Goal: Task Accomplishment & Management: Manage account settings

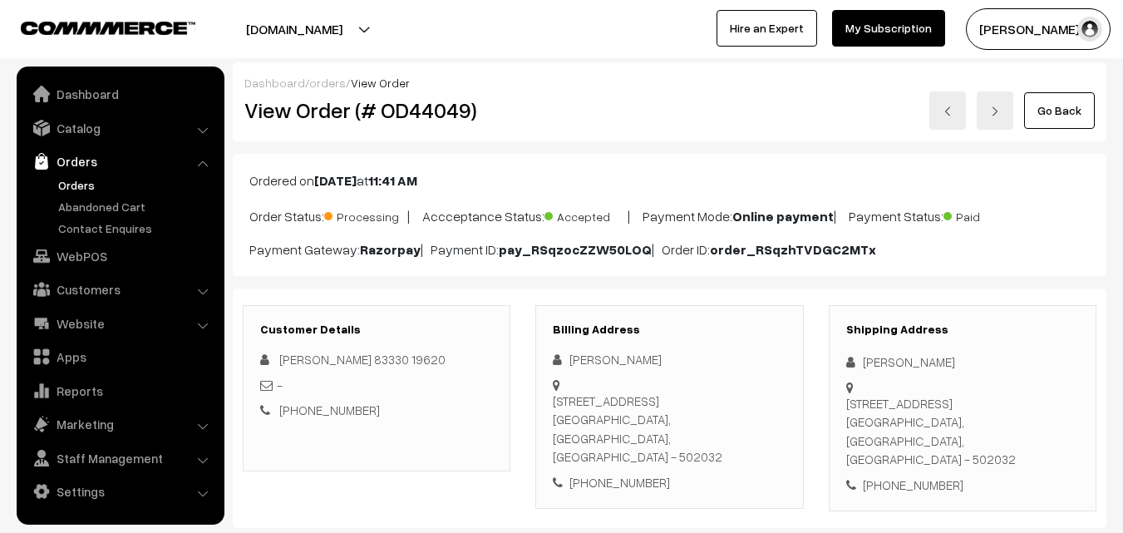
scroll to position [1911, 0]
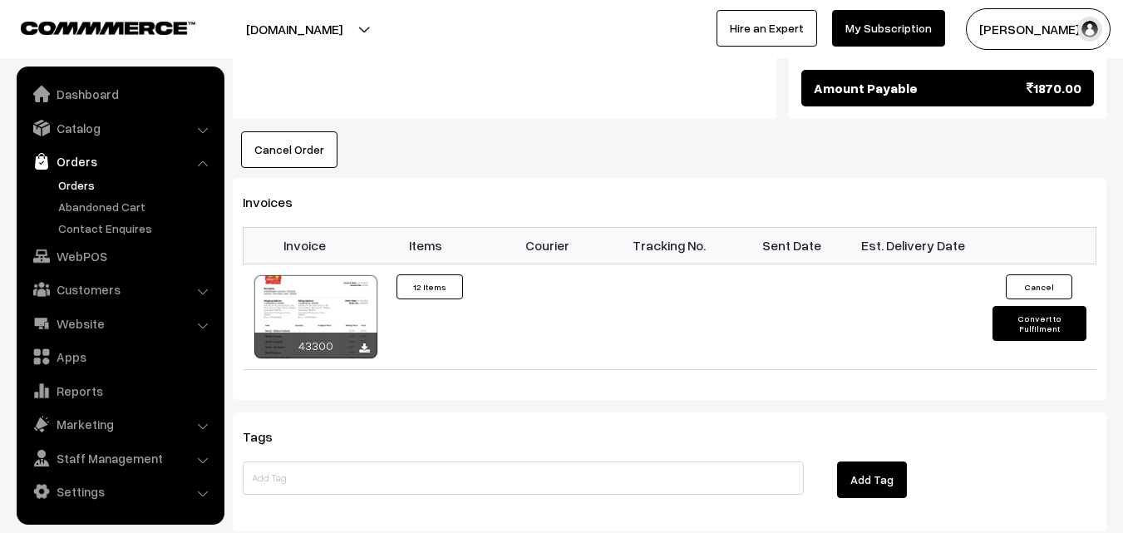
click at [77, 179] on link "Orders" at bounding box center [136, 184] width 165 height 17
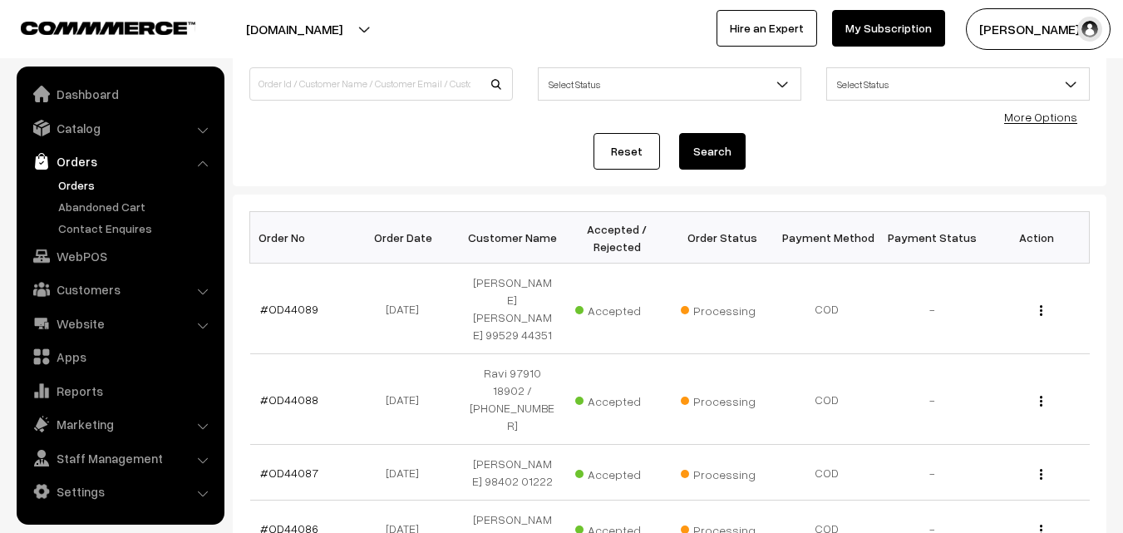
scroll to position [249, 0]
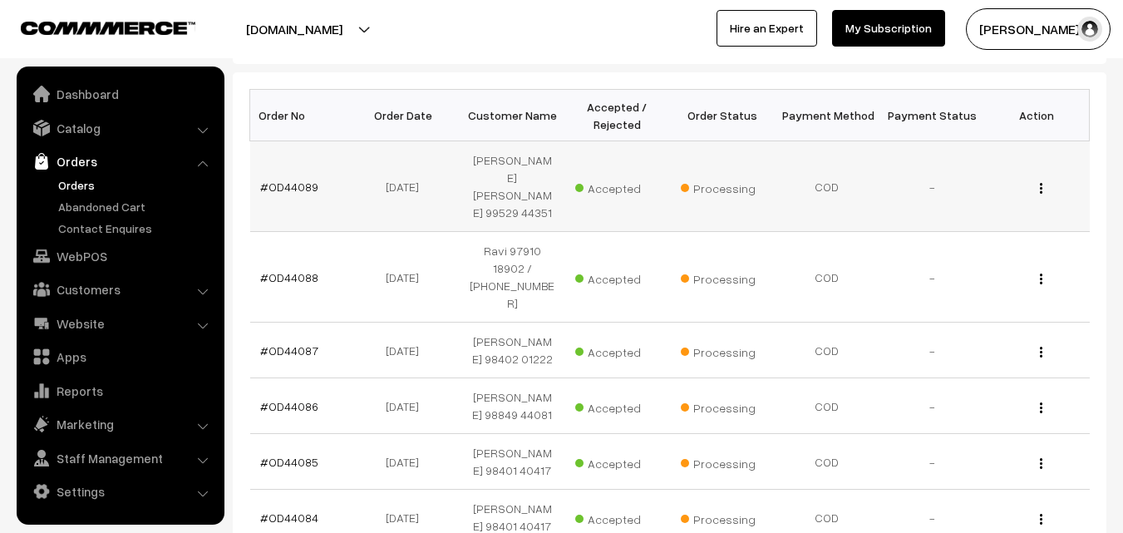
click at [313, 185] on td "#OD44089" at bounding box center [302, 186] width 105 height 91
click at [307, 182] on link "#OD44089" at bounding box center [289, 186] width 58 height 14
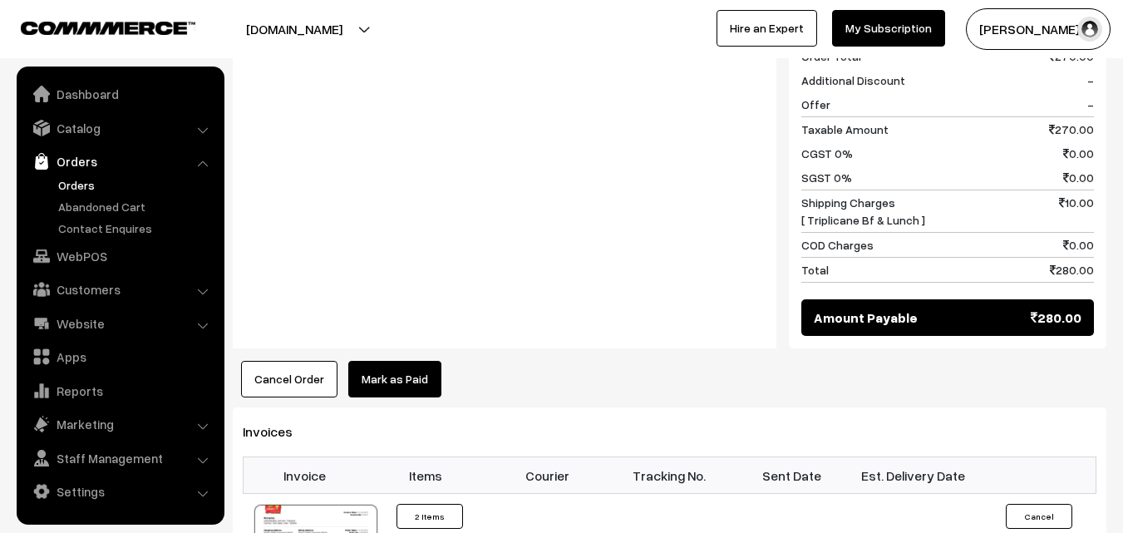
scroll to position [914, 0]
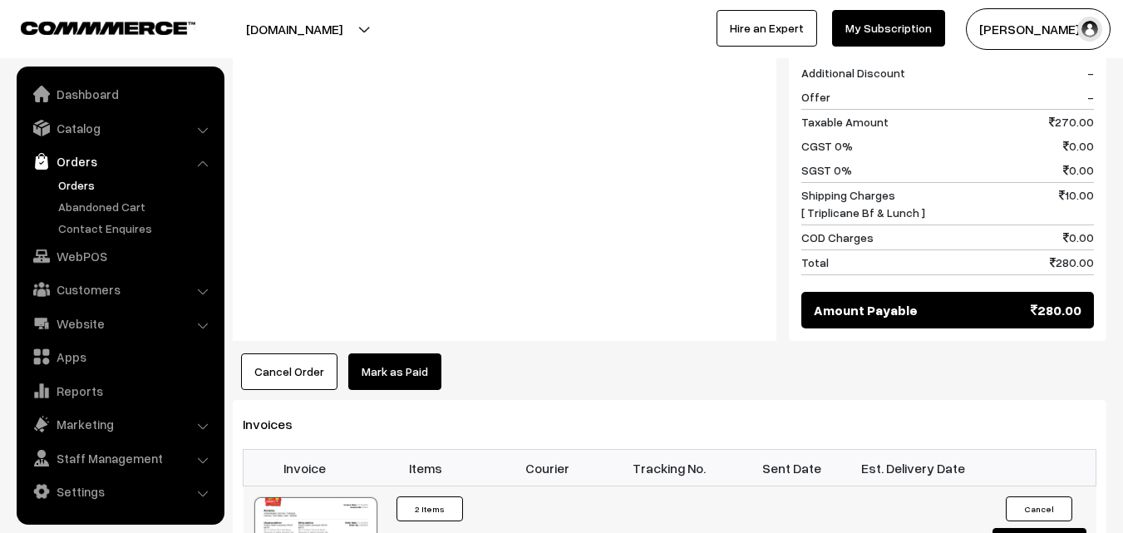
click at [333, 497] on div at bounding box center [315, 538] width 123 height 83
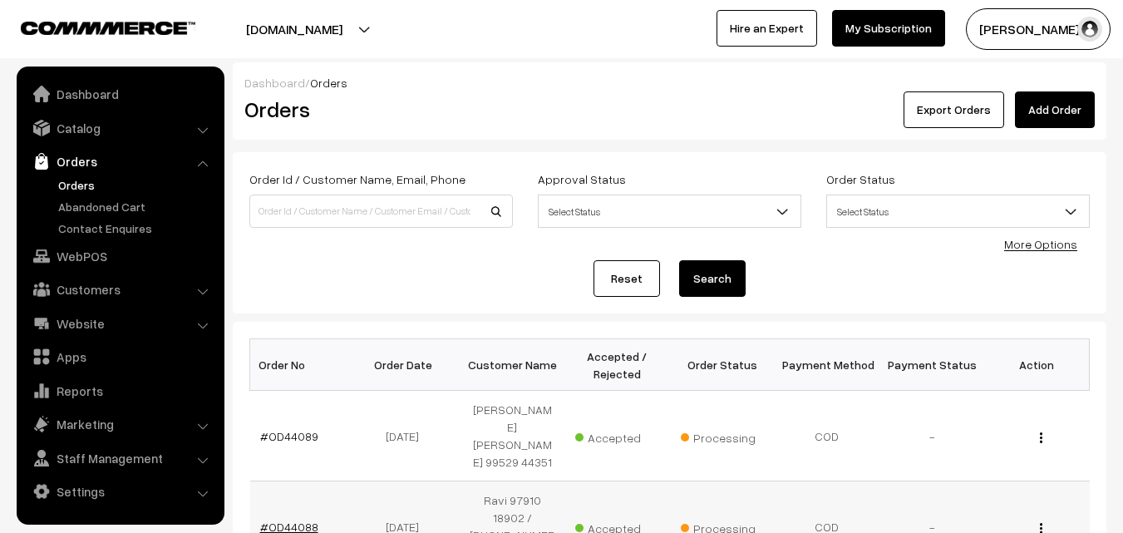
scroll to position [249, 0]
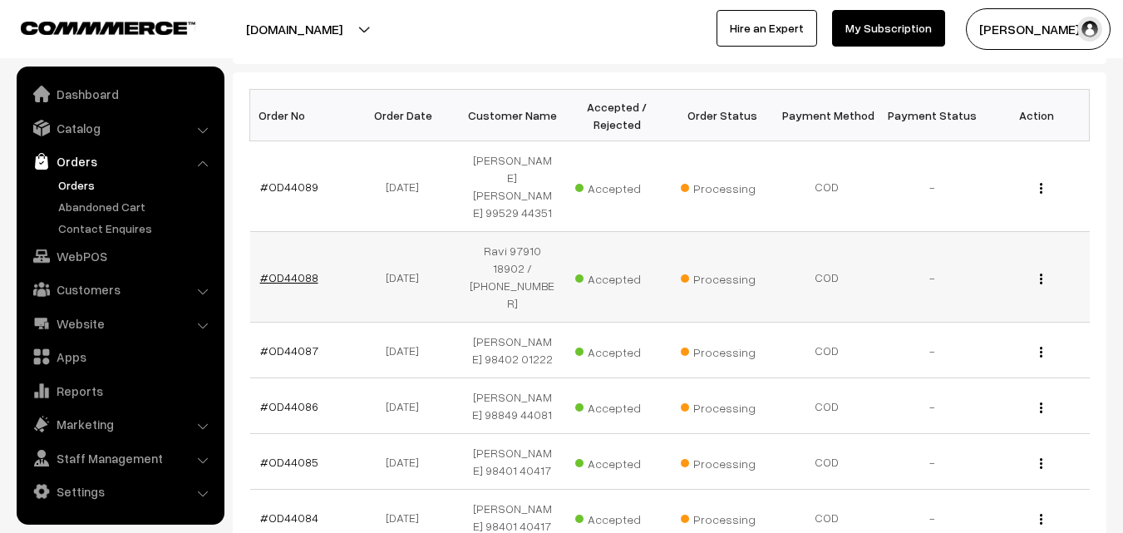
click at [298, 270] on link "#OD44088" at bounding box center [289, 277] width 58 height 14
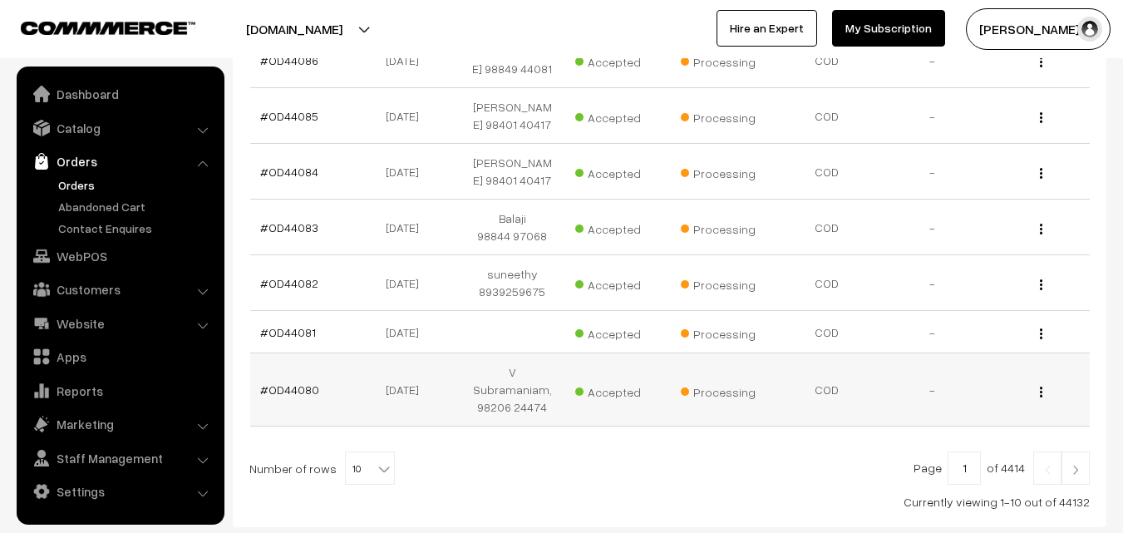
scroll to position [573, 0]
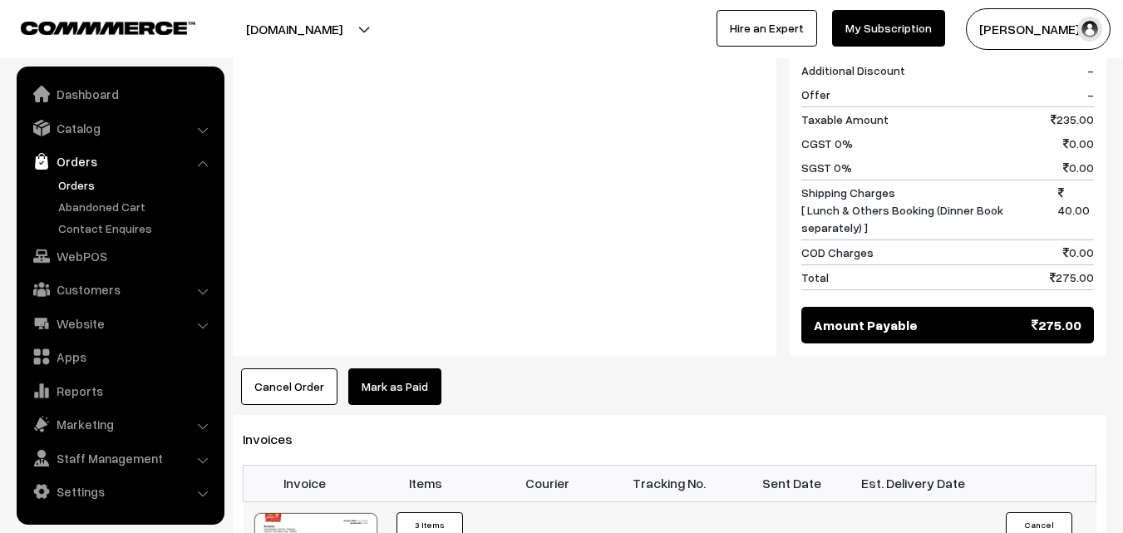
scroll to position [1080, 0]
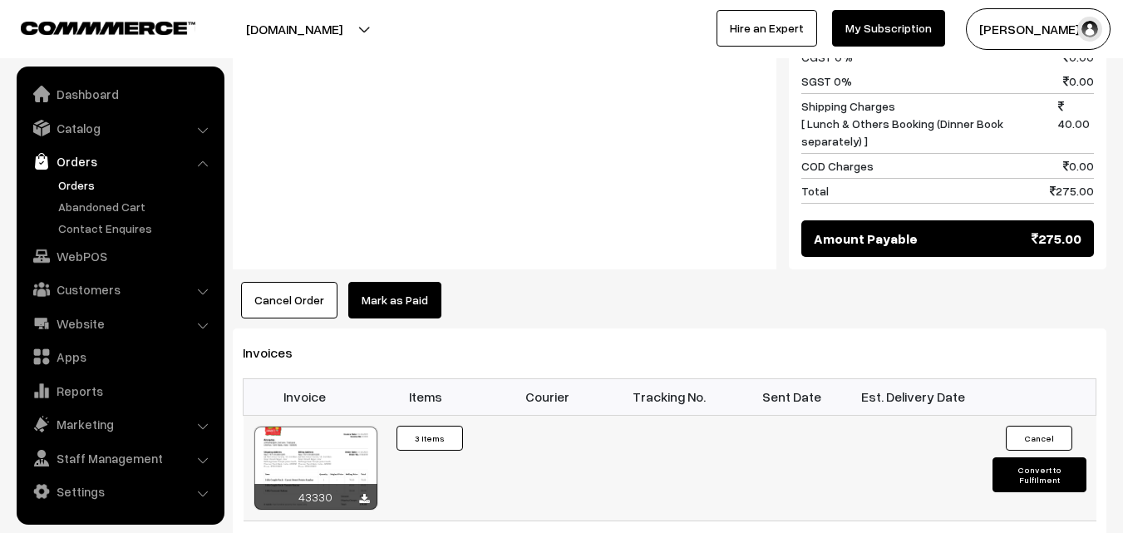
click at [356, 426] on div at bounding box center [315, 467] width 123 height 83
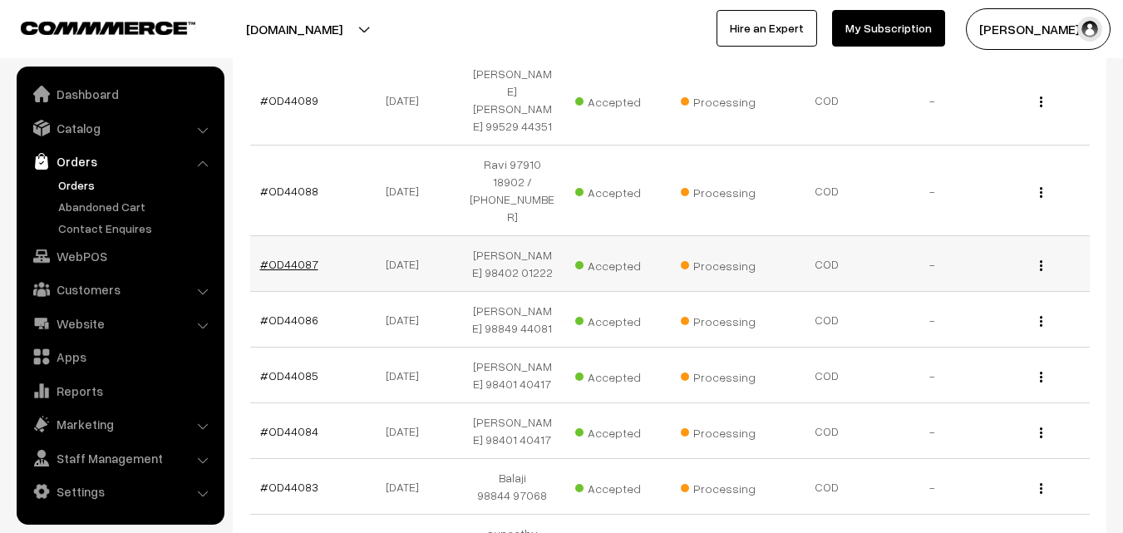
scroll to position [296, 0]
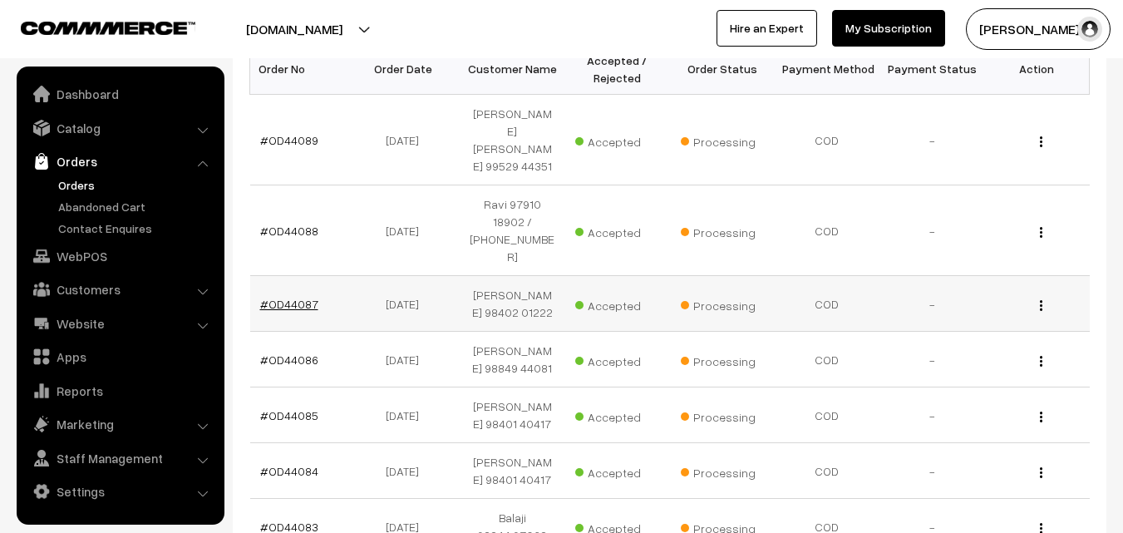
click at [302, 297] on link "#OD44087" at bounding box center [289, 304] width 58 height 14
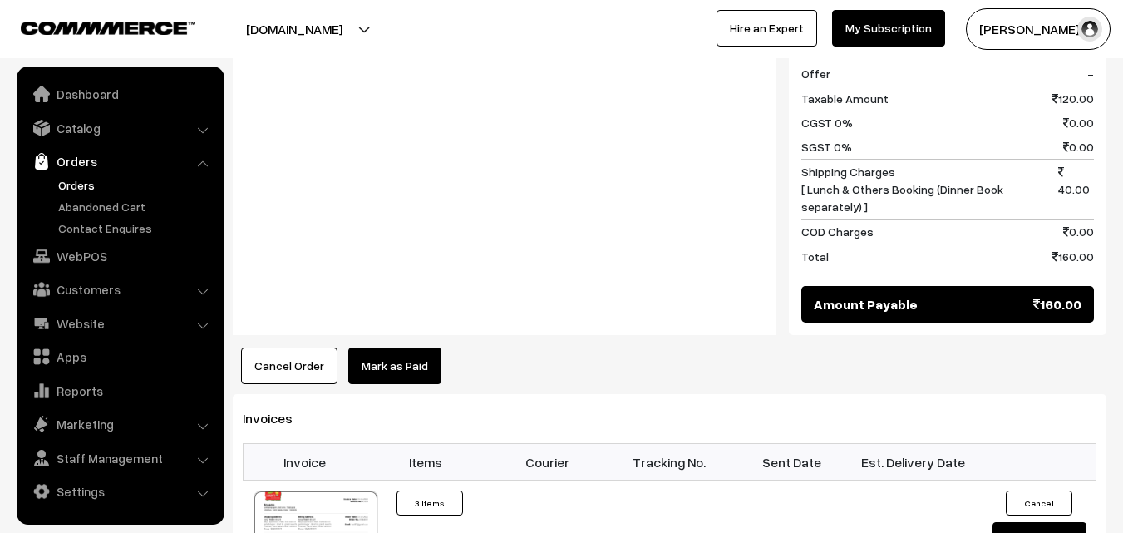
scroll to position [914, 0]
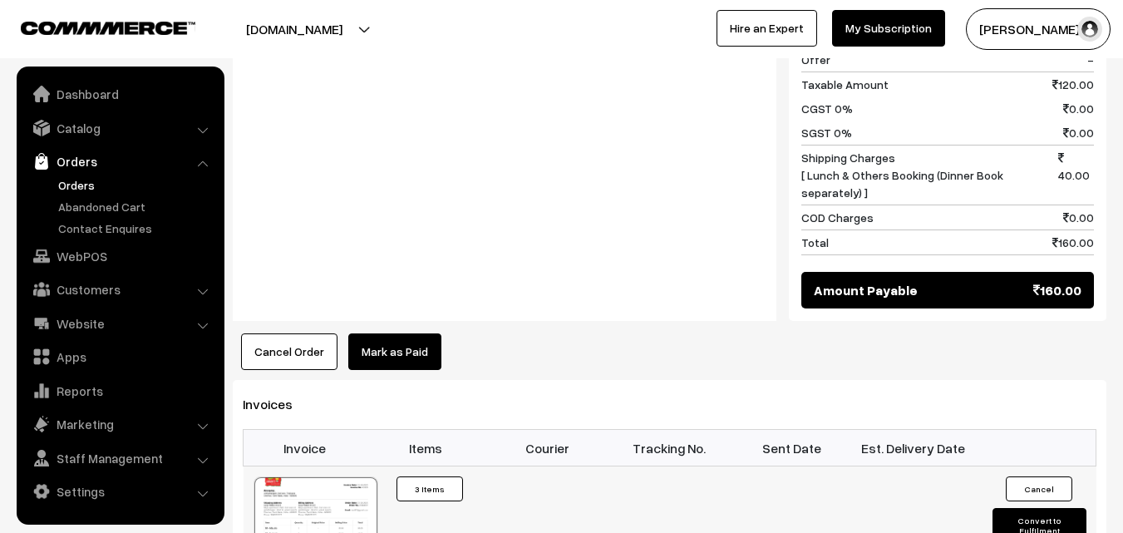
click at [329, 477] on div at bounding box center [315, 518] width 123 height 83
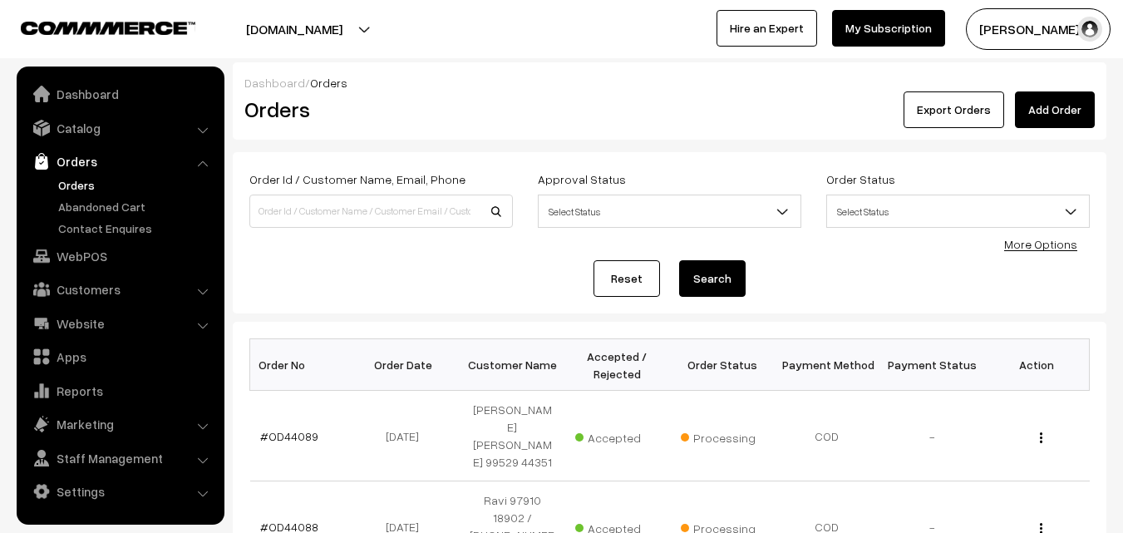
scroll to position [296, 0]
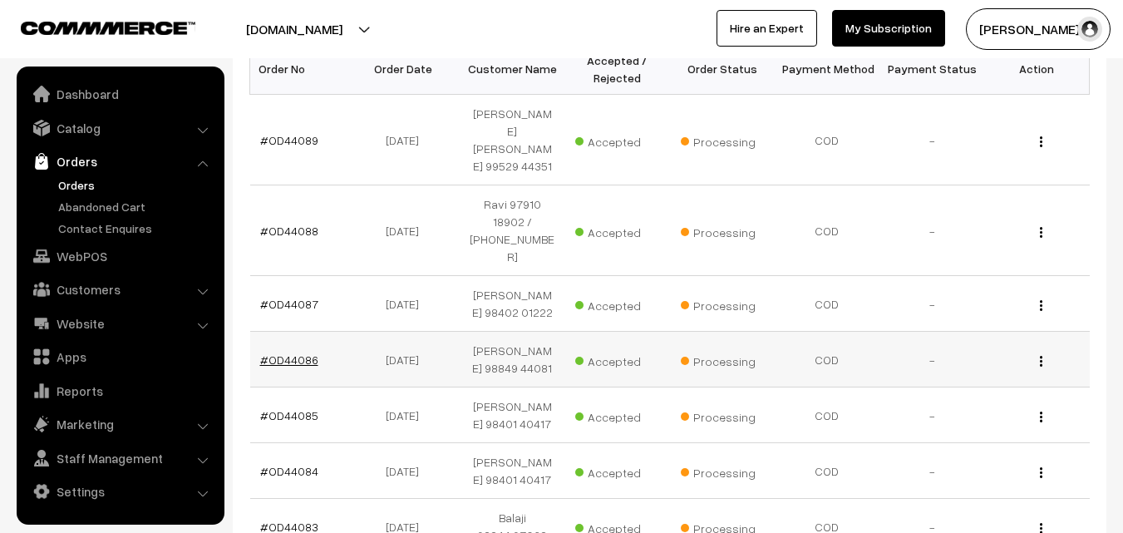
click at [303, 352] on link "#OD44086" at bounding box center [289, 359] width 58 height 14
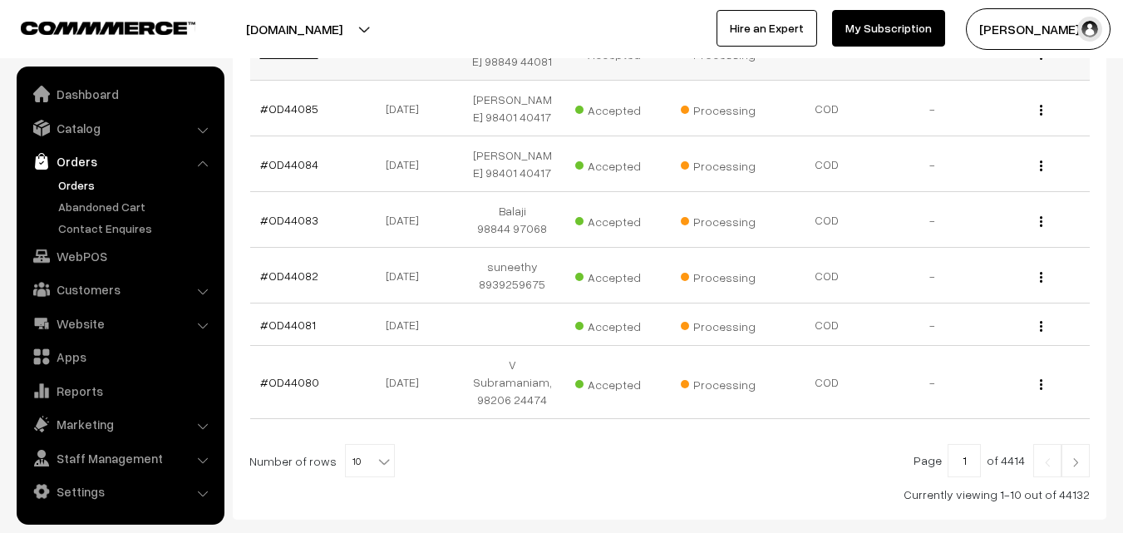
scroll to position [649, 0]
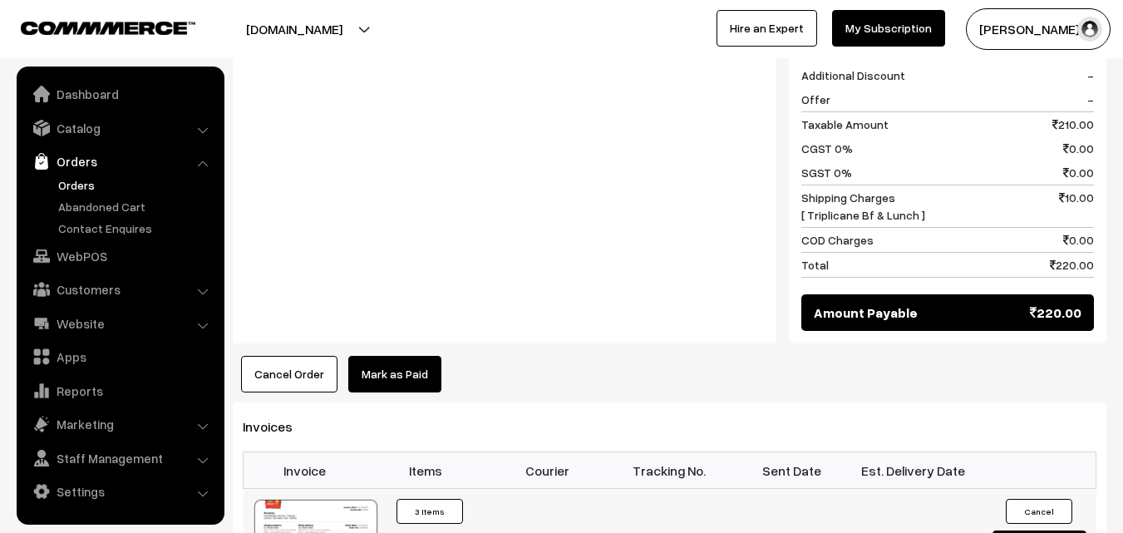
scroll to position [997, 0]
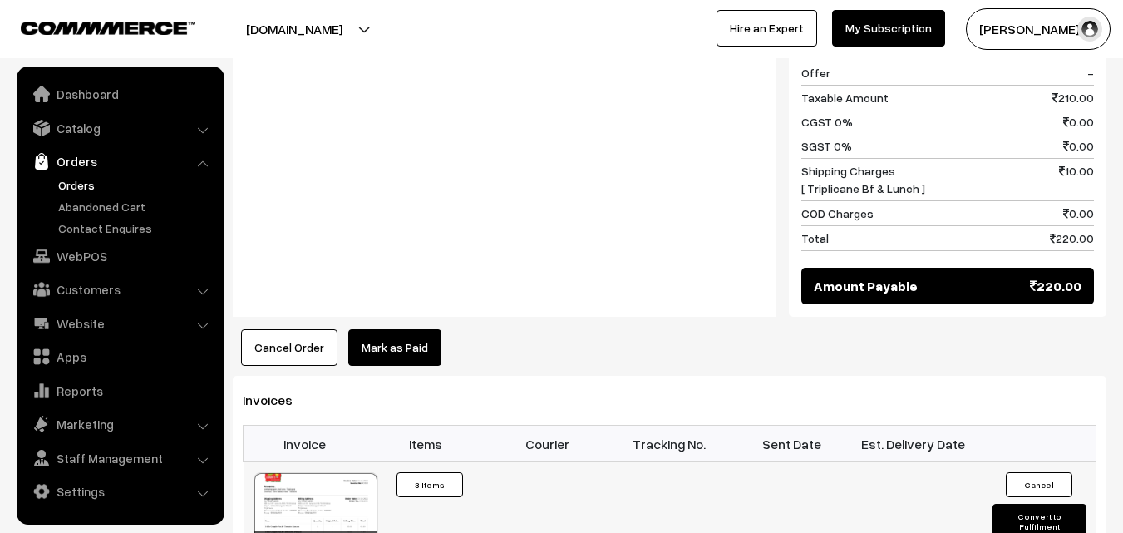
click at [340, 473] on div at bounding box center [315, 514] width 123 height 83
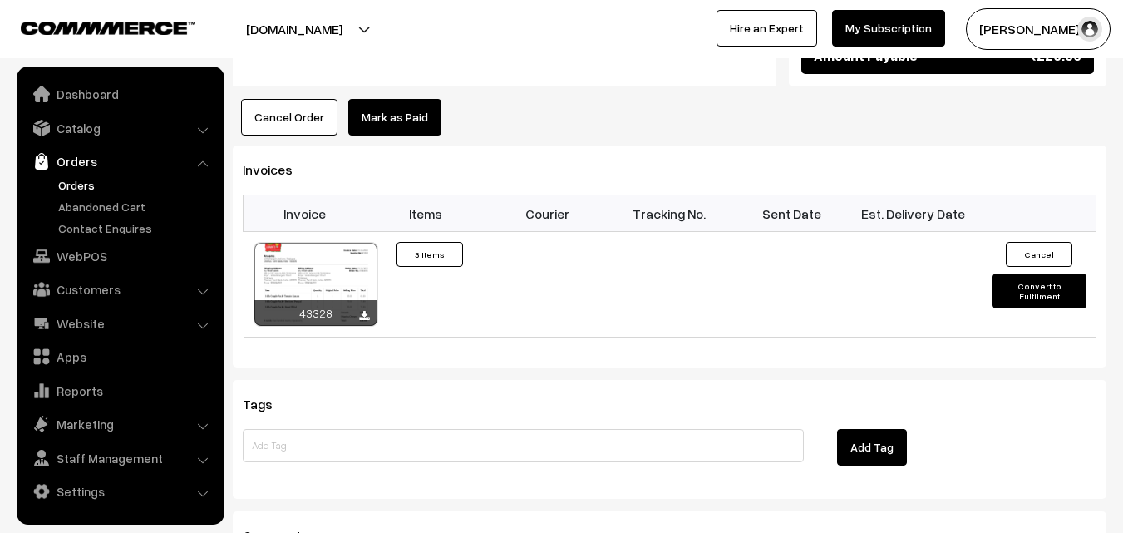
scroll to position [1246, 0]
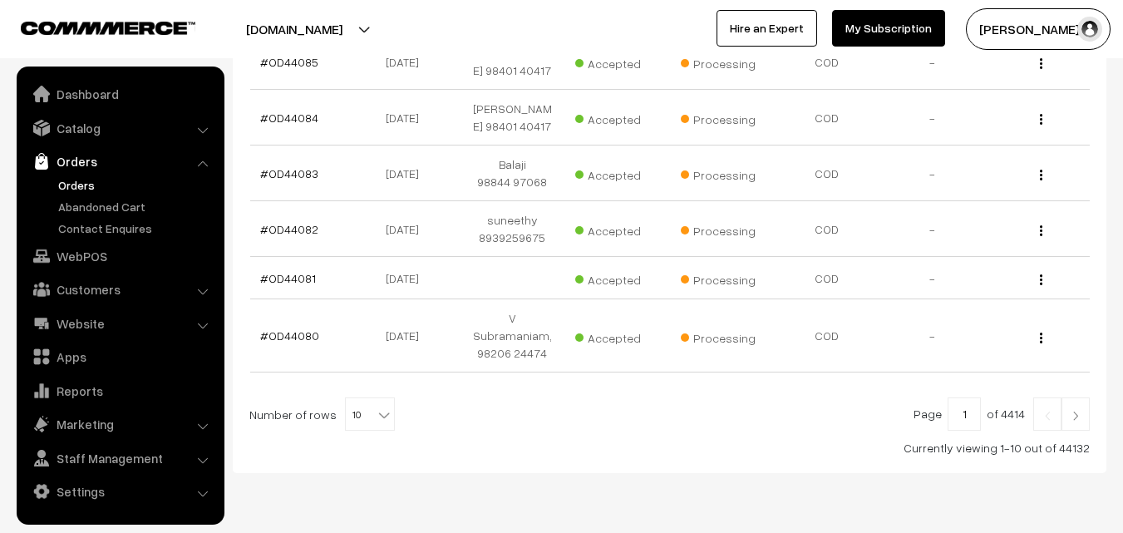
click at [360, 398] on span "10" at bounding box center [370, 414] width 48 height 33
select select "60"
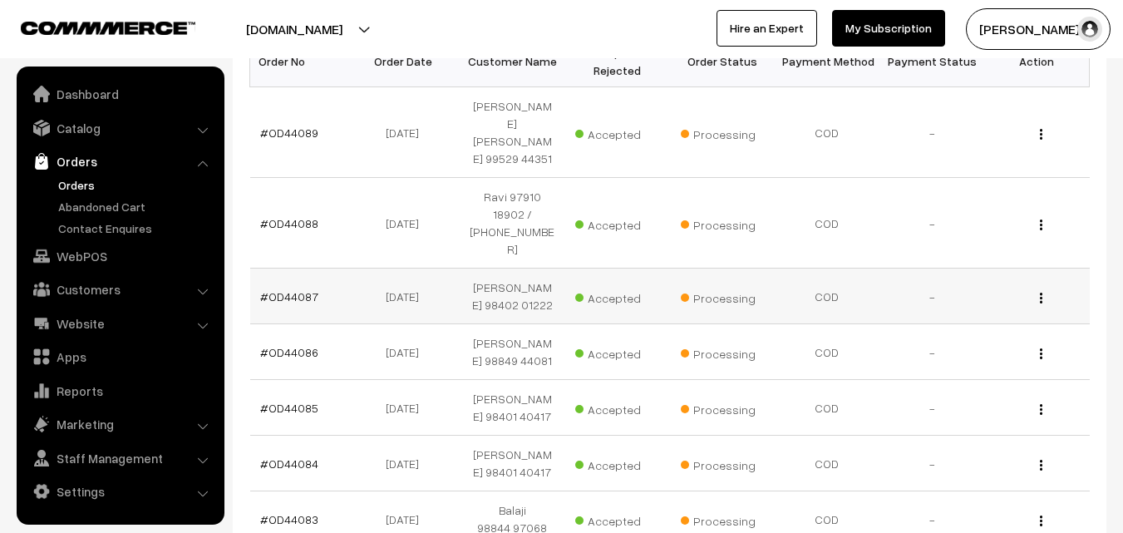
scroll to position [332, 0]
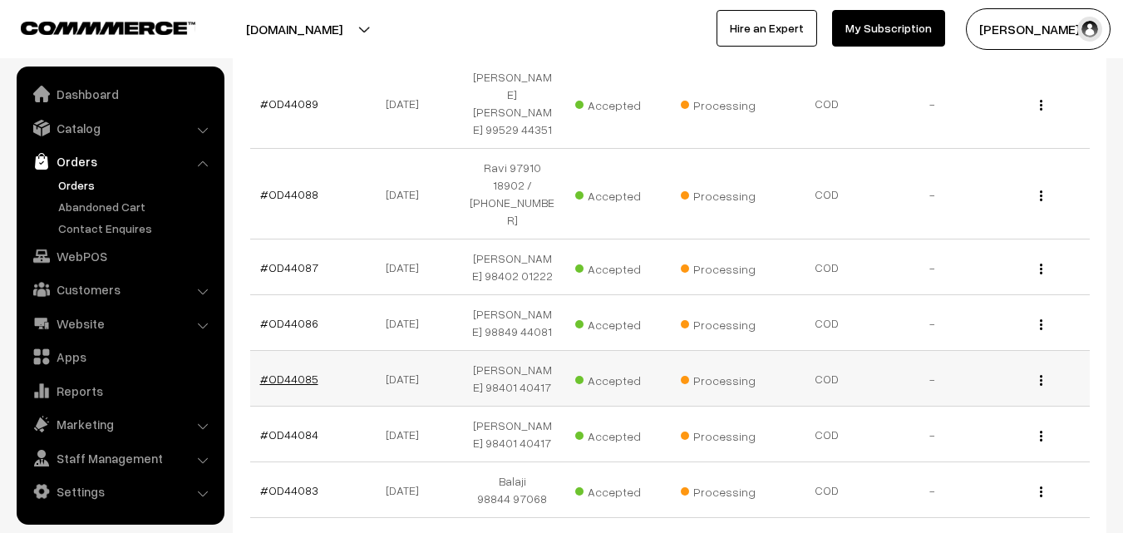
click at [303, 371] on link "#OD44085" at bounding box center [289, 378] width 58 height 14
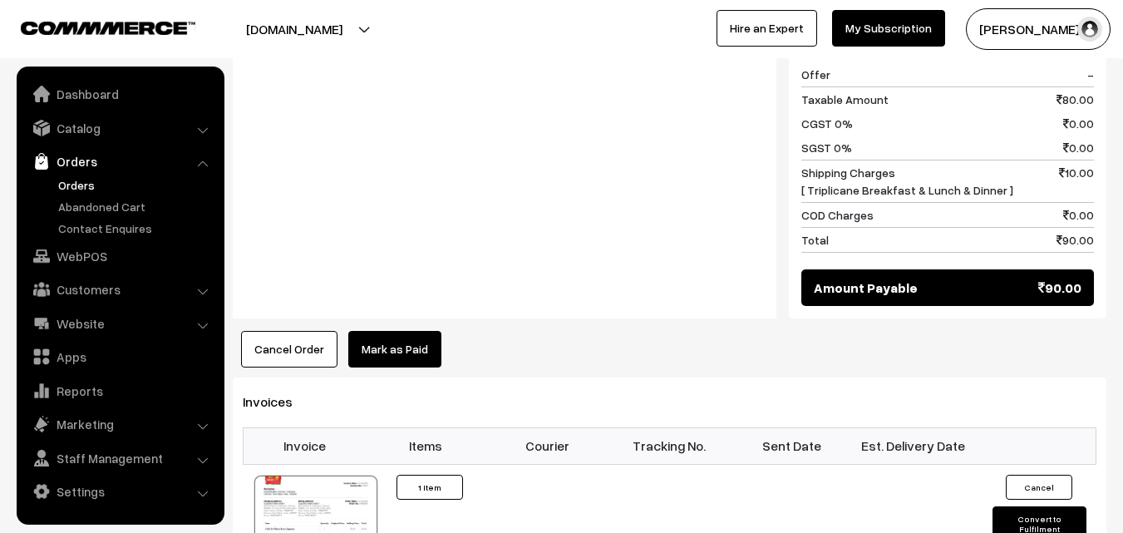
scroll to position [831, 0]
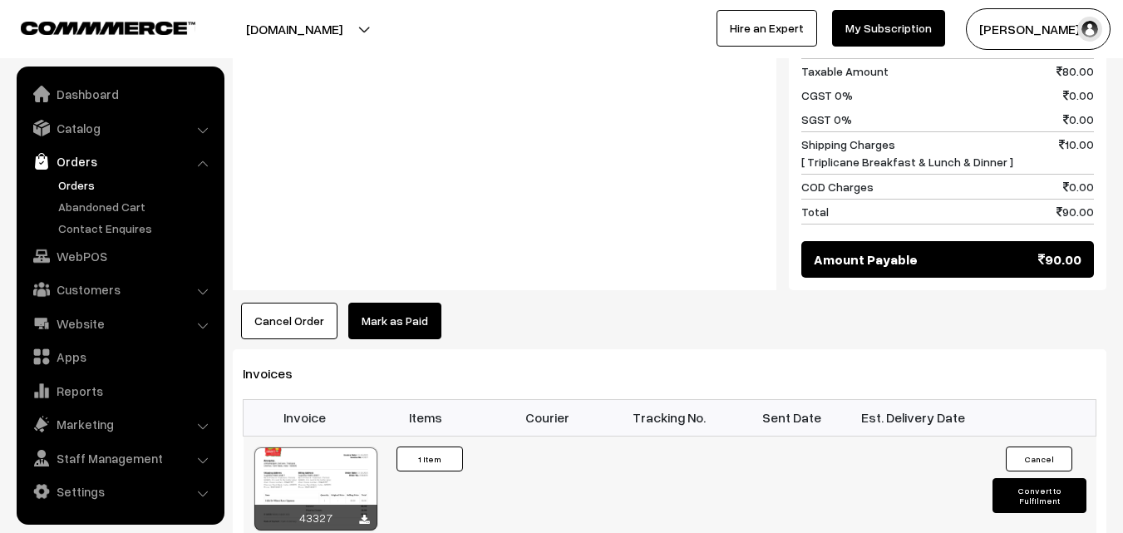
click at [348, 447] on div at bounding box center [315, 488] width 123 height 83
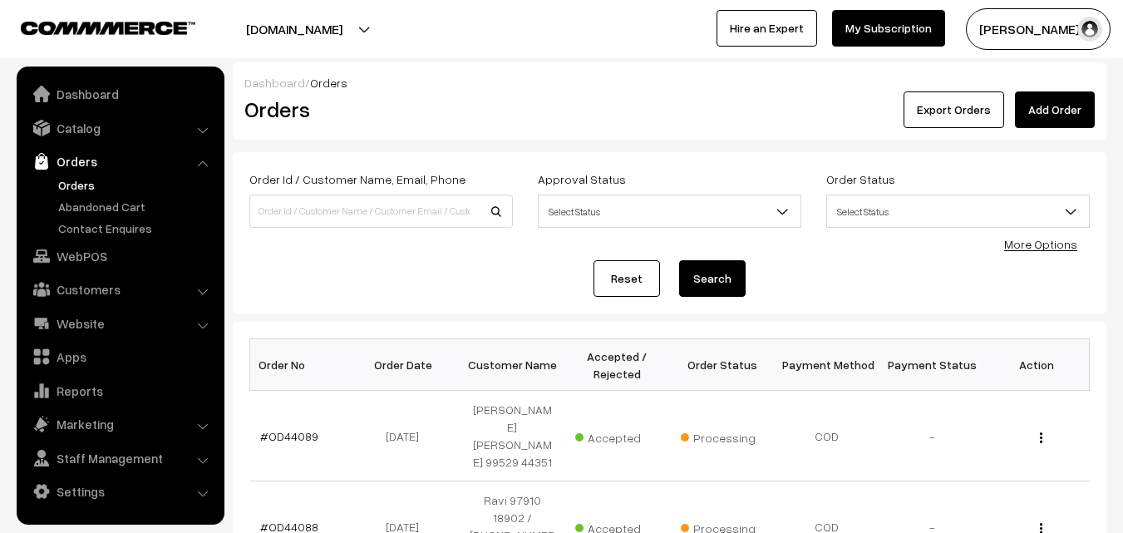
scroll to position [332, 0]
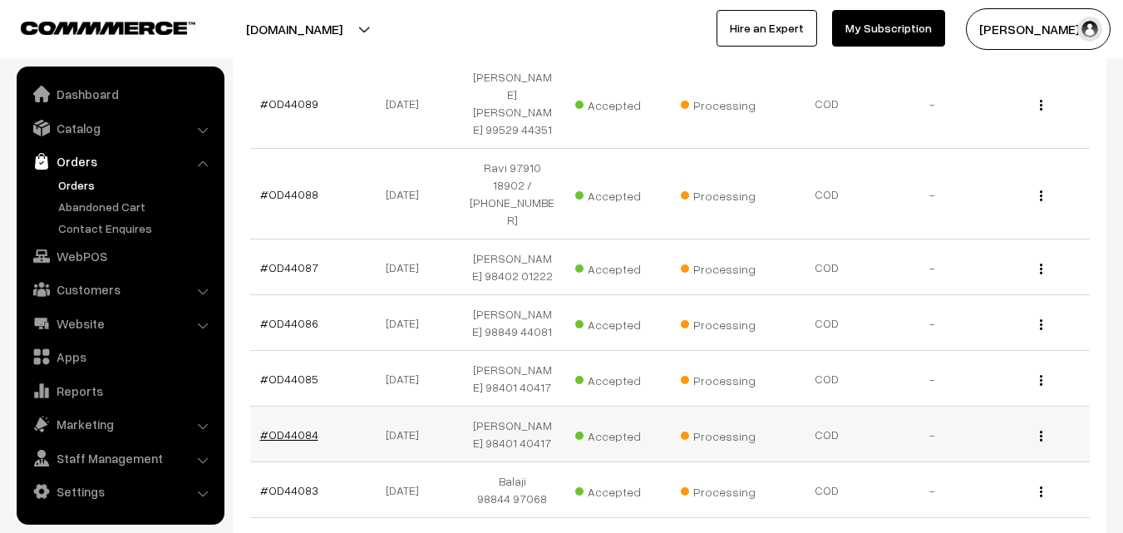
click at [293, 427] on link "#OD44084" at bounding box center [289, 434] width 58 height 14
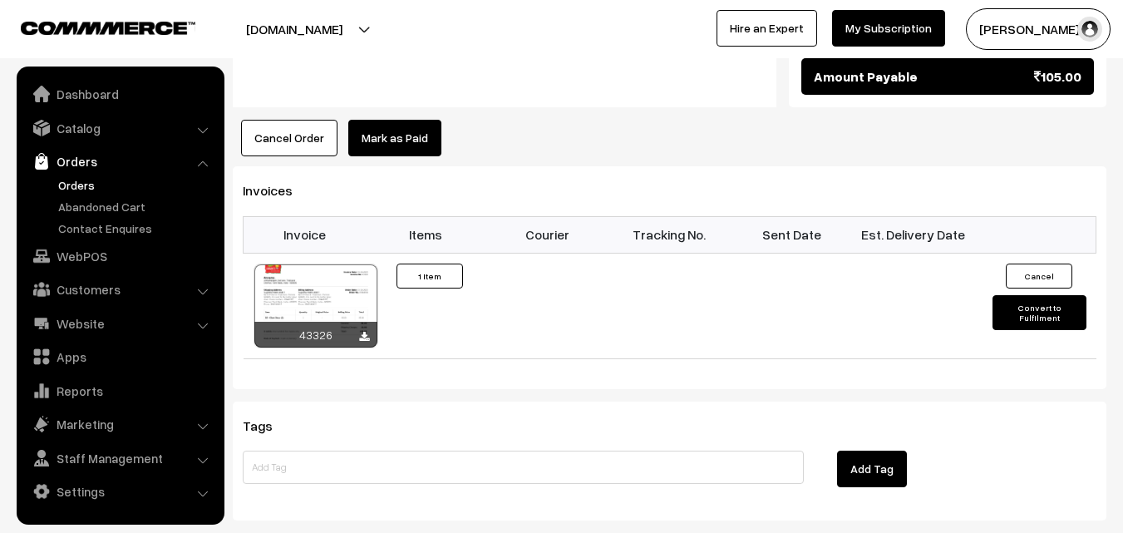
scroll to position [1015, 0]
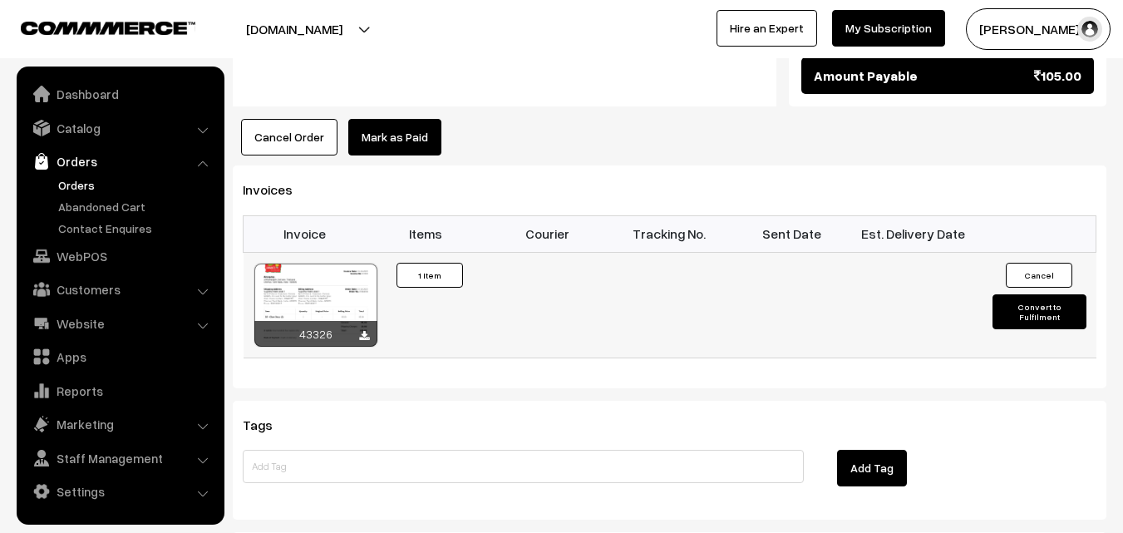
click at [332, 268] on div at bounding box center [315, 304] width 123 height 83
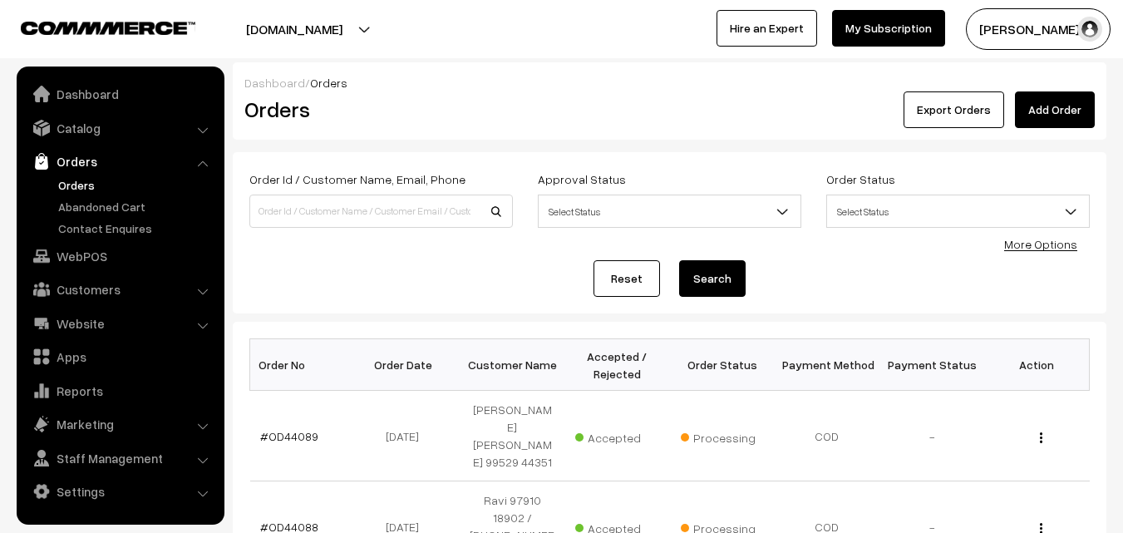
scroll to position [595, 0]
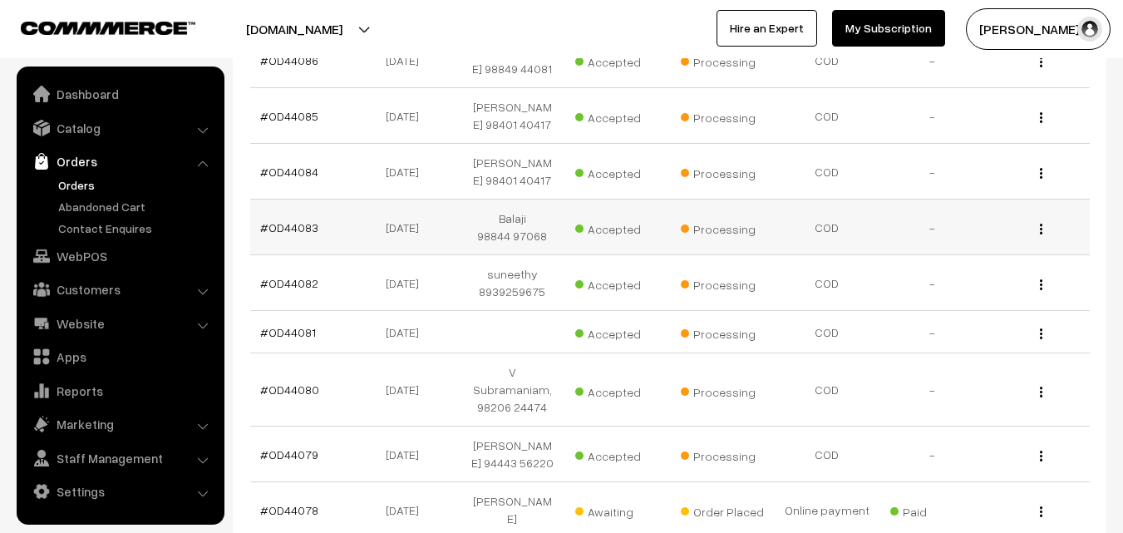
click at [300, 204] on td "#OD44083" at bounding box center [302, 227] width 105 height 56
click at [303, 220] on link "#OD44083" at bounding box center [289, 227] width 58 height 14
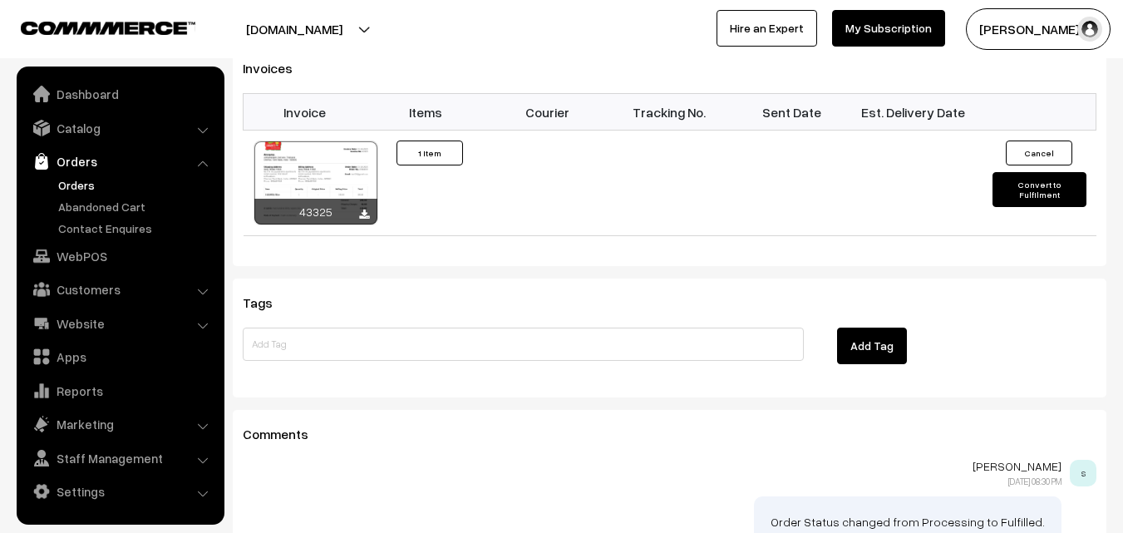
scroll to position [1022, 0]
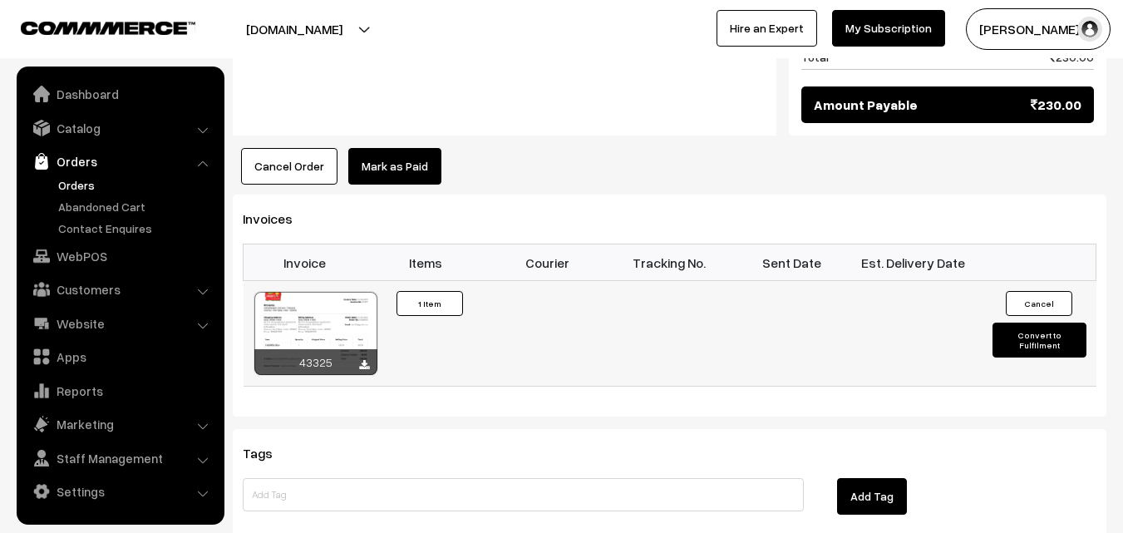
click at [335, 292] on div at bounding box center [315, 333] width 123 height 83
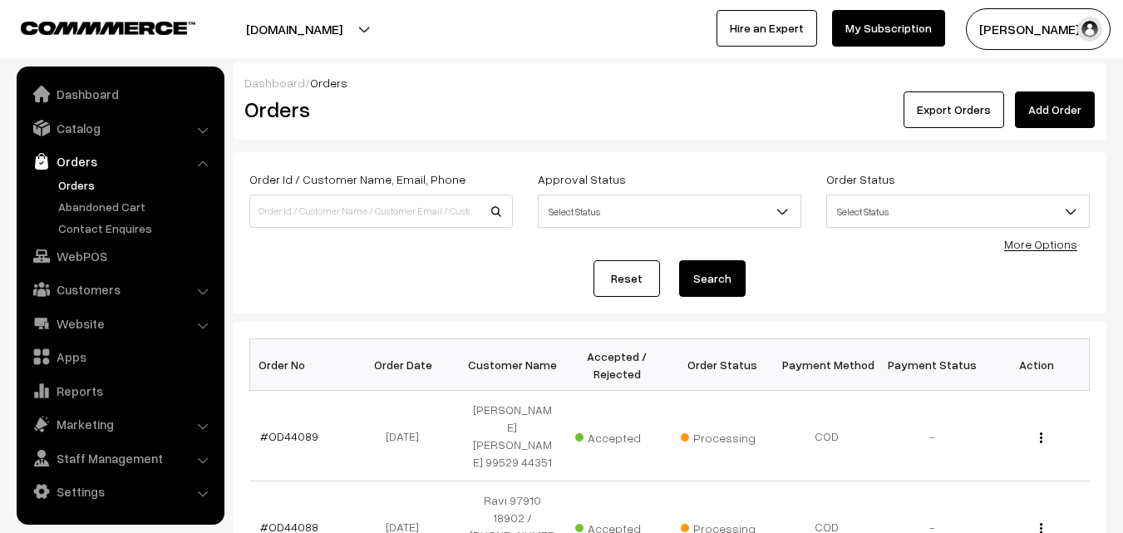
scroll to position [595, 0]
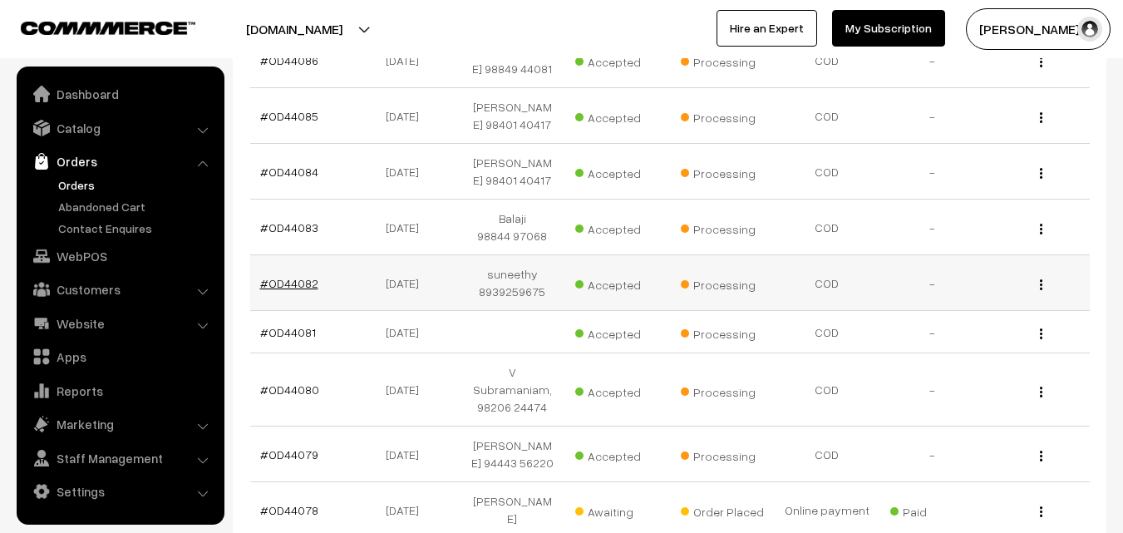
click at [293, 276] on link "#OD44082" at bounding box center [289, 283] width 58 height 14
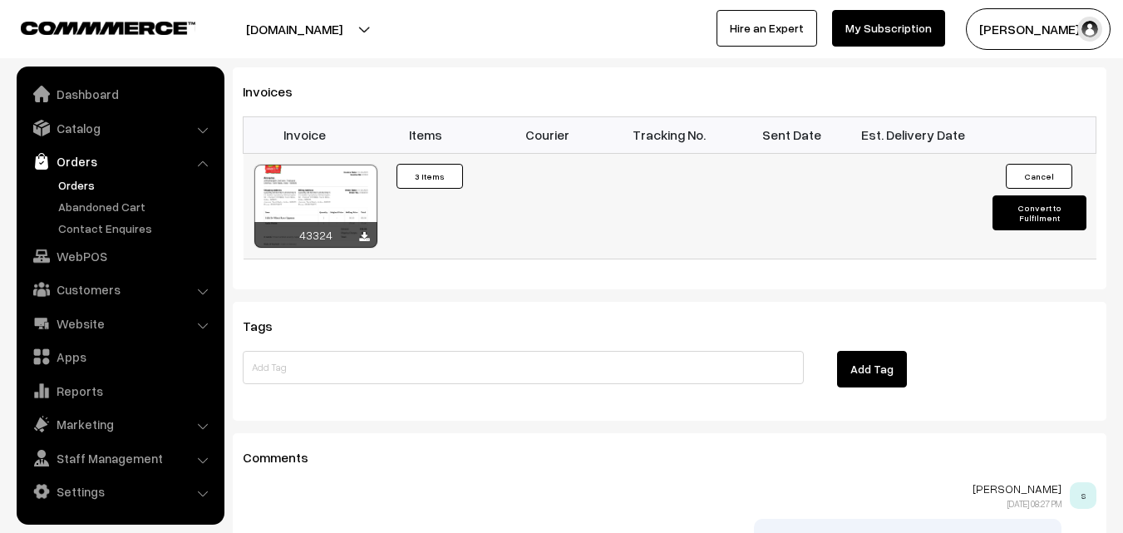
scroll to position [1202, 0]
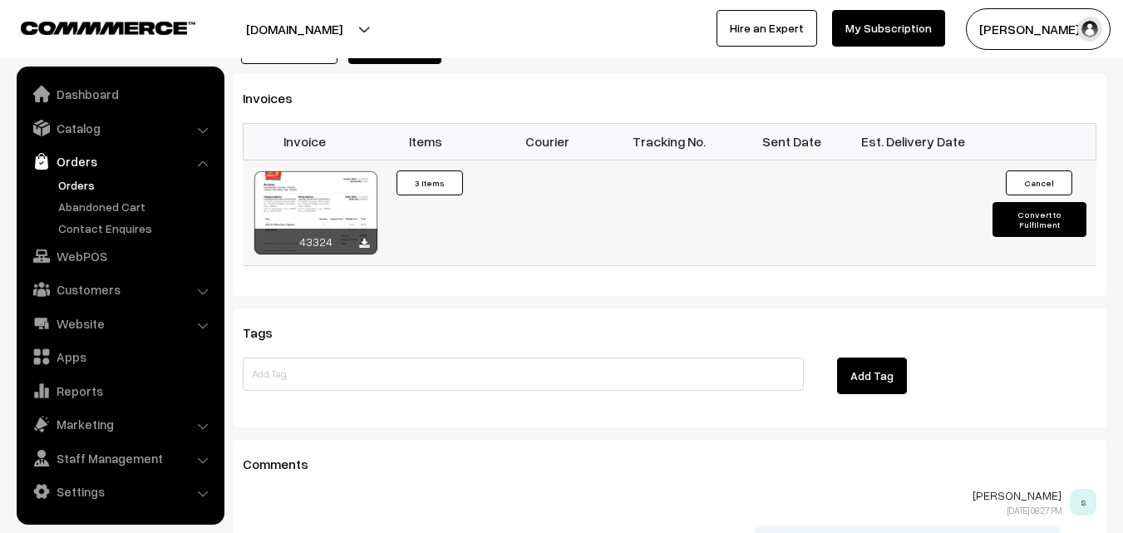
click at [327, 174] on div at bounding box center [315, 212] width 123 height 83
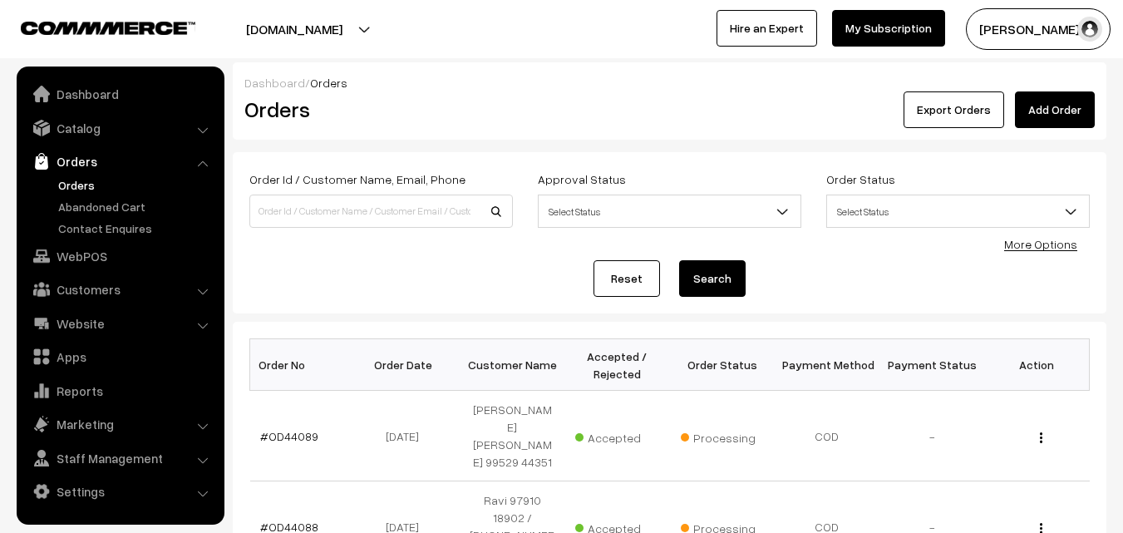
scroll to position [595, 0]
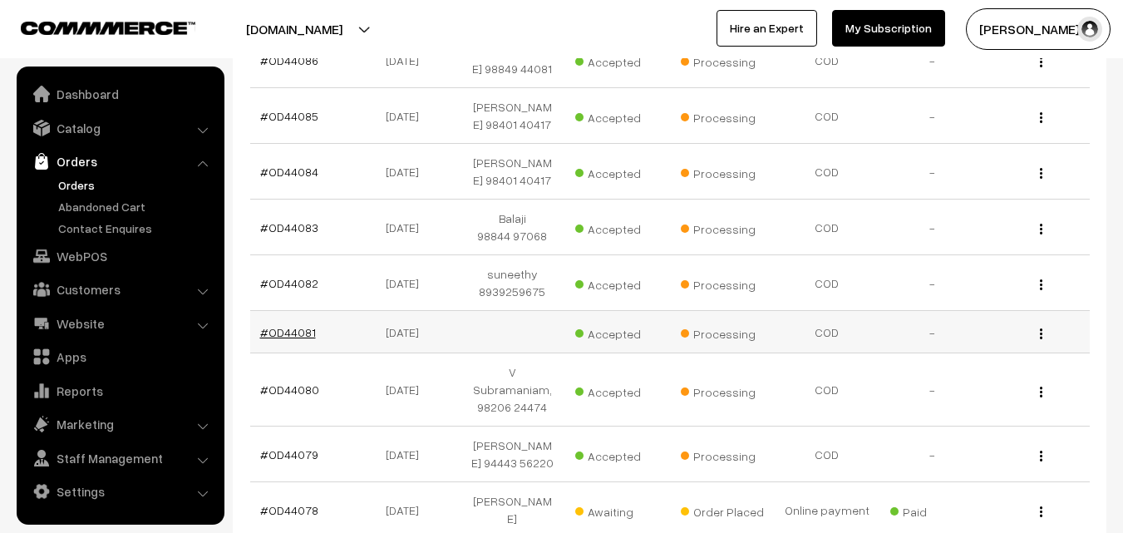
click at [298, 325] on link "#OD44081" at bounding box center [288, 332] width 56 height 14
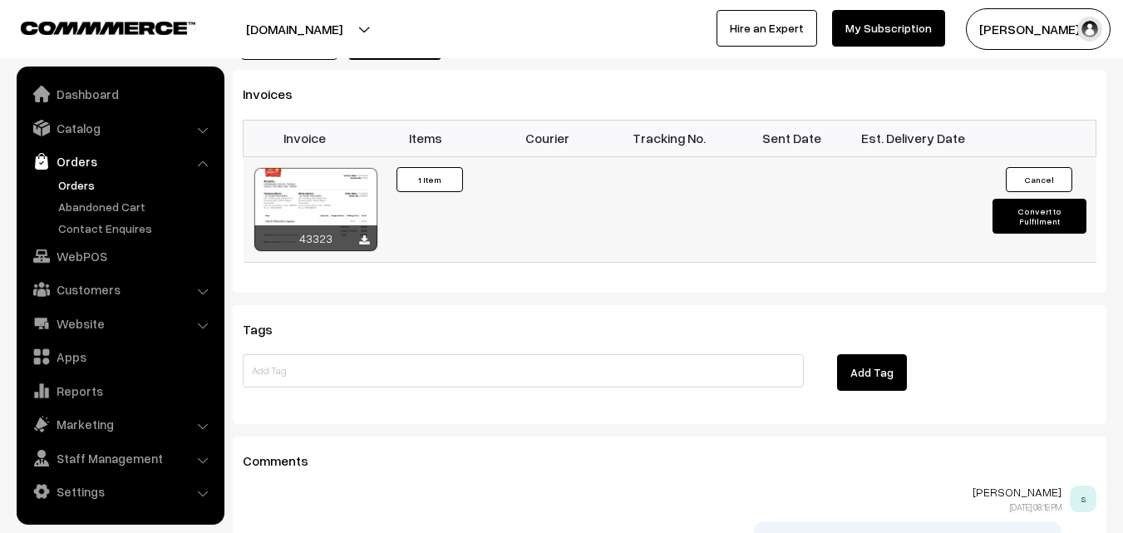
scroll to position [1022, 0]
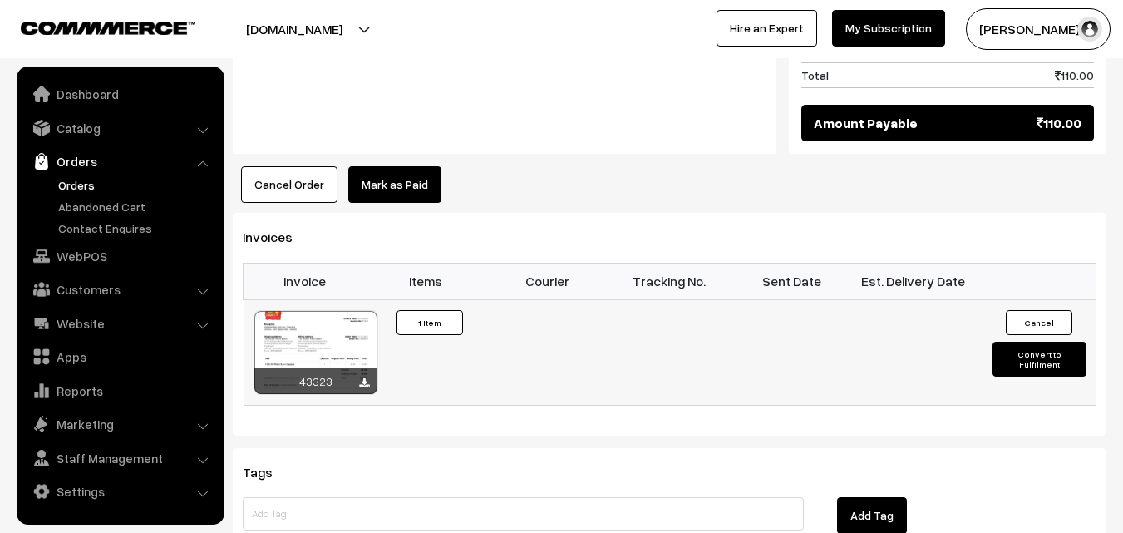
click at [307, 311] on div at bounding box center [315, 352] width 123 height 83
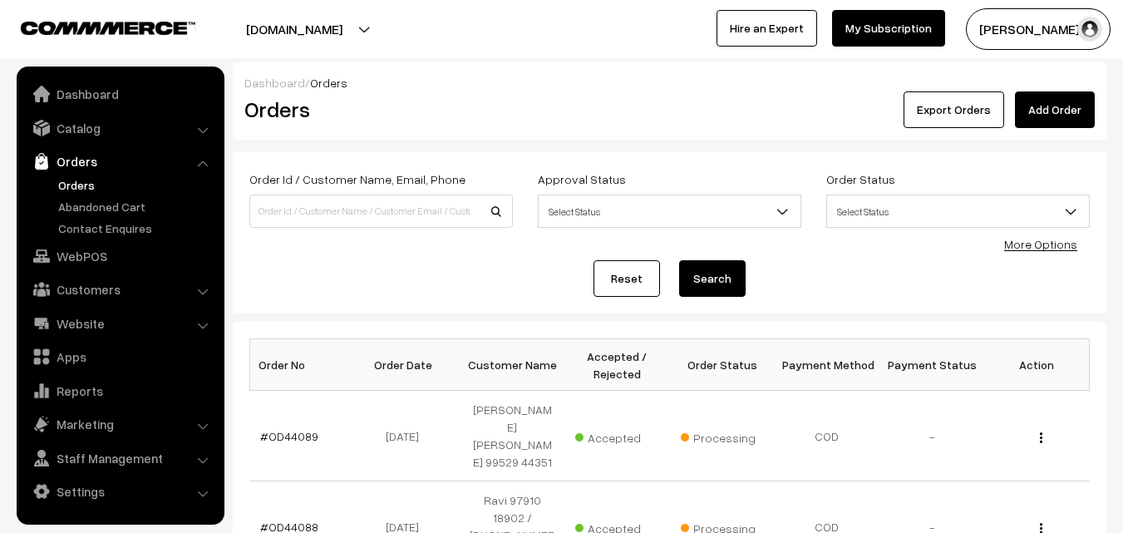
scroll to position [595, 0]
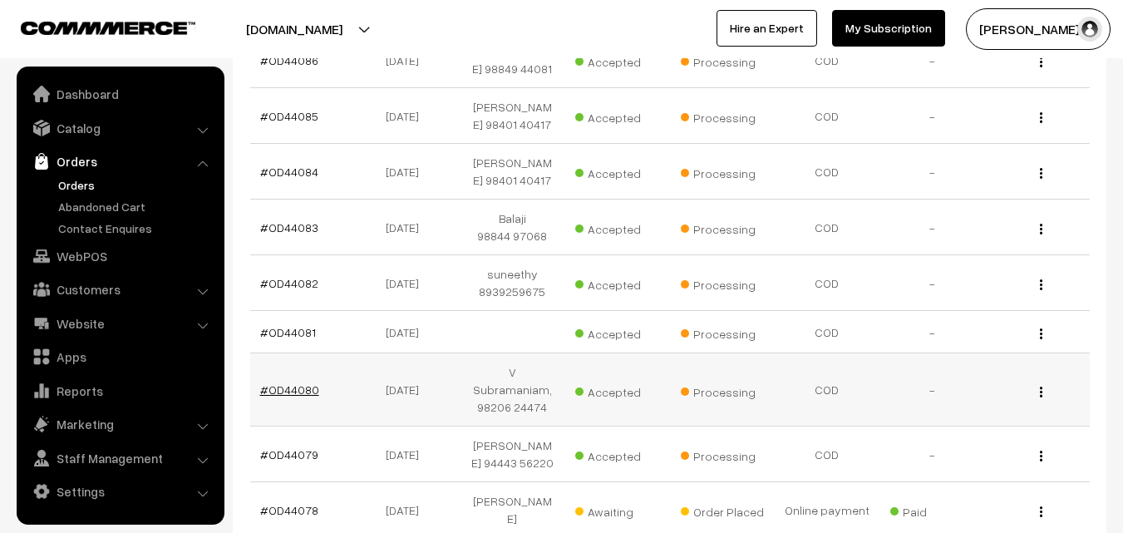
click at [295, 382] on link "#OD44080" at bounding box center [289, 389] width 59 height 14
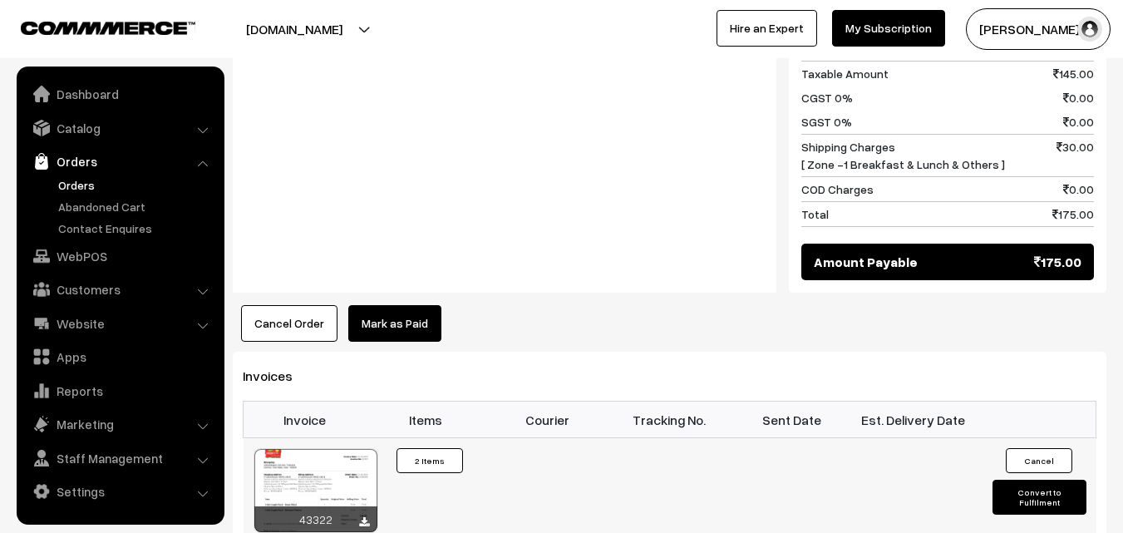
scroll to position [964, 0]
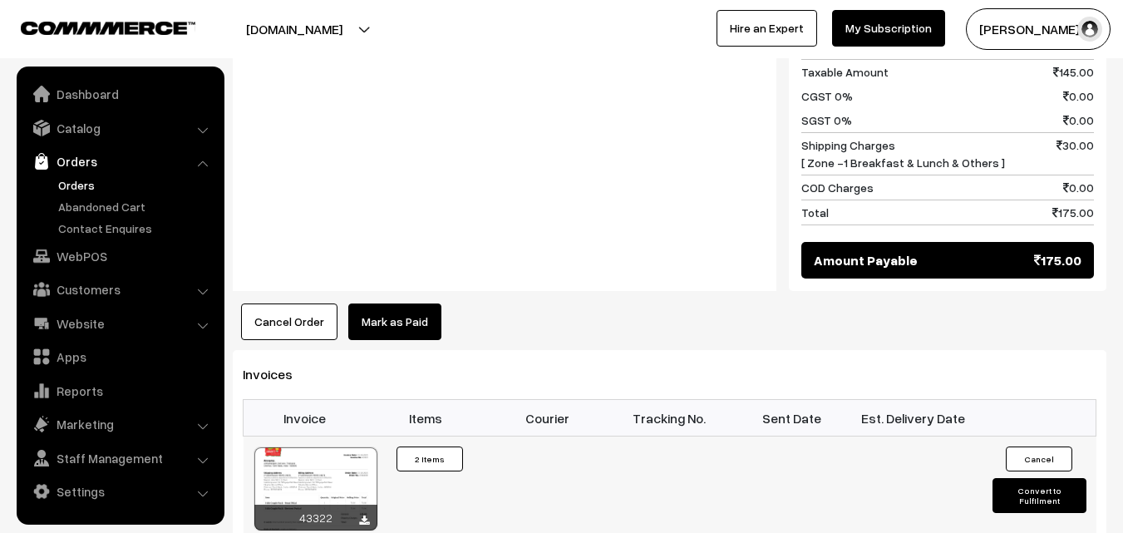
click at [332, 447] on div at bounding box center [315, 488] width 123 height 83
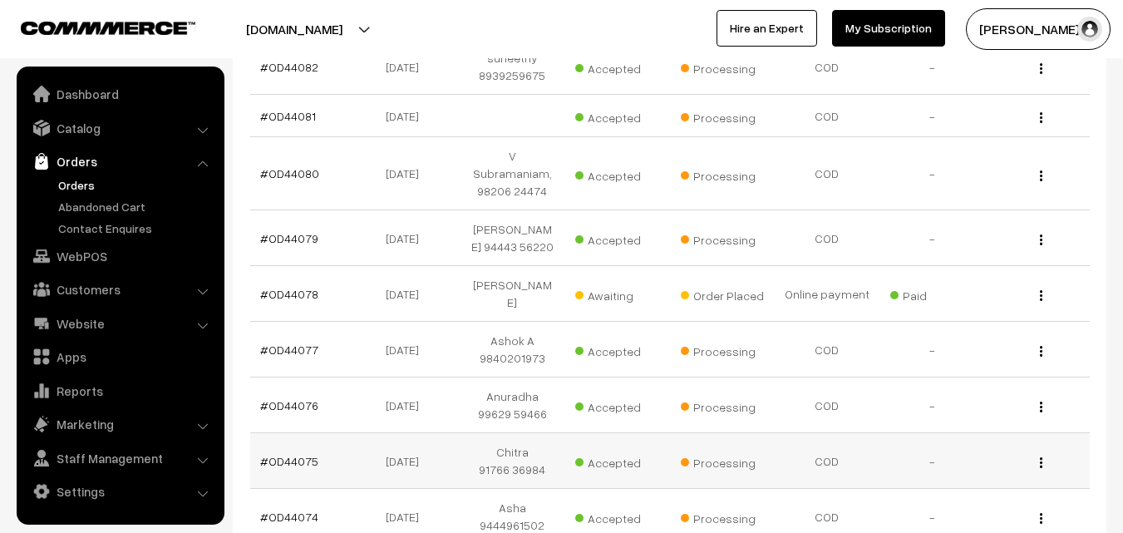
scroll to position [728, 0]
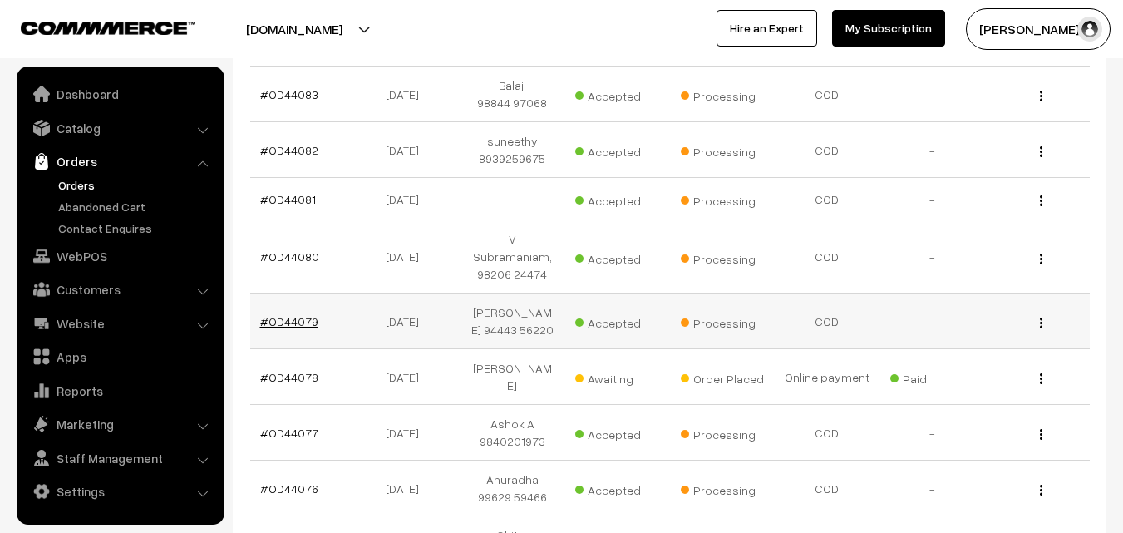
click at [302, 314] on link "#OD44079" at bounding box center [289, 321] width 58 height 14
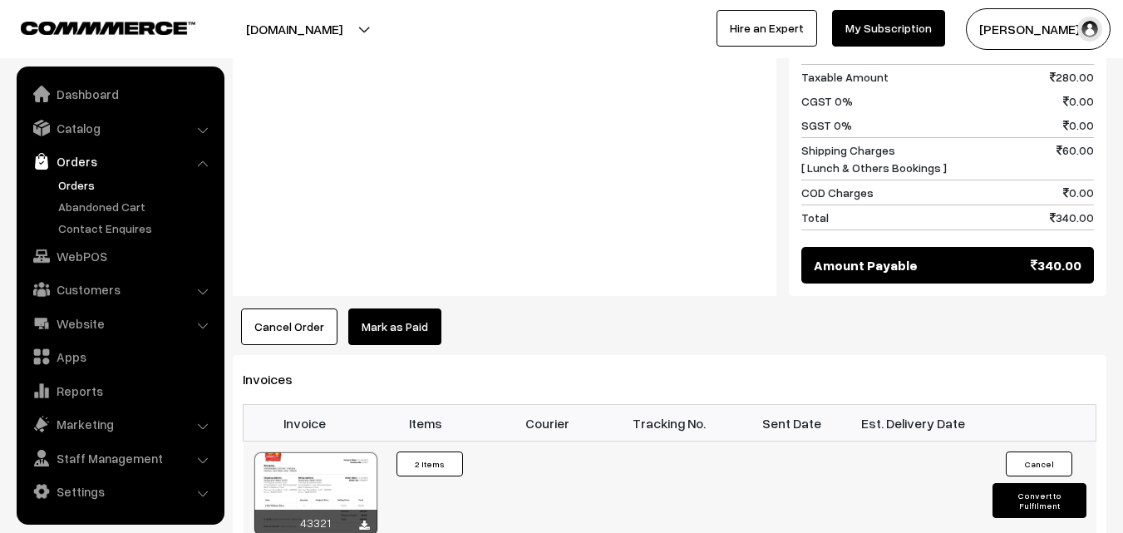
scroll to position [914, 0]
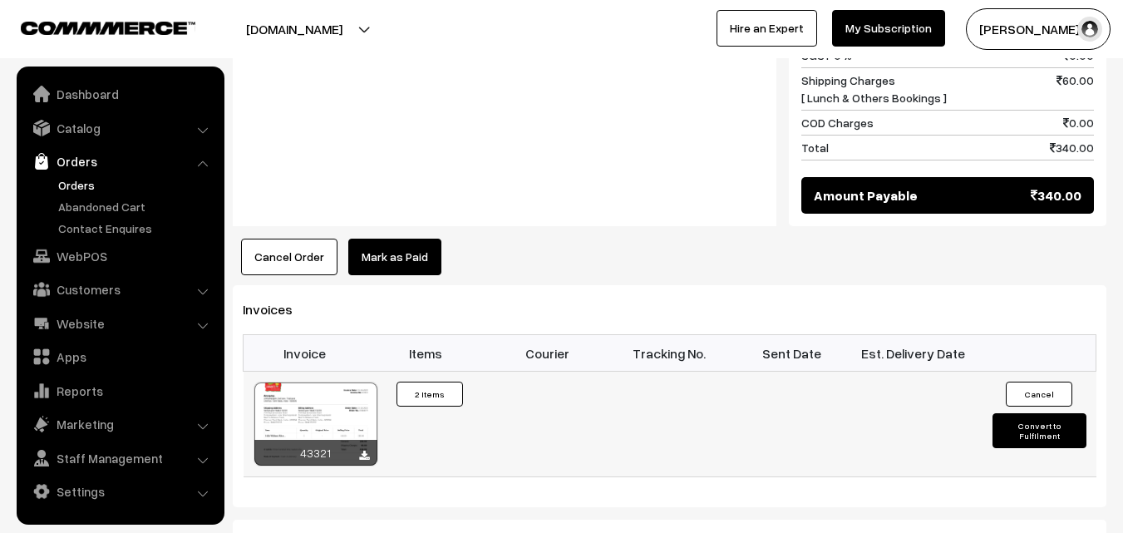
click at [337, 382] on div at bounding box center [315, 423] width 123 height 83
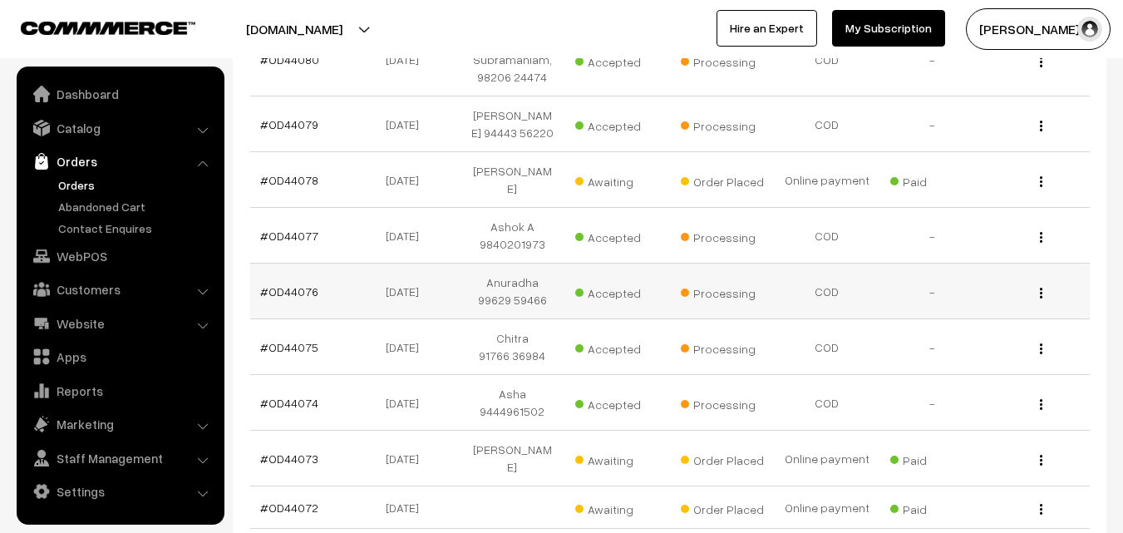
scroll to position [924, 0]
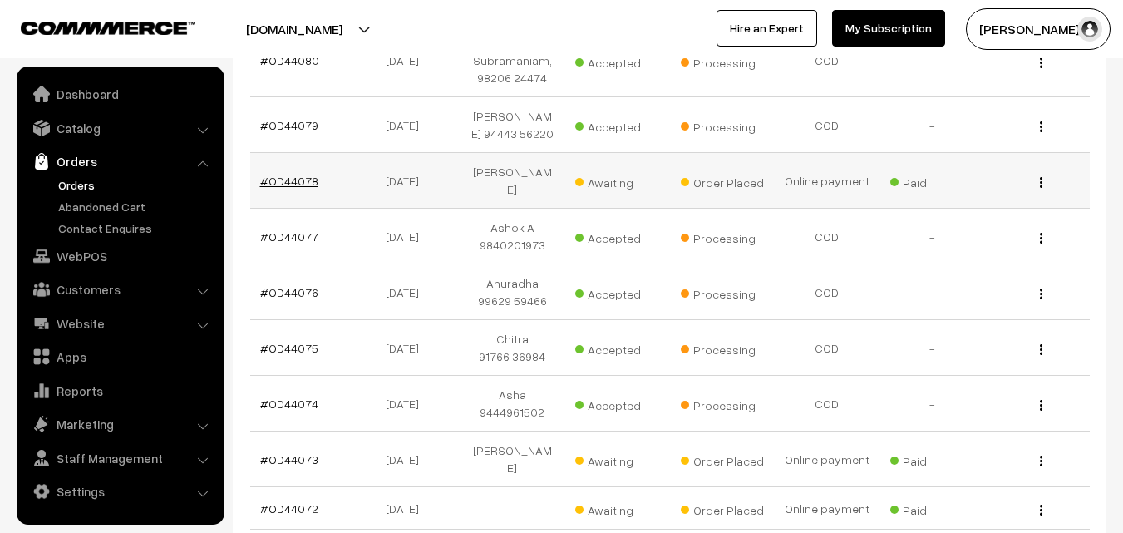
click at [303, 174] on link "#OD44078" at bounding box center [289, 181] width 58 height 14
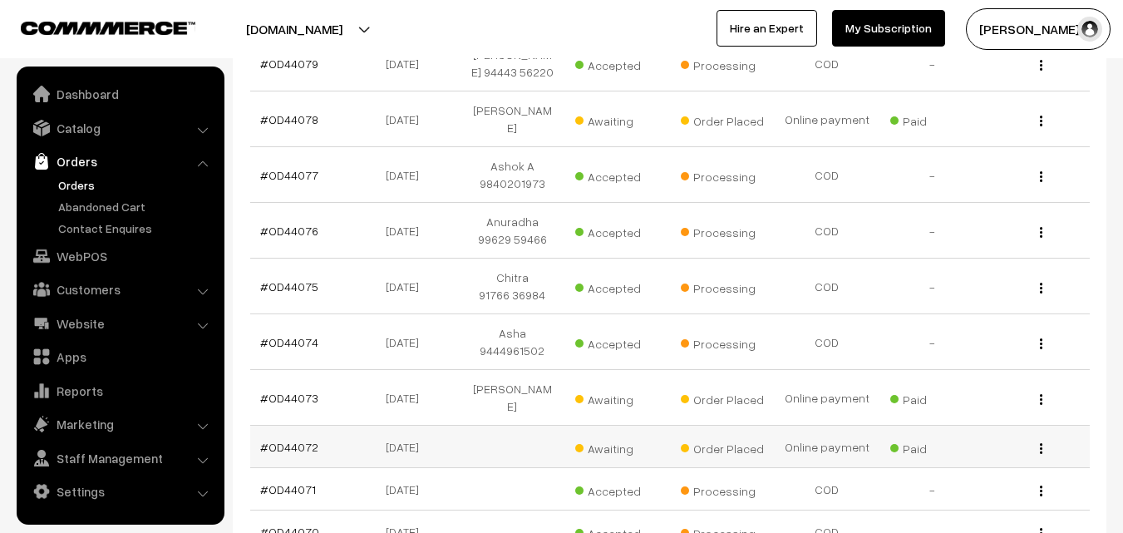
scroll to position [1090, 0]
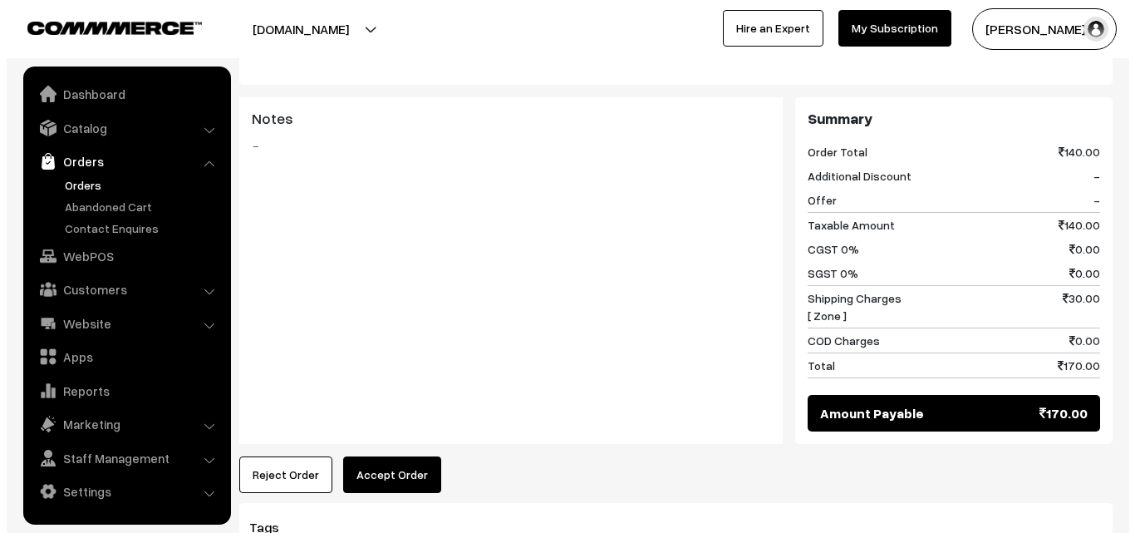
scroll to position [665, 0]
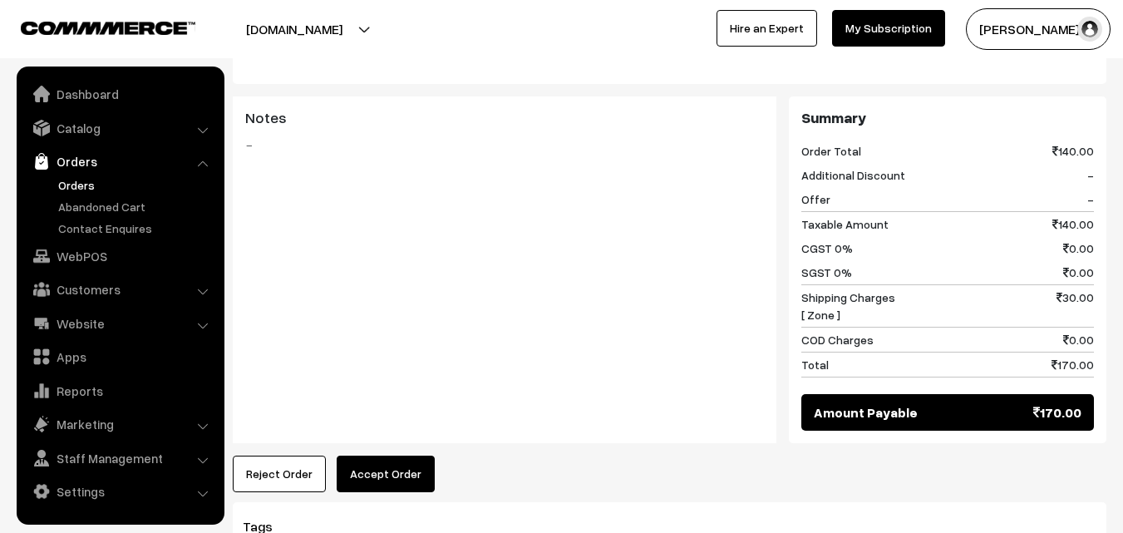
click at [368, 455] on button "Accept Order" at bounding box center [386, 473] width 98 height 37
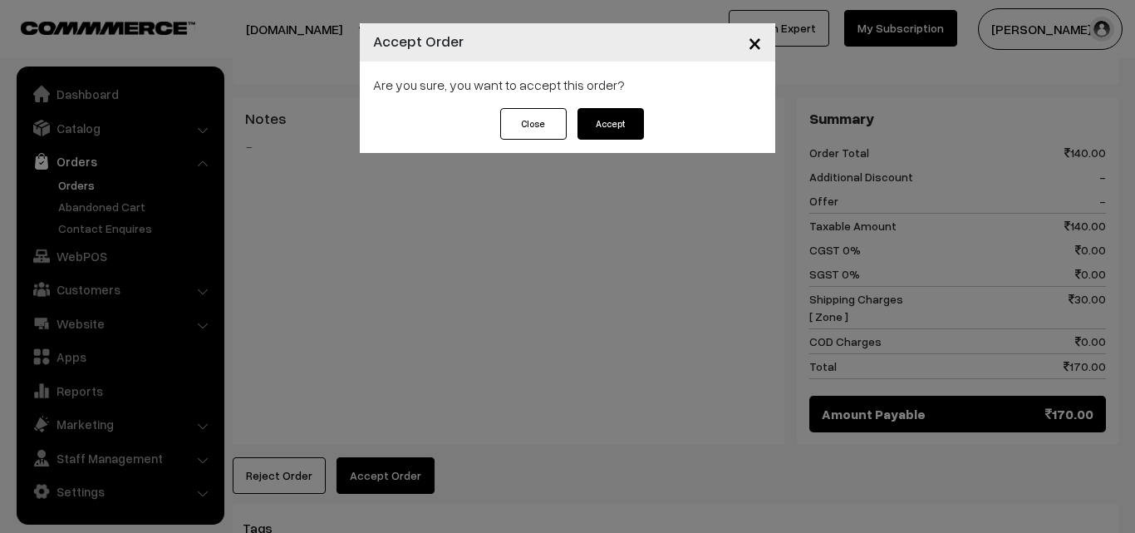
click at [616, 123] on button "Accept" at bounding box center [611, 124] width 66 height 32
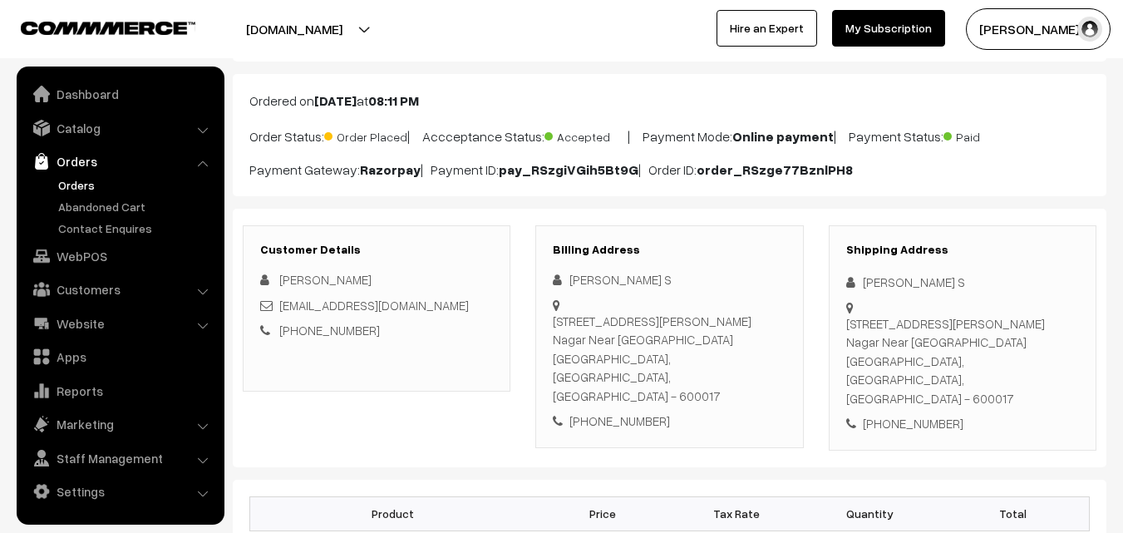
scroll to position [166, 0]
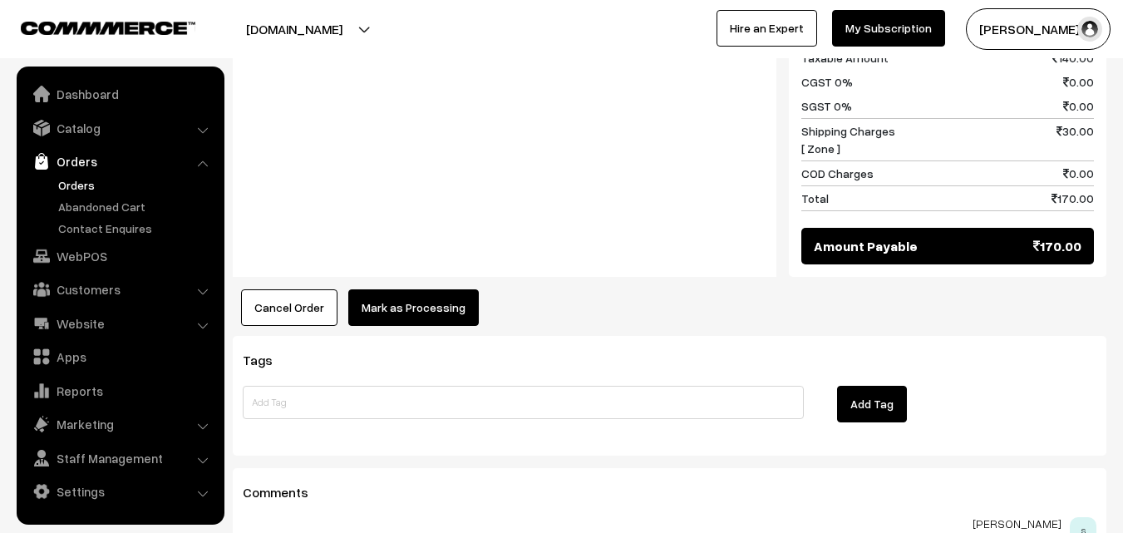
click at [423, 289] on button "Mark as Processing" at bounding box center [413, 307] width 130 height 37
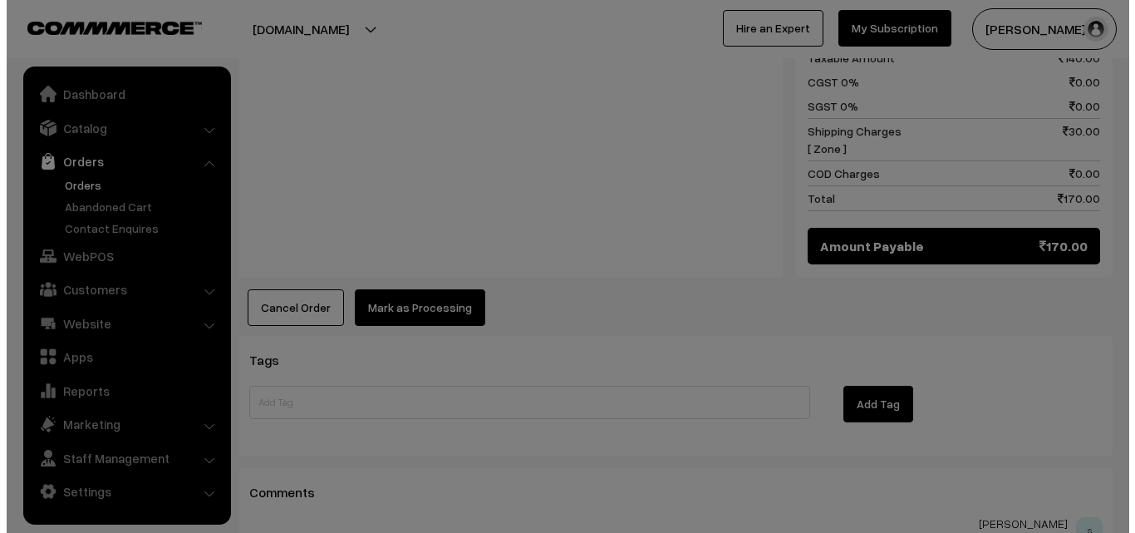
scroll to position [833, 0]
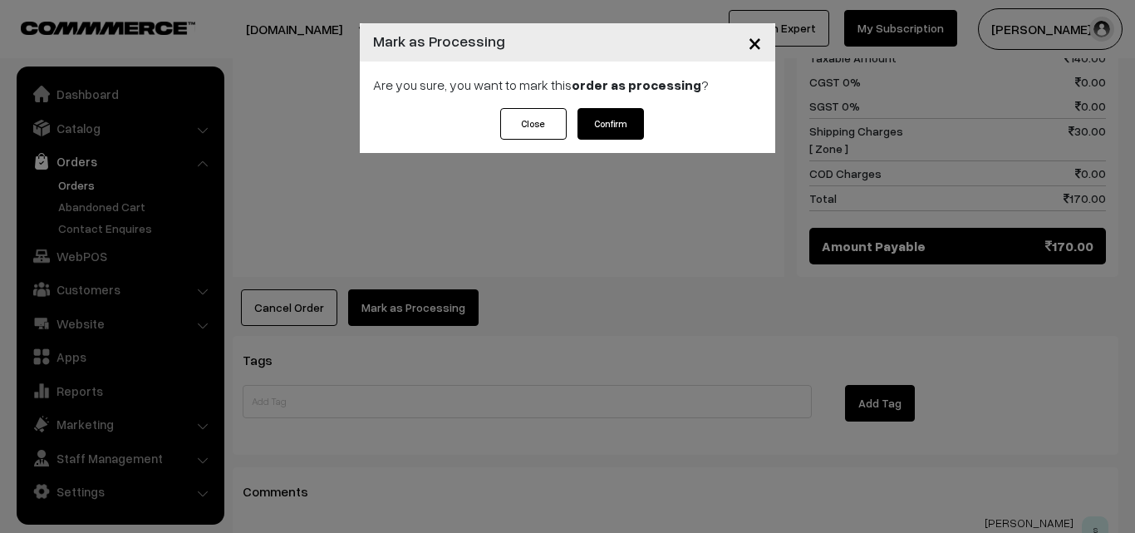
click at [629, 125] on button "Confirm" at bounding box center [611, 124] width 66 height 32
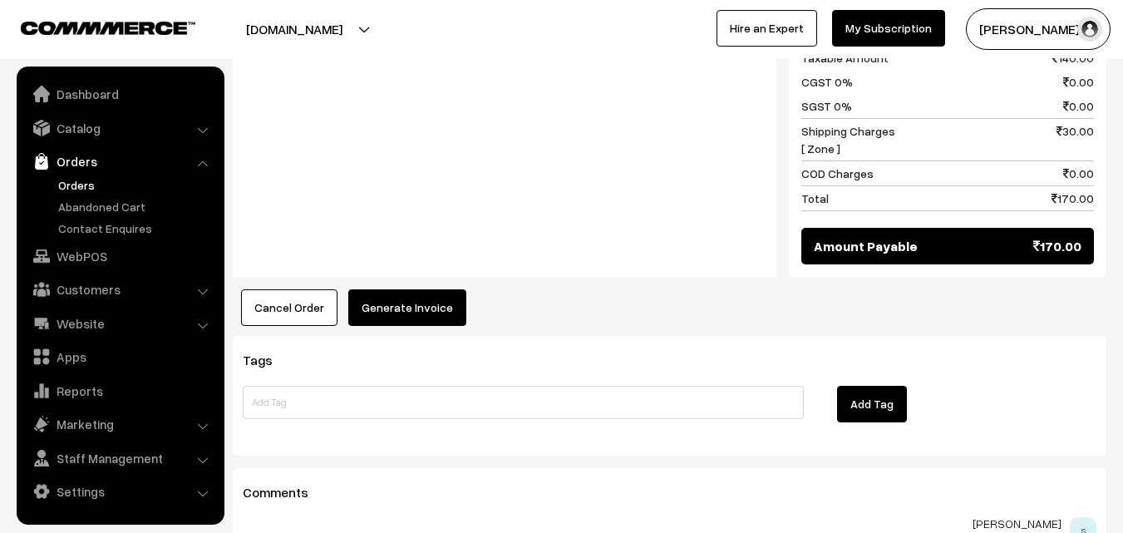
click at [406, 295] on button "Generate Invoice" at bounding box center [407, 307] width 118 height 37
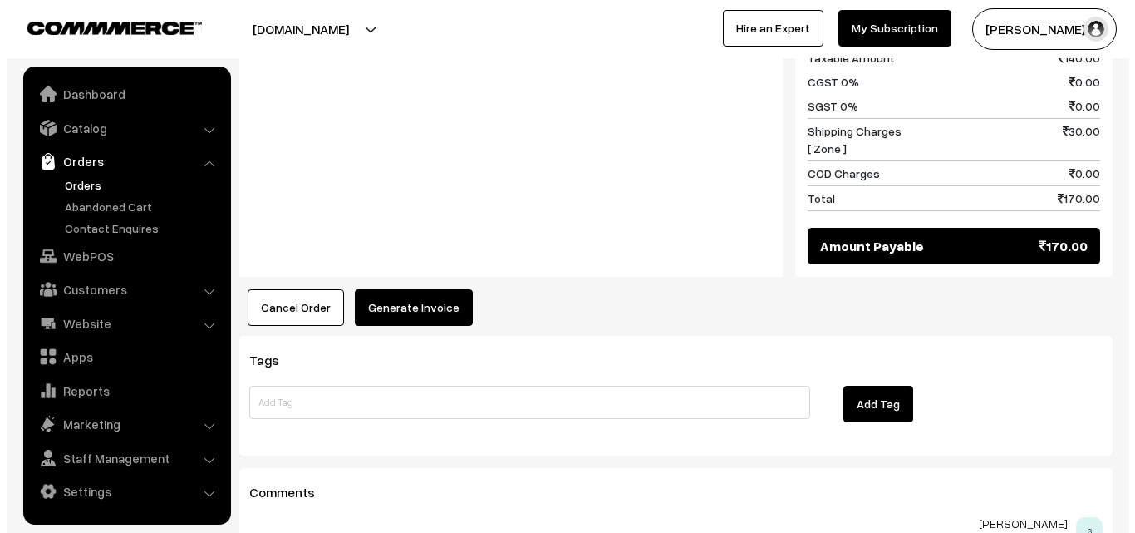
scroll to position [833, 0]
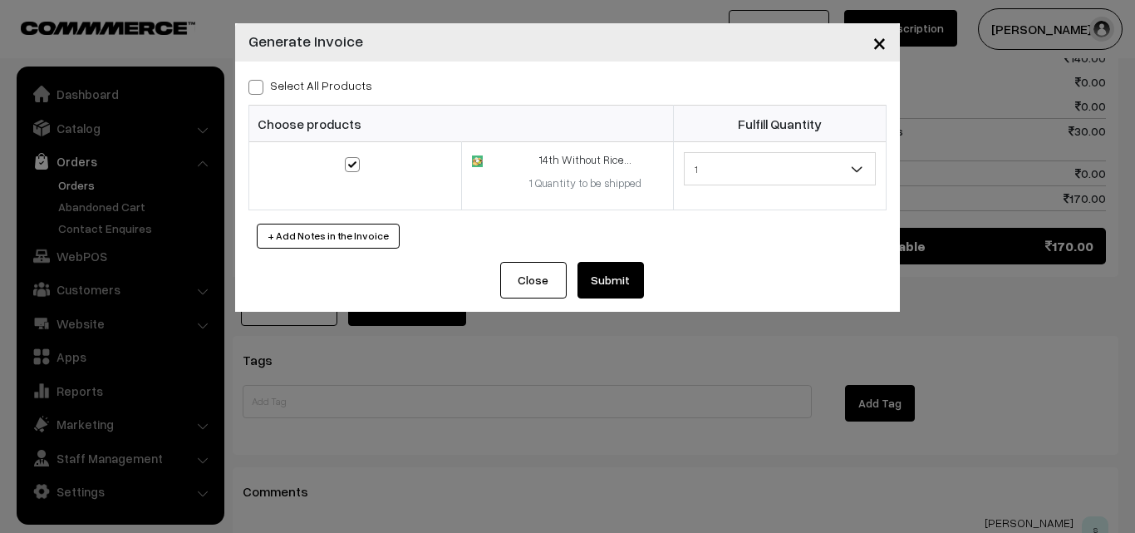
click at [602, 283] on button "Submit" at bounding box center [611, 280] width 66 height 37
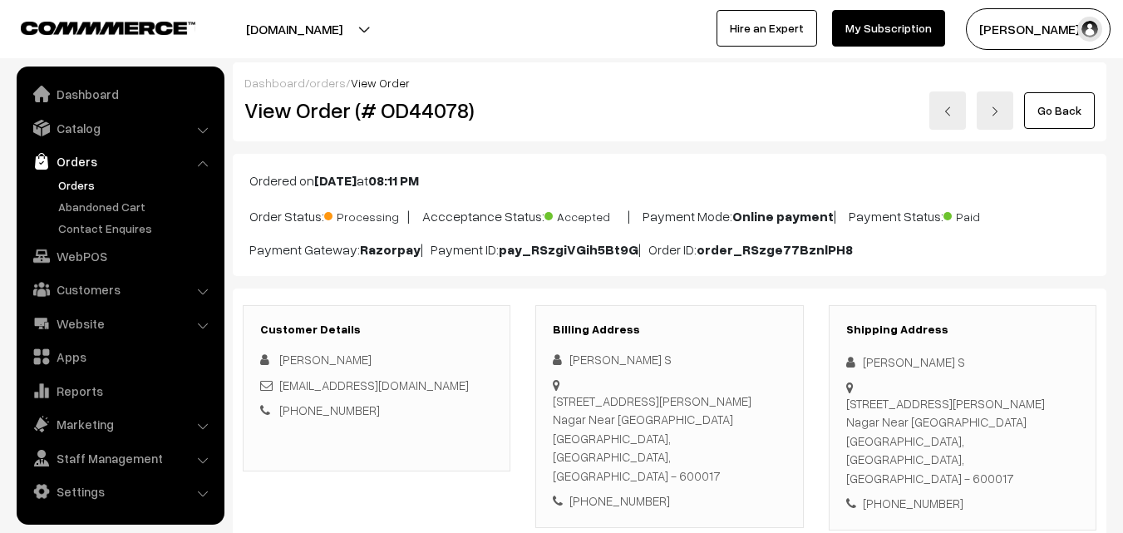
scroll to position [831, 0]
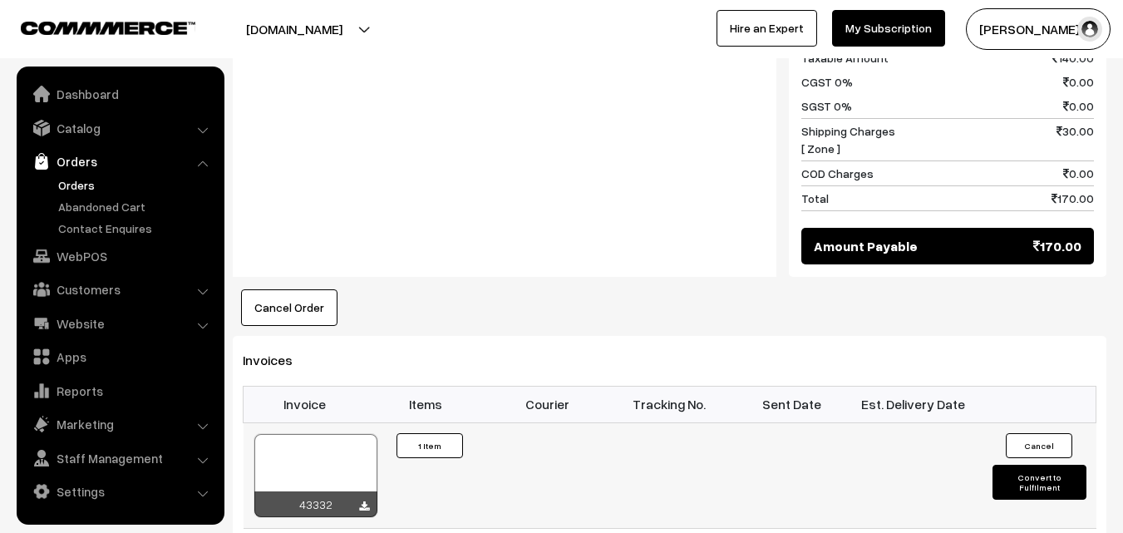
click at [317, 434] on div at bounding box center [315, 475] width 123 height 83
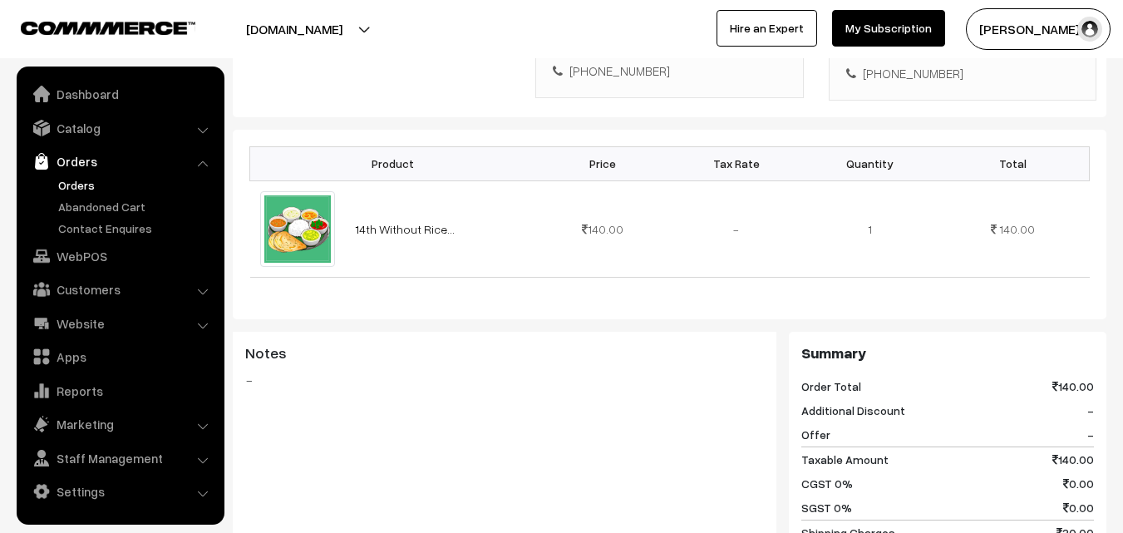
scroll to position [332, 0]
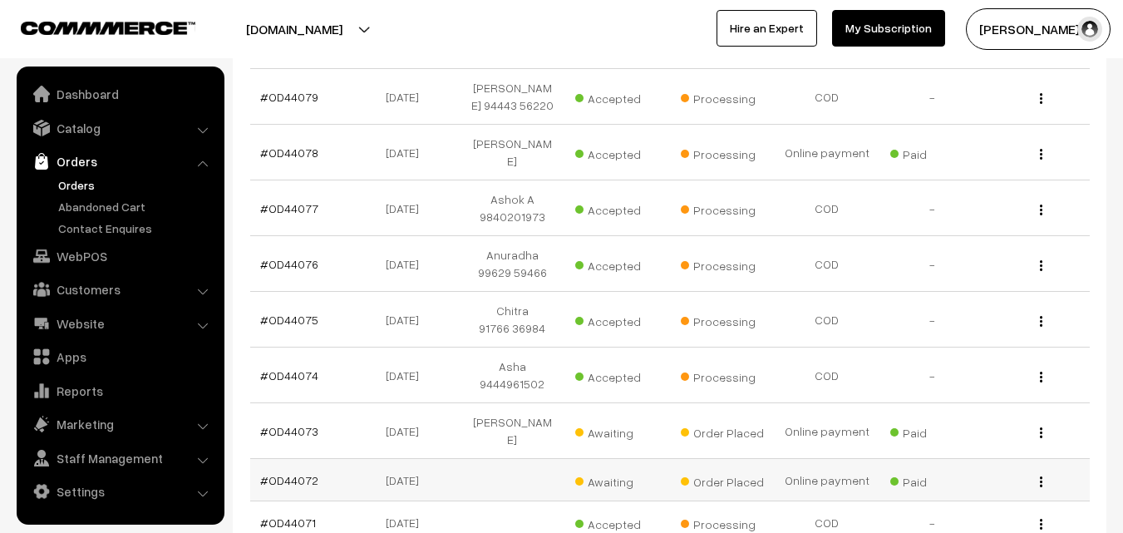
scroll to position [924, 0]
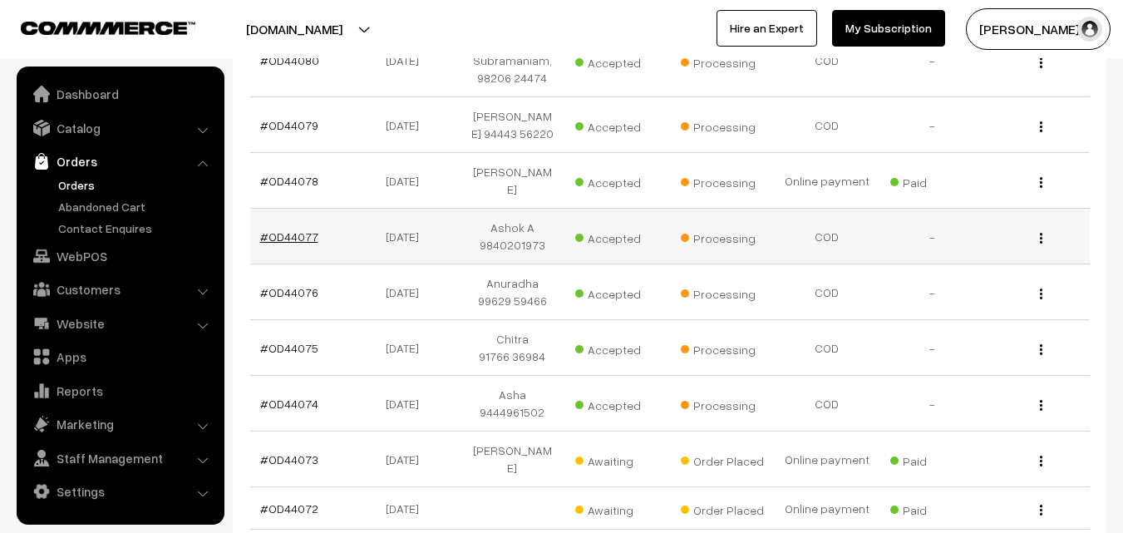
click at [272, 229] on link "#OD44077" at bounding box center [289, 236] width 58 height 14
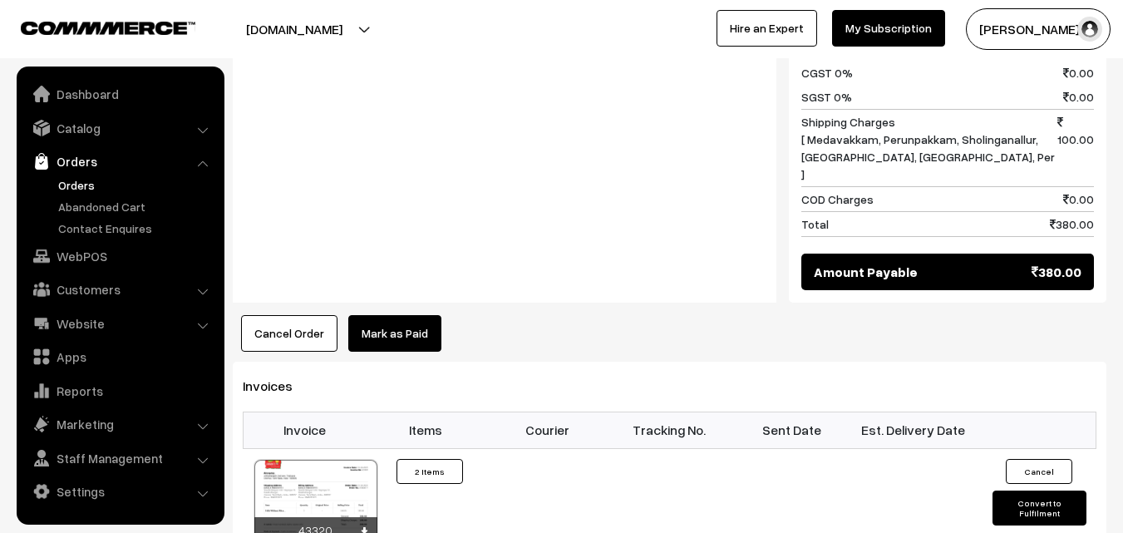
scroll to position [914, 0]
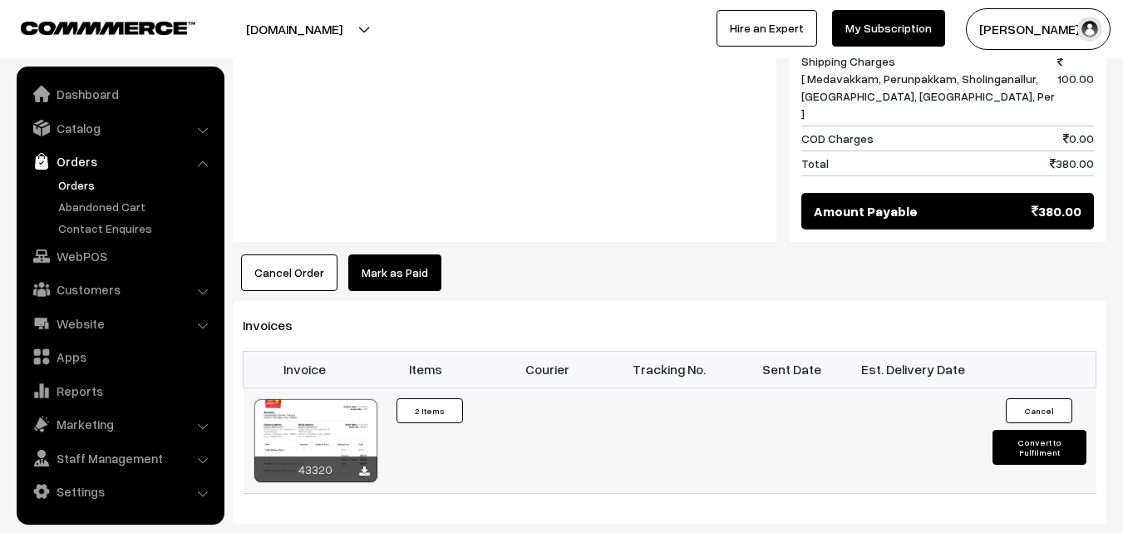
click at [342, 399] on div at bounding box center [315, 440] width 123 height 83
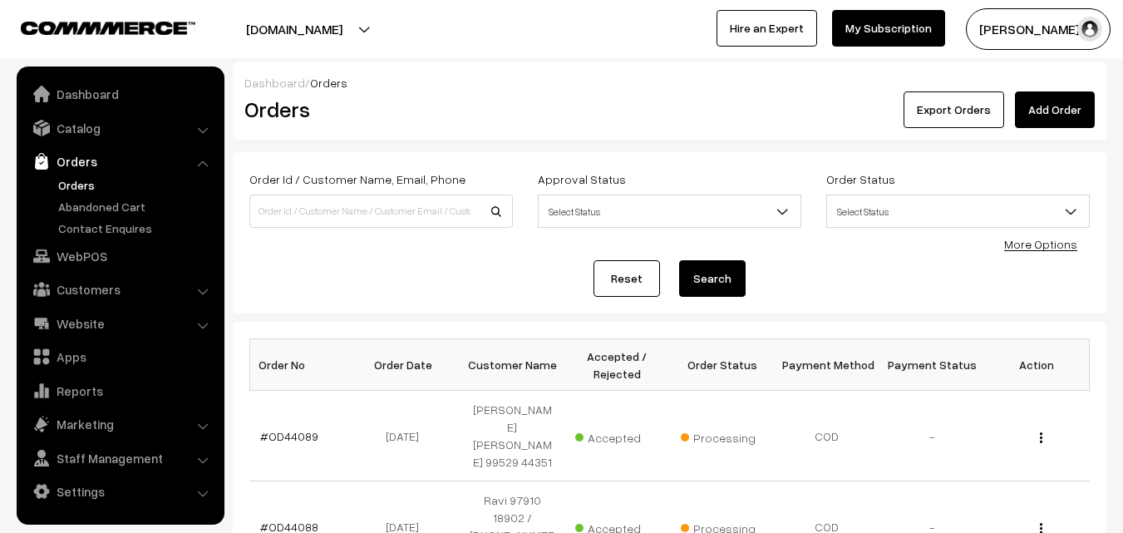
scroll to position [924, 0]
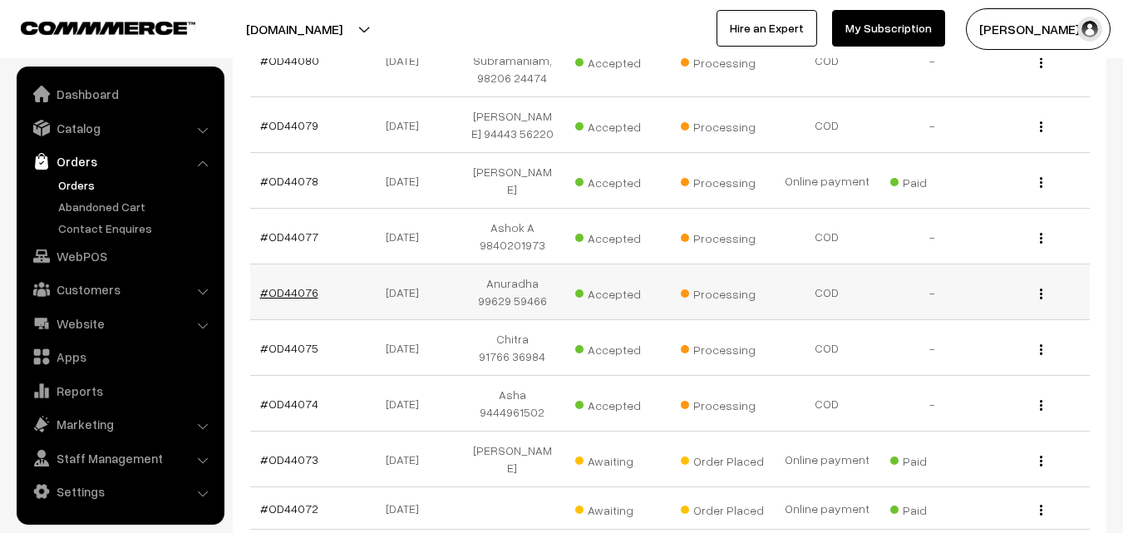
click at [306, 285] on link "#OD44076" at bounding box center [289, 292] width 58 height 14
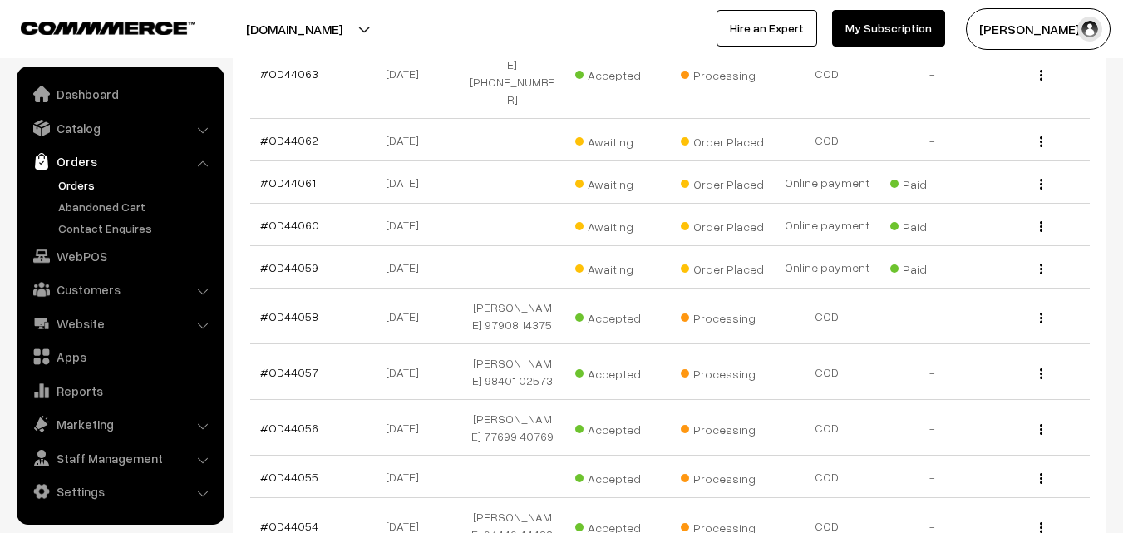
scroll to position [1855, 0]
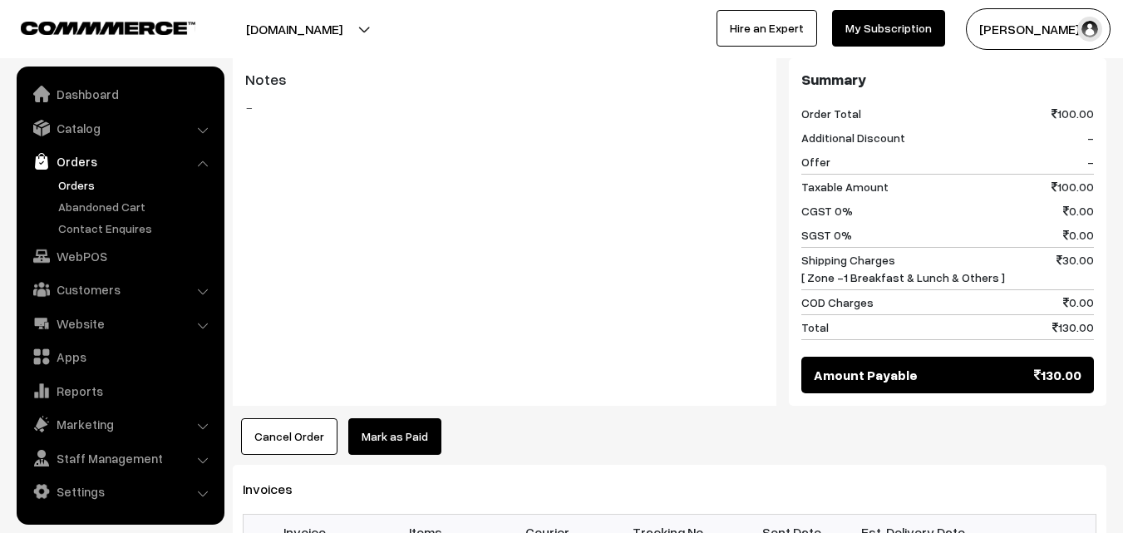
scroll to position [997, 0]
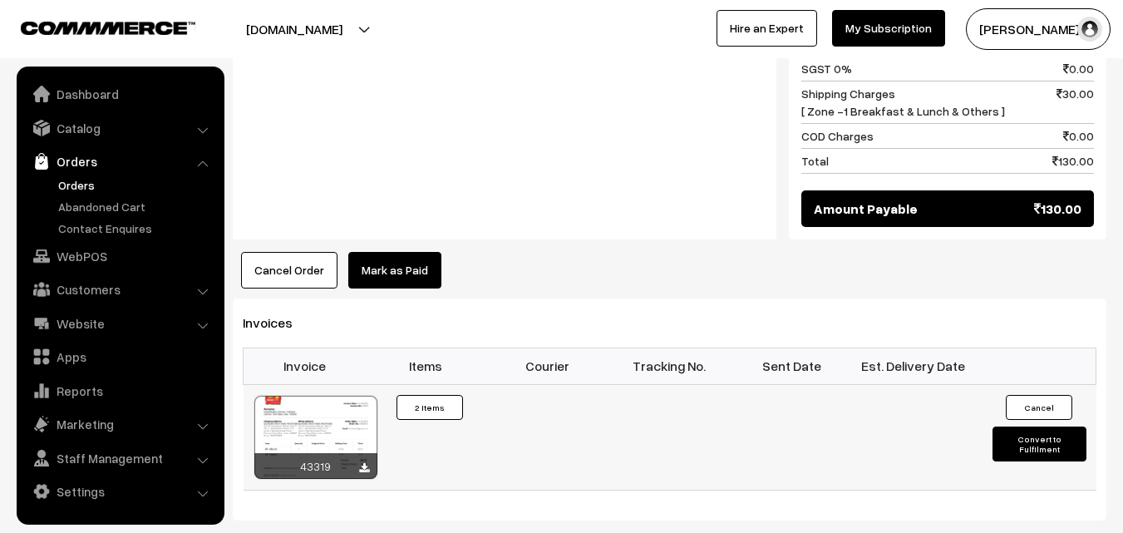
click at [346, 396] on div at bounding box center [315, 437] width 123 height 83
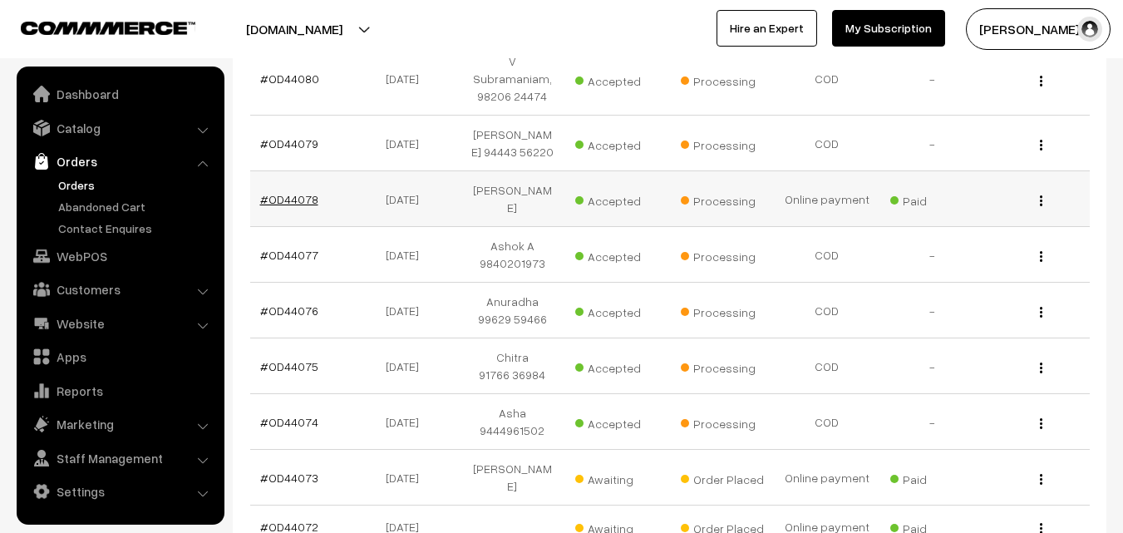
scroll to position [858, 0]
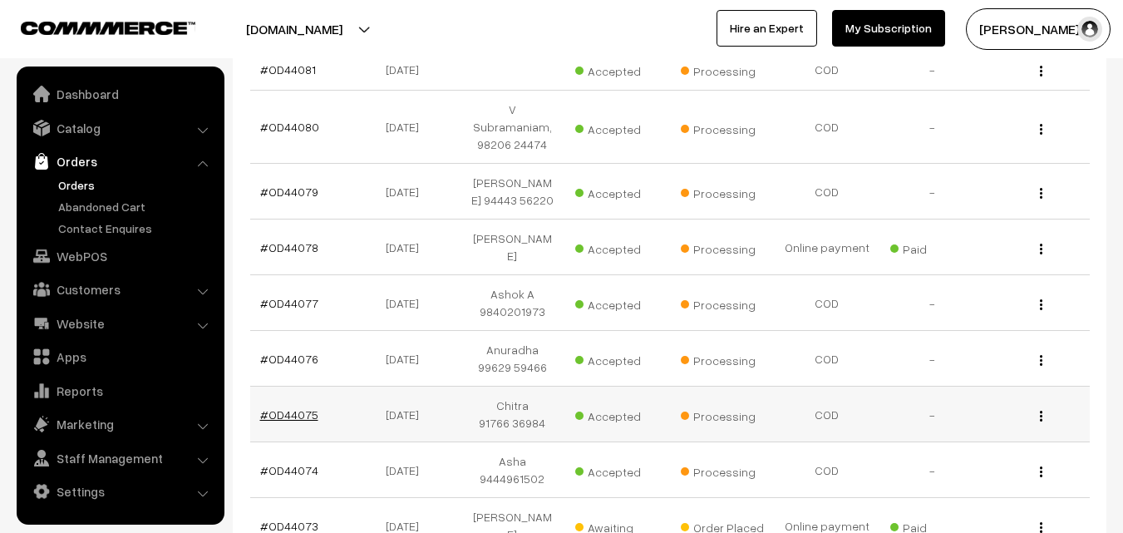
click at [285, 407] on link "#OD44075" at bounding box center [289, 414] width 58 height 14
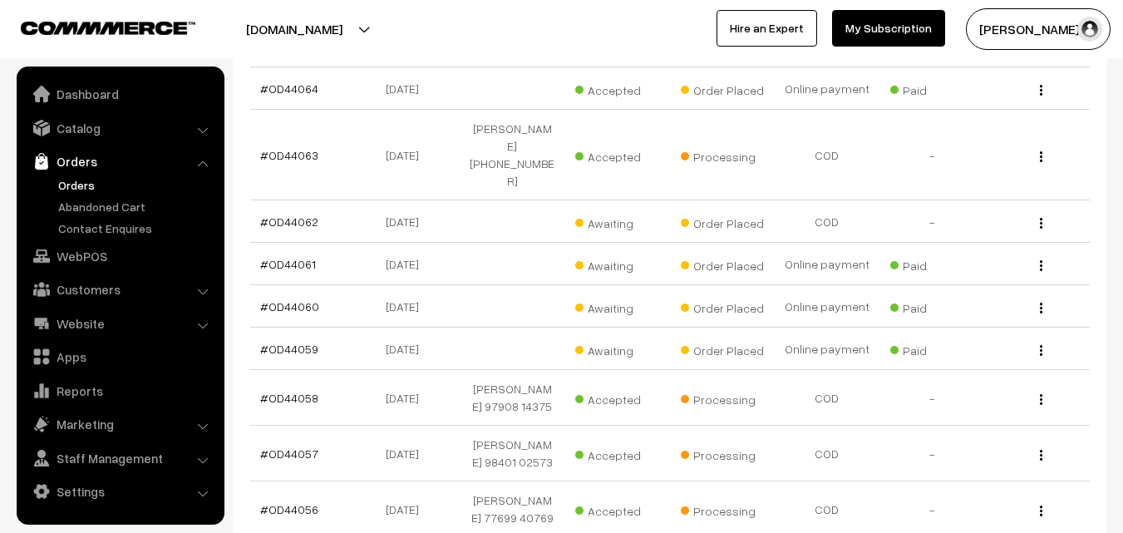
scroll to position [1788, 0]
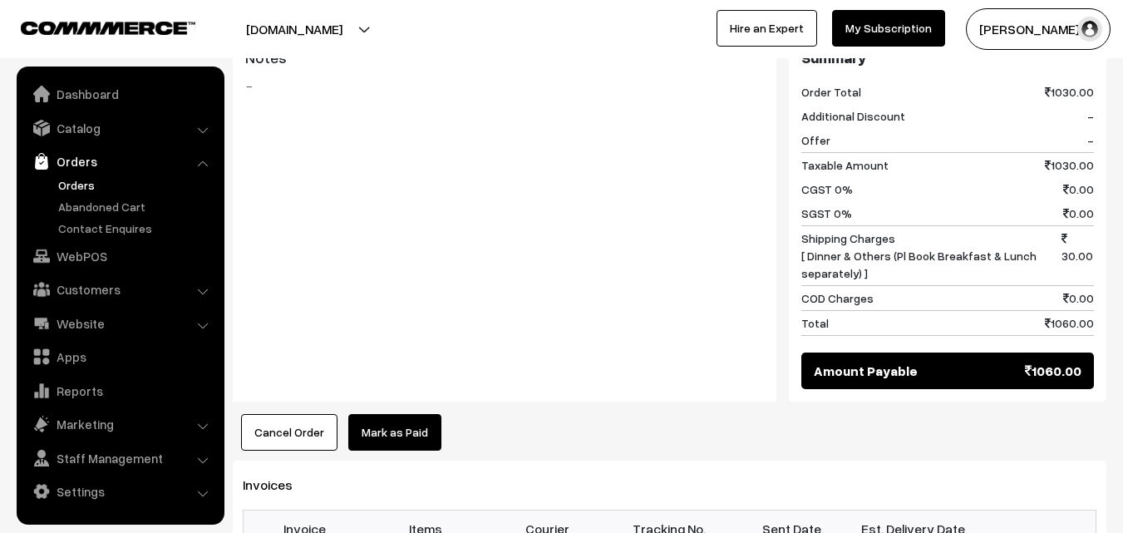
scroll to position [1246, 0]
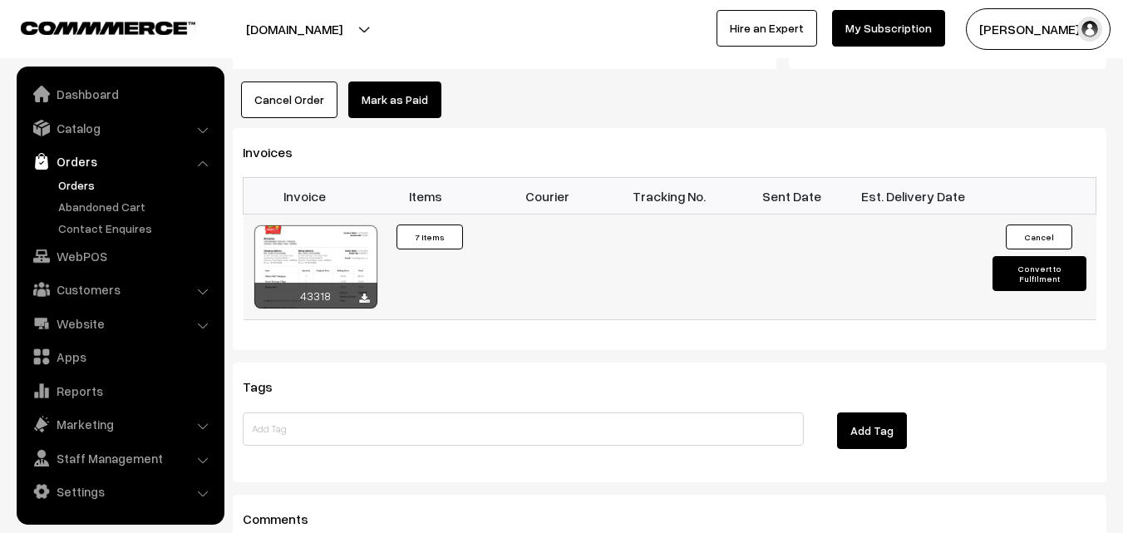
click at [352, 248] on div at bounding box center [315, 266] width 123 height 83
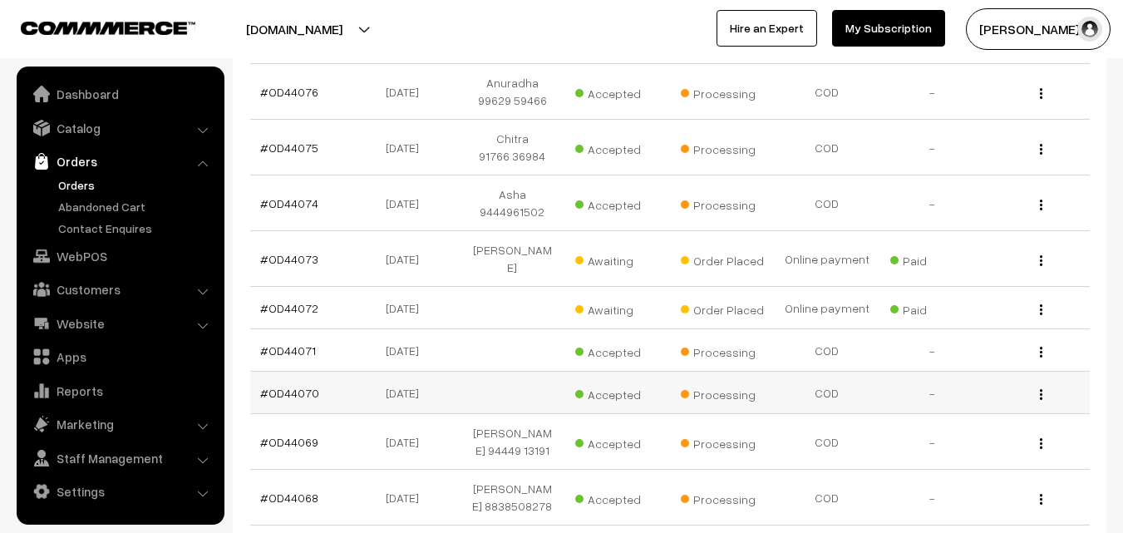
scroll to position [1123, 0]
click at [312, 197] on link "#OD44074" at bounding box center [289, 204] width 58 height 14
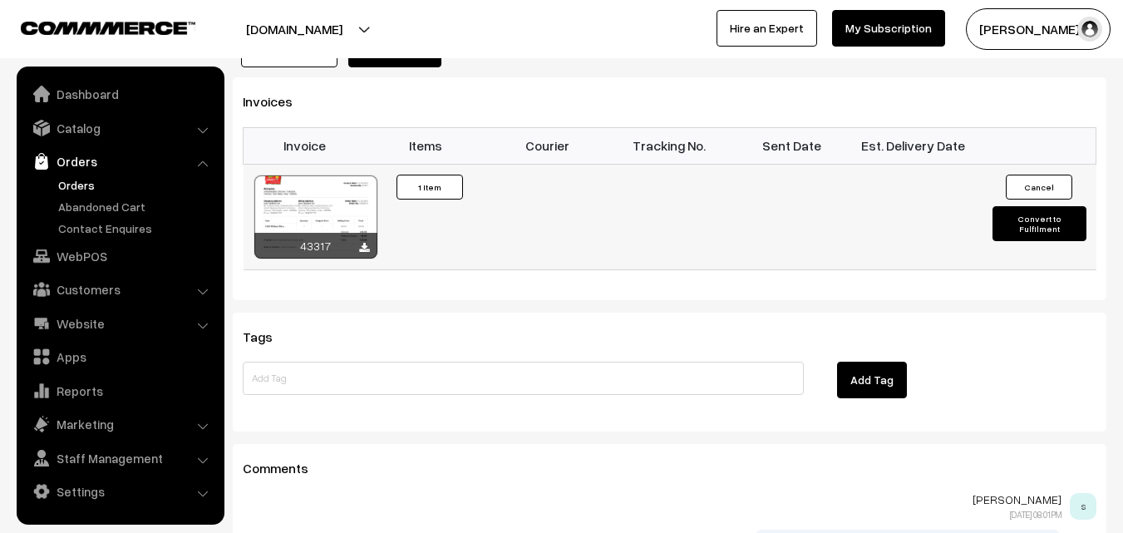
scroll to position [1088, 0]
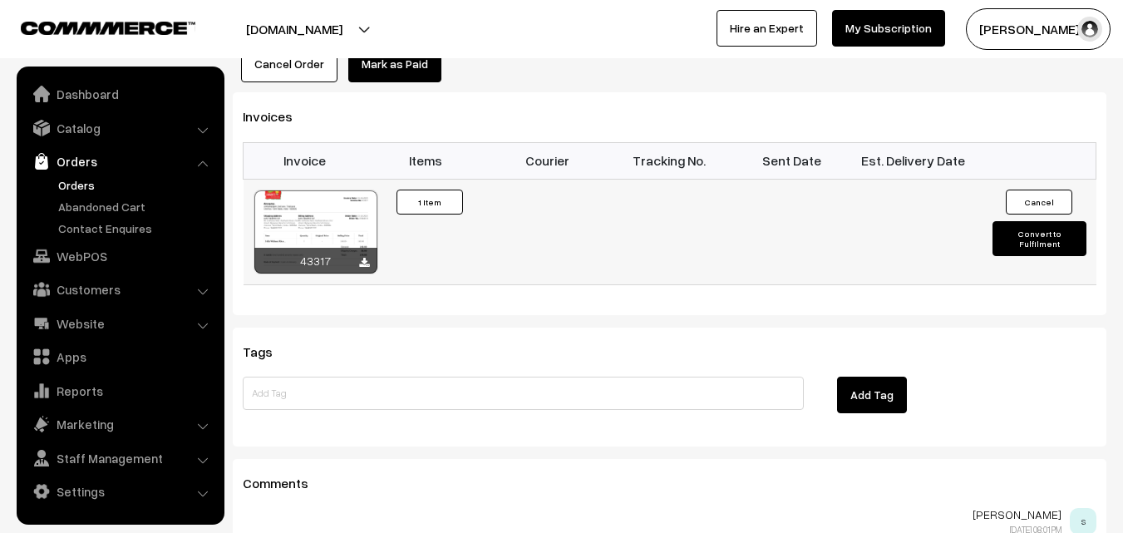
click at [342, 190] on div at bounding box center [315, 231] width 123 height 83
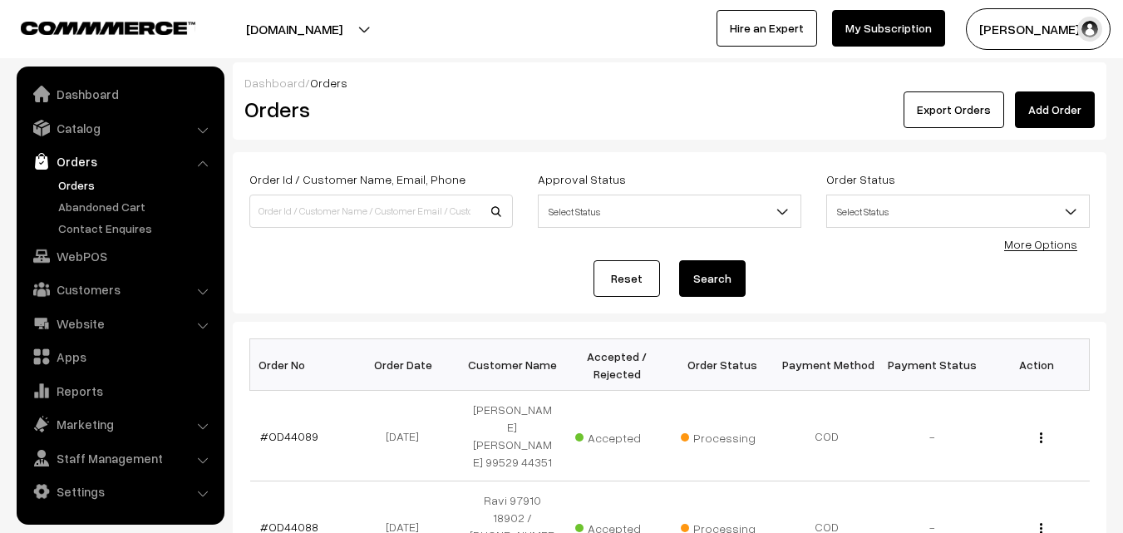
scroll to position [1123, 0]
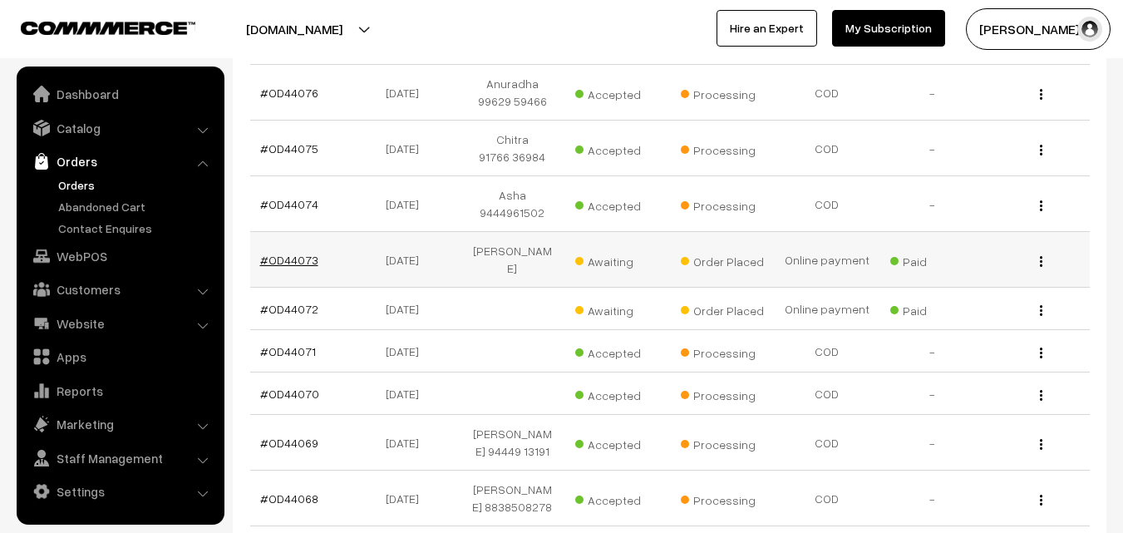
click at [294, 253] on link "#OD44073" at bounding box center [289, 260] width 58 height 14
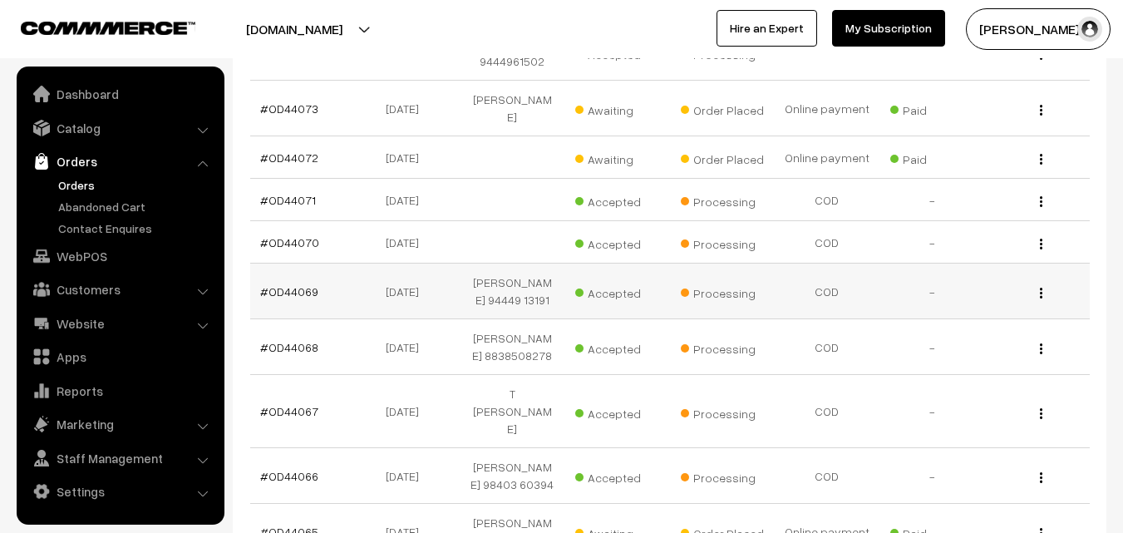
scroll to position [1295, 0]
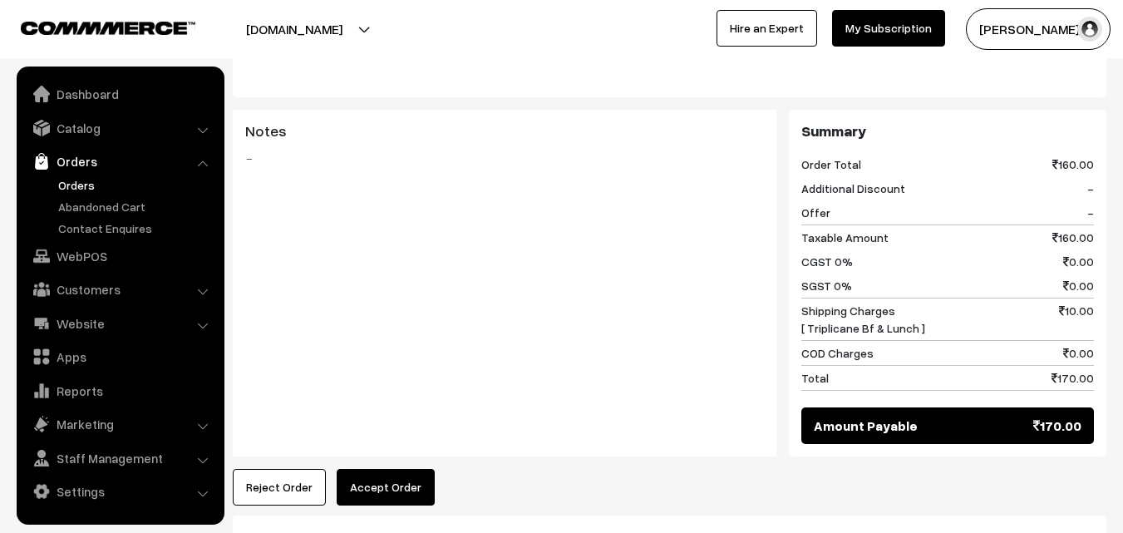
click at [400, 469] on button "Accept Order" at bounding box center [386, 487] width 98 height 37
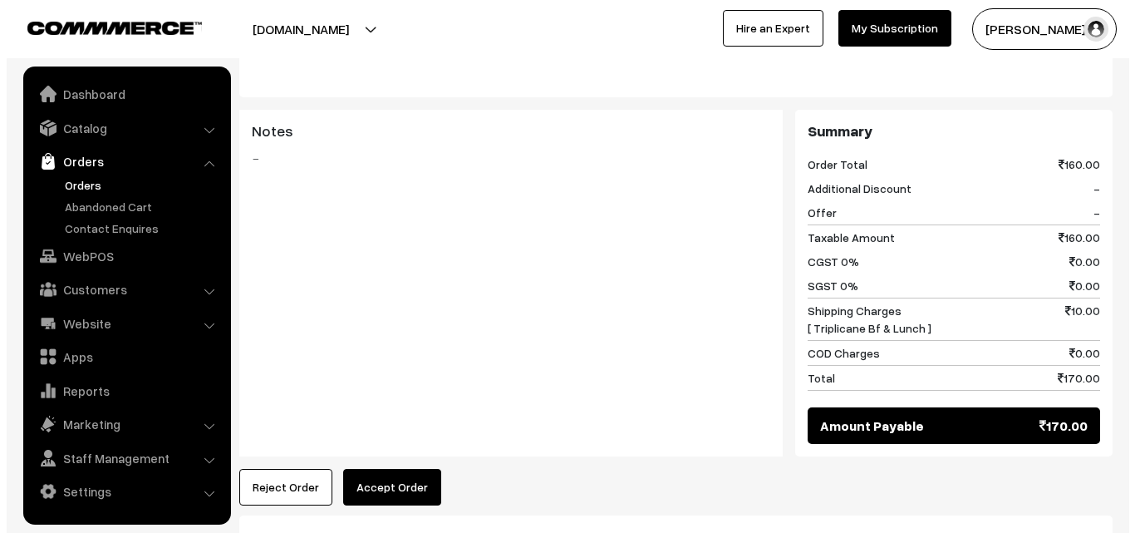
scroll to position [749, 0]
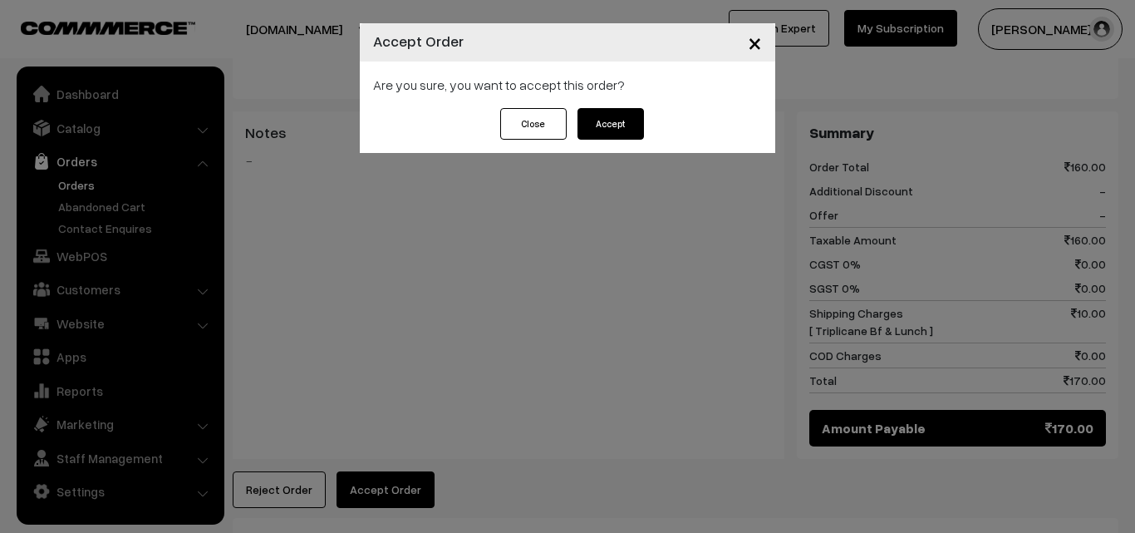
drag, startPoint x: 617, startPoint y: 116, endPoint x: 607, endPoint y: 120, distance: 10.5
click at [616, 116] on button "Accept" at bounding box center [611, 124] width 66 height 32
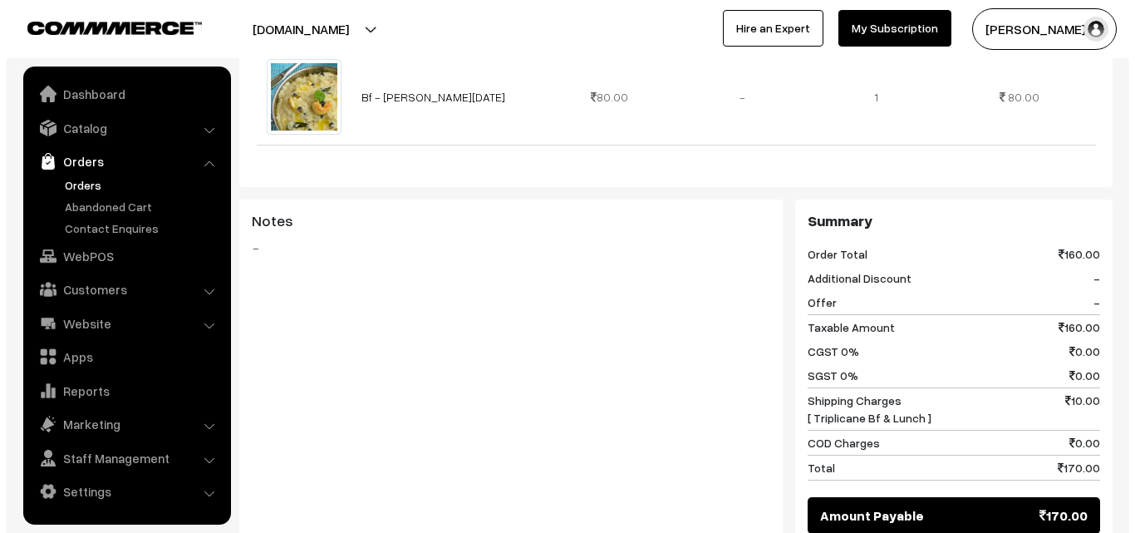
scroll to position [665, 0]
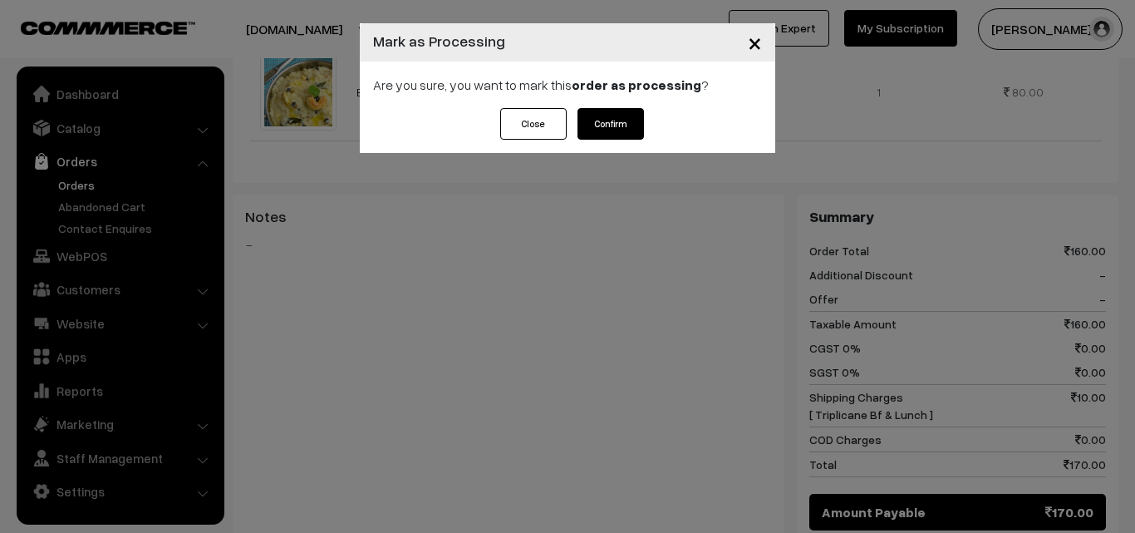
click at [605, 122] on button "Confirm" at bounding box center [611, 124] width 66 height 32
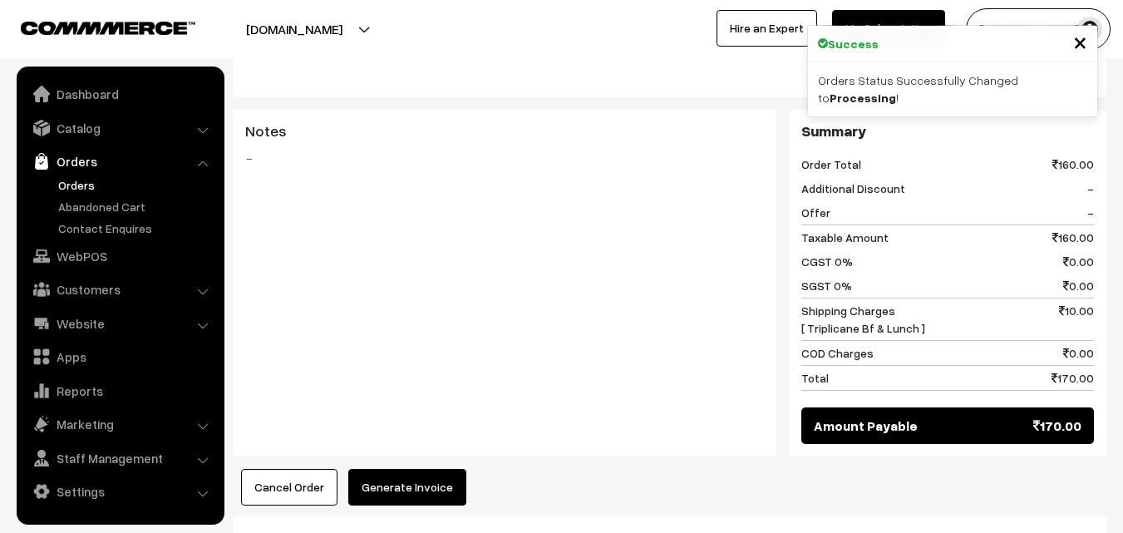
click at [435, 469] on button "Generate Invoice" at bounding box center [407, 487] width 118 height 37
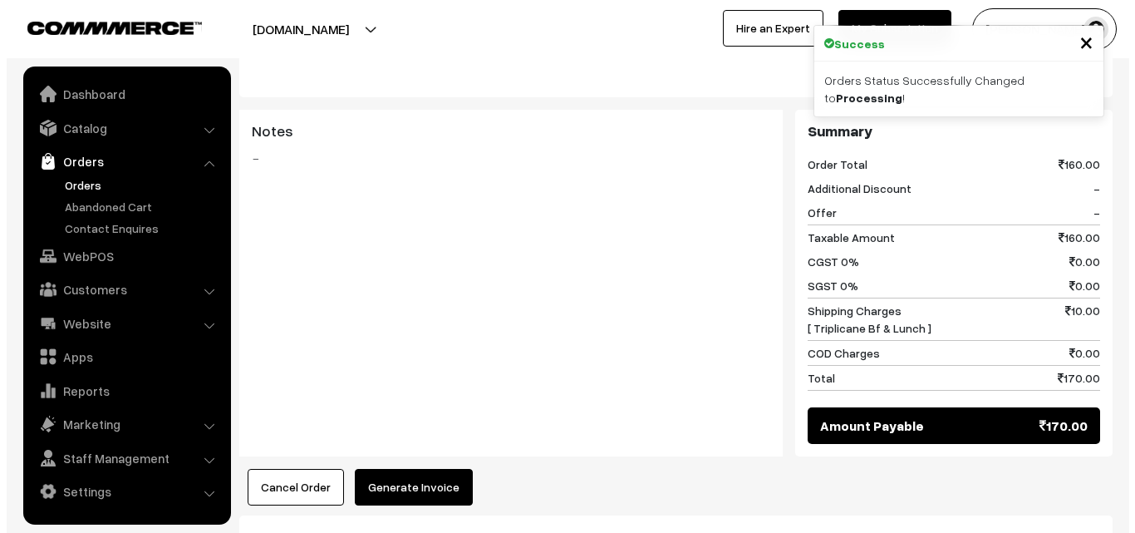
scroll to position [749, 0]
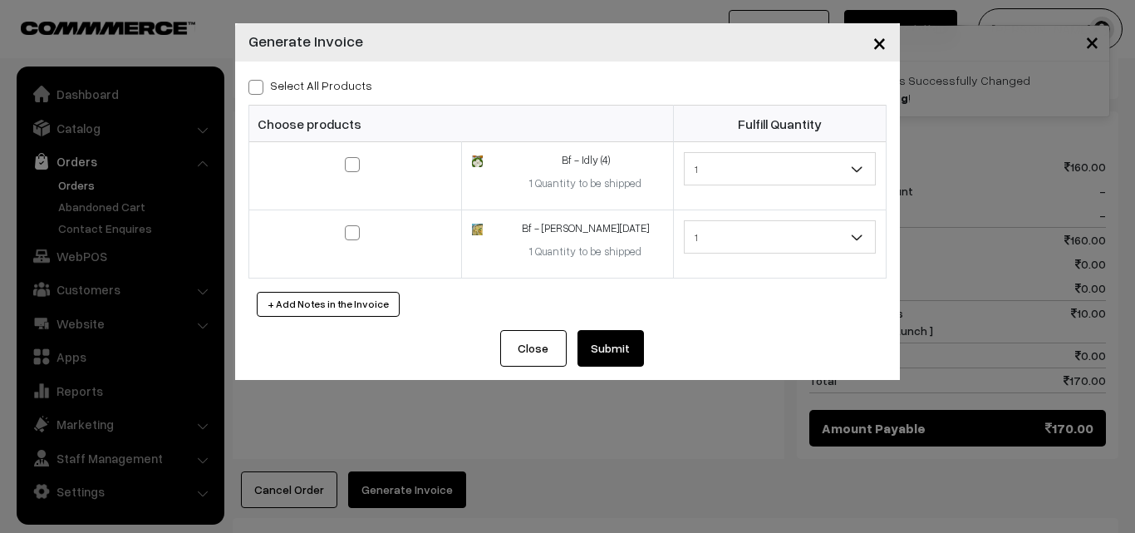
click at [338, 83] on label "Select All Products" at bounding box center [310, 84] width 124 height 17
click at [259, 83] on input "Select All Products" at bounding box center [253, 84] width 11 height 11
checkbox input "true"
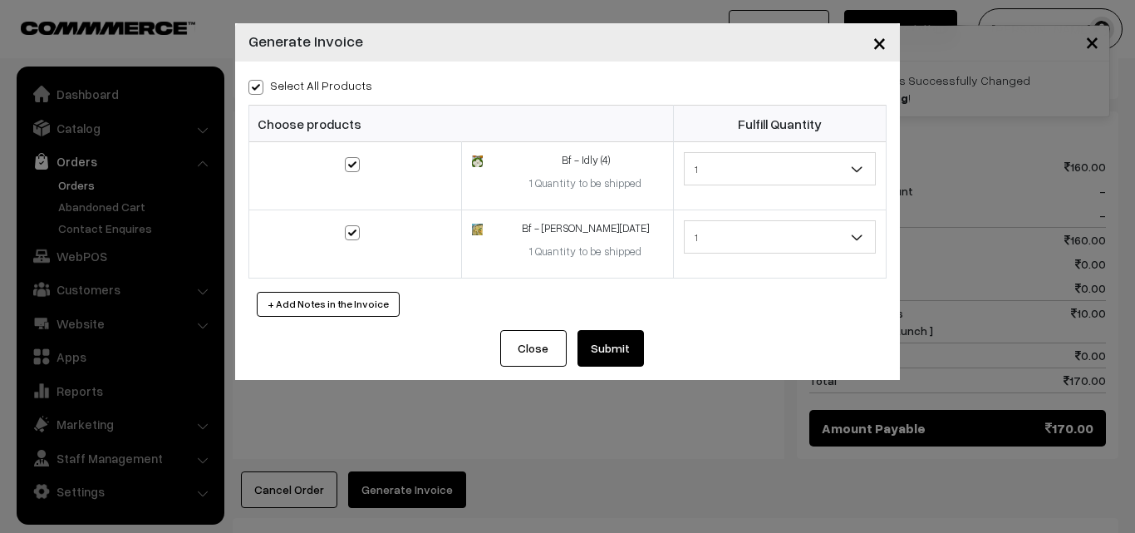
click at [602, 356] on button "Submit" at bounding box center [611, 348] width 66 height 37
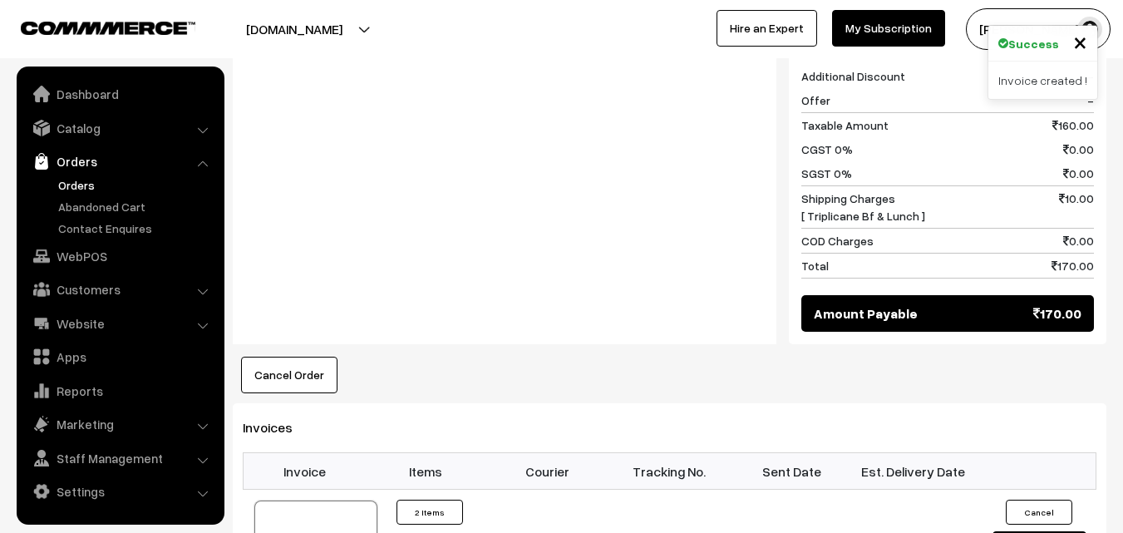
scroll to position [831, 0]
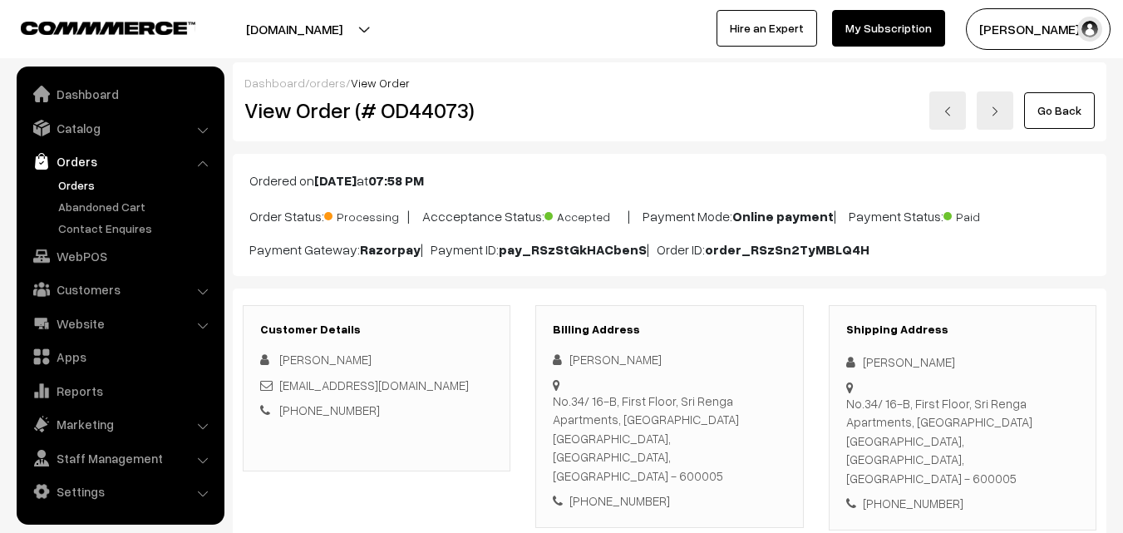
scroll to position [748, 0]
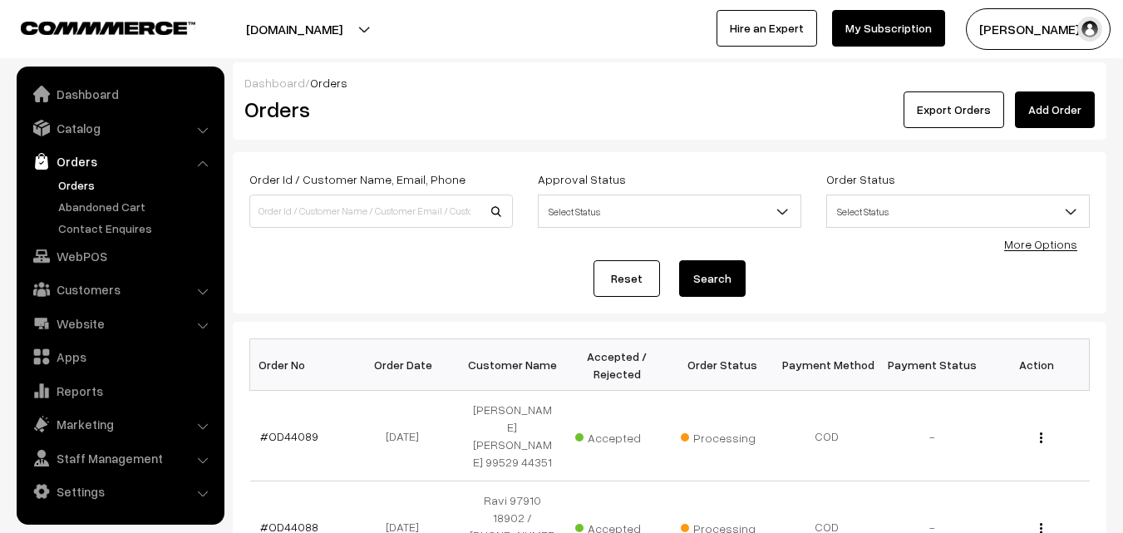
scroll to position [1300, 0]
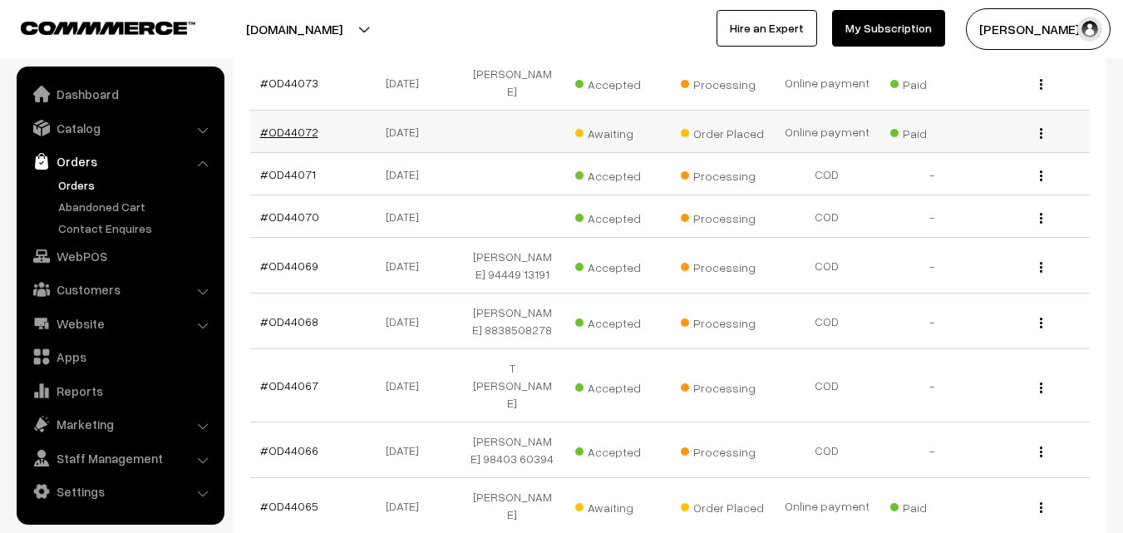
click at [296, 125] on link "#OD44072" at bounding box center [289, 132] width 58 height 14
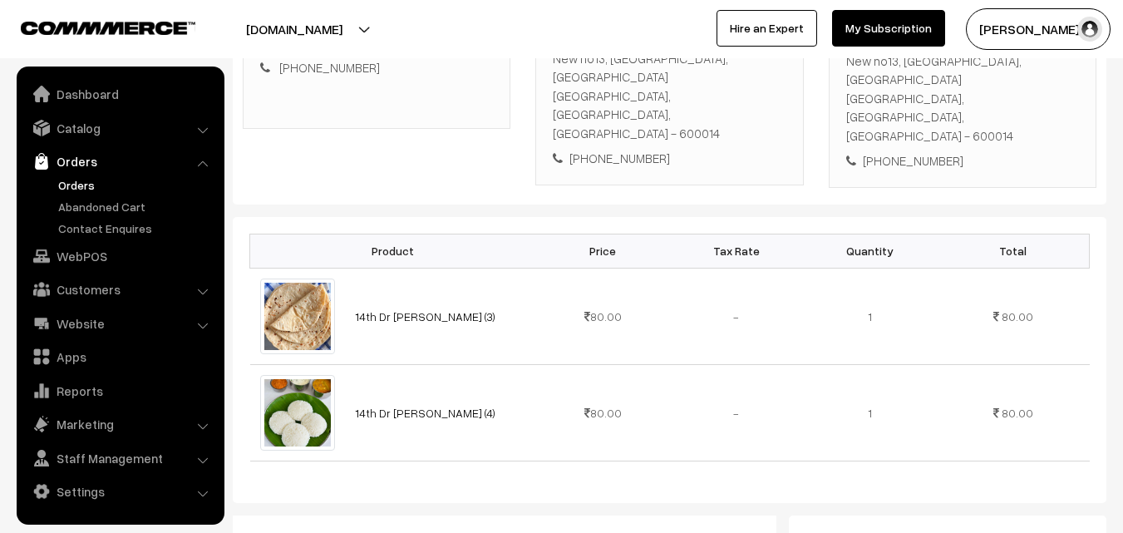
scroll to position [133, 0]
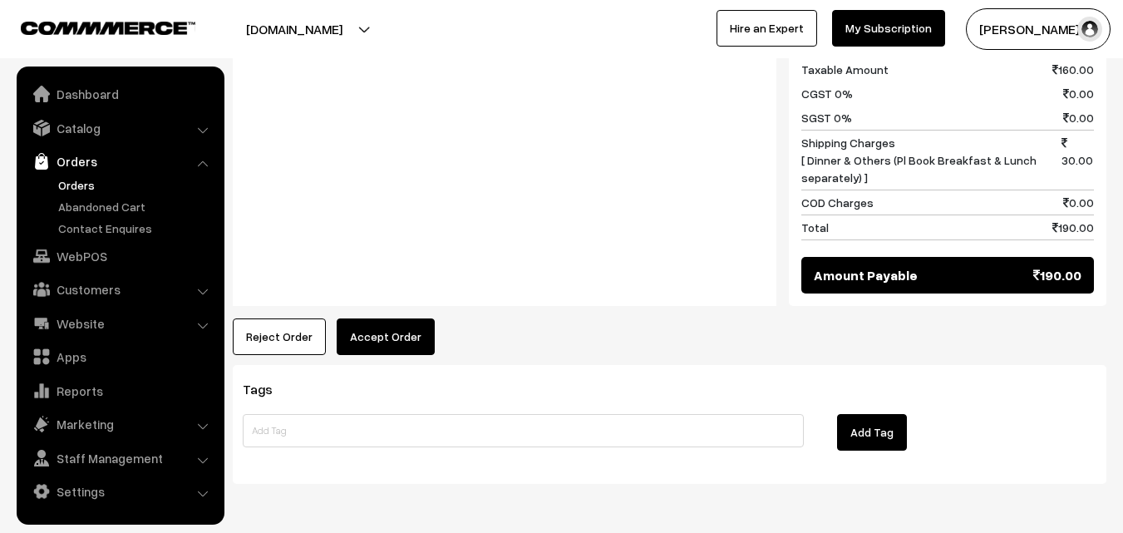
click at [398, 318] on button "Accept Order" at bounding box center [386, 336] width 98 height 37
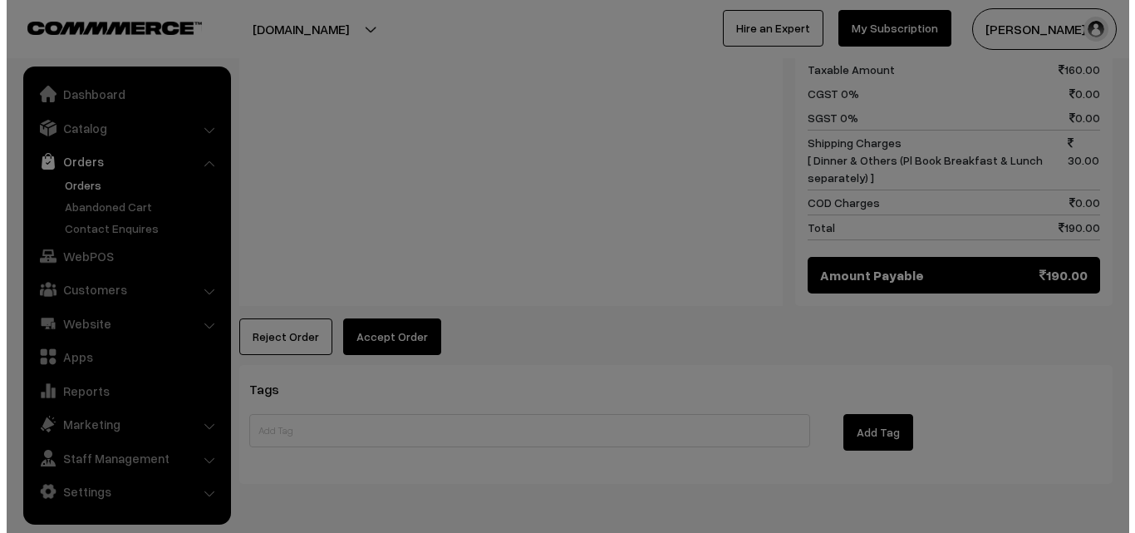
scroll to position [918, 0]
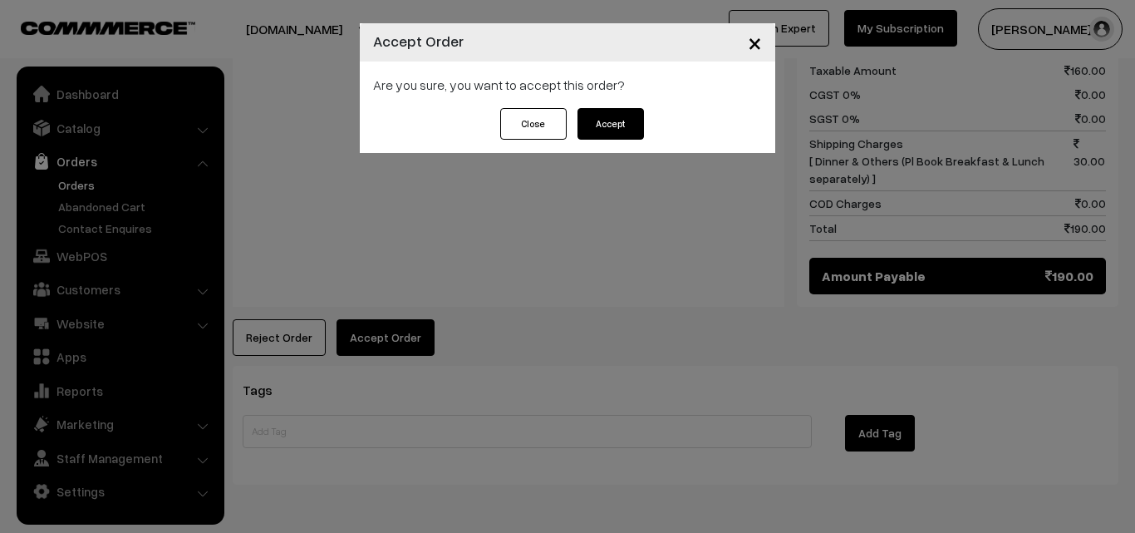
click at [621, 126] on button "Accept" at bounding box center [611, 124] width 66 height 32
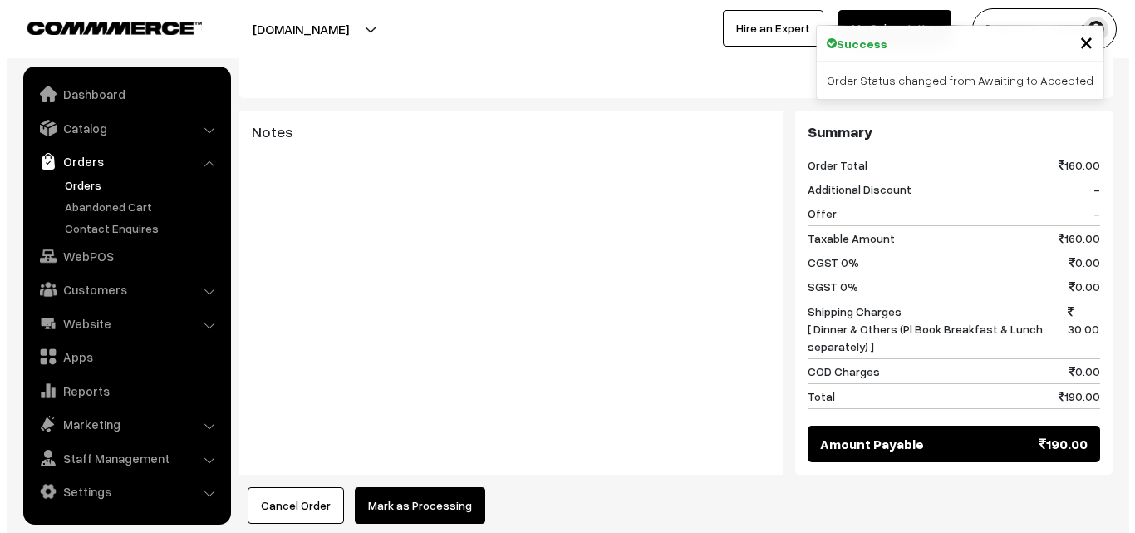
scroll to position [748, 0]
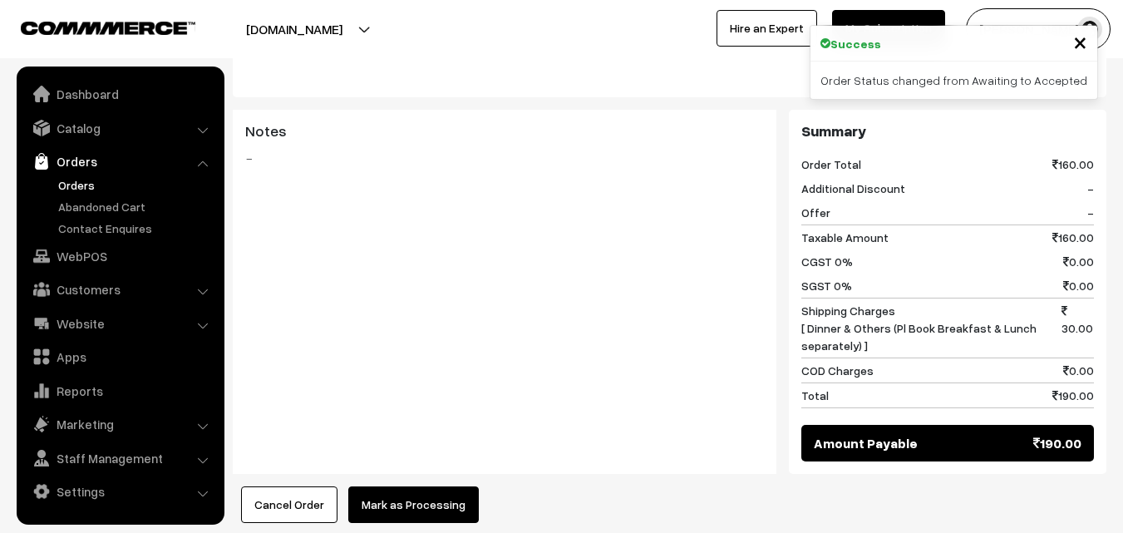
click at [423, 486] on button "Mark as Processing" at bounding box center [413, 504] width 130 height 37
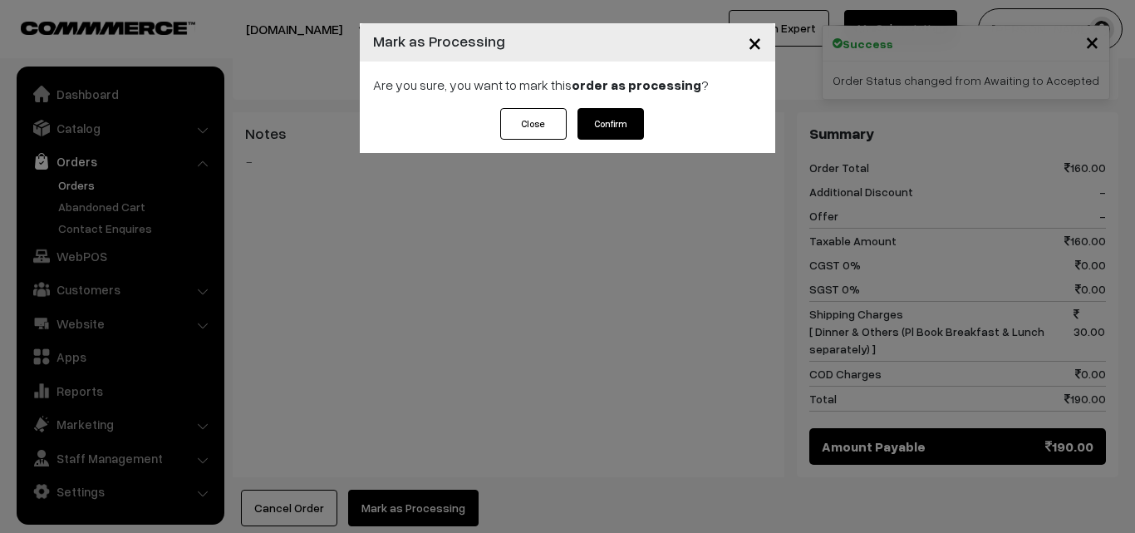
click at [459, 90] on div "Are you sure, you want to mark this order as processing ?" at bounding box center [567, 84] width 415 height 47
click at [612, 133] on button "Confirm" at bounding box center [611, 124] width 66 height 32
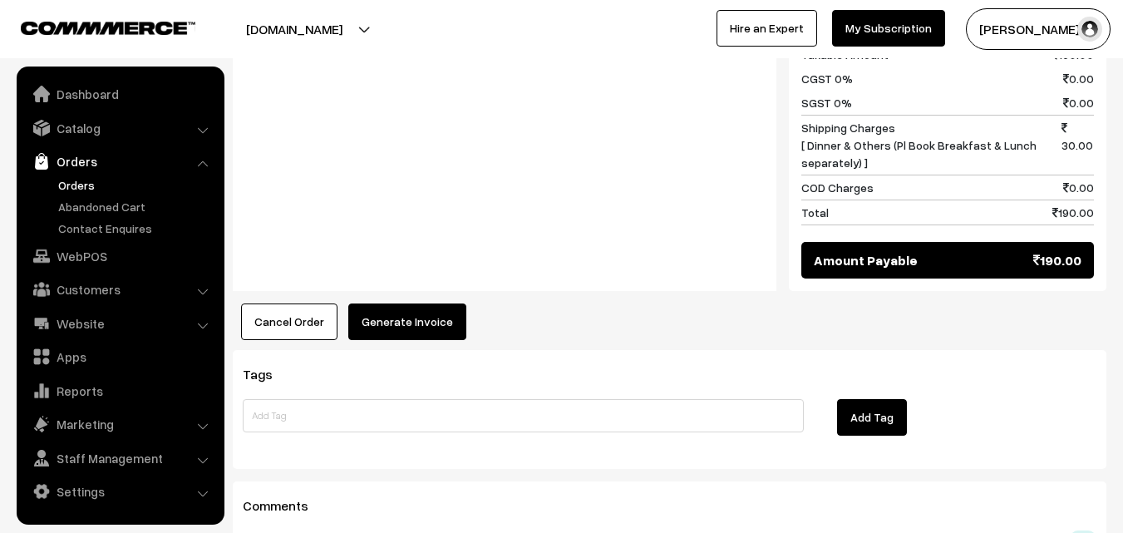
click at [388, 303] on button "Generate Invoice" at bounding box center [407, 321] width 118 height 37
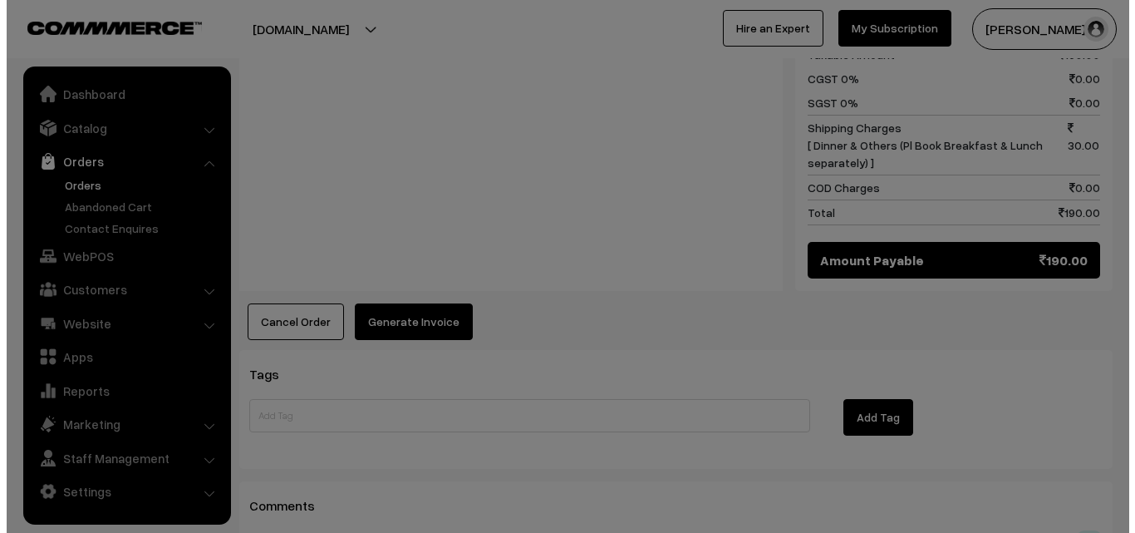
scroll to position [934, 0]
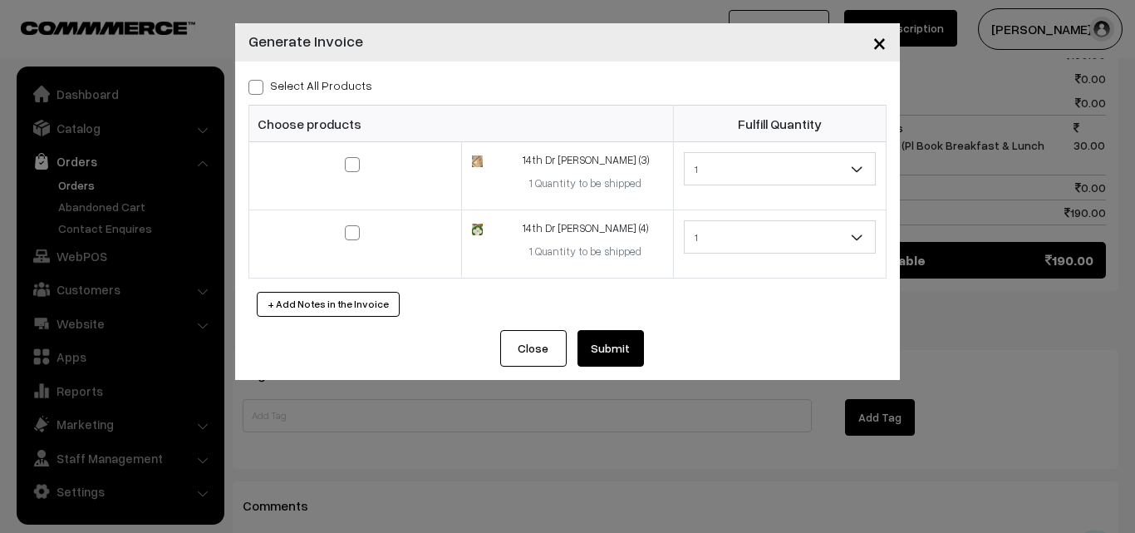
click at [324, 98] on div "Select All Products Choose products Fulfill Quantity 1 1 1 1" at bounding box center [567, 195] width 665 height 268
click at [329, 91] on label "Select All Products" at bounding box center [310, 84] width 124 height 17
click at [259, 90] on input "Select All Products" at bounding box center [253, 84] width 11 height 11
checkbox input "true"
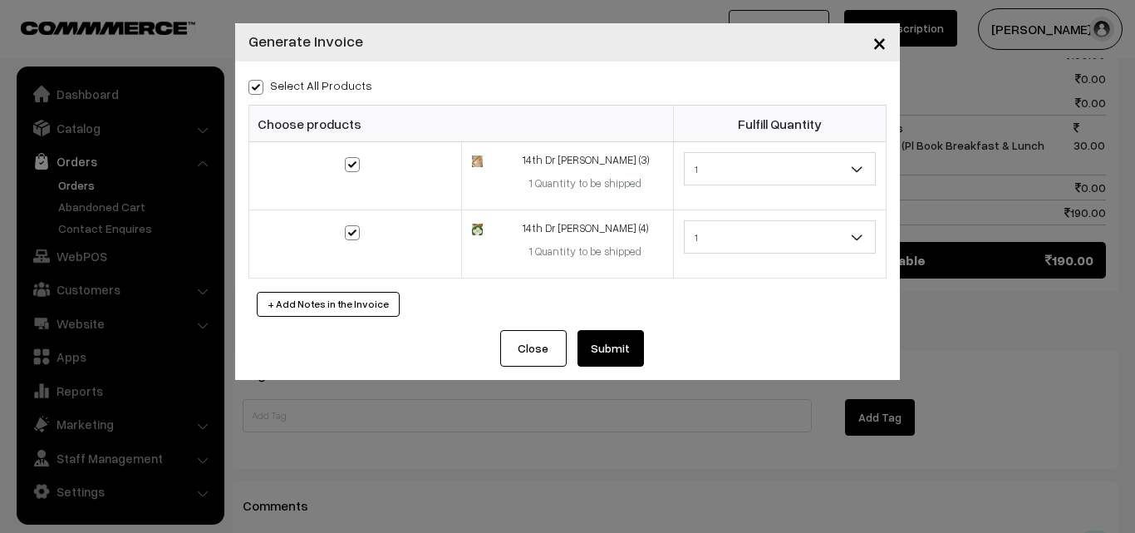
checkbox input "true"
click at [607, 363] on button "Submit" at bounding box center [611, 348] width 66 height 37
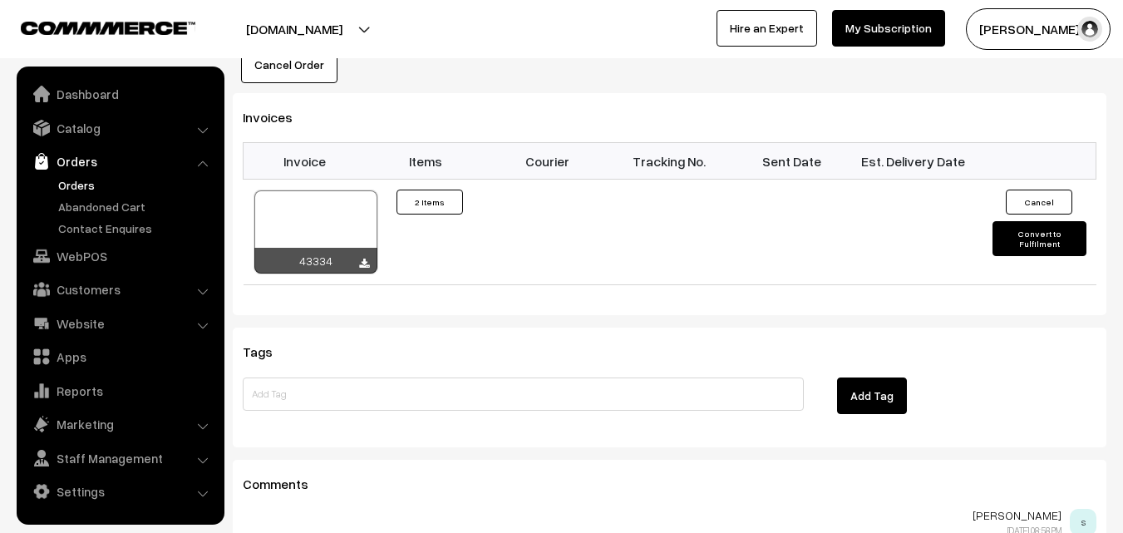
scroll to position [1104, 0]
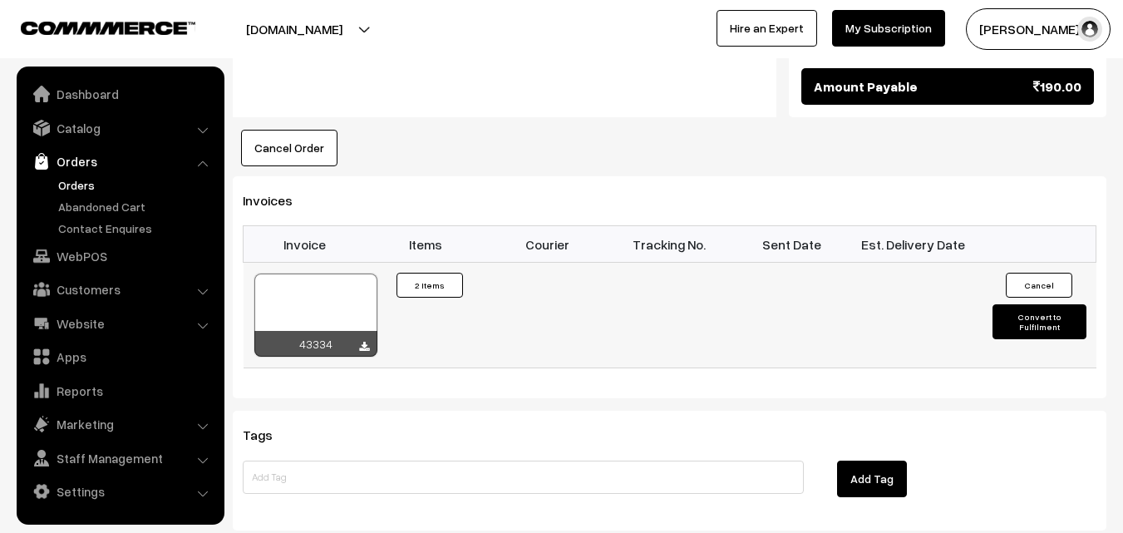
click at [354, 273] on div at bounding box center [315, 314] width 123 height 83
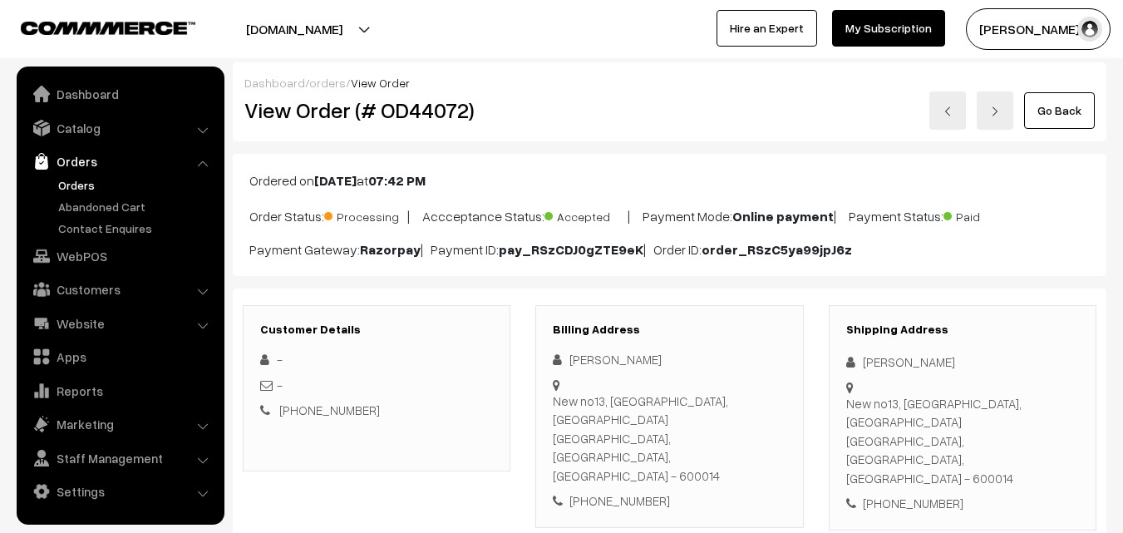
scroll to position [915, 0]
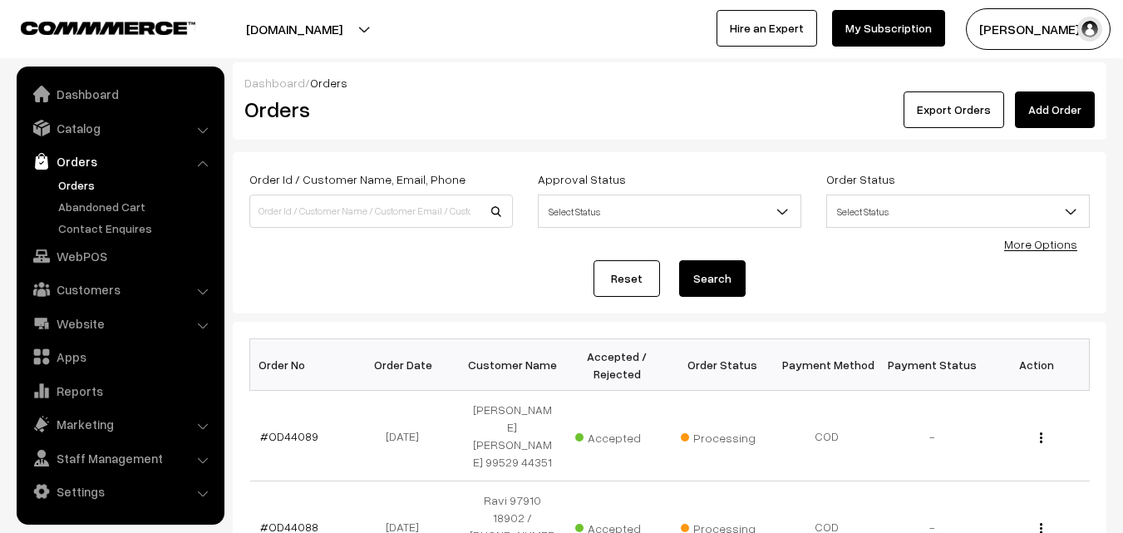
scroll to position [1300, 0]
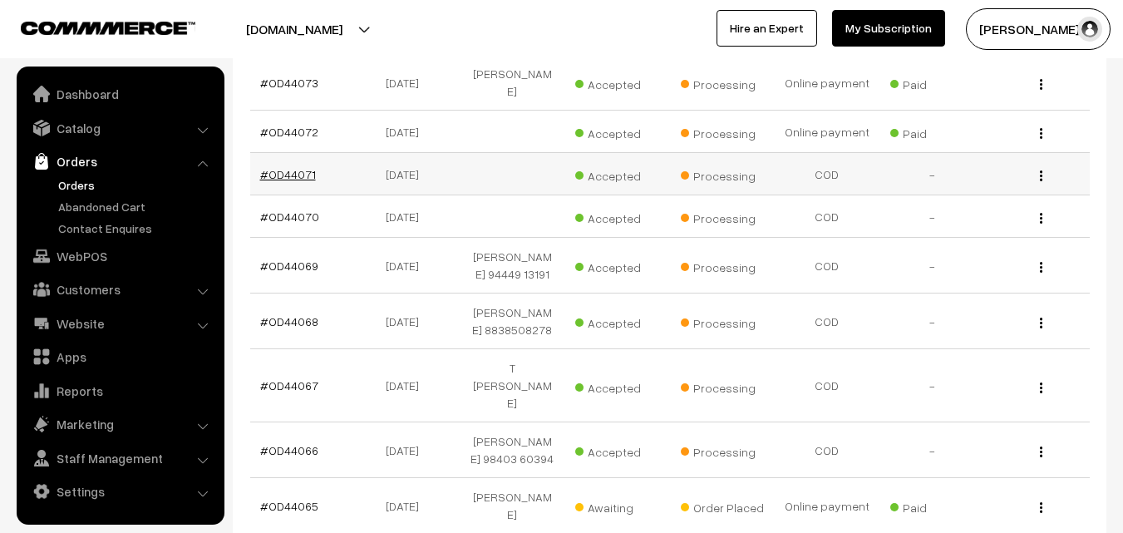
click at [302, 167] on link "#OD44071" at bounding box center [288, 174] width 56 height 14
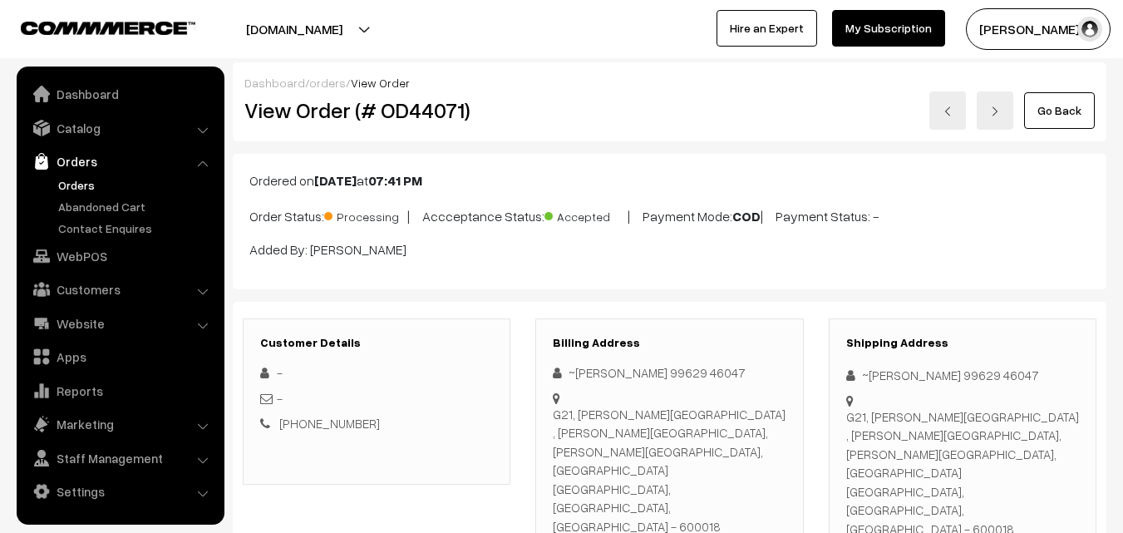
scroll to position [931, 0]
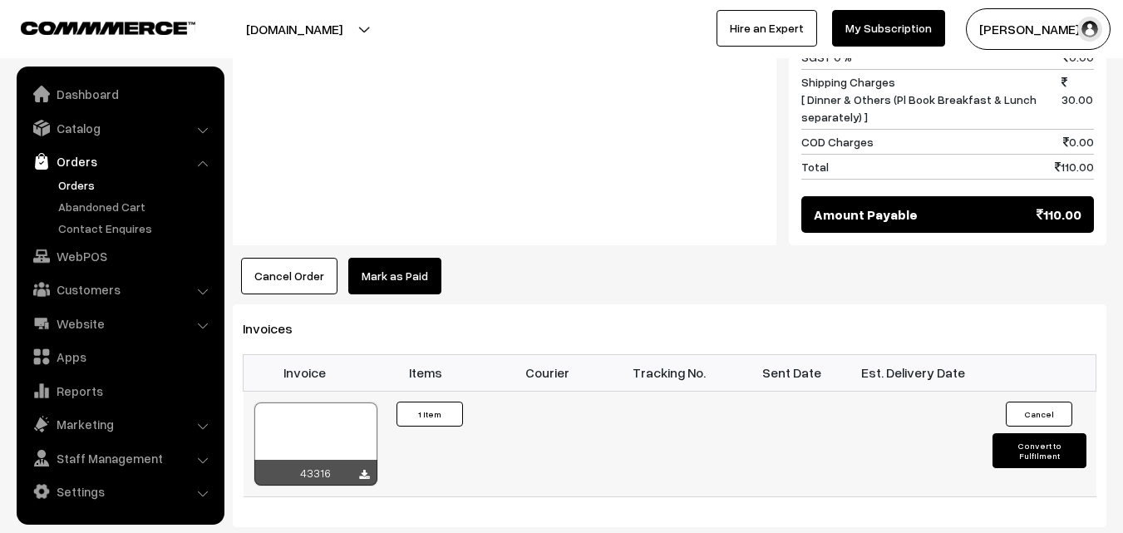
click at [291, 402] on div at bounding box center [315, 443] width 123 height 83
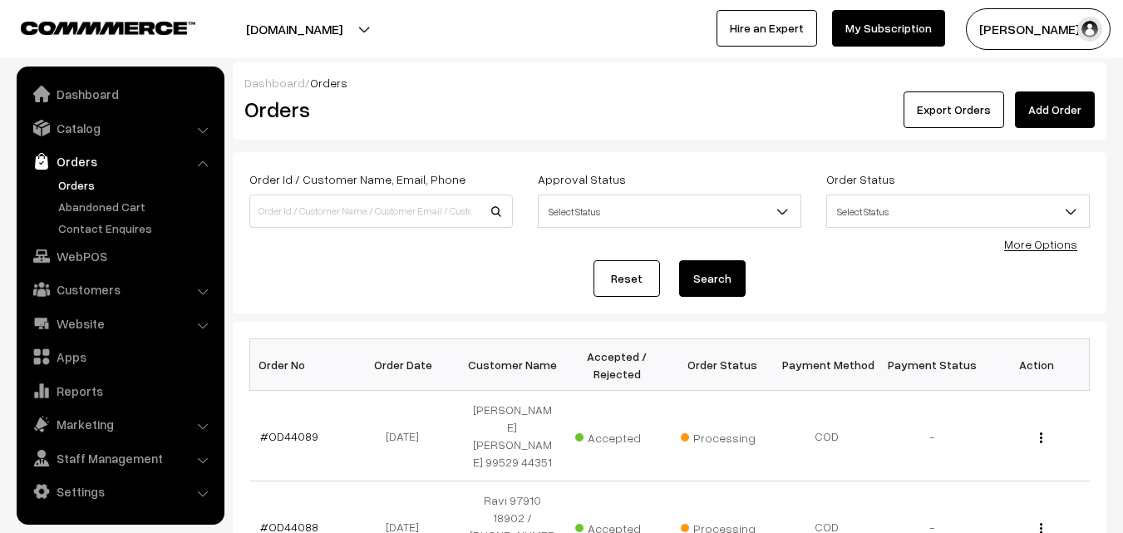
scroll to position [1300, 0]
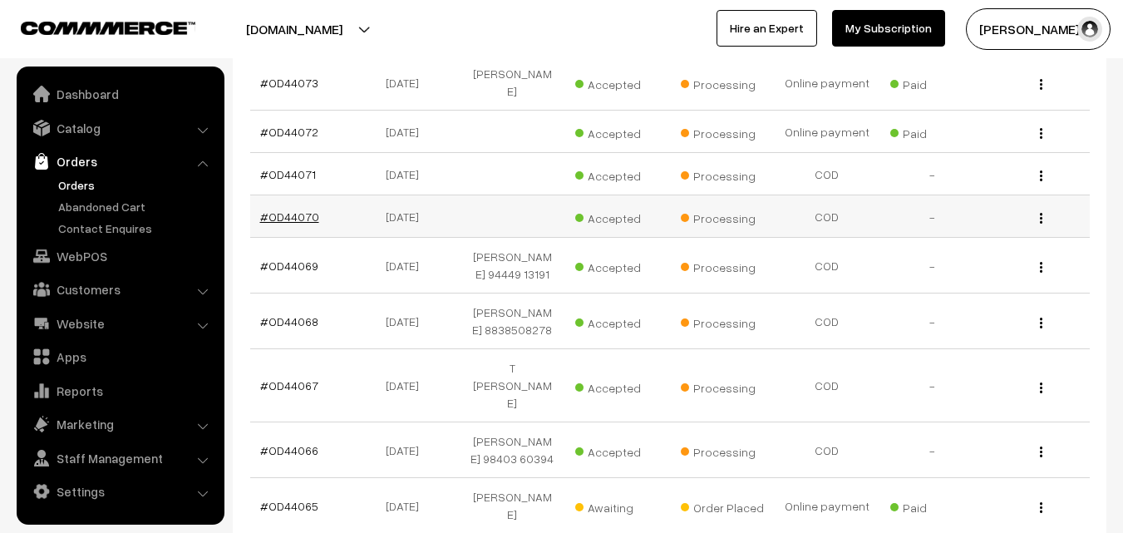
click at [301, 209] on link "#OD44070" at bounding box center [289, 216] width 59 height 14
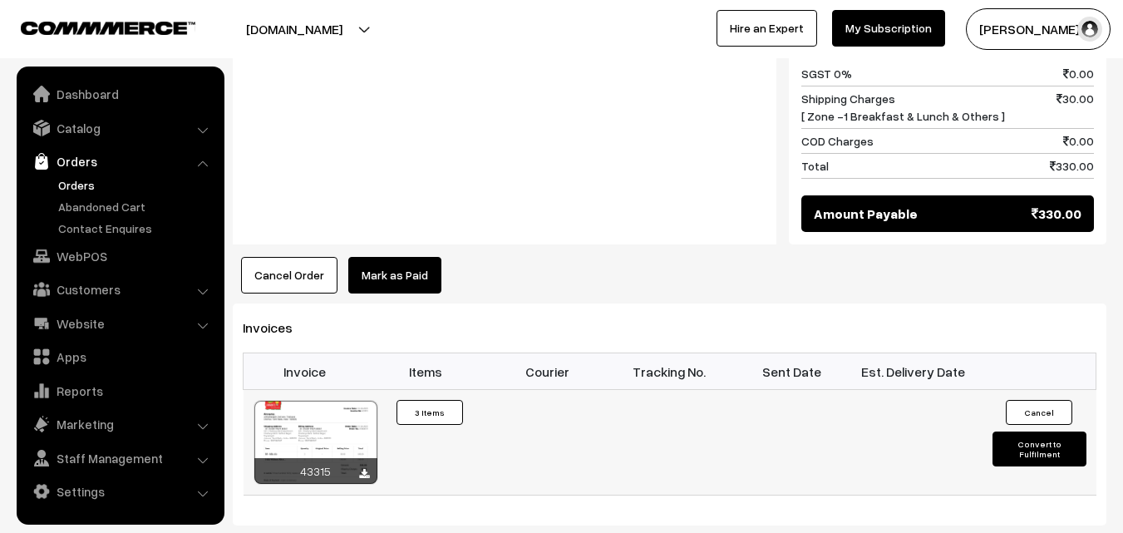
scroll to position [1080, 0]
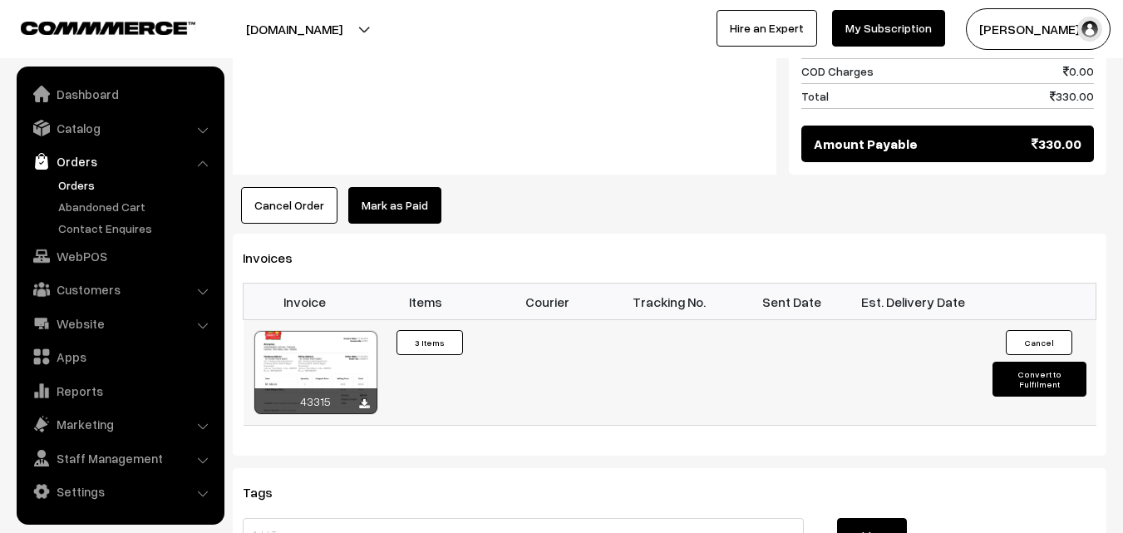
click at [335, 331] on div at bounding box center [315, 372] width 123 height 83
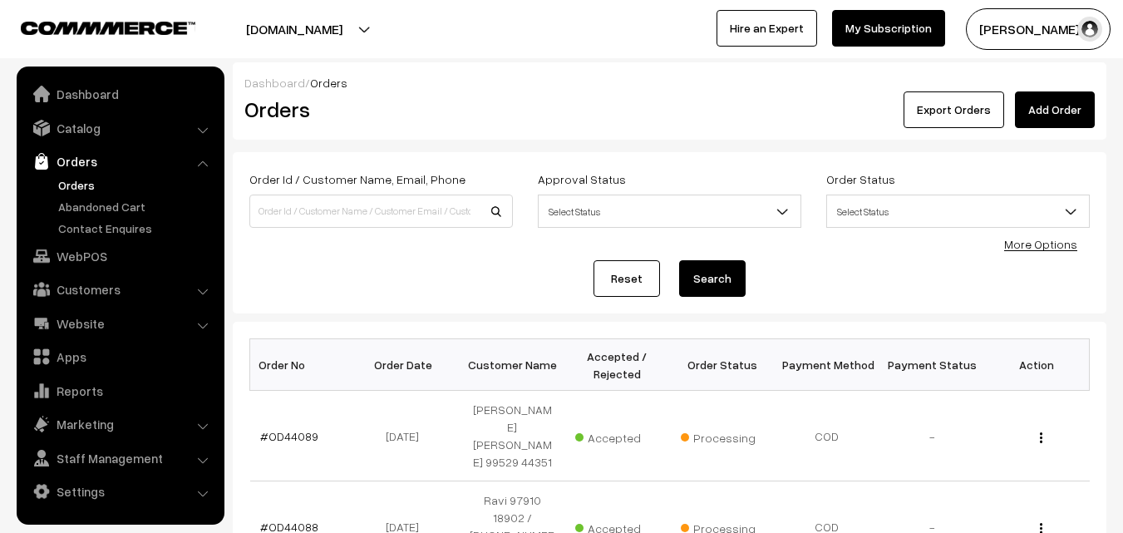
scroll to position [1300, 0]
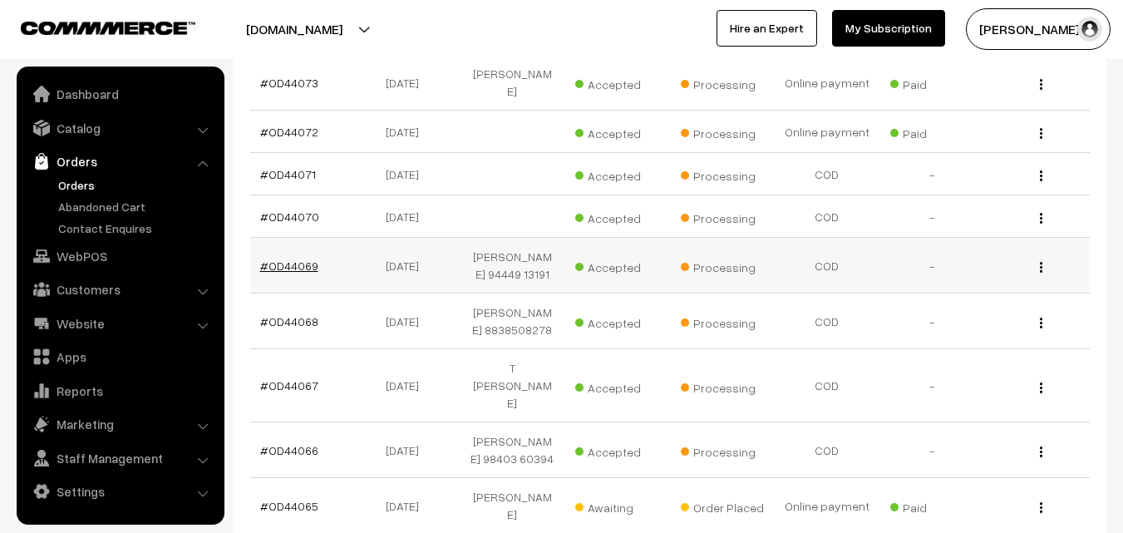
click at [298, 258] on link "#OD44069" at bounding box center [289, 265] width 58 height 14
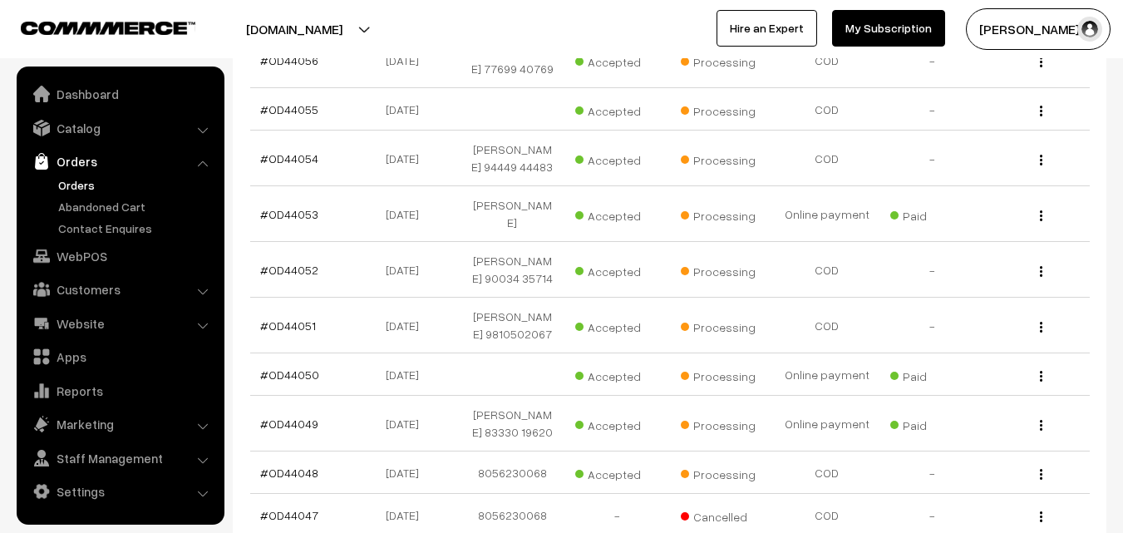
scroll to position [2231, 0]
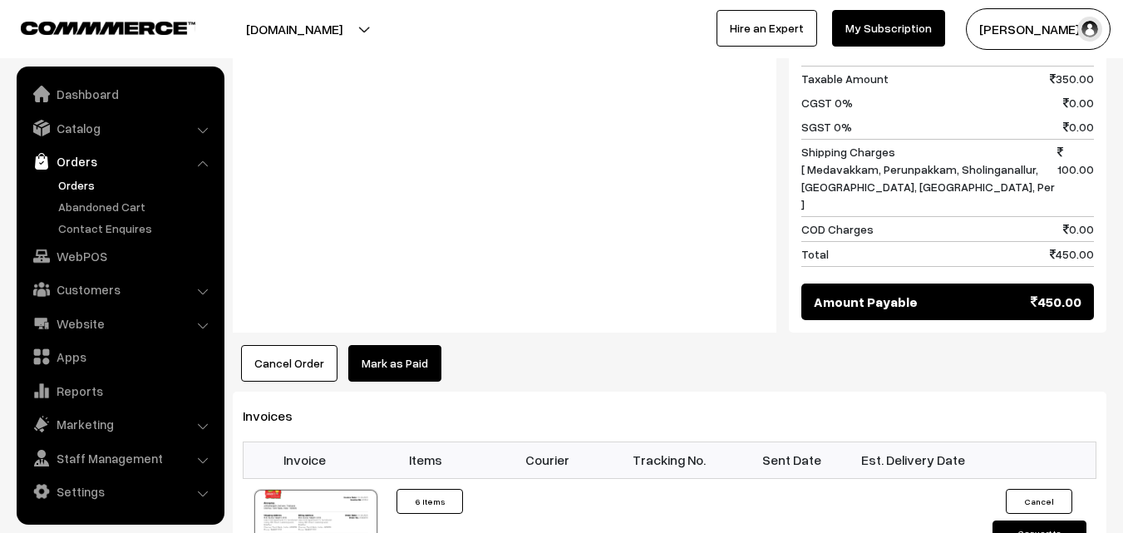
scroll to position [1246, 0]
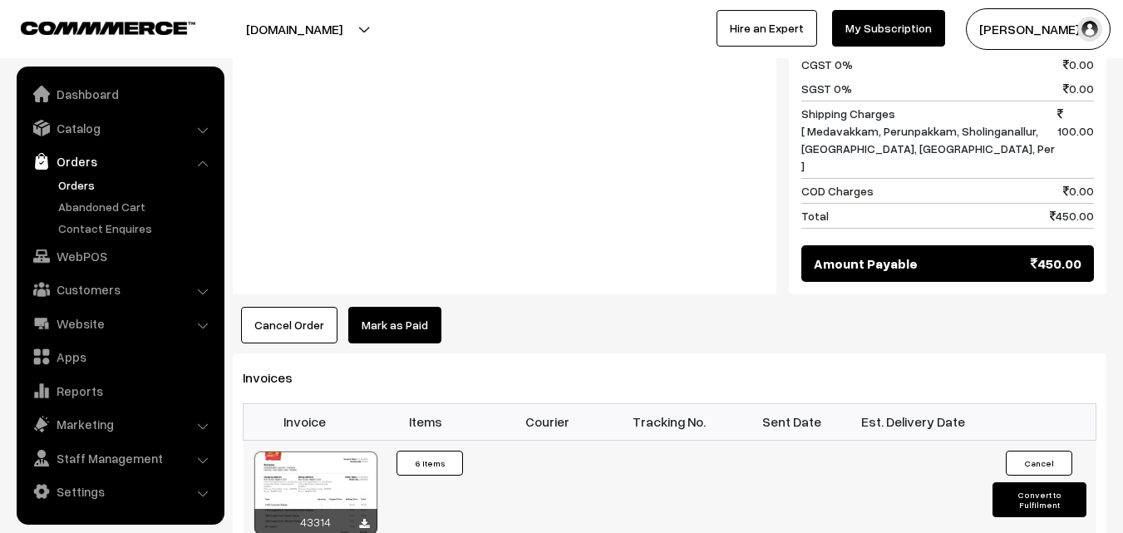
click at [327, 451] on div at bounding box center [315, 492] width 123 height 83
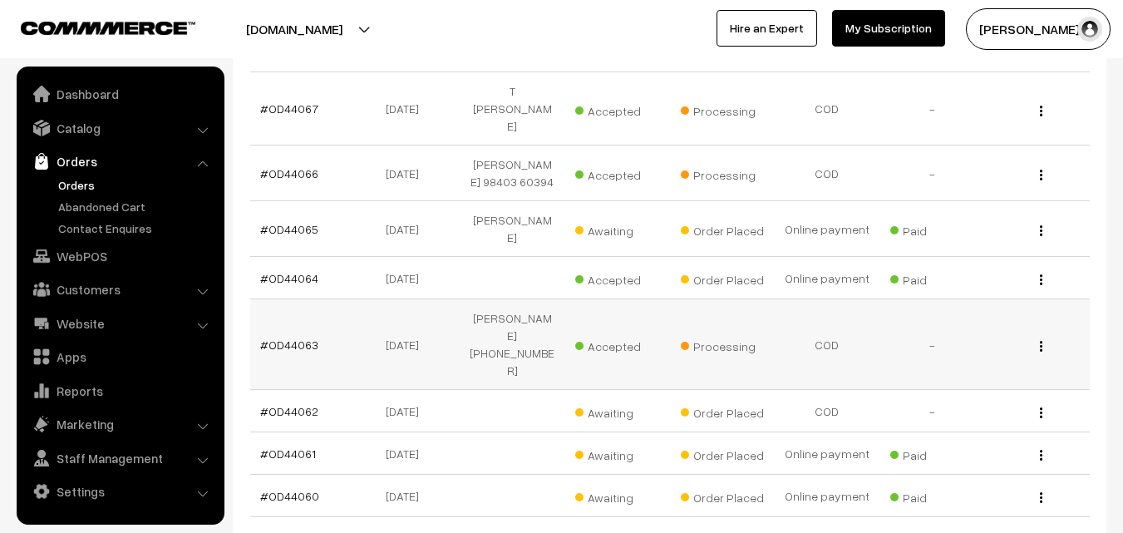
scroll to position [1483, 0]
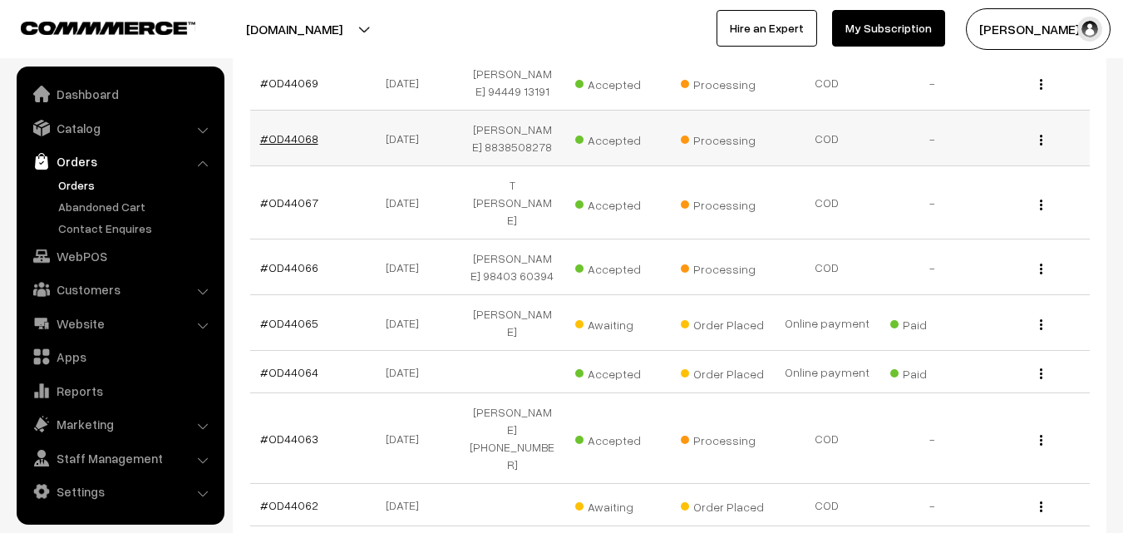
click at [293, 131] on link "#OD44068" at bounding box center [289, 138] width 58 height 14
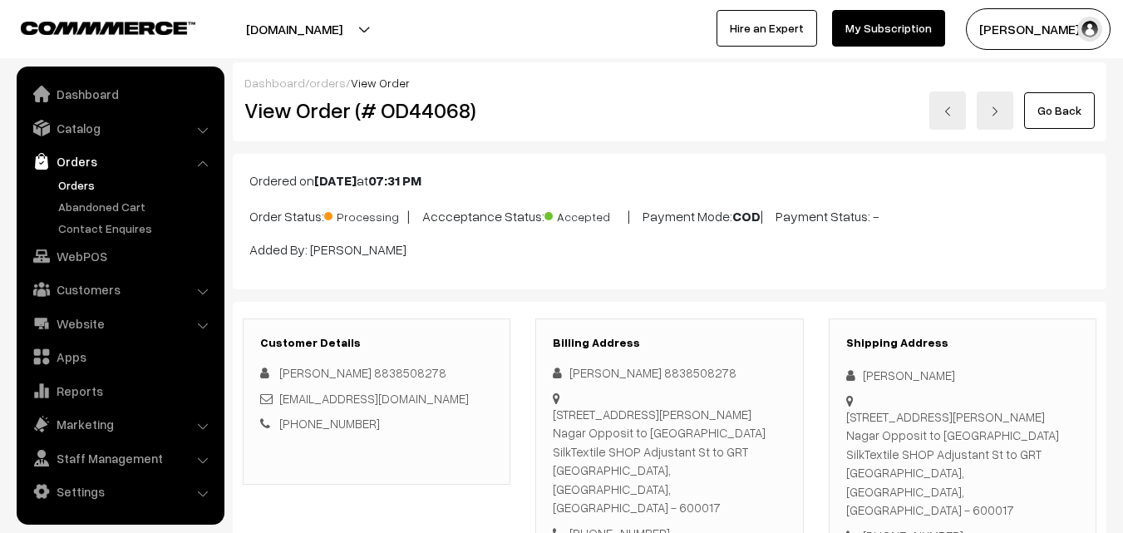
scroll to position [931, 0]
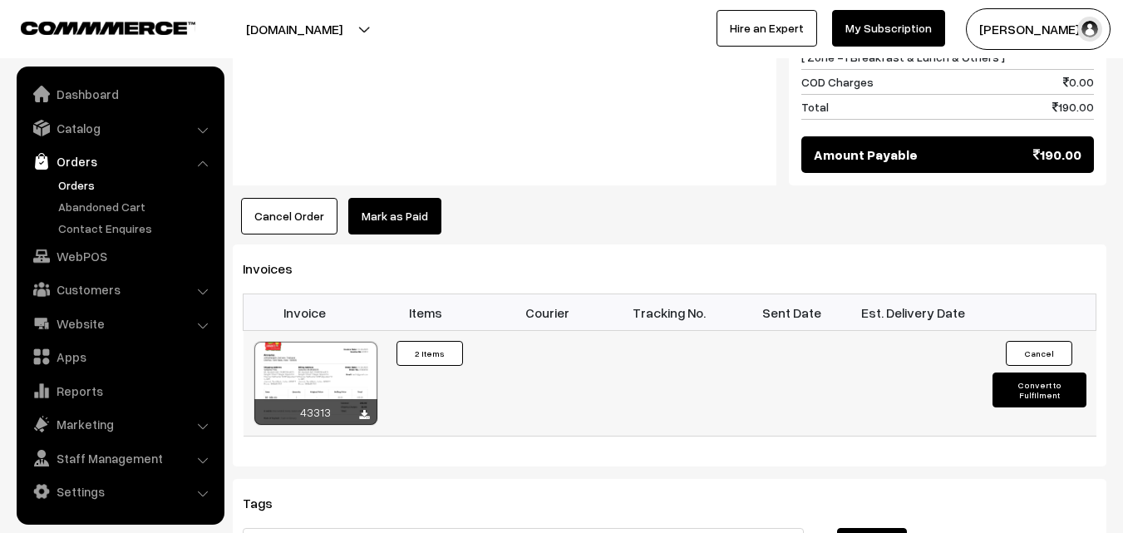
click at [325, 342] on div at bounding box center [315, 383] width 123 height 83
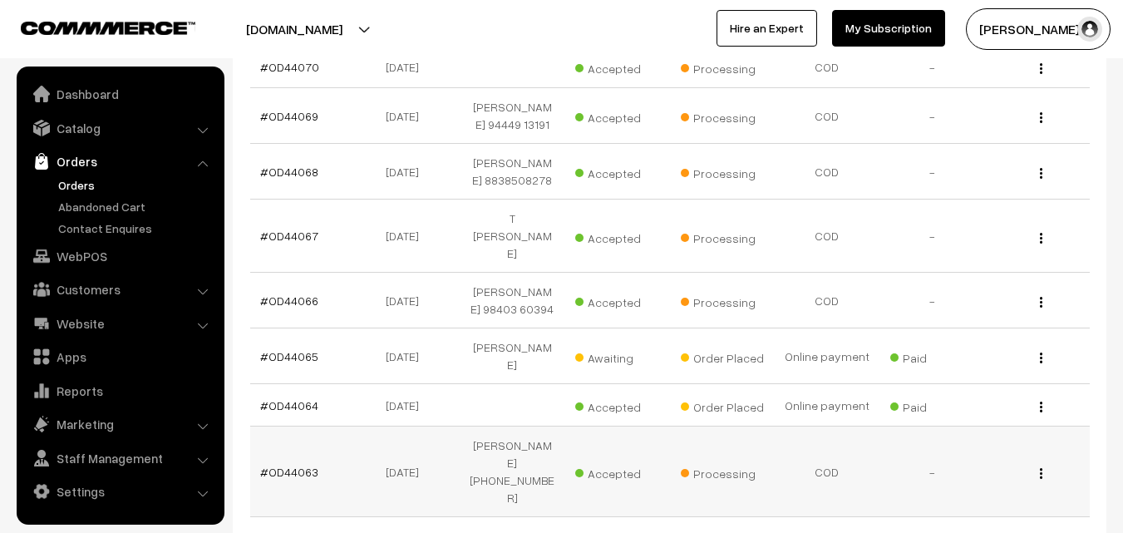
scroll to position [1449, 0]
click at [305, 229] on link "#OD44067" at bounding box center [289, 236] width 58 height 14
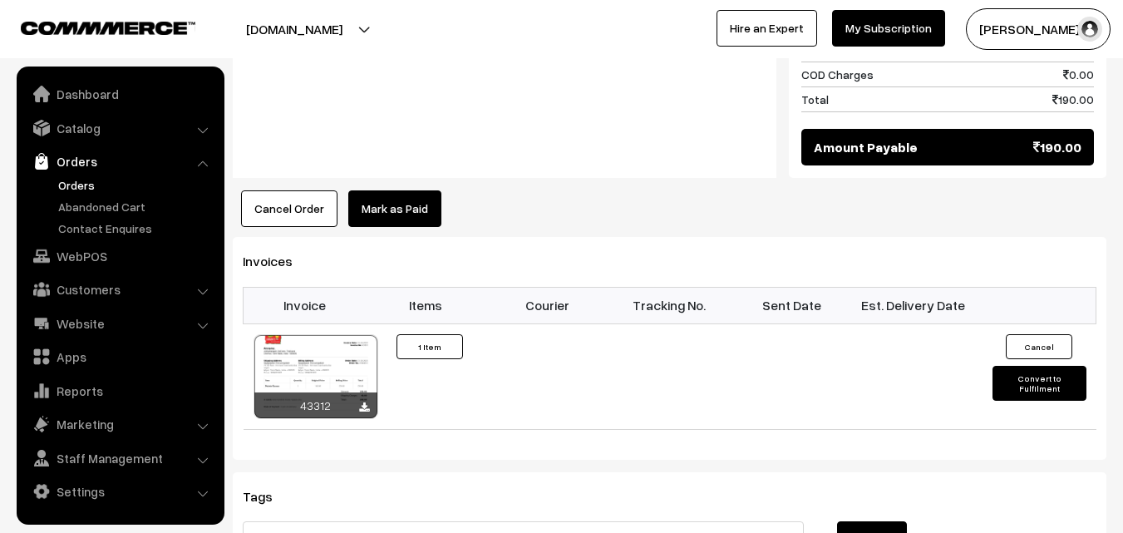
scroll to position [917, 0]
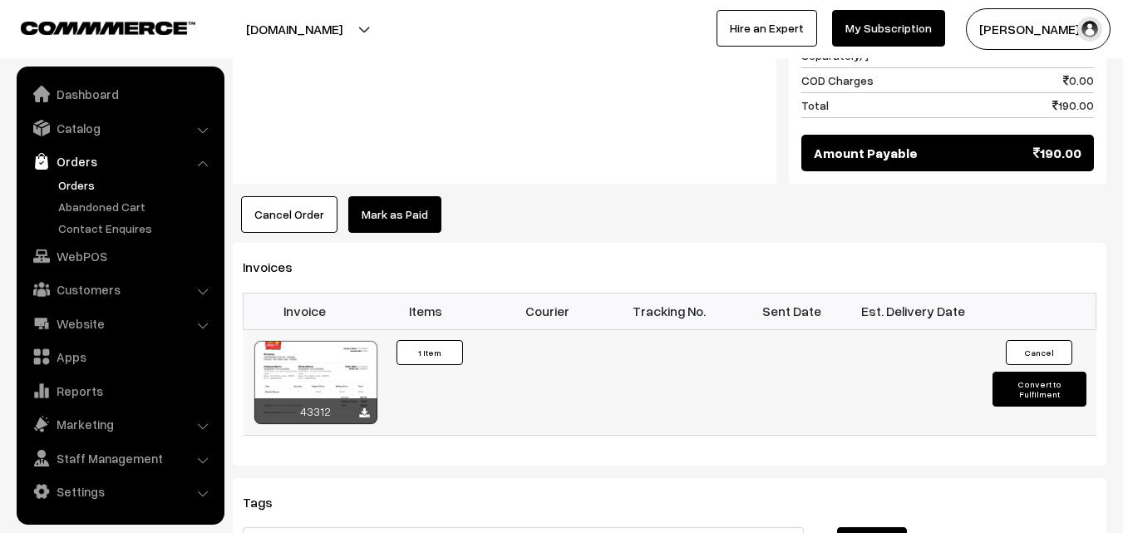
click at [347, 346] on div at bounding box center [315, 382] width 123 height 83
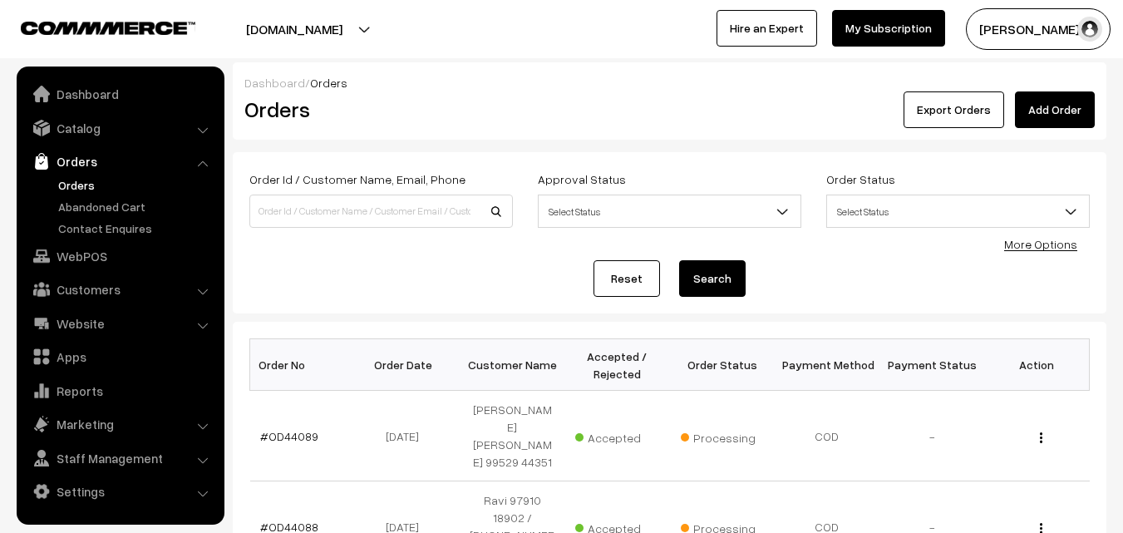
scroll to position [1449, 0]
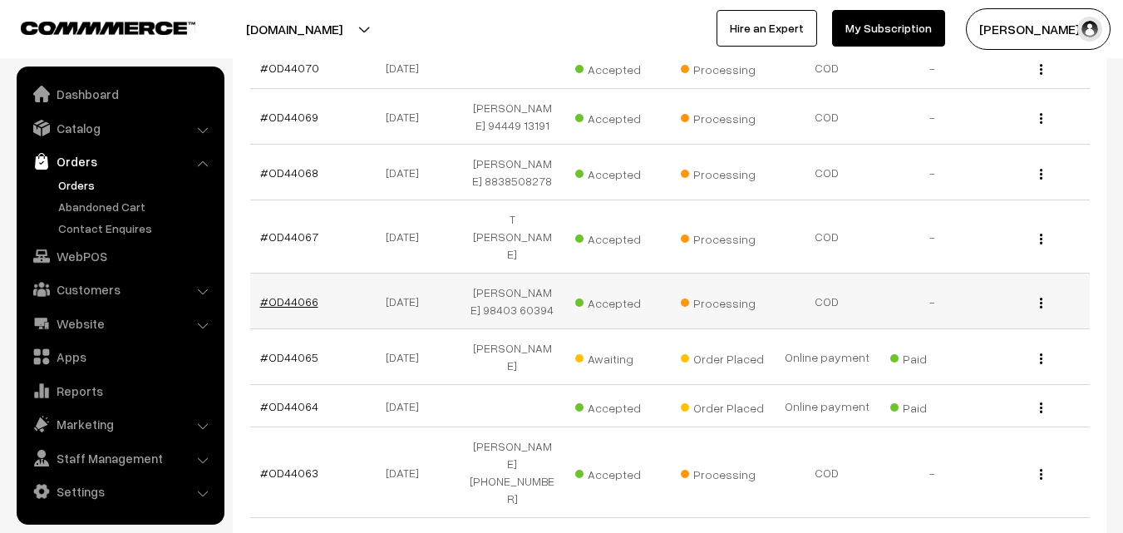
click at [288, 294] on link "#OD44066" at bounding box center [289, 301] width 58 height 14
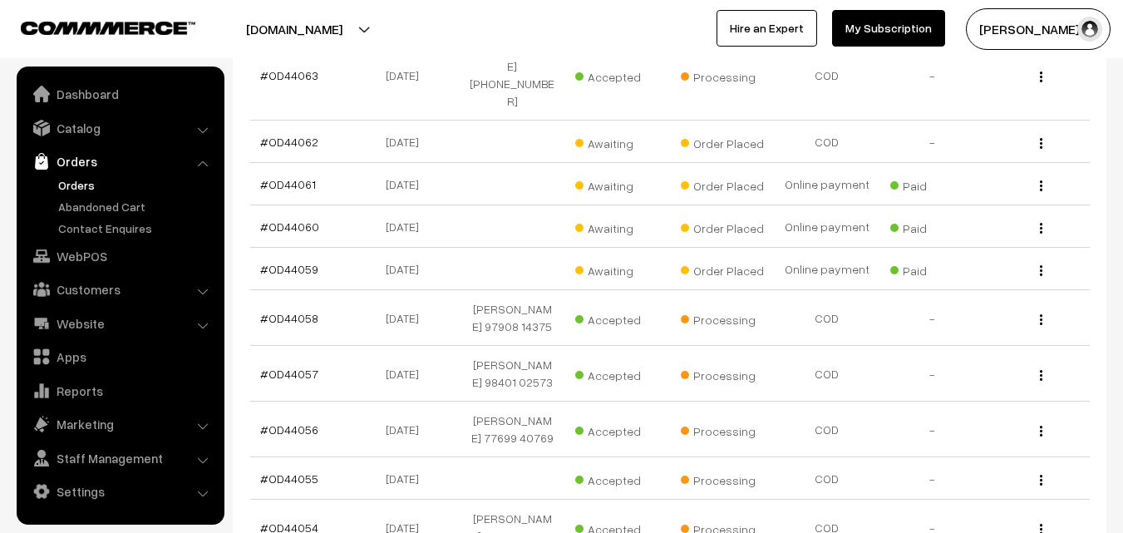
scroll to position [1915, 0]
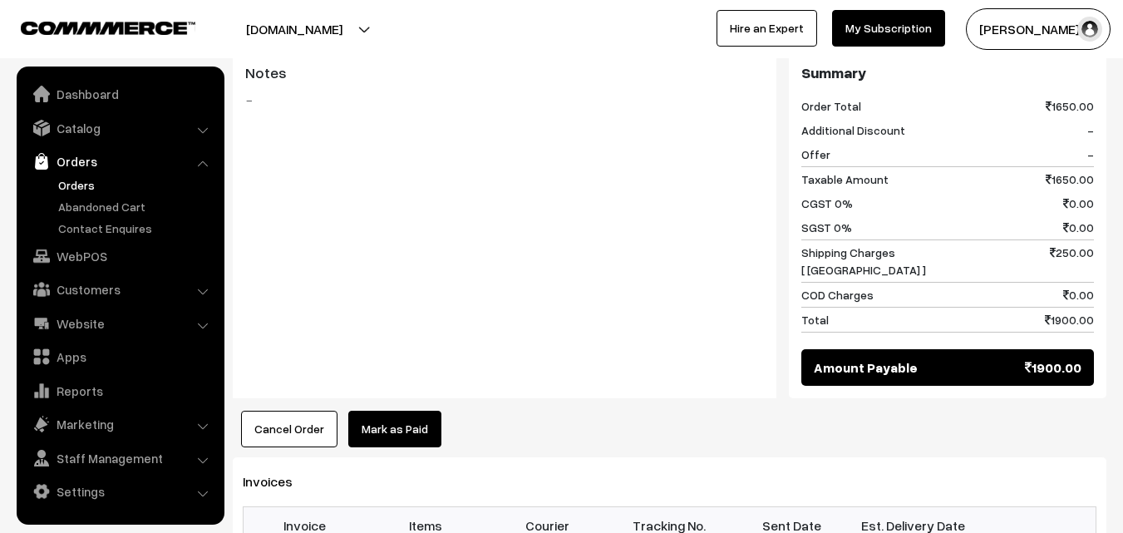
scroll to position [1213, 0]
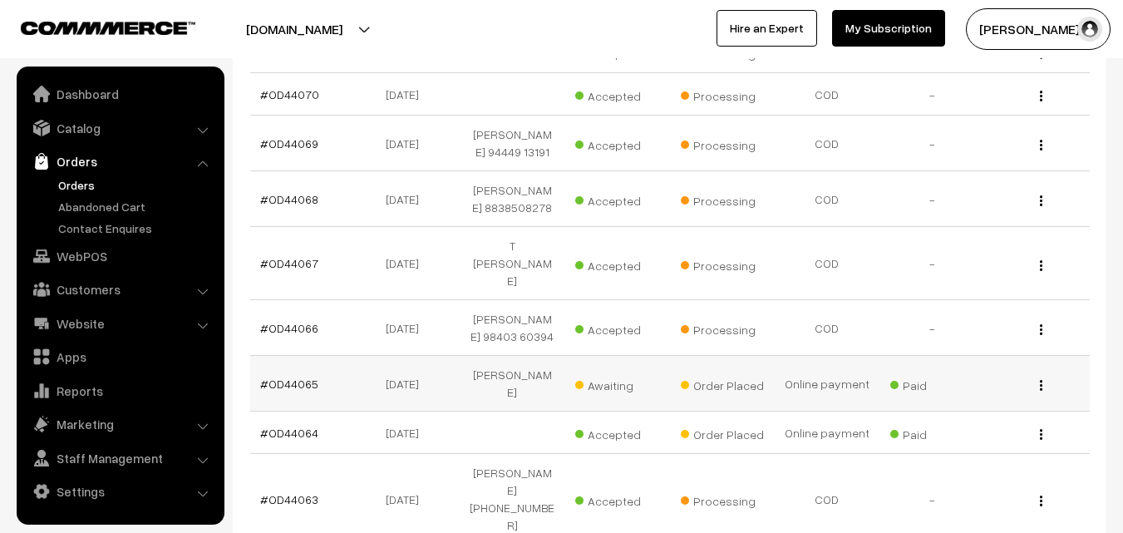
scroll to position [1300, 0]
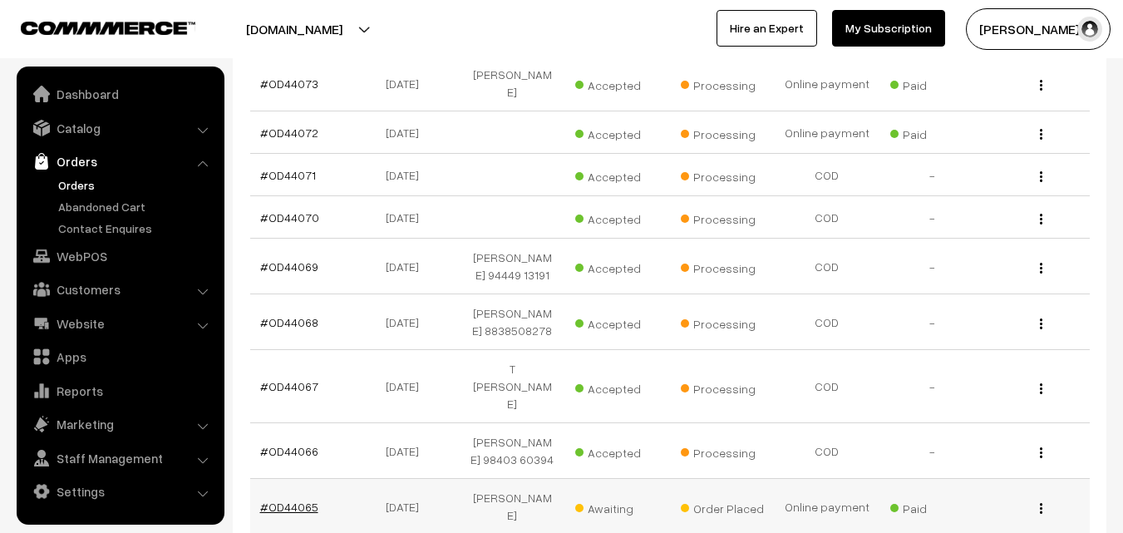
click at [299, 499] on link "#OD44065" at bounding box center [289, 506] width 58 height 14
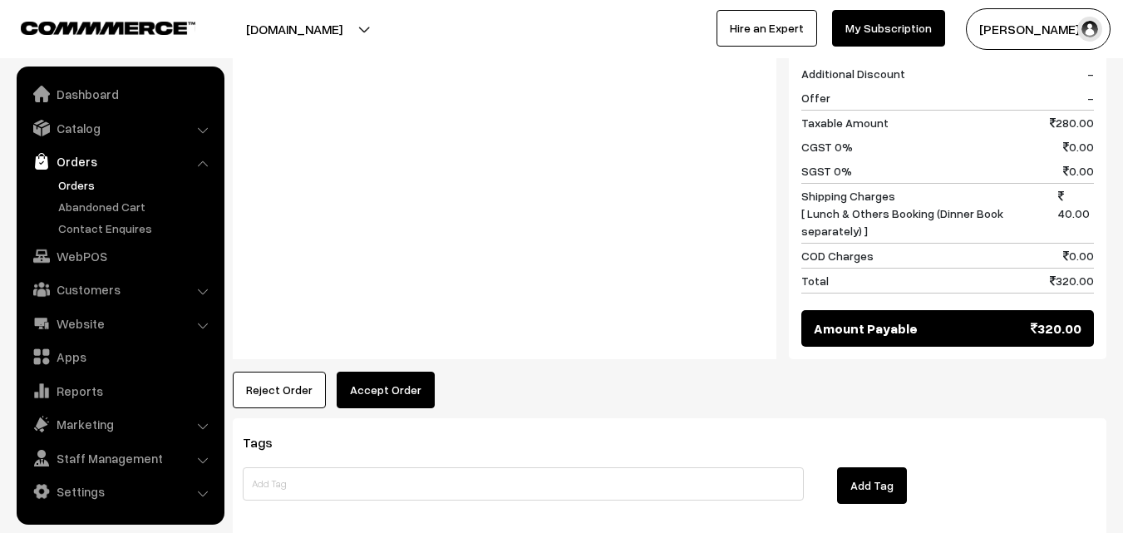
click at [403, 371] on button "Accept Order" at bounding box center [386, 389] width 98 height 37
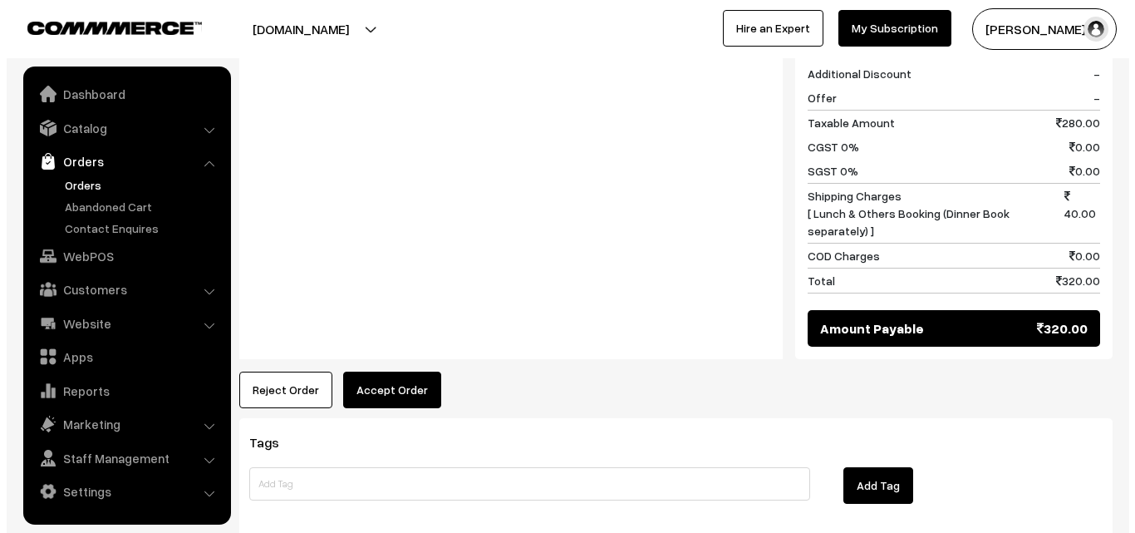
scroll to position [750, 0]
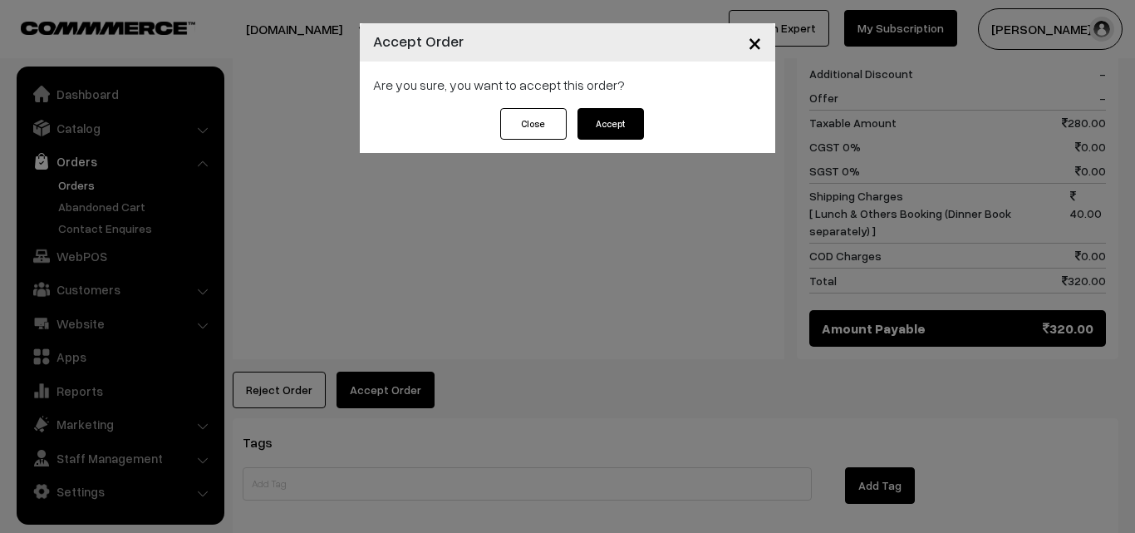
click at [620, 108] on button "Accept" at bounding box center [611, 124] width 66 height 32
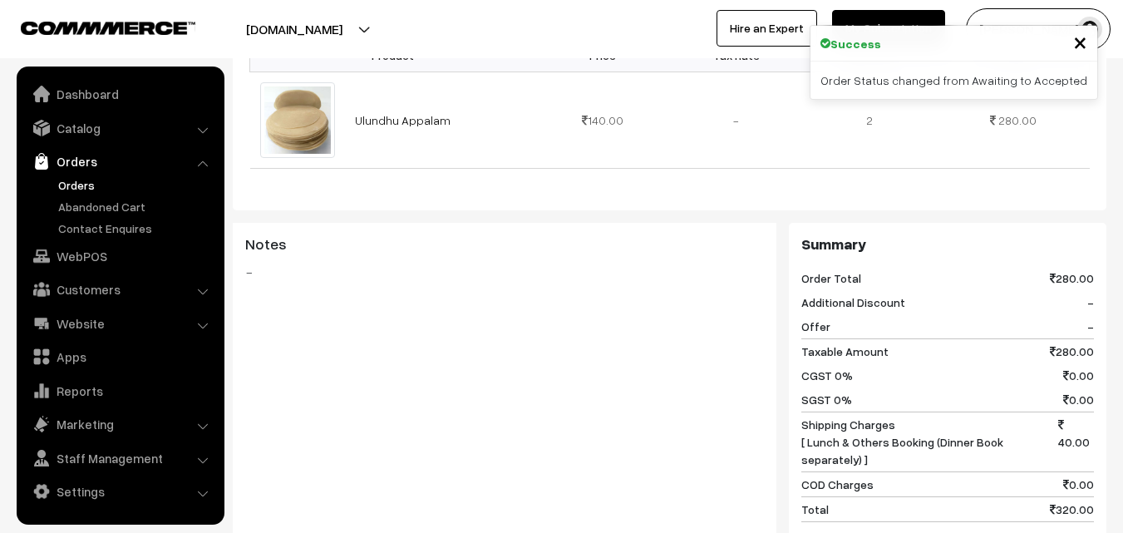
scroll to position [931, 0]
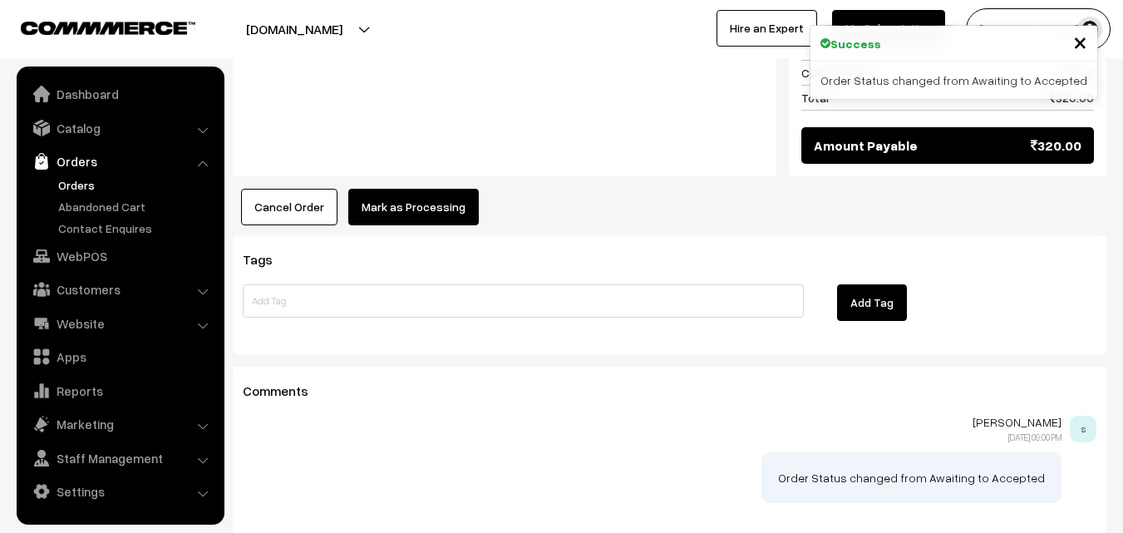
click at [388, 189] on button "Mark as Processing" at bounding box center [413, 207] width 130 height 37
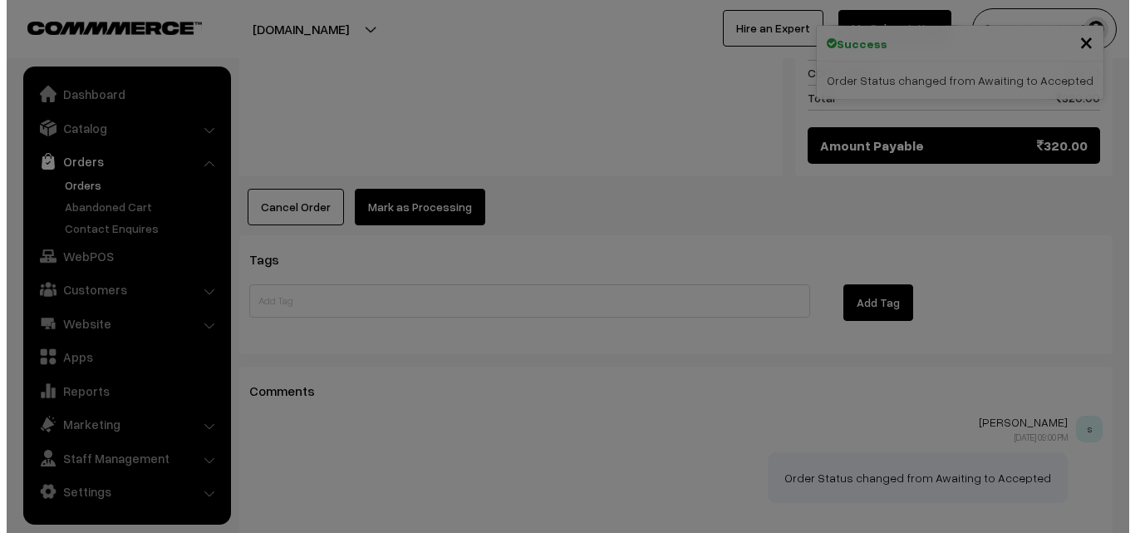
scroll to position [932, 0]
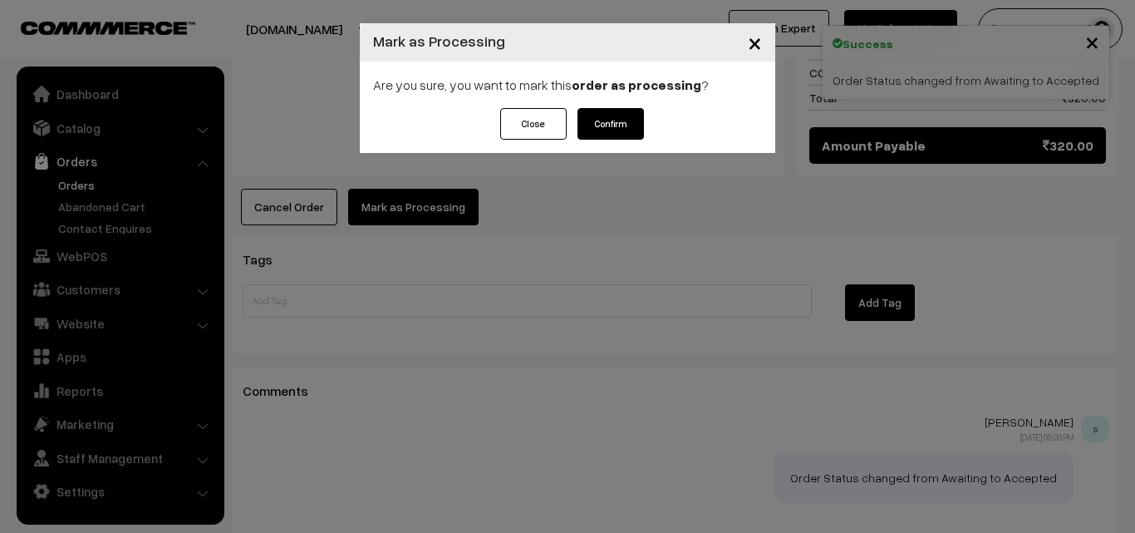
click at [603, 121] on button "Confirm" at bounding box center [611, 124] width 66 height 32
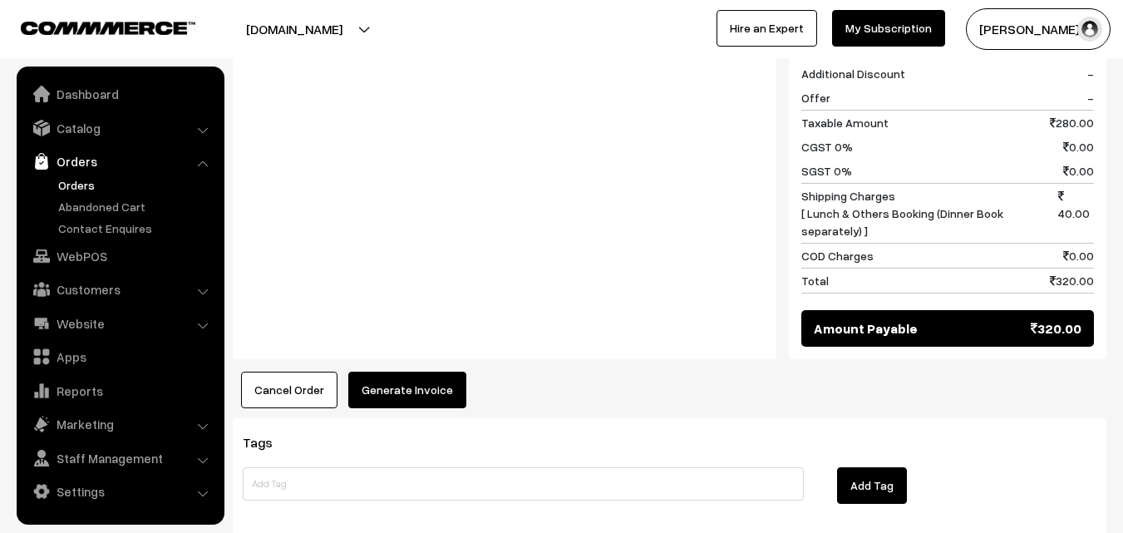
click at [397, 371] on button "Generate Invoice" at bounding box center [407, 389] width 118 height 37
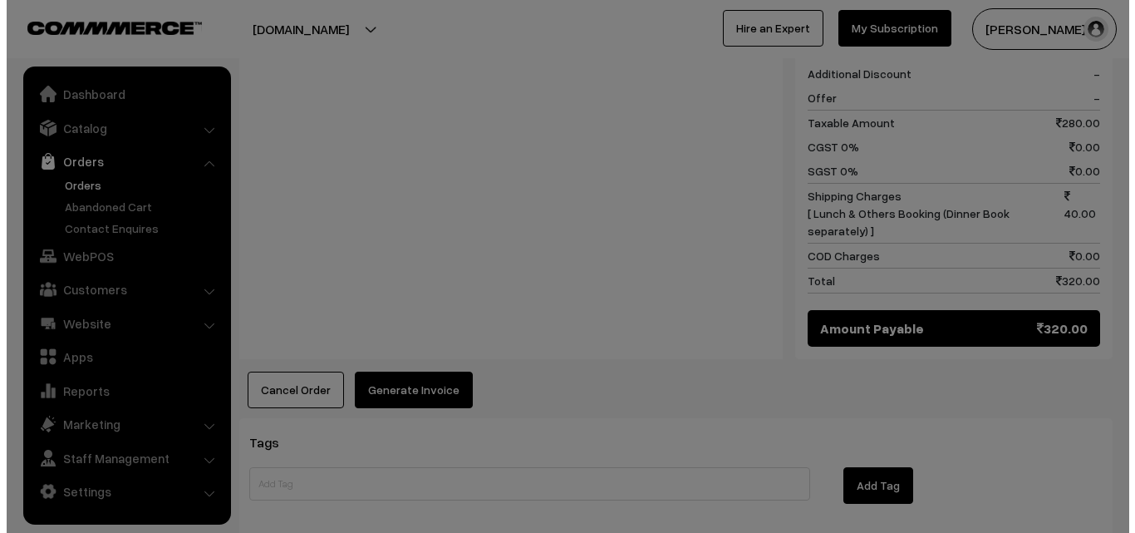
scroll to position [750, 0]
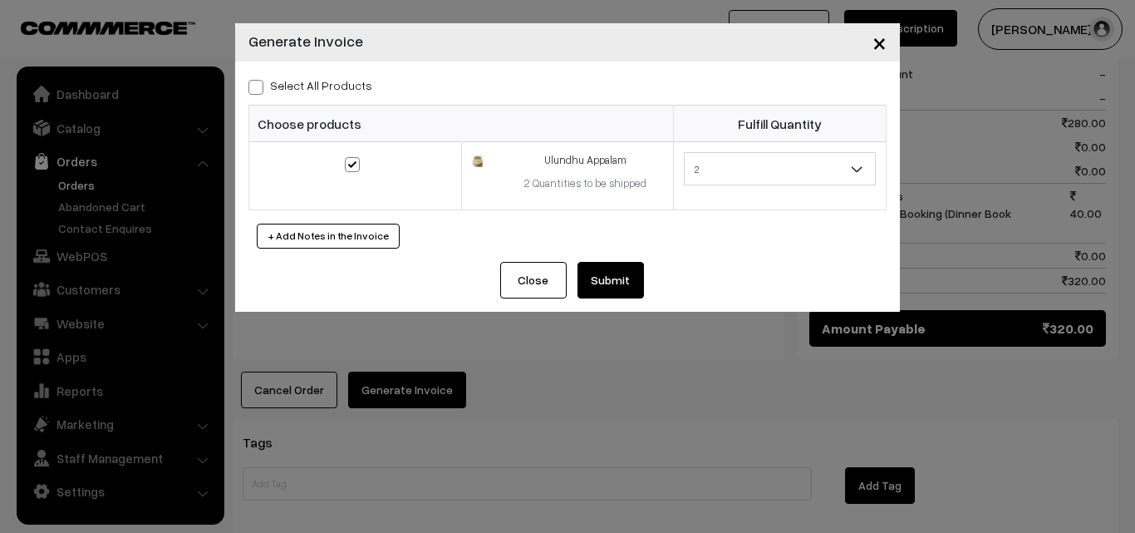
click at [601, 272] on button "Submit" at bounding box center [611, 280] width 66 height 37
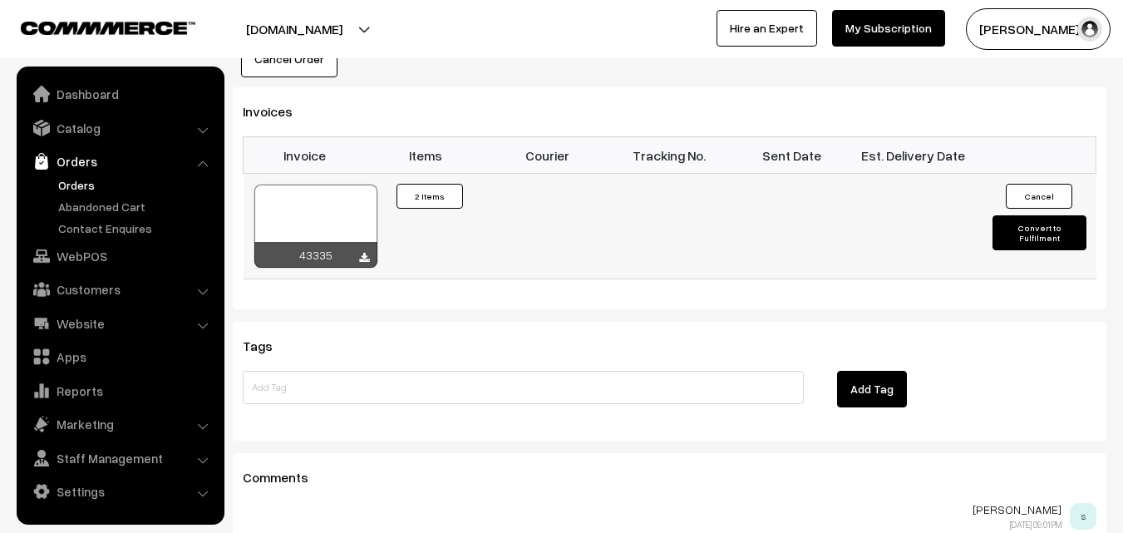
scroll to position [1079, 0]
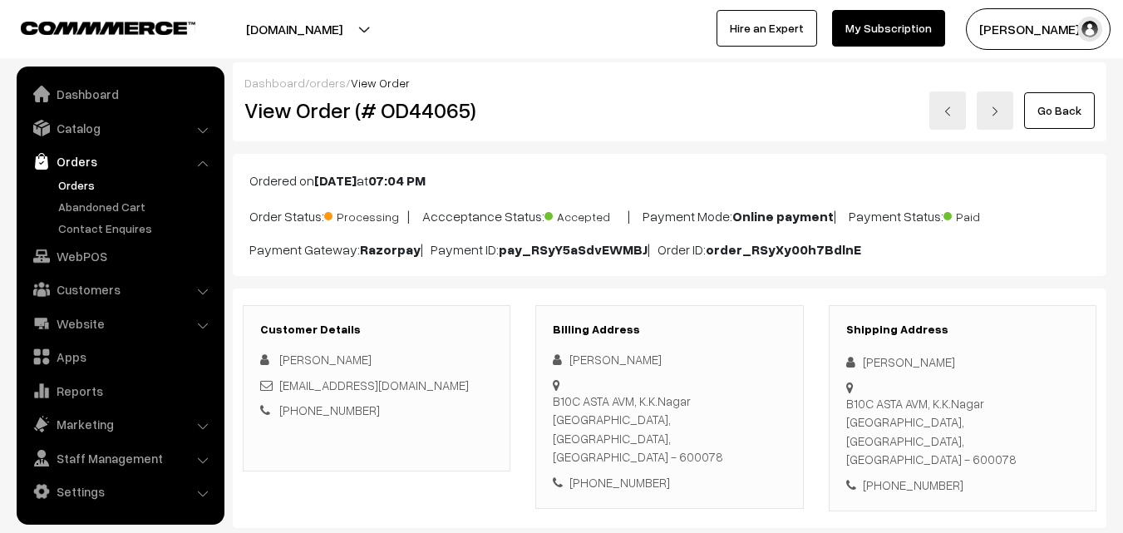
scroll to position [746, 0]
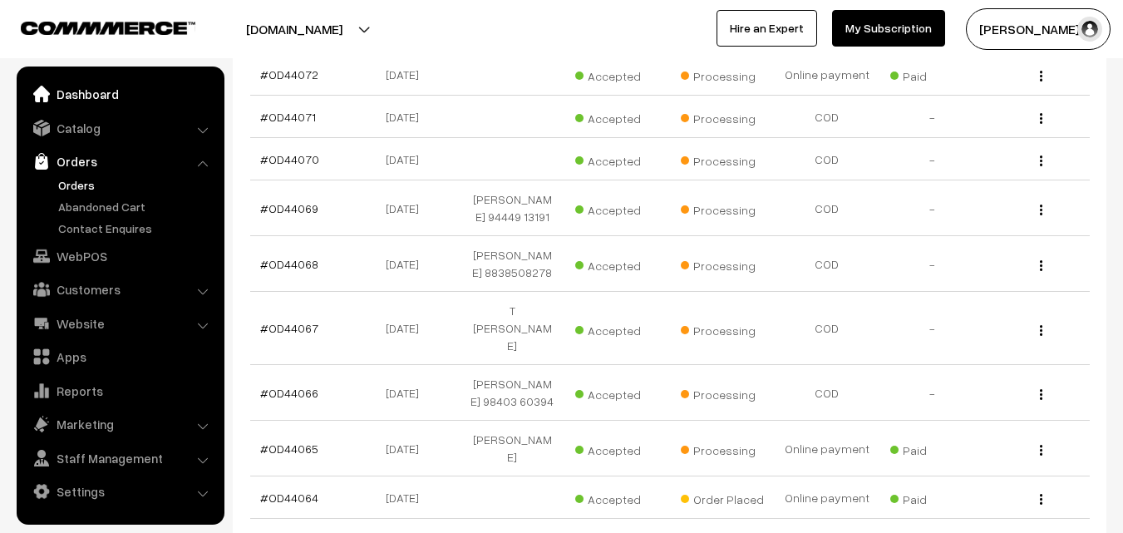
scroll to position [1383, 0]
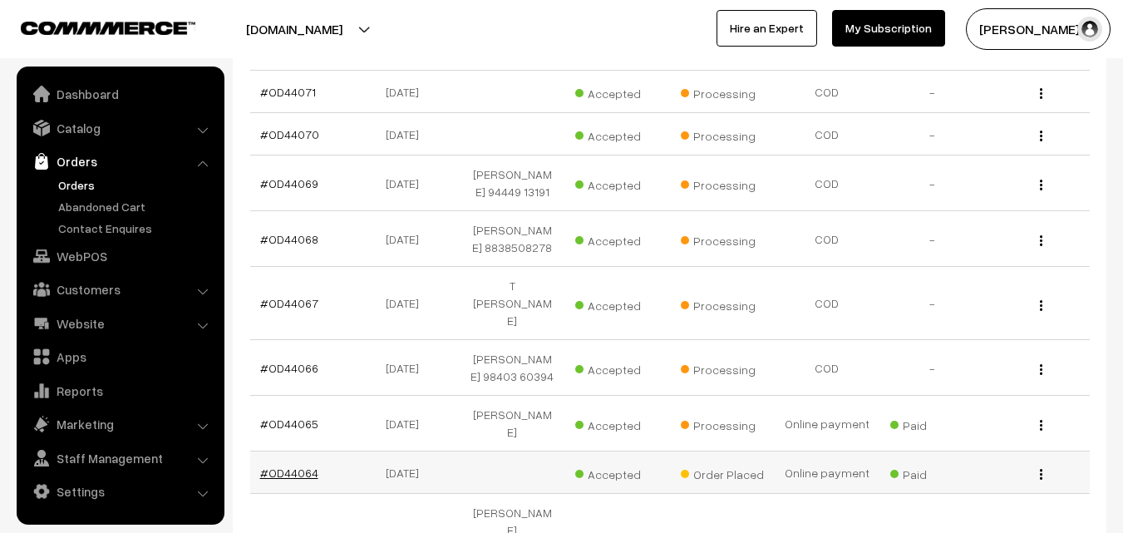
click at [296, 465] on link "#OD44064" at bounding box center [289, 472] width 58 height 14
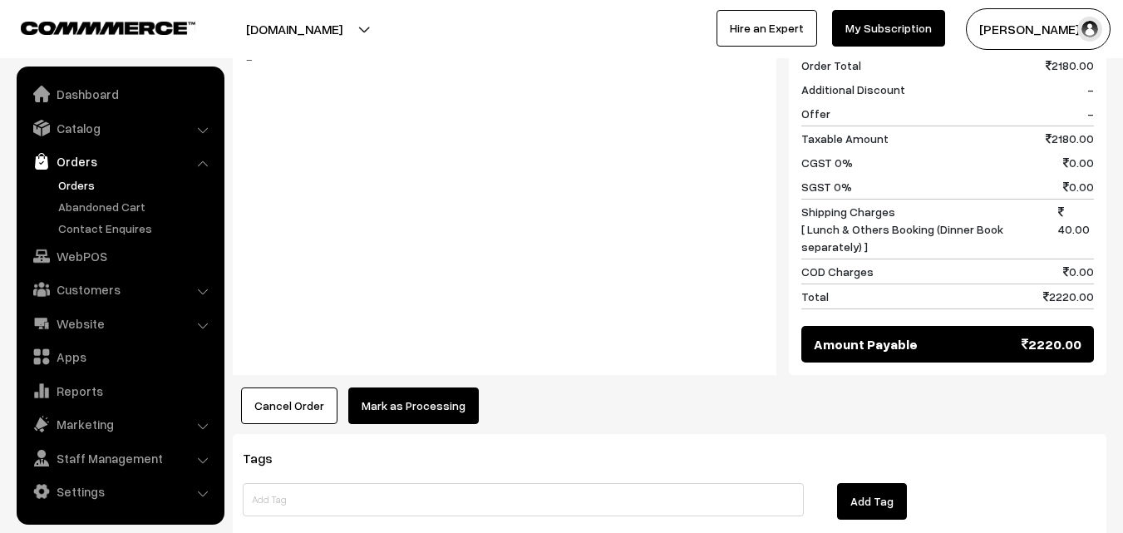
click at [369, 387] on button "Mark as Processing" at bounding box center [413, 405] width 130 height 37
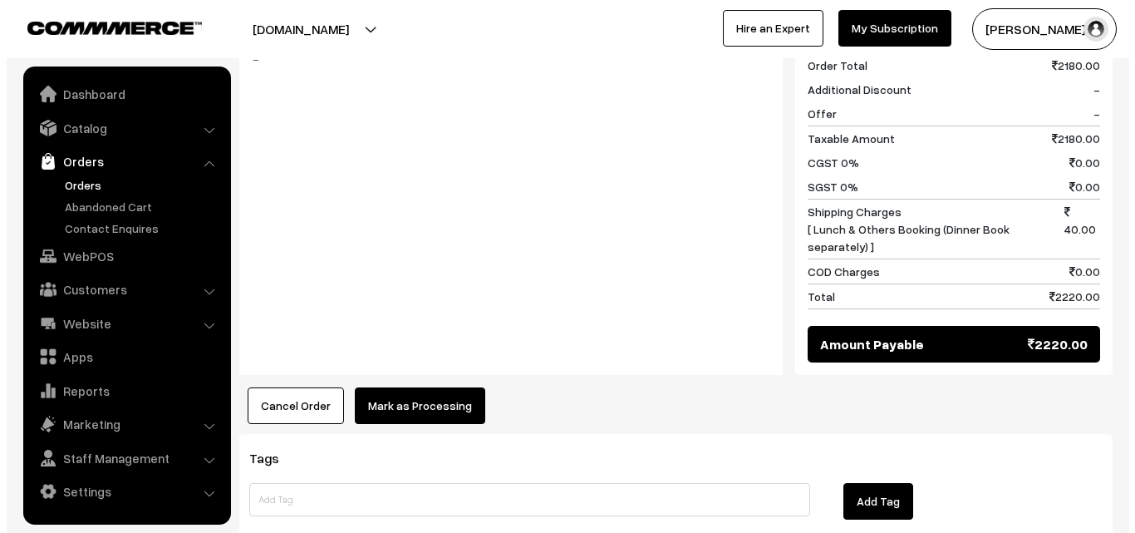
scroll to position [833, 0]
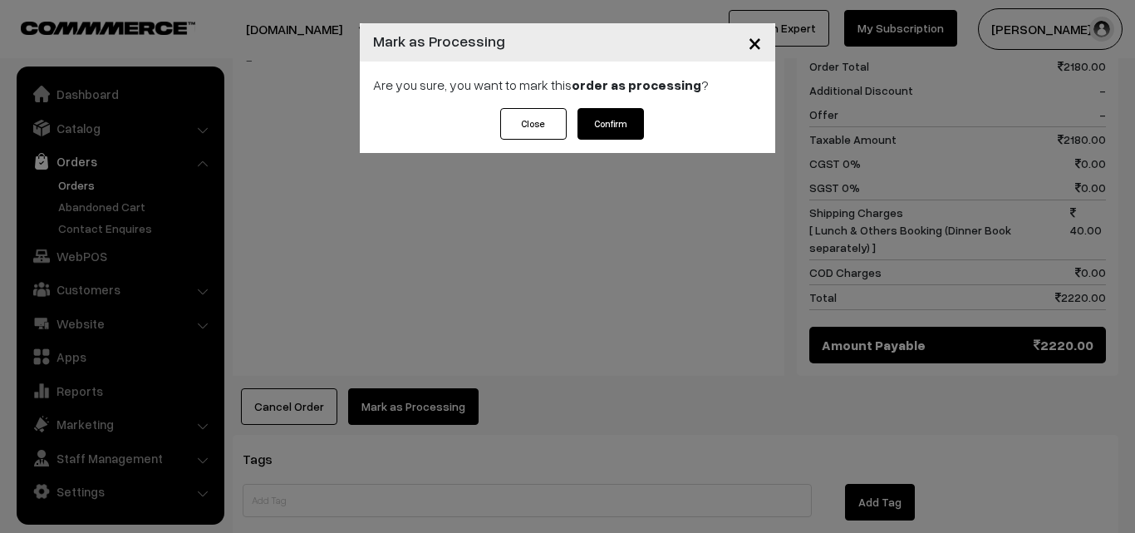
click at [632, 125] on button "Confirm" at bounding box center [611, 124] width 66 height 32
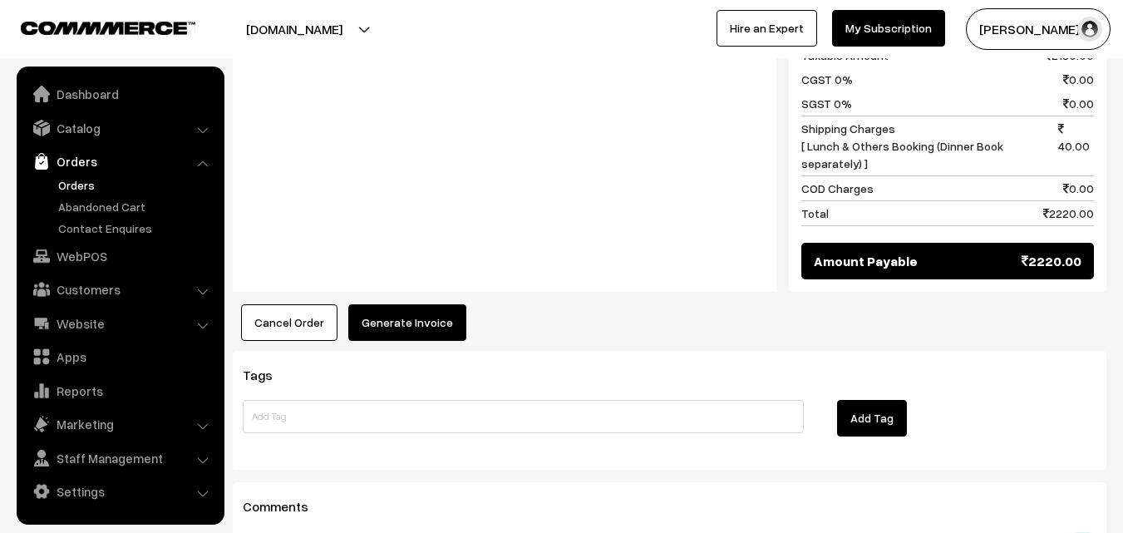
click at [430, 304] on button "Generate Invoice" at bounding box center [407, 322] width 118 height 37
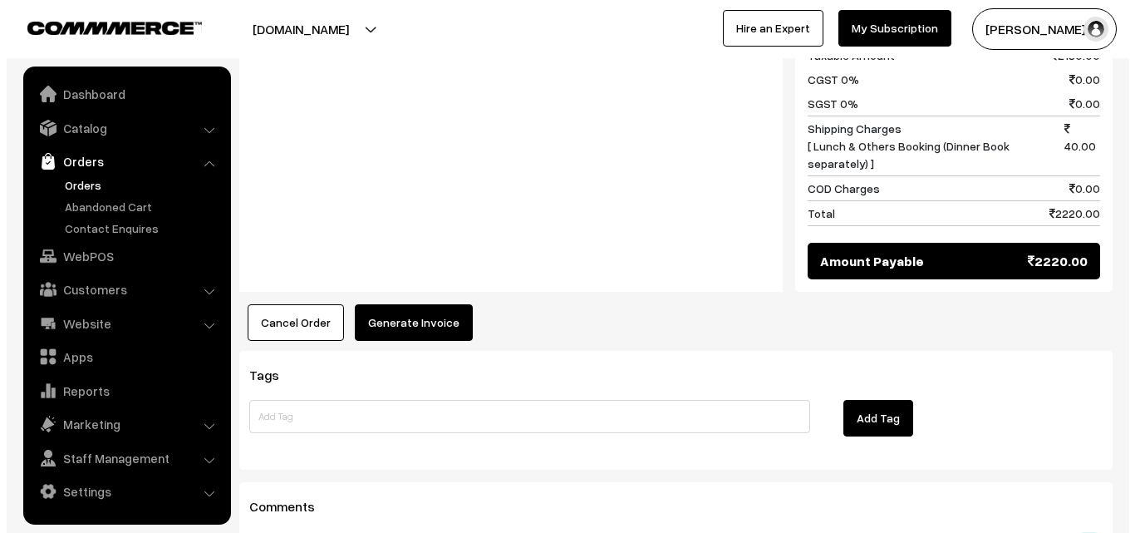
scroll to position [917, 0]
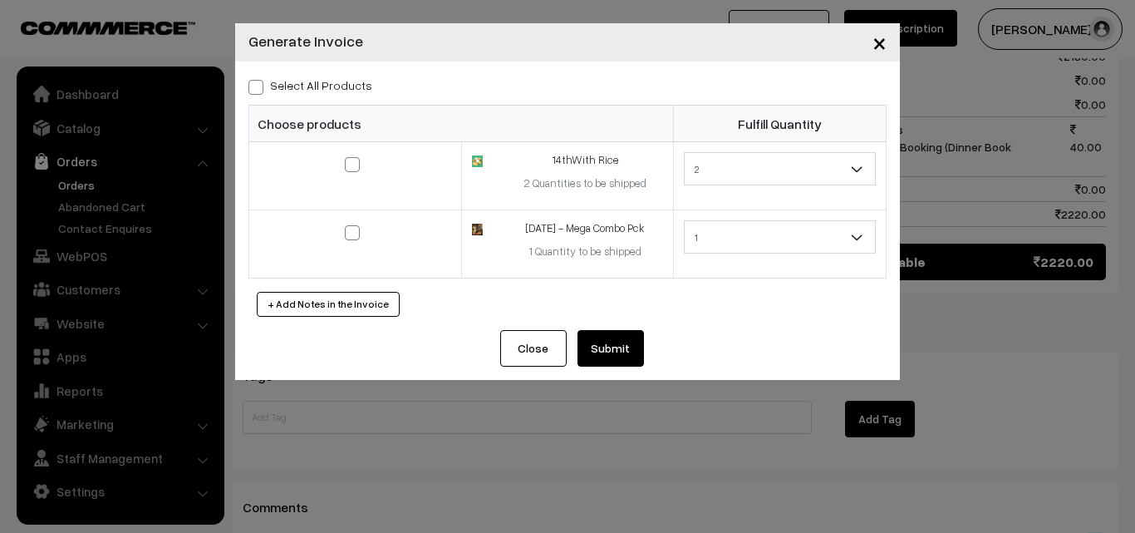
click at [349, 86] on label "Select All Products" at bounding box center [310, 84] width 124 height 17
click at [259, 86] on input "Select All Products" at bounding box center [253, 84] width 11 height 11
checkbox input "true"
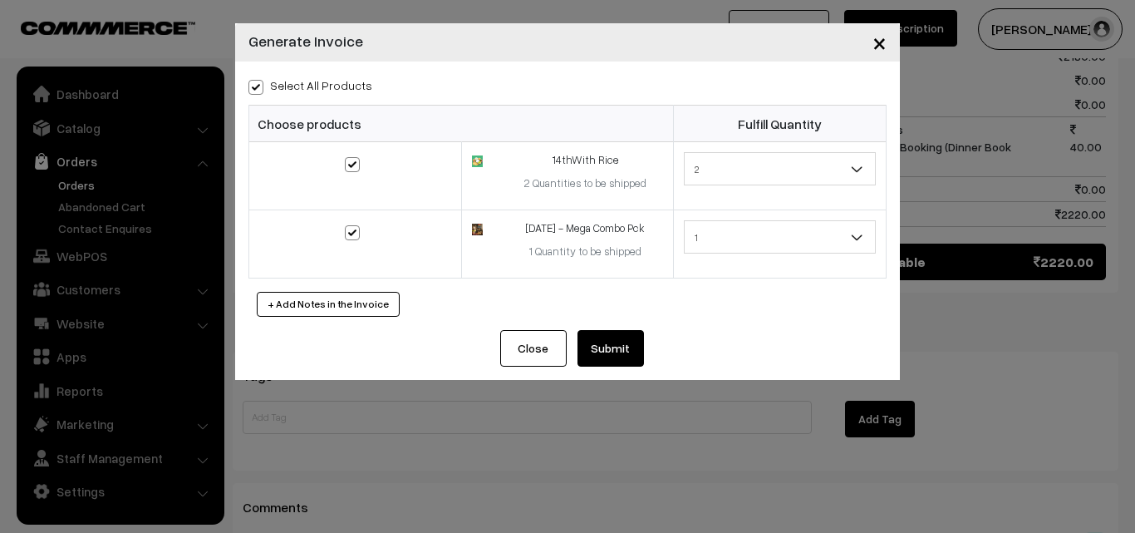
click at [619, 343] on button "Submit" at bounding box center [611, 348] width 66 height 37
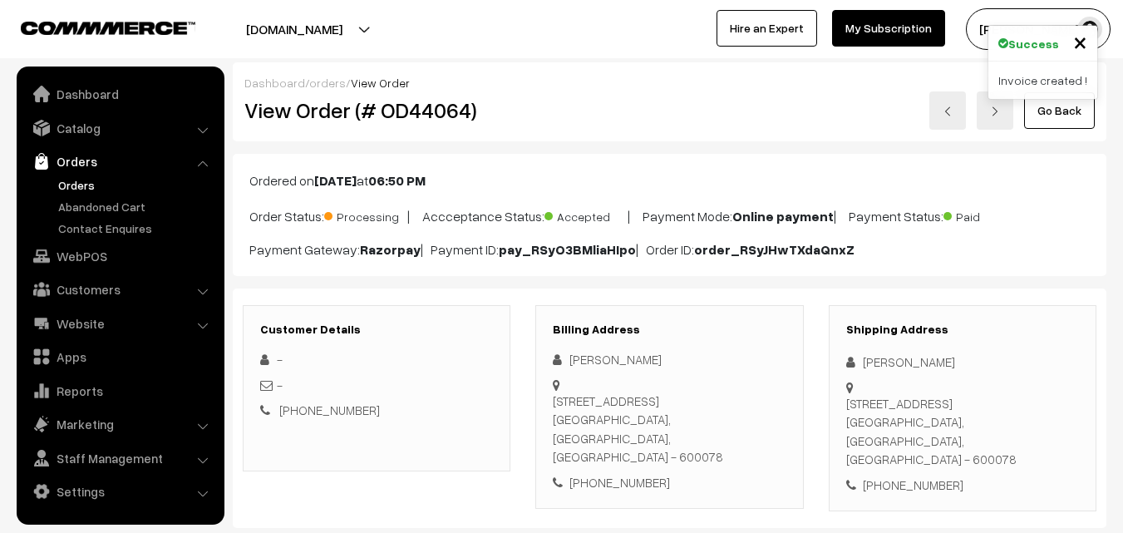
scroll to position [914, 0]
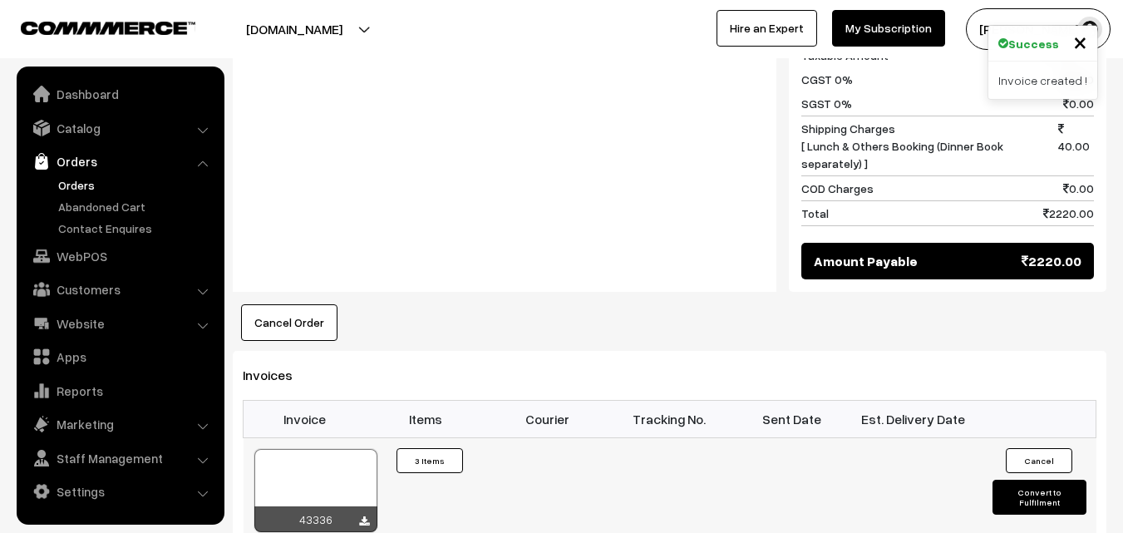
click at [322, 449] on div at bounding box center [315, 490] width 123 height 83
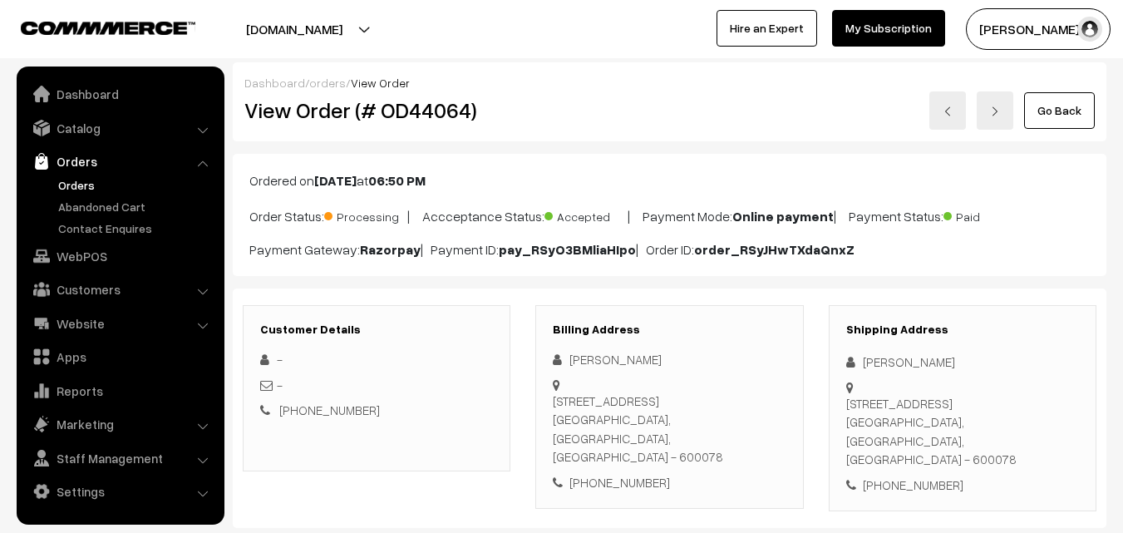
scroll to position [832, 0]
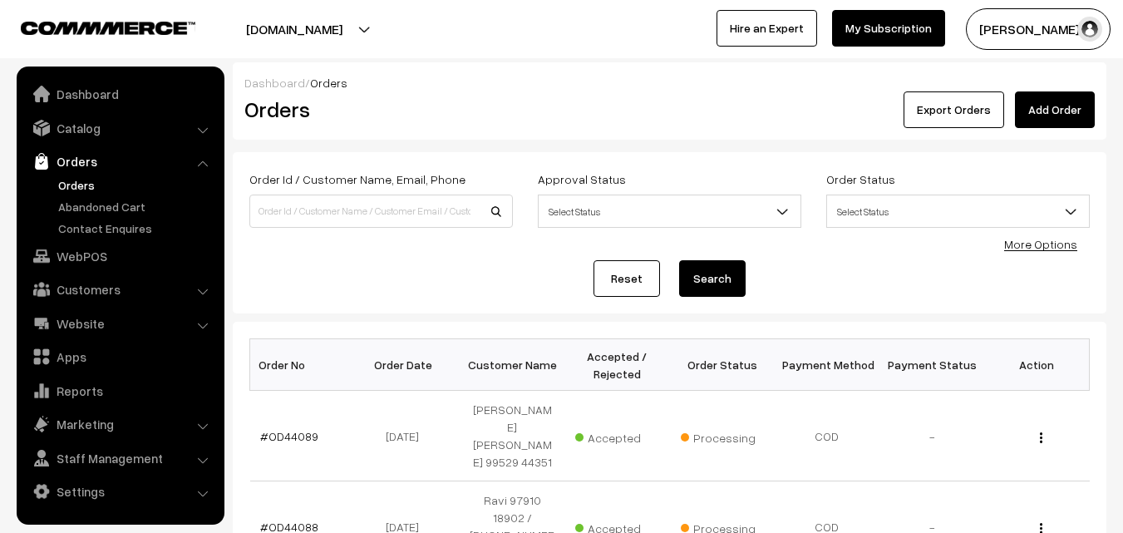
scroll to position [1383, 0]
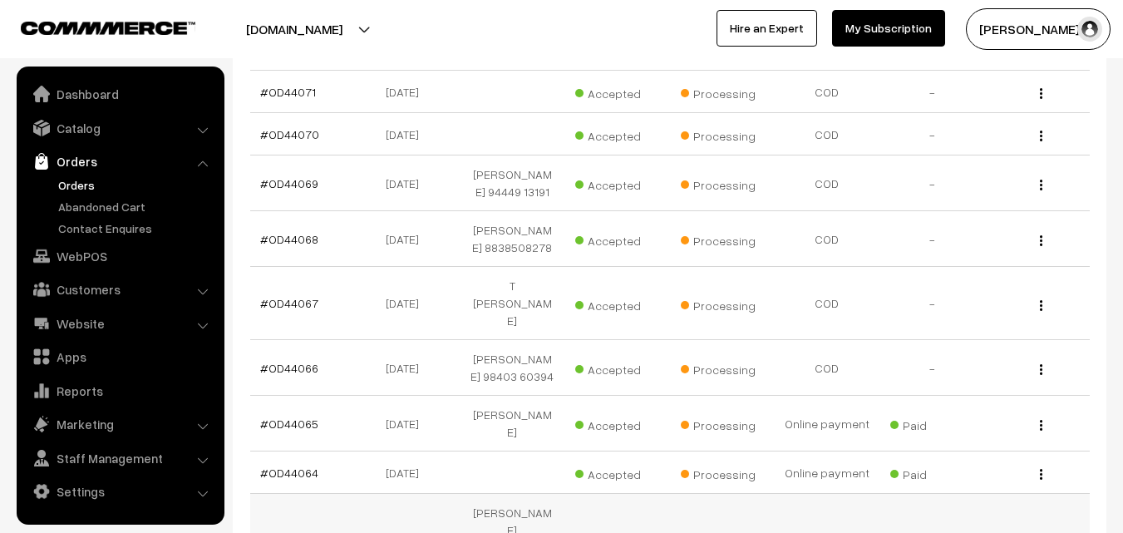
click at [306, 532] on link "#OD44063" at bounding box center [289, 539] width 58 height 14
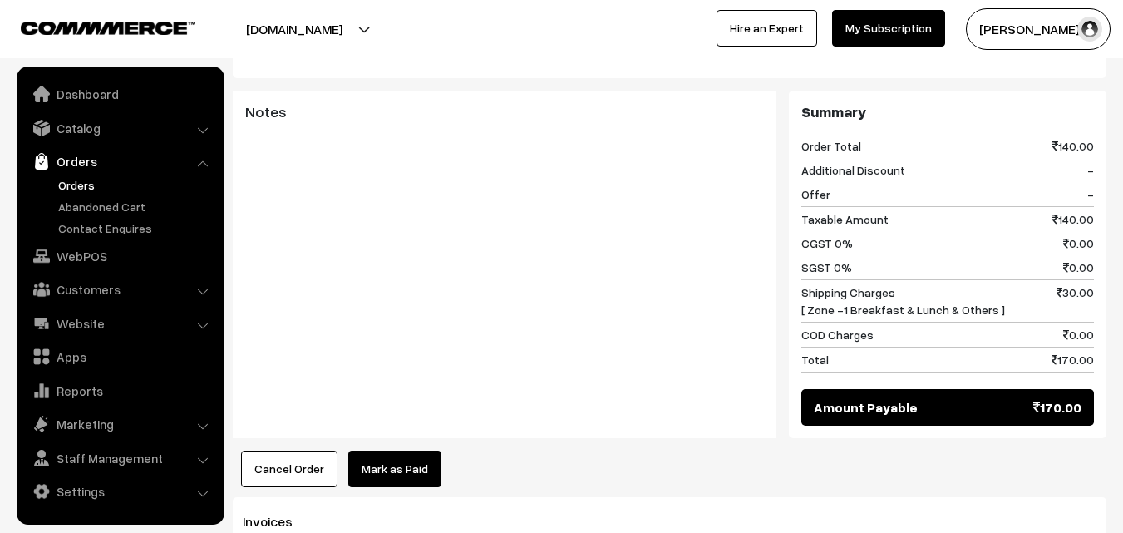
scroll to position [748, 0]
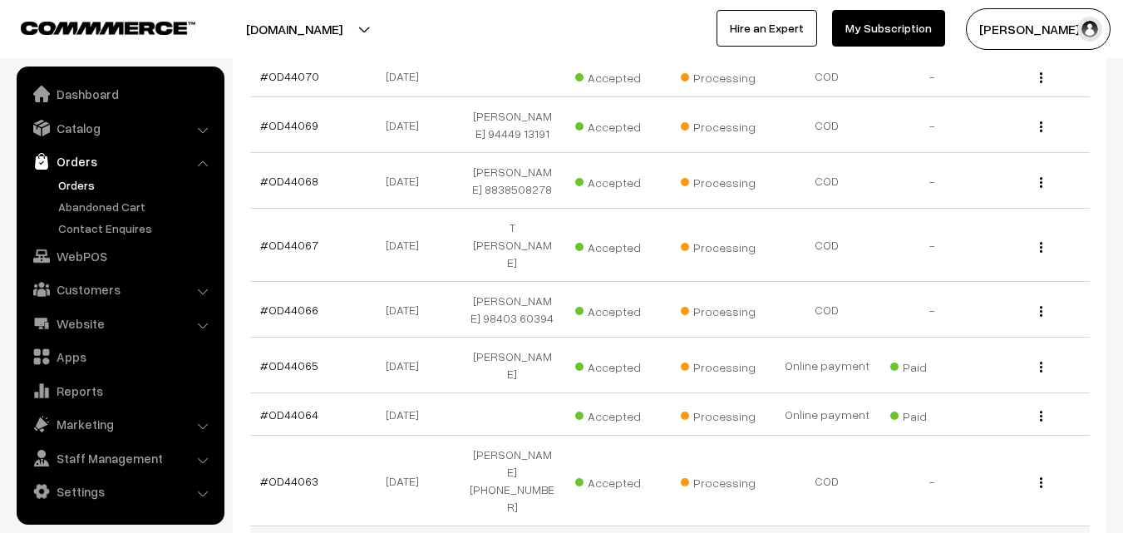
scroll to position [1466, 0]
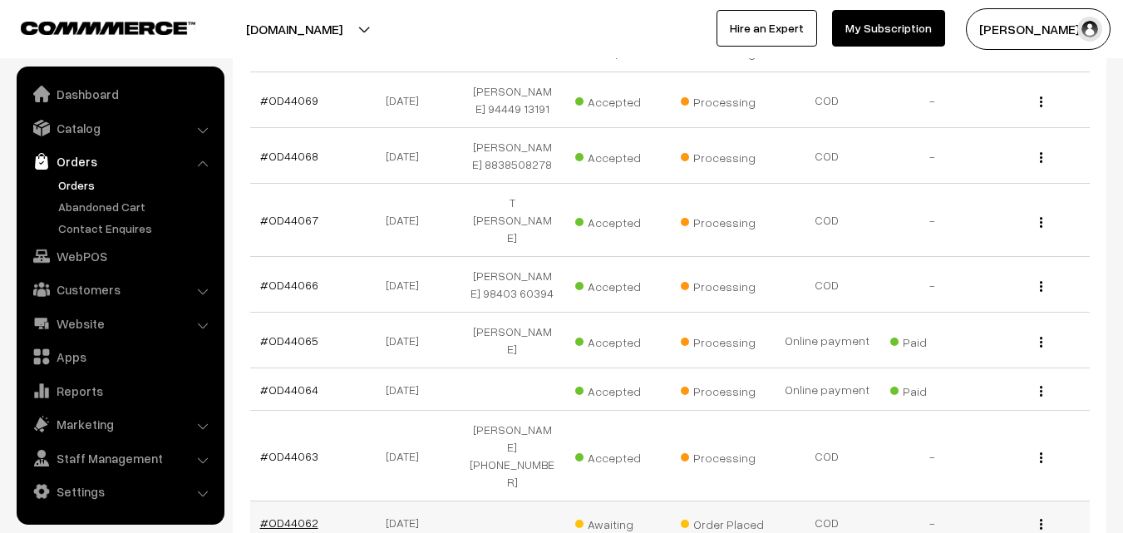
click at [291, 515] on link "#OD44062" at bounding box center [289, 522] width 58 height 14
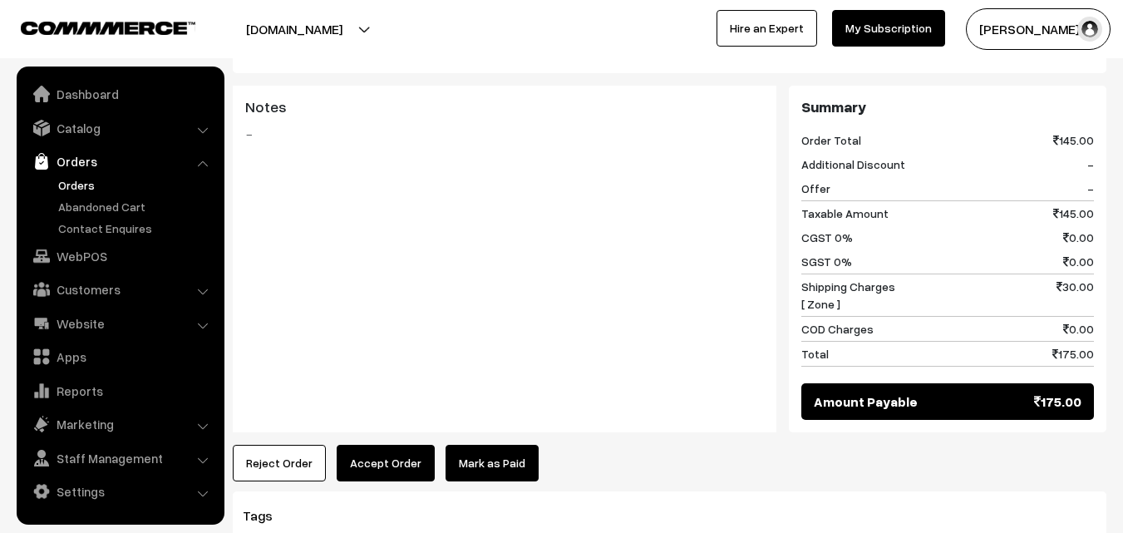
click at [375, 406] on div "Notes -" at bounding box center [504, 259] width 543 height 347
click at [375, 445] on button "Accept Order" at bounding box center [386, 463] width 98 height 37
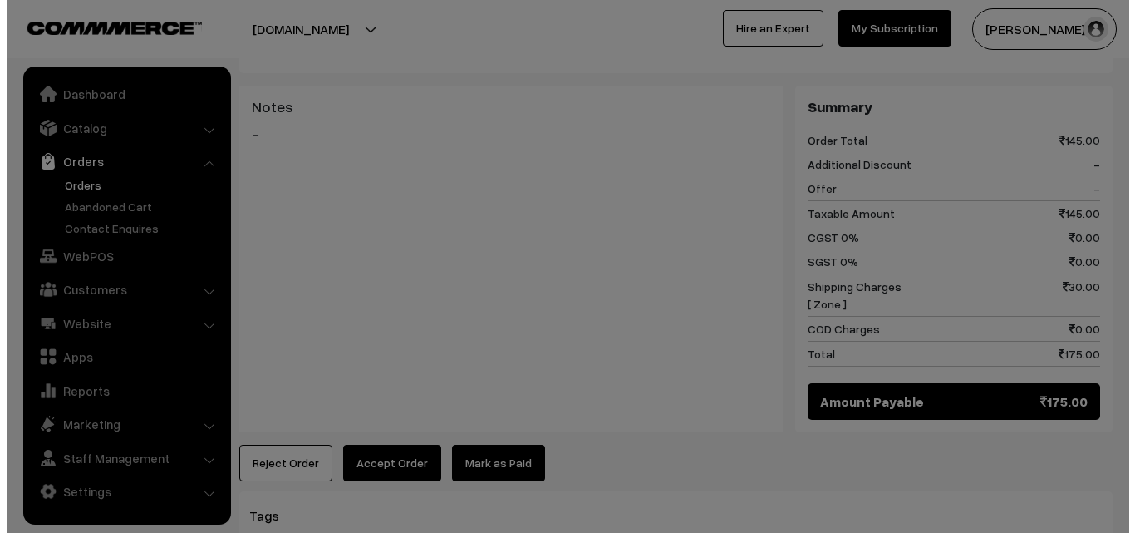
scroll to position [716, 0]
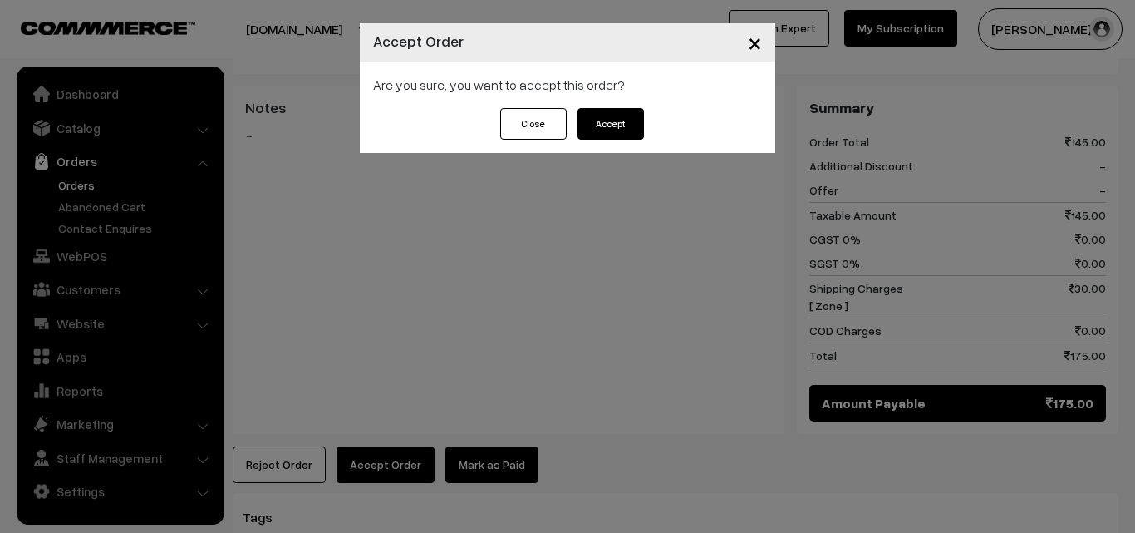
click at [625, 111] on div "× Accept Order Are you sure, you want to accept this order? Close Accept" at bounding box center [567, 88] width 415 height 130
click at [620, 126] on button "Accept" at bounding box center [611, 124] width 66 height 32
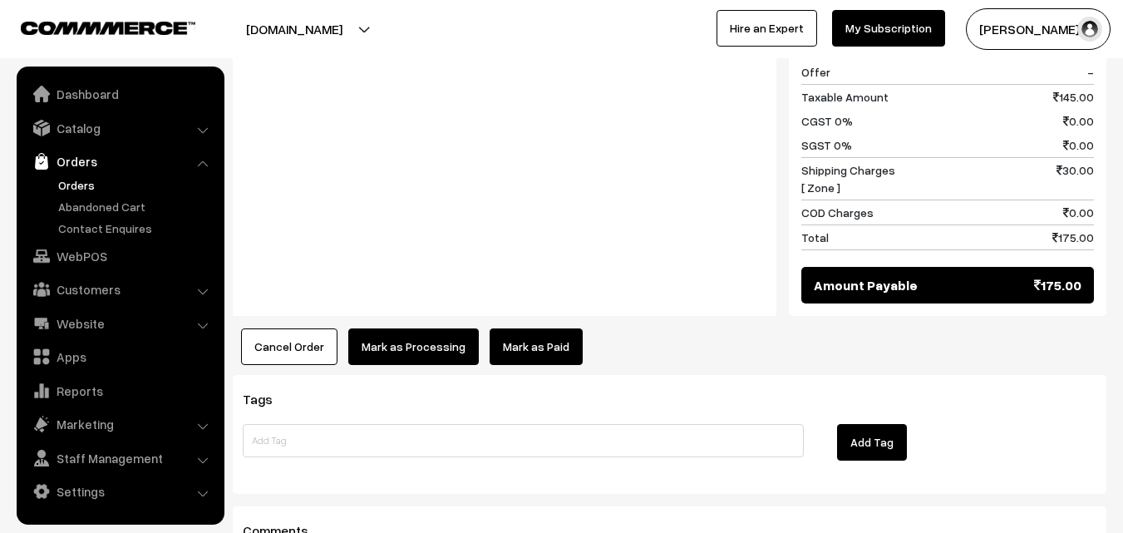
click at [409, 328] on button "Mark as Processing" at bounding box center [413, 346] width 130 height 37
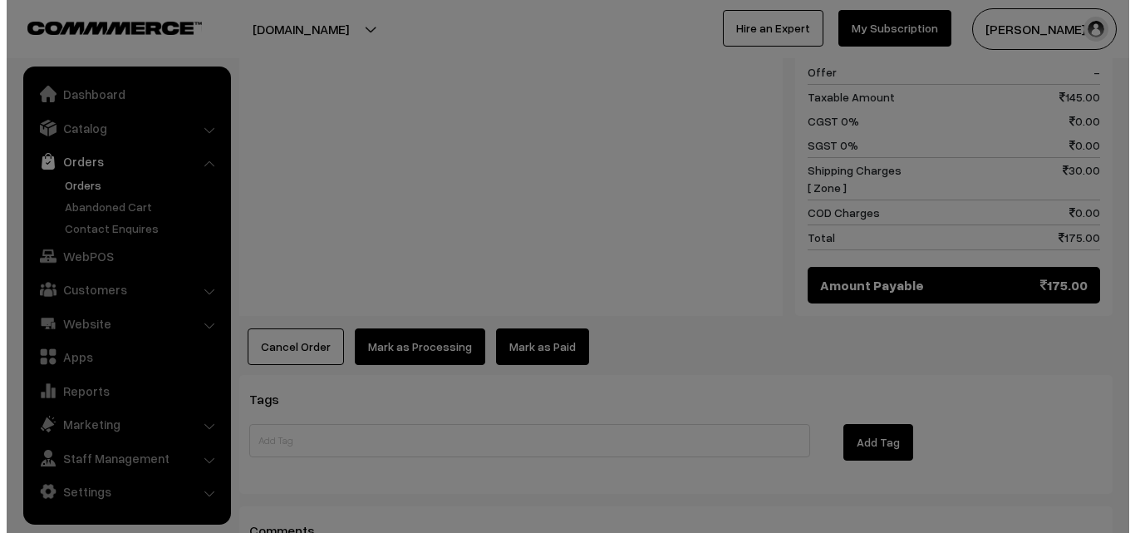
scroll to position [833, 0]
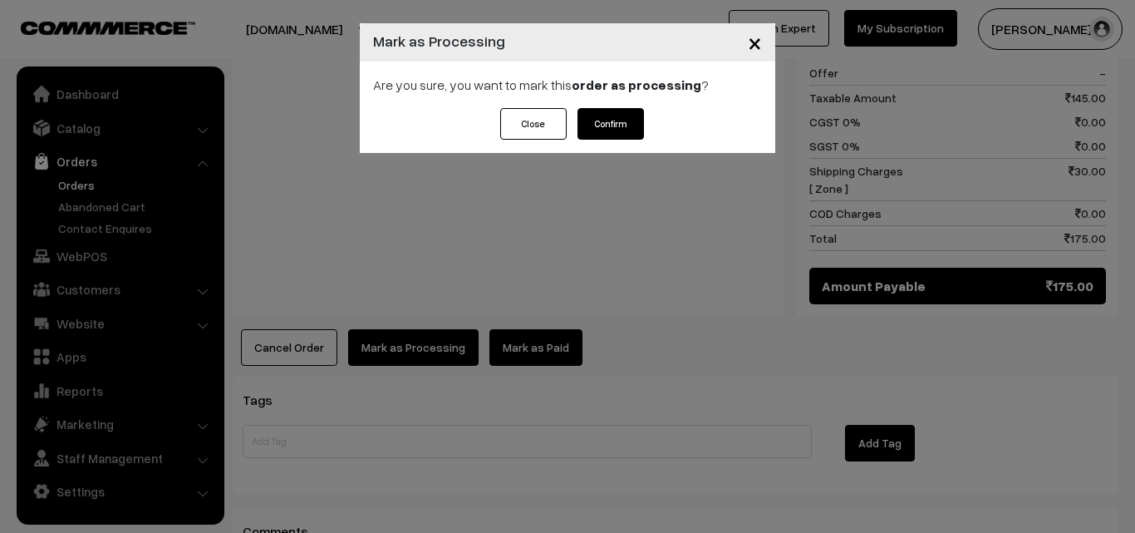
click at [598, 125] on button "Confirm" at bounding box center [611, 124] width 66 height 32
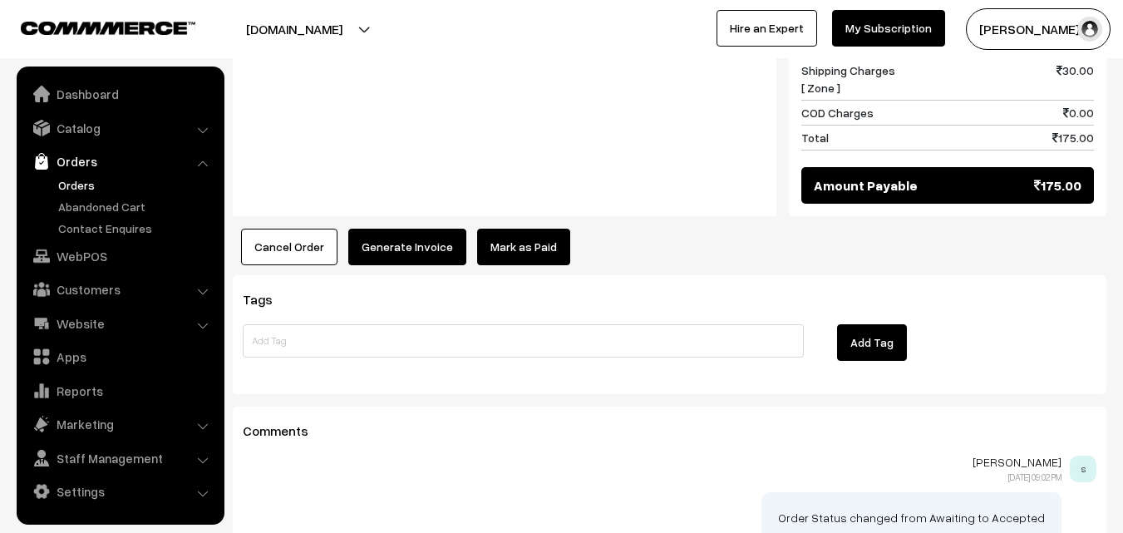
click at [394, 229] on button "Generate Invoice" at bounding box center [407, 247] width 118 height 37
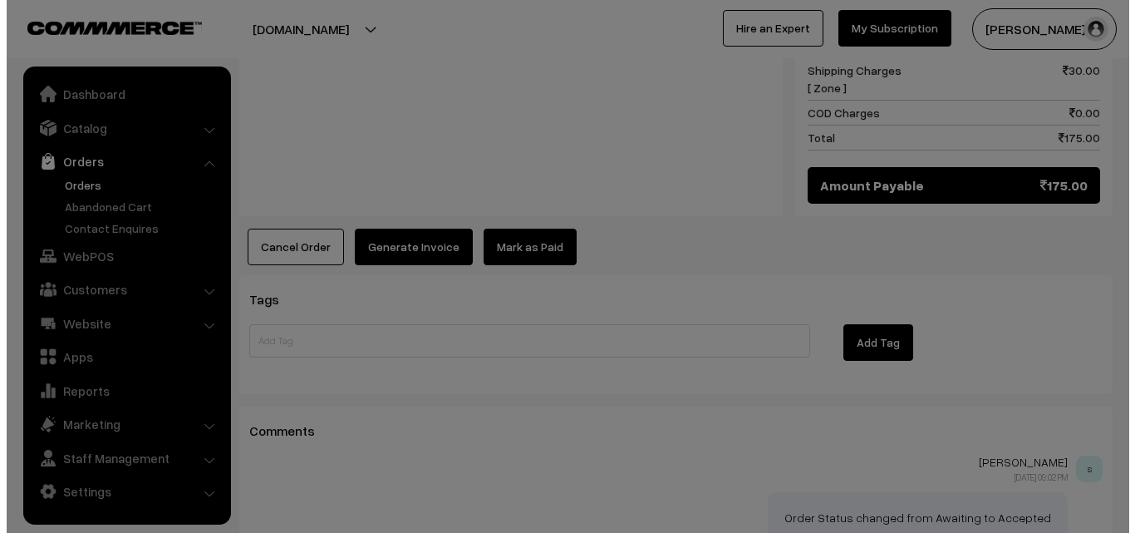
scroll to position [934, 0]
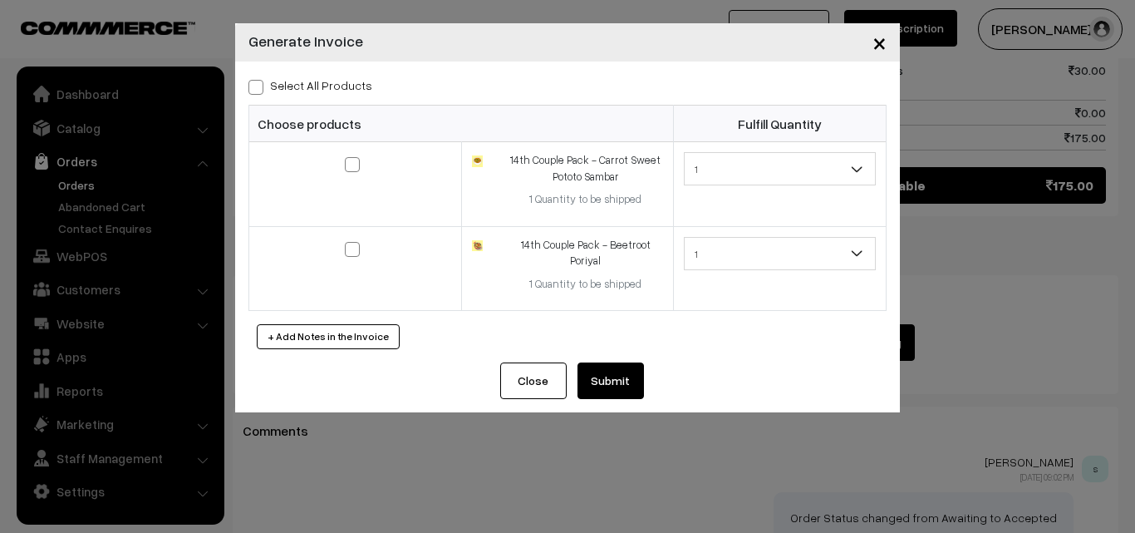
click at [317, 72] on div "Select All Products Choose products Fulfill Quantity 1 1 1 1" at bounding box center [567, 211] width 665 height 301
click at [317, 81] on label "Select All Products" at bounding box center [310, 84] width 124 height 17
click at [259, 81] on input "Select All Products" at bounding box center [253, 84] width 11 height 11
checkbox input "true"
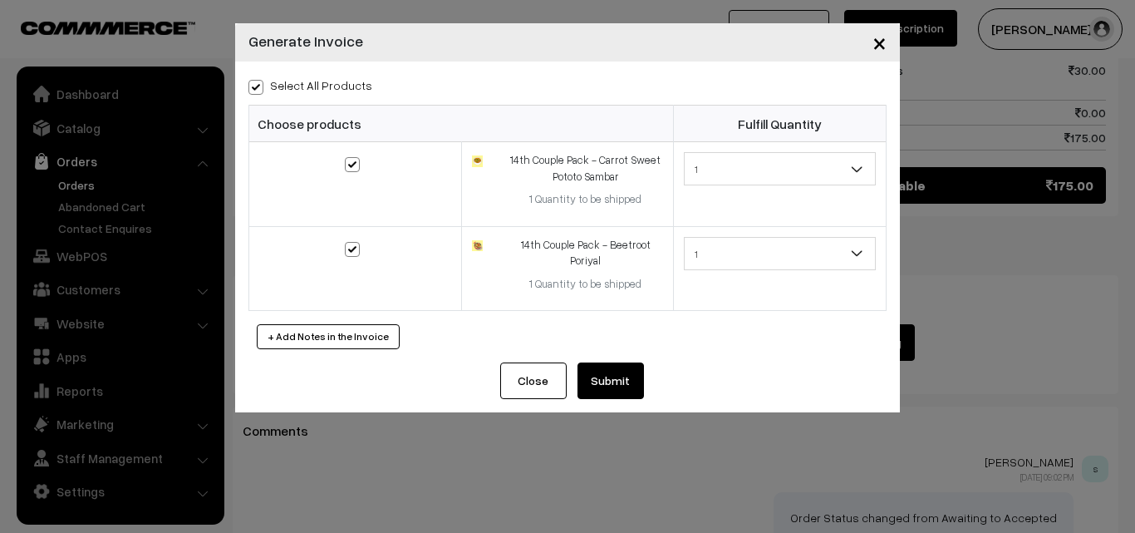
checkbox input "true"
click at [590, 376] on button "Submit" at bounding box center [611, 380] width 66 height 37
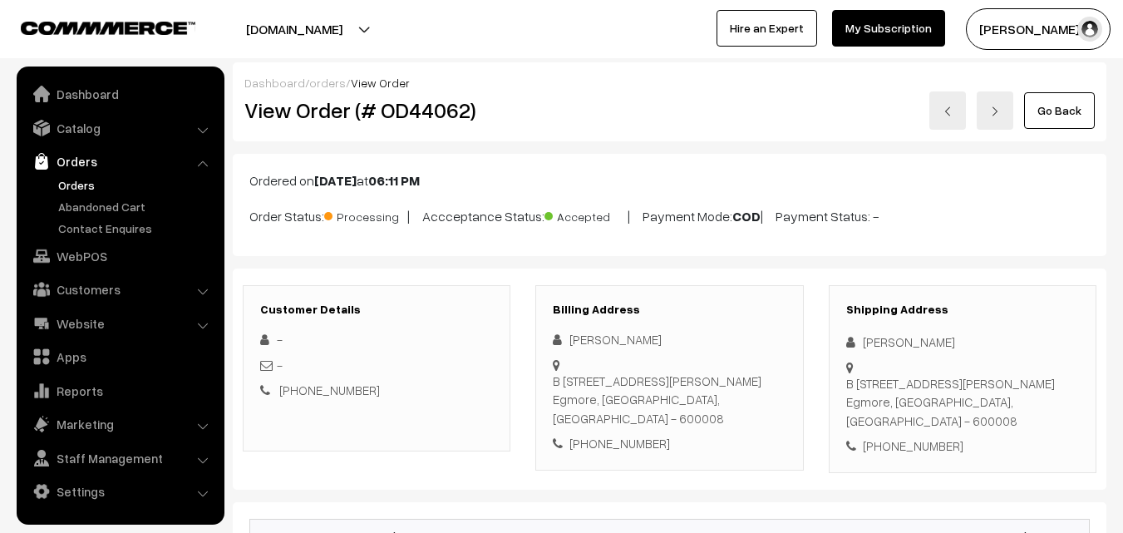
scroll to position [931, 0]
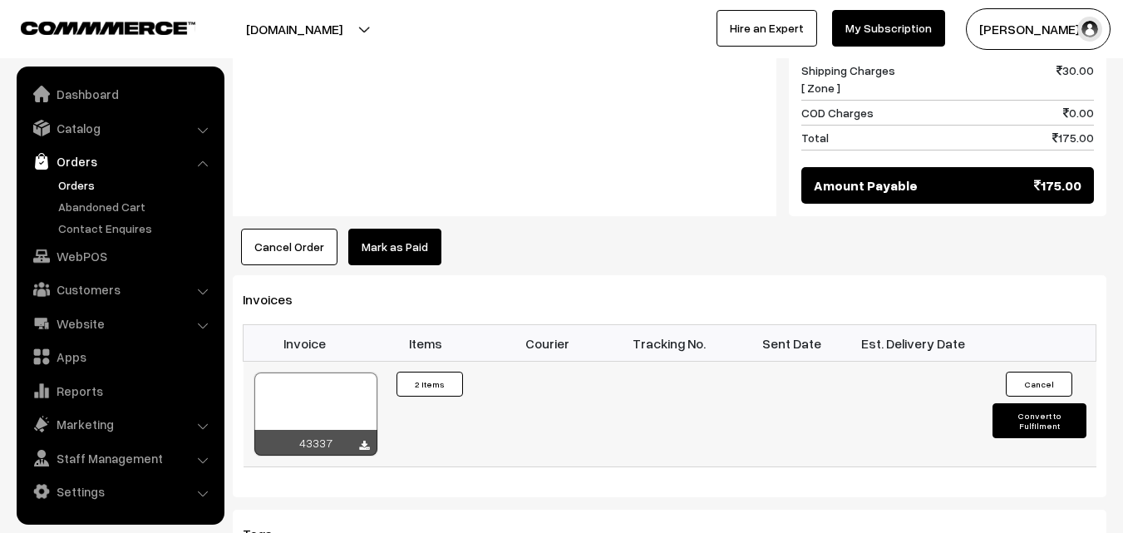
click at [356, 403] on div at bounding box center [315, 413] width 123 height 83
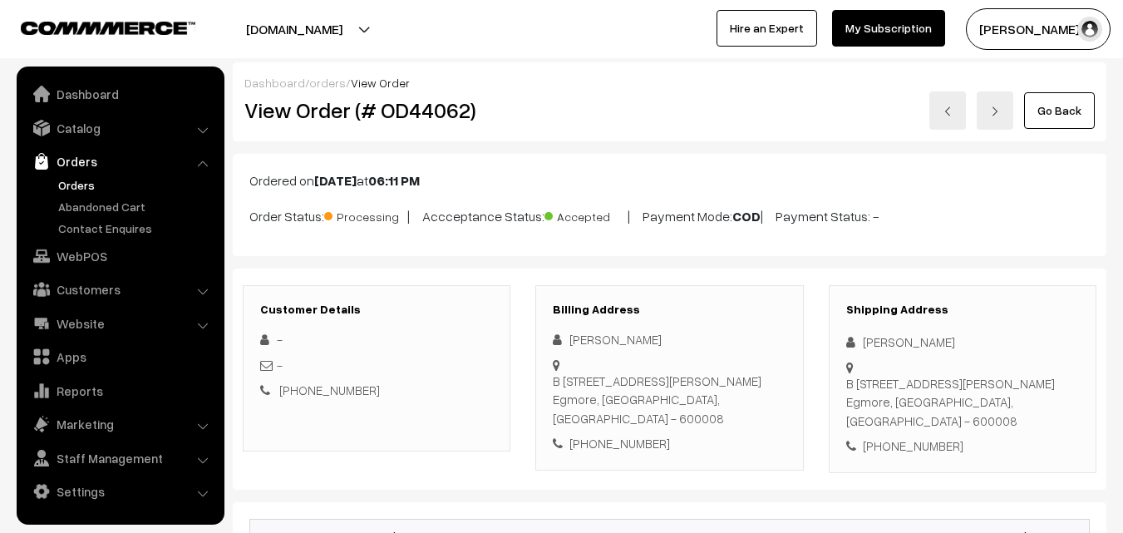
scroll to position [715, 0]
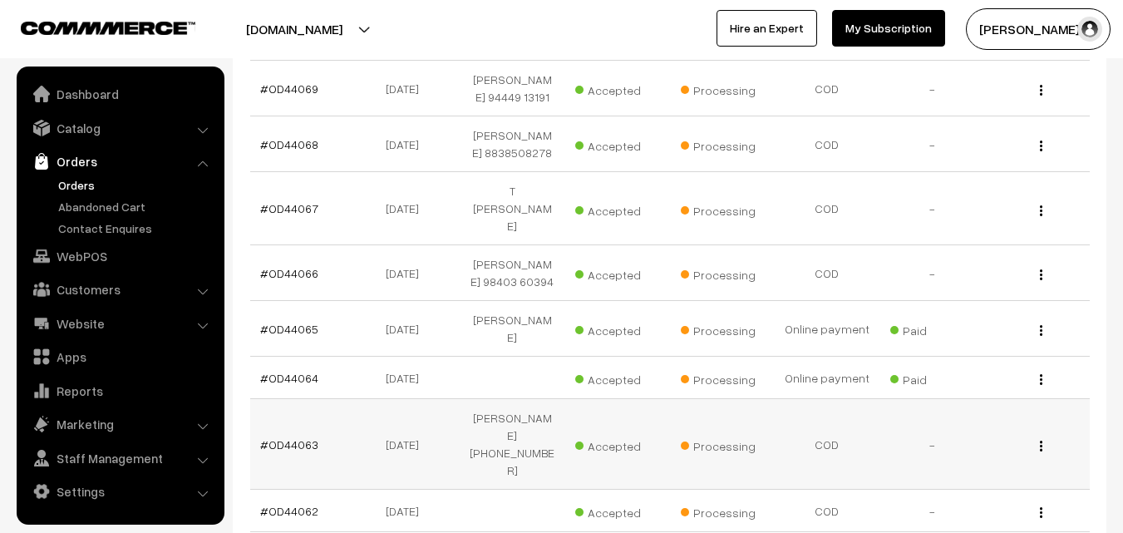
scroll to position [1516, 0]
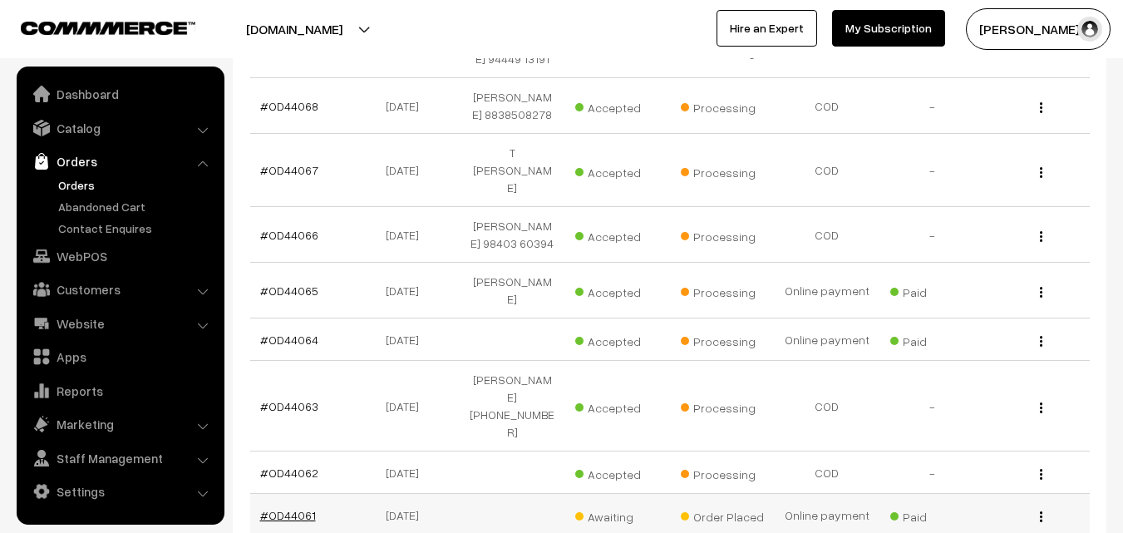
click at [299, 508] on link "#OD44061" at bounding box center [288, 515] width 56 height 14
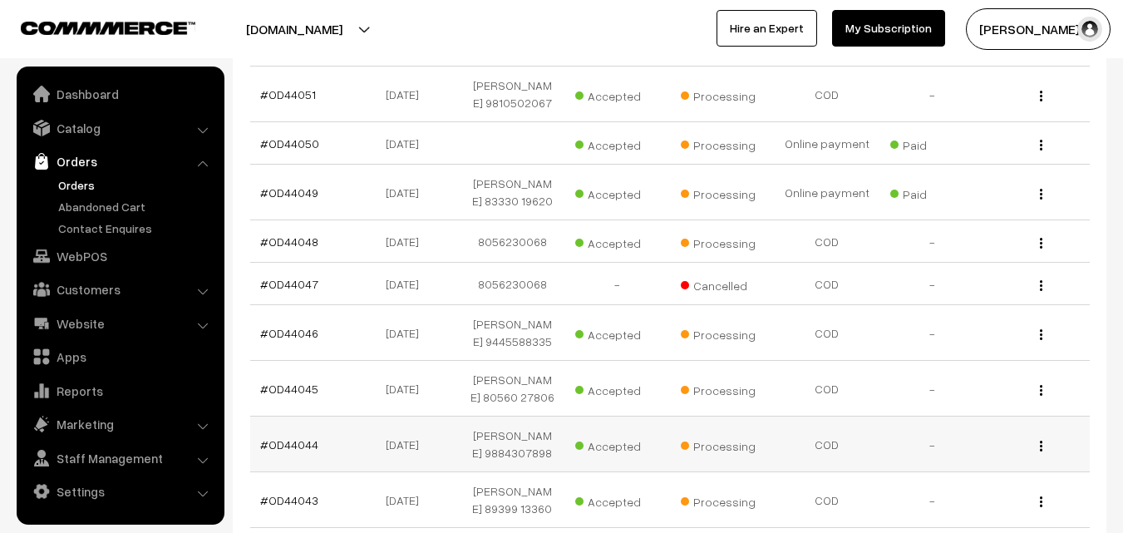
scroll to position [2532, 0]
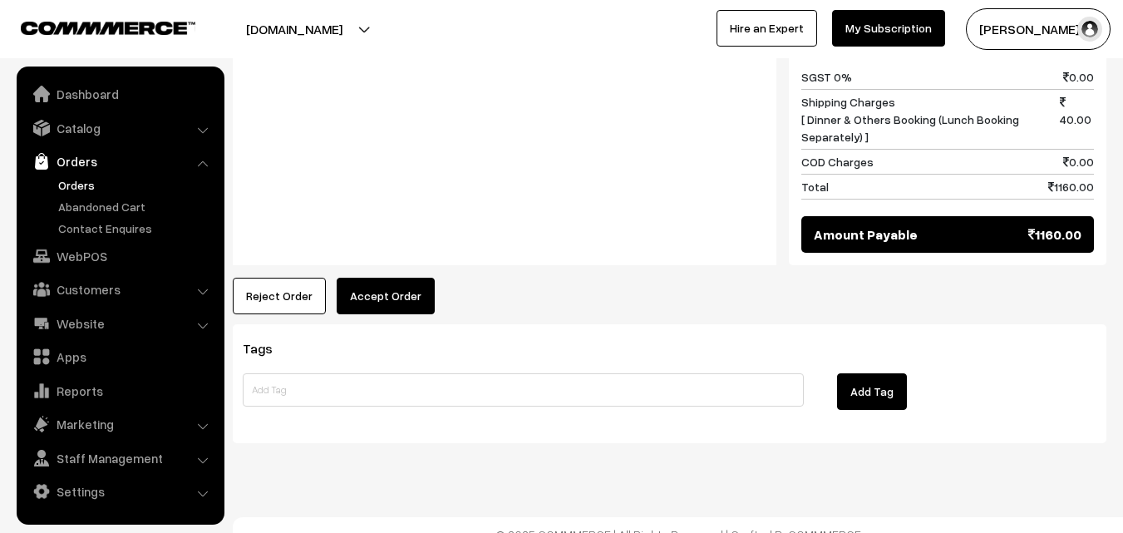
click at [389, 278] on button "Accept Order" at bounding box center [386, 296] width 98 height 37
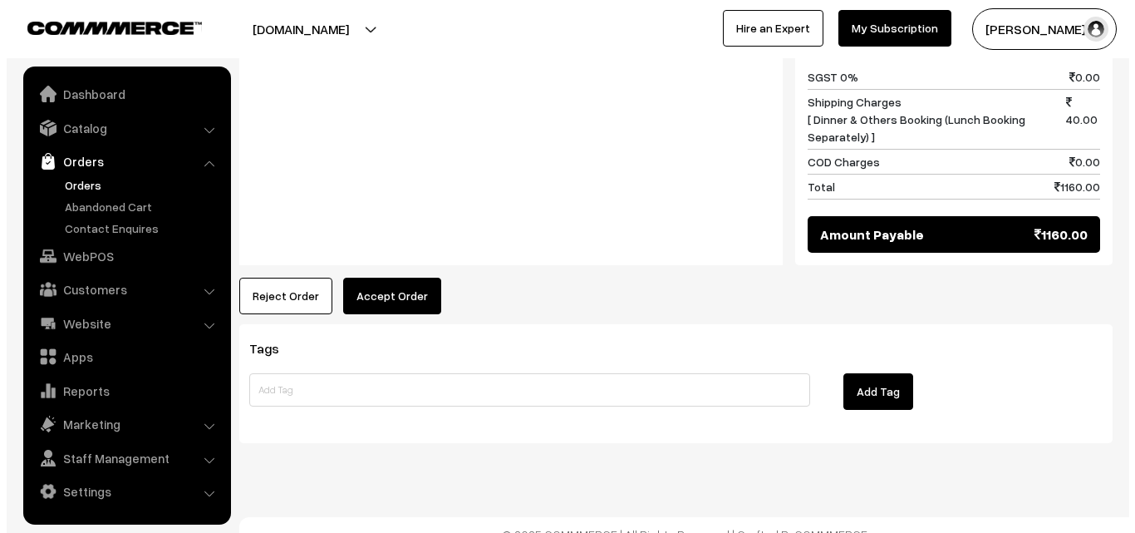
scroll to position [1432, 0]
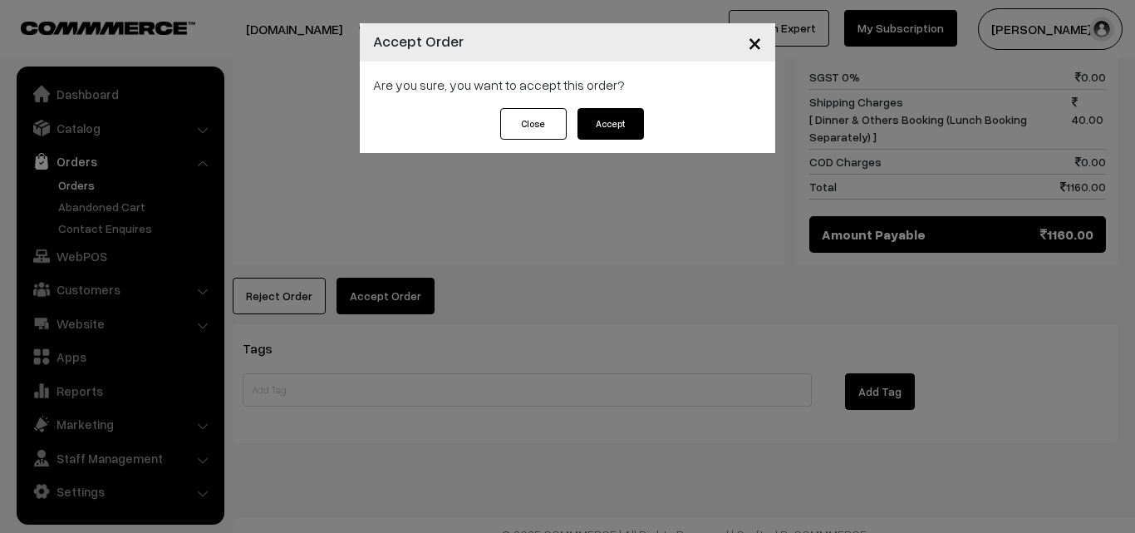
click at [601, 128] on button "Accept" at bounding box center [611, 124] width 66 height 32
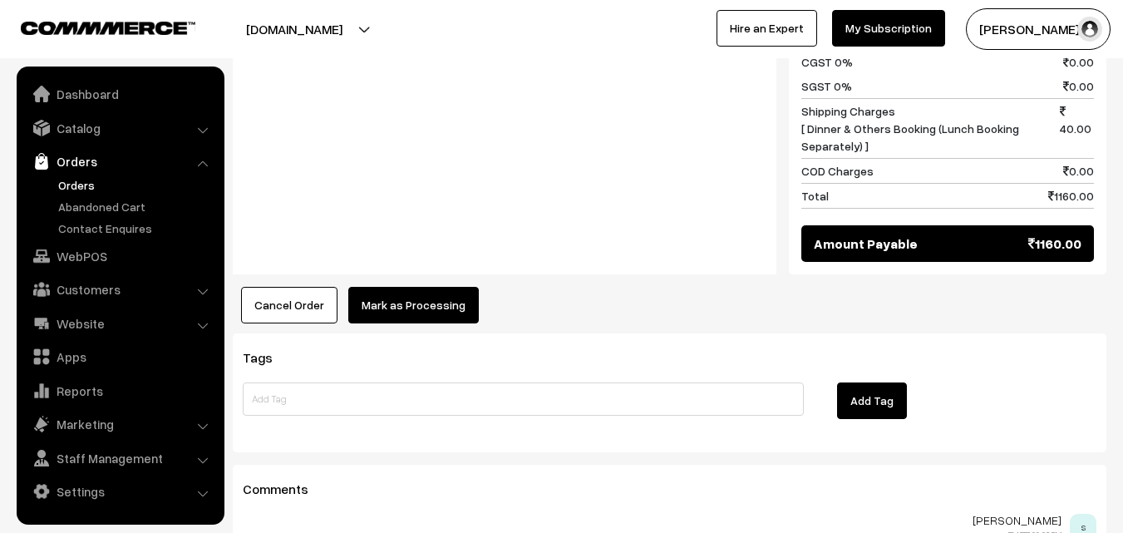
click at [430, 287] on button "Mark as Processing" at bounding box center [413, 305] width 130 height 37
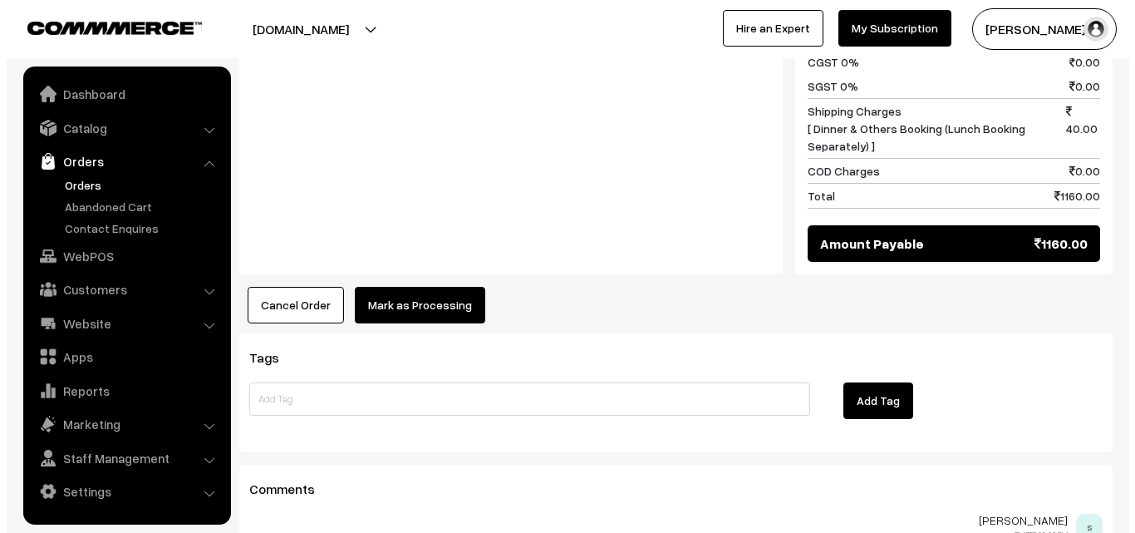
scroll to position [1423, 0]
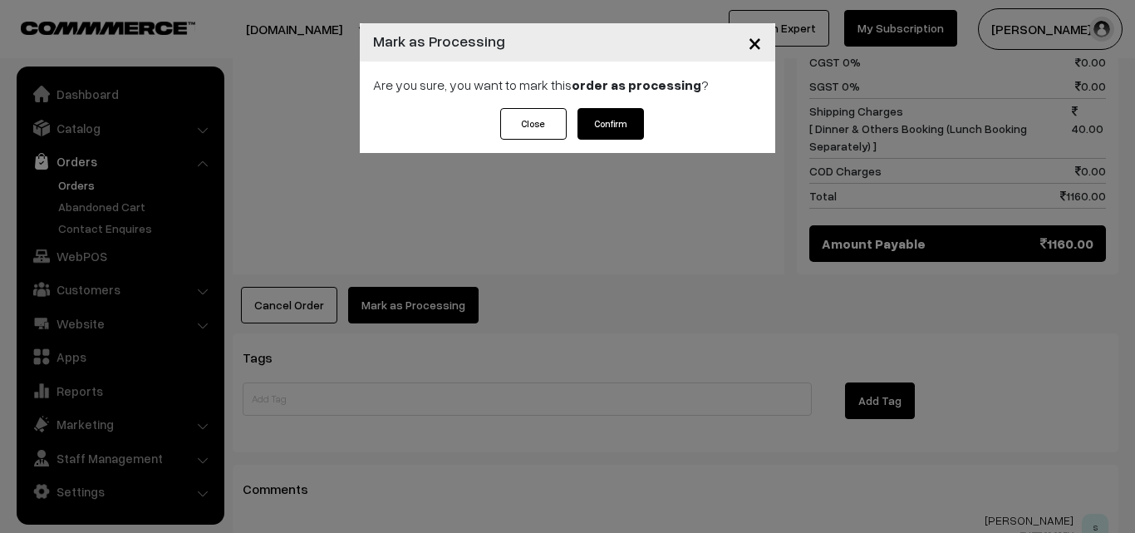
click at [629, 119] on button "Confirm" at bounding box center [611, 124] width 66 height 32
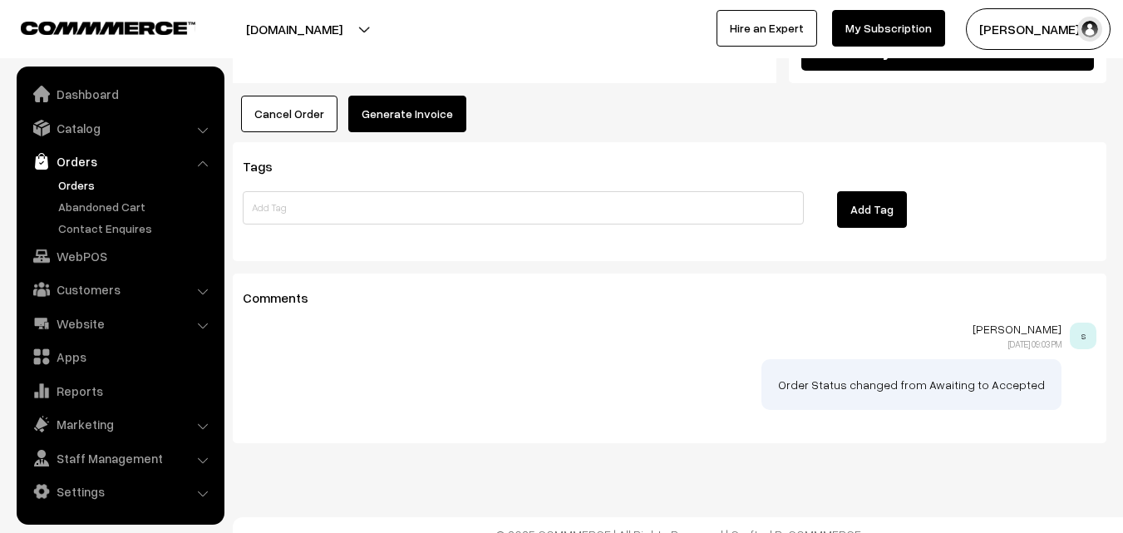
click at [428, 107] on button "Generate Invoice" at bounding box center [407, 114] width 118 height 37
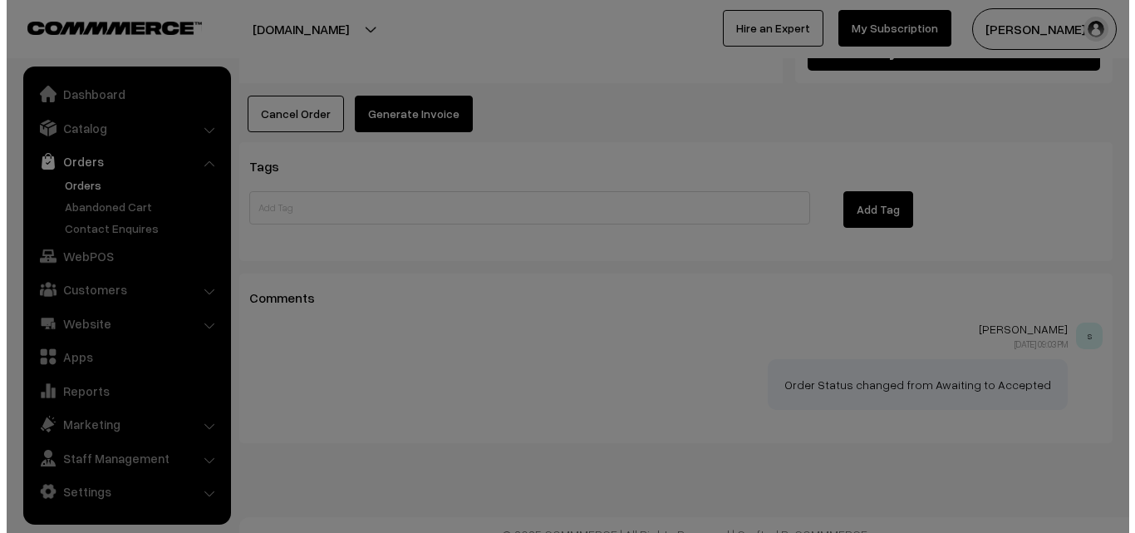
scroll to position [1614, 0]
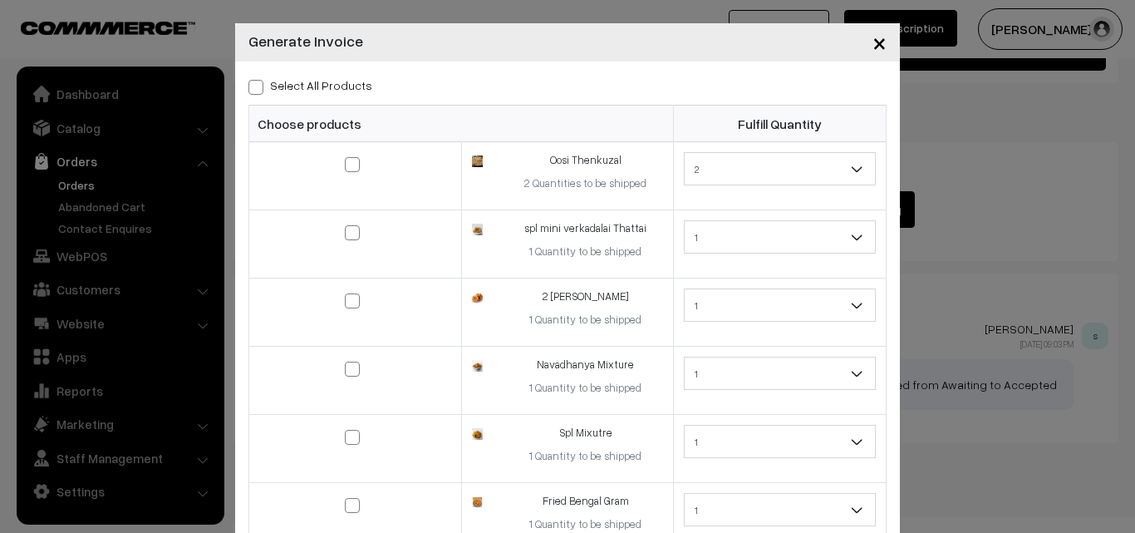
click at [315, 96] on div "Select All Products Choose products Fulfill Quantity 2 1 2 1 1" at bounding box center [567, 365] width 665 height 609
click at [313, 85] on label "Select All Products" at bounding box center [310, 84] width 124 height 17
click at [259, 85] on input "Select All Products" at bounding box center [253, 84] width 11 height 11
checkbox input "true"
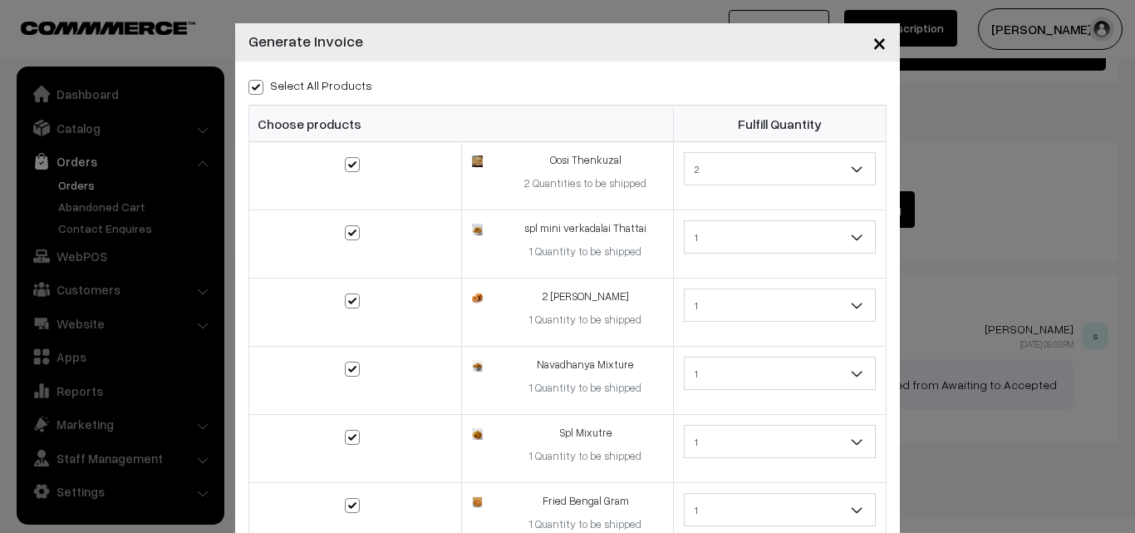
checkbox input "true"
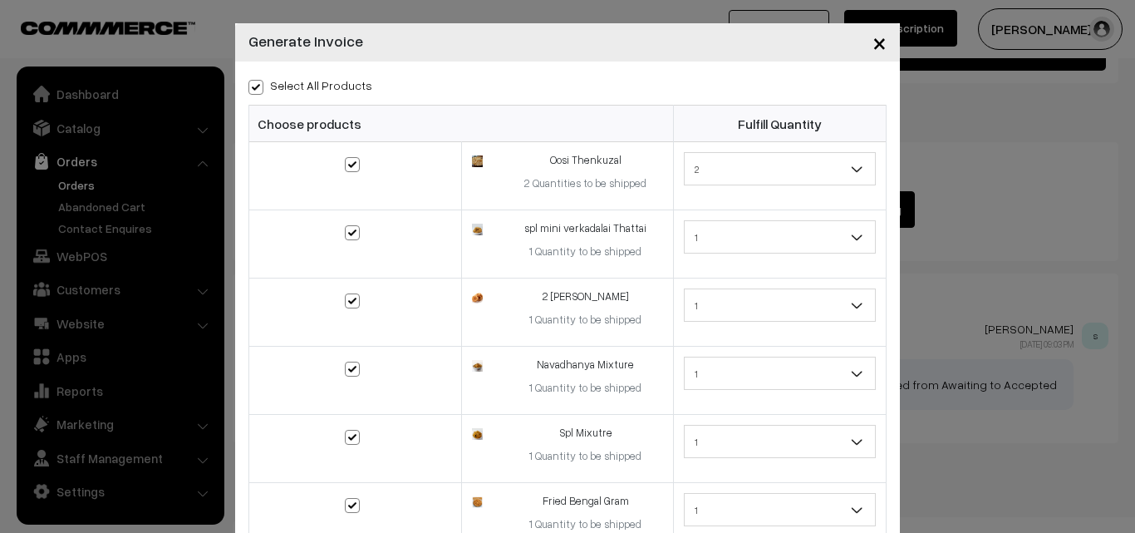
checkbox input "true"
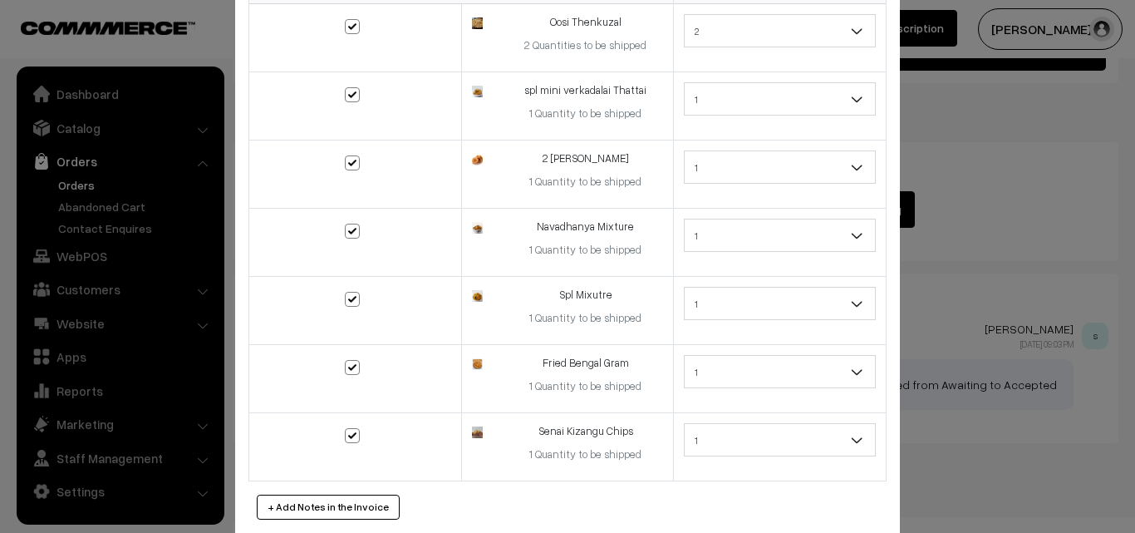
scroll to position [166, 0]
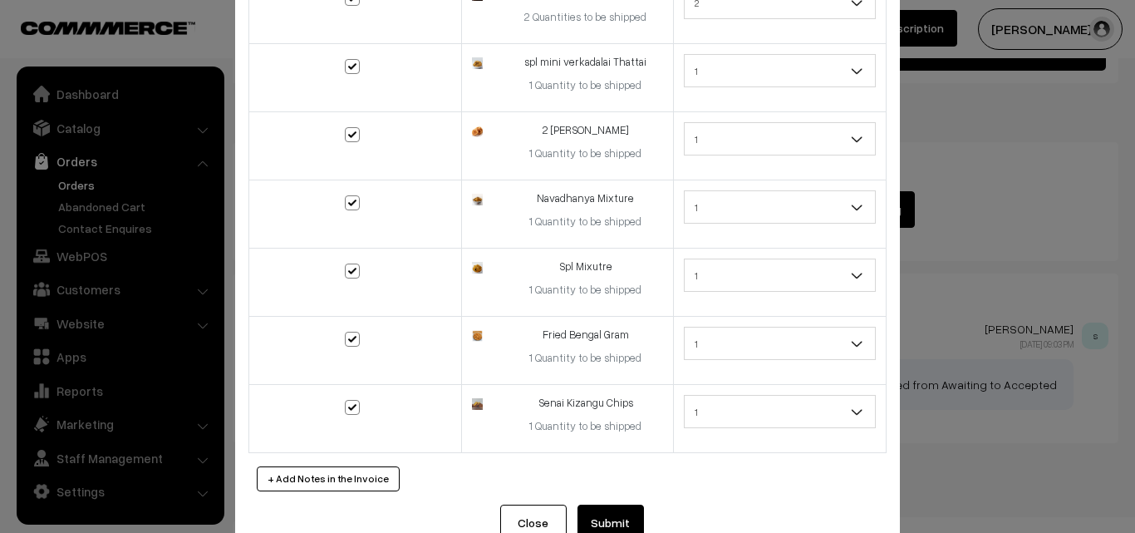
click at [612, 510] on button "Submit" at bounding box center [611, 522] width 66 height 37
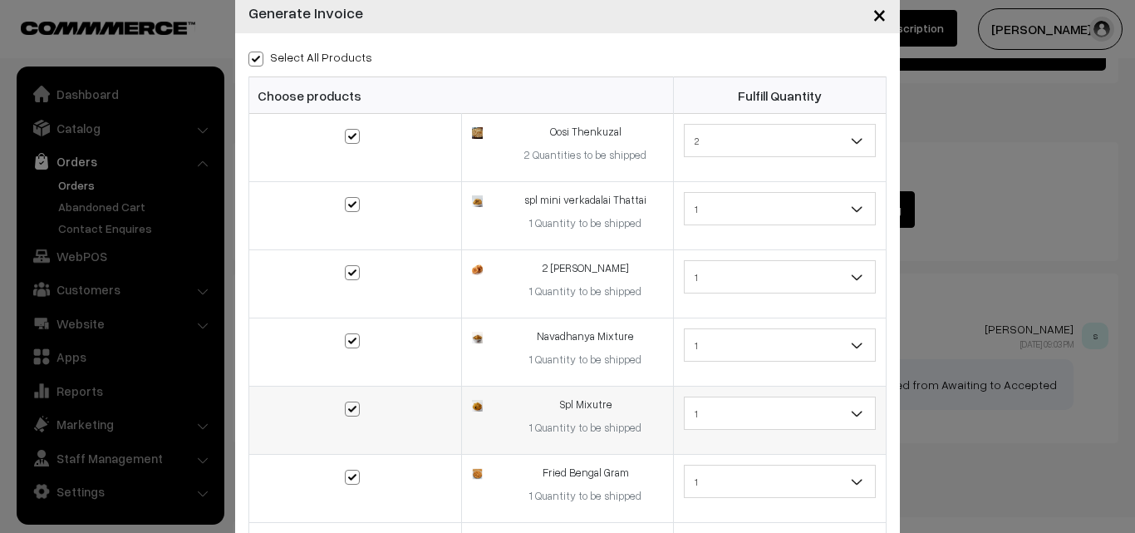
scroll to position [0, 0]
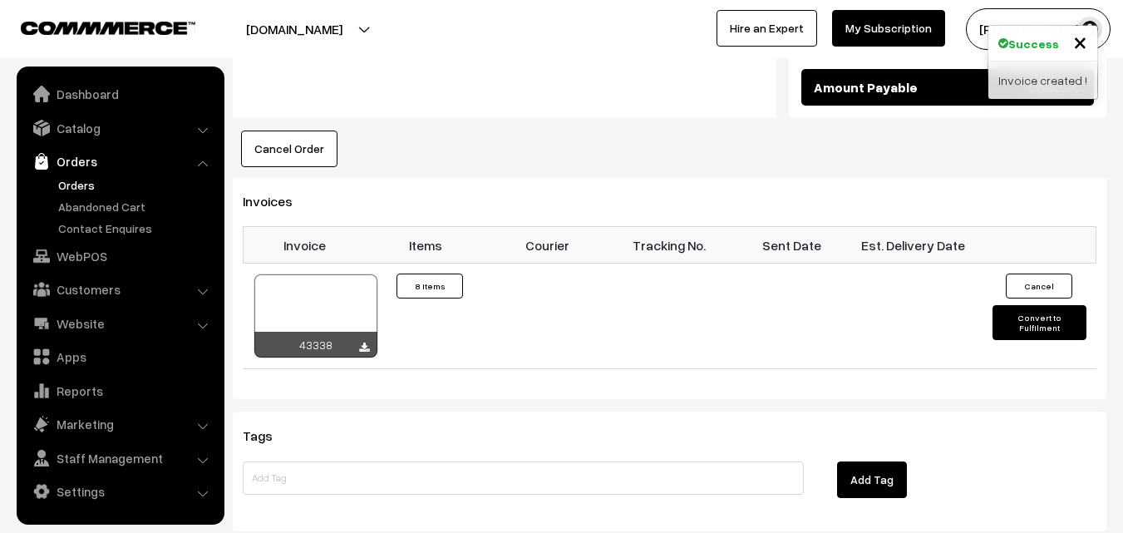
scroll to position [1687, 0]
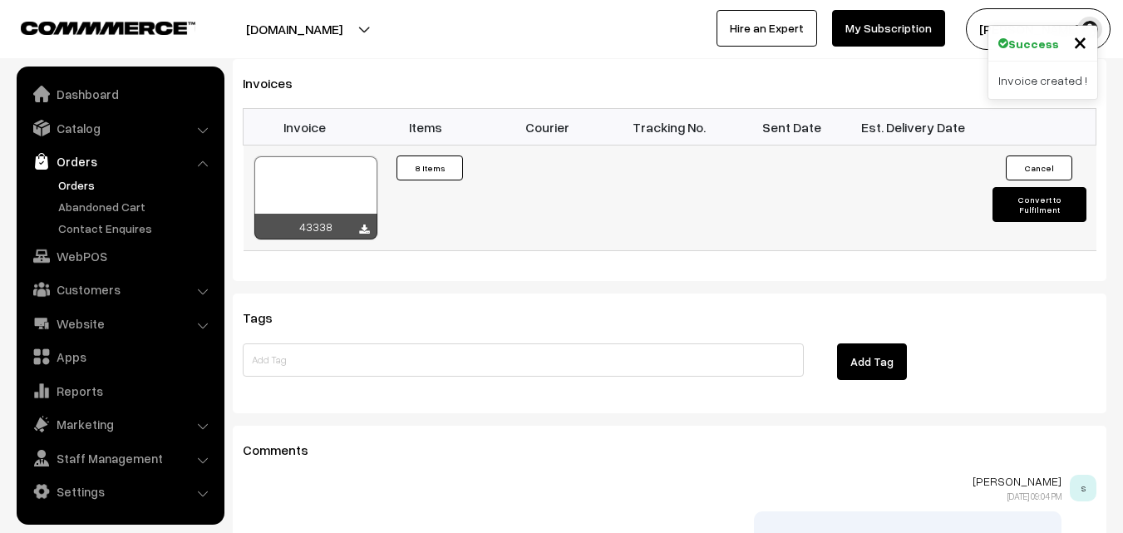
click at [345, 165] on div at bounding box center [315, 197] width 123 height 83
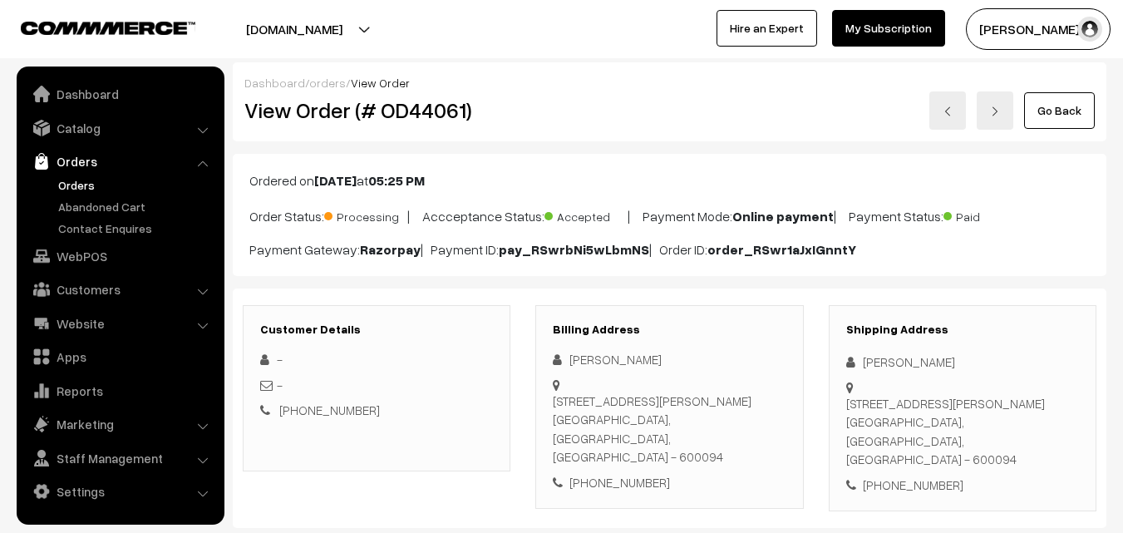
scroll to position [1422, 0]
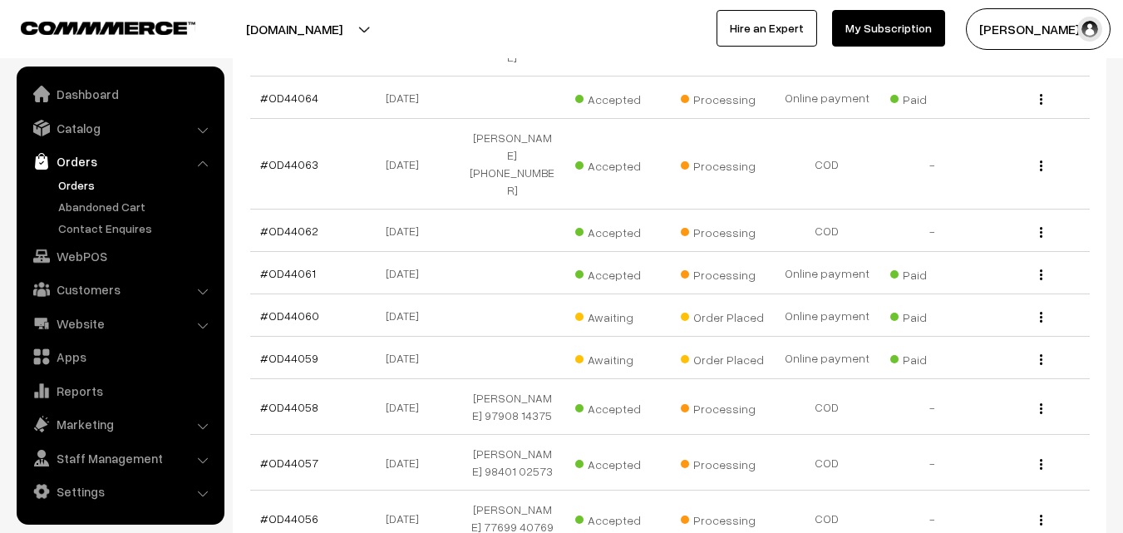
scroll to position [1728, 0]
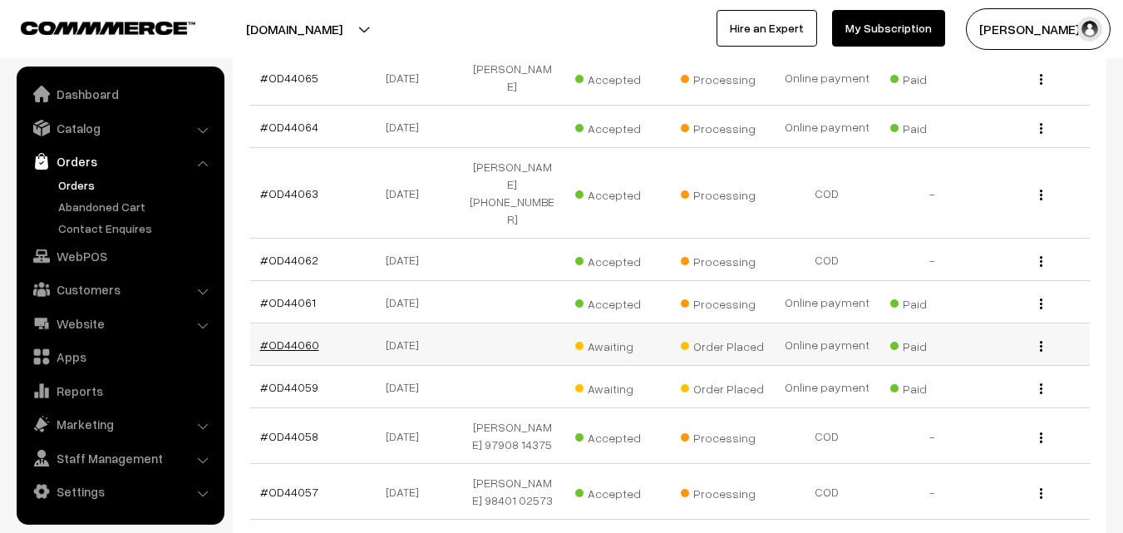
click at [303, 337] on link "#OD44060" at bounding box center [289, 344] width 59 height 14
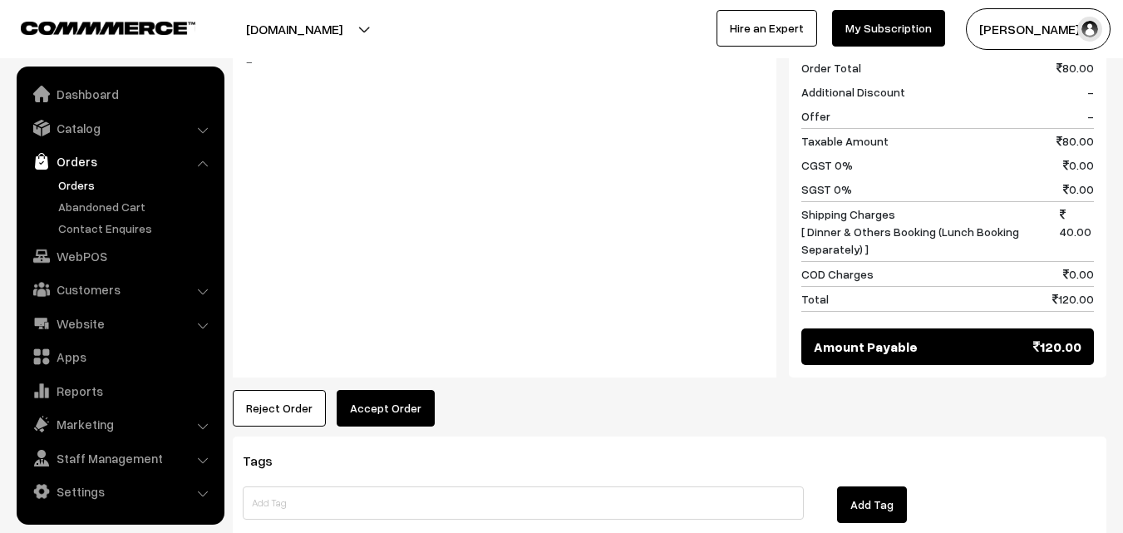
click at [375, 390] on button "Accept Order" at bounding box center [386, 408] width 98 height 37
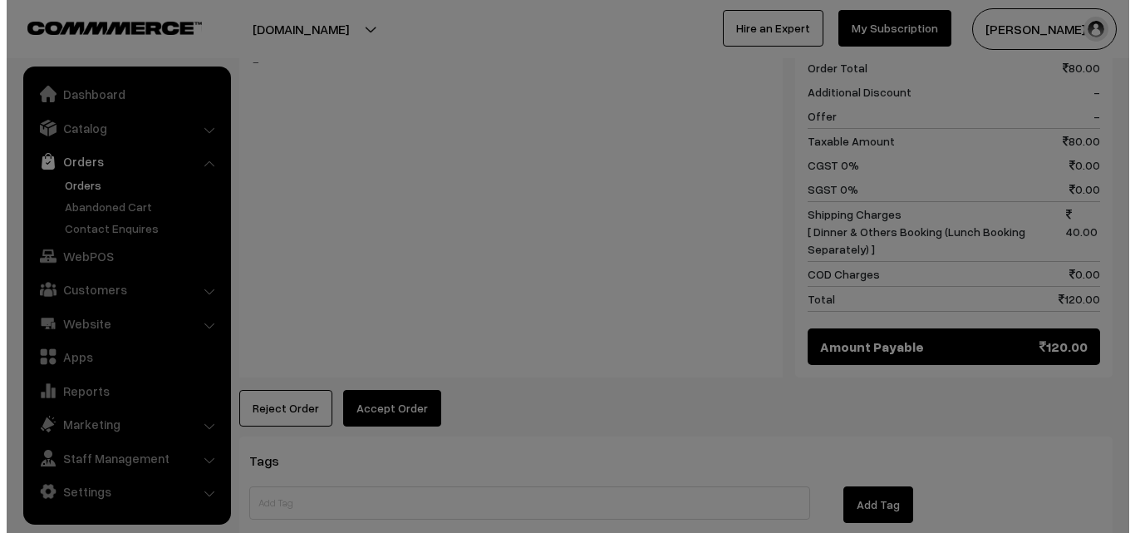
scroll to position [749, 0]
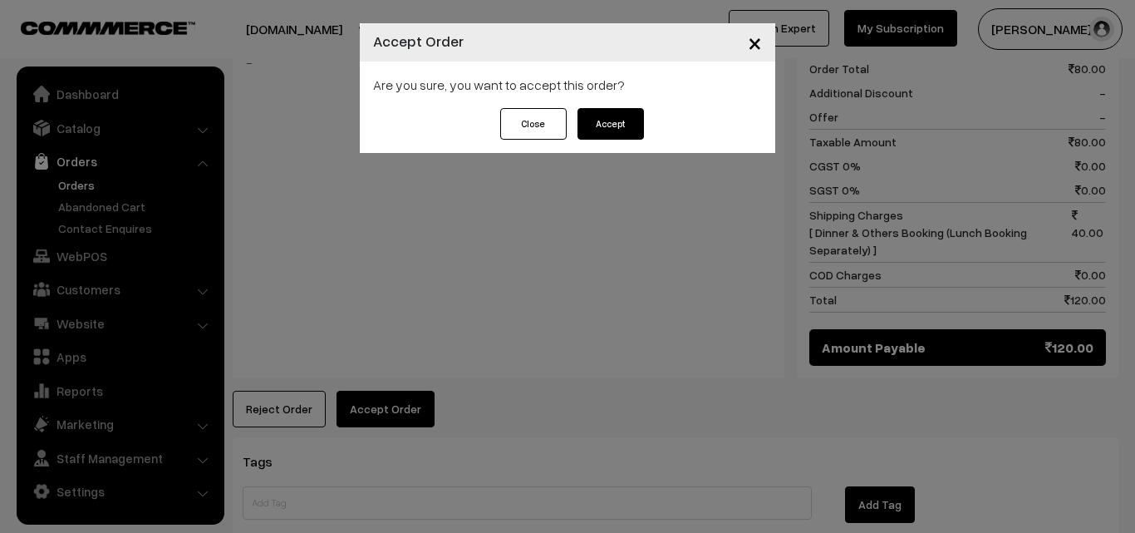
click at [626, 125] on button "Accept" at bounding box center [611, 124] width 66 height 32
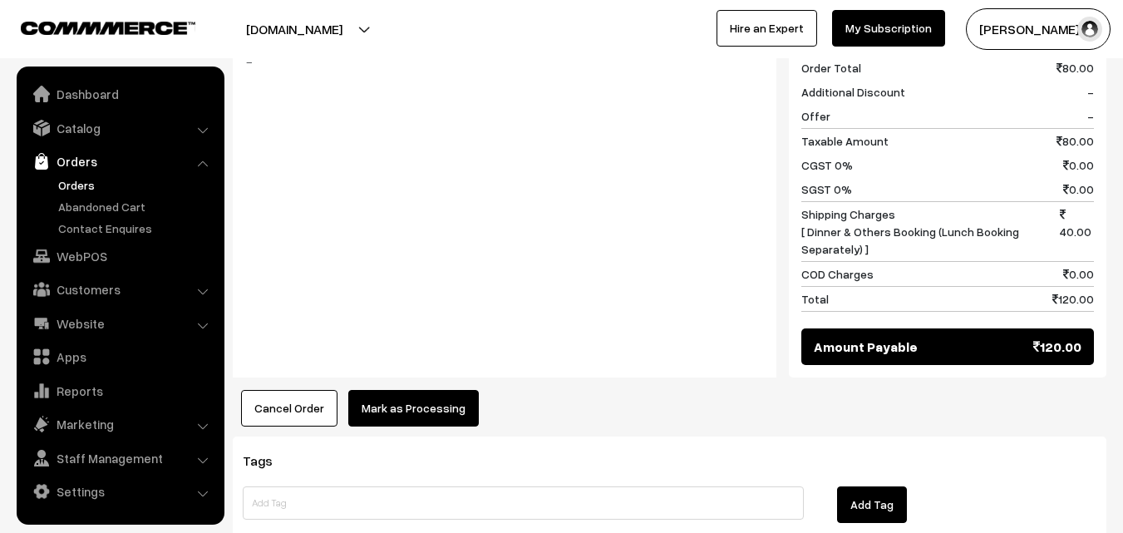
click at [424, 390] on button "Mark as Processing" at bounding box center [413, 408] width 130 height 37
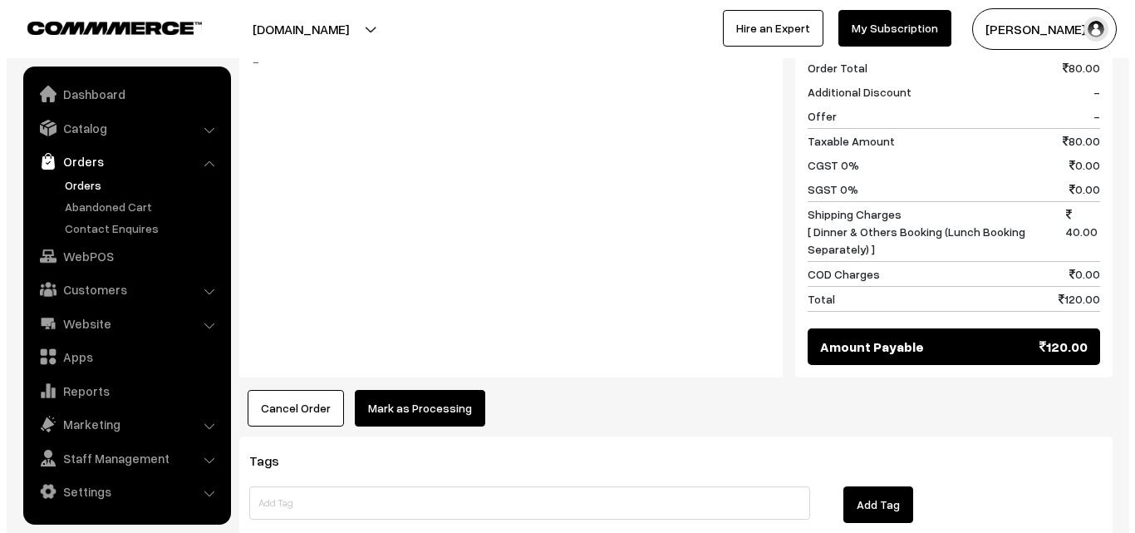
scroll to position [749, 0]
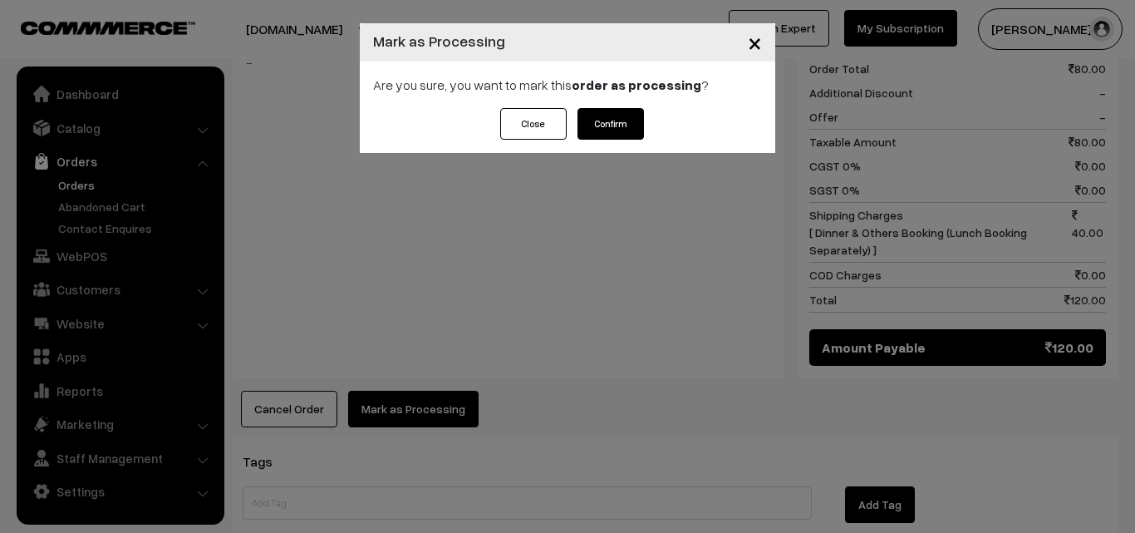
click at [640, 123] on button "Confirm" at bounding box center [611, 124] width 66 height 32
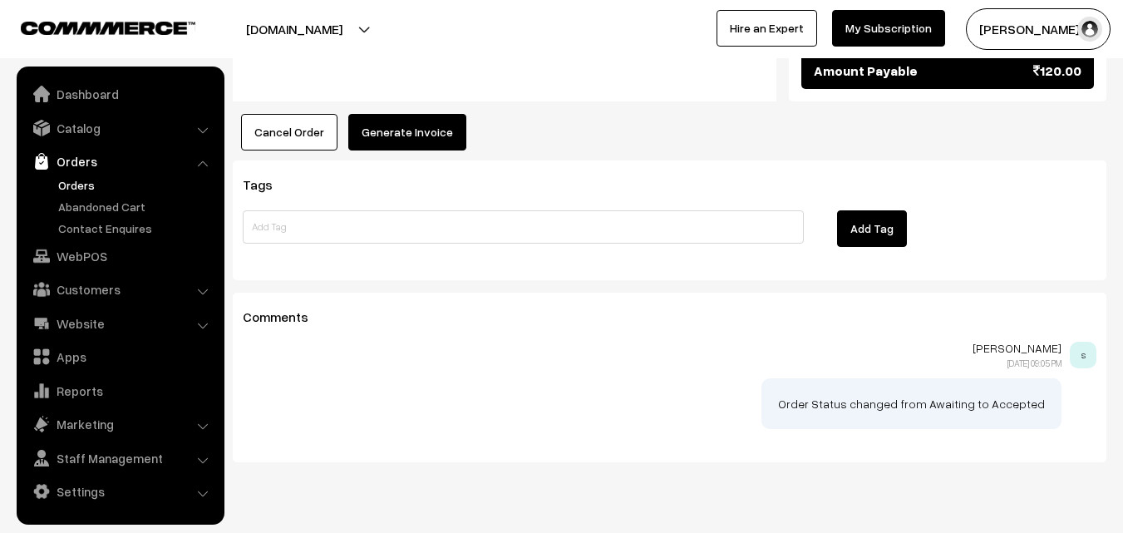
click at [389, 114] on button "Generate Invoice" at bounding box center [407, 132] width 118 height 37
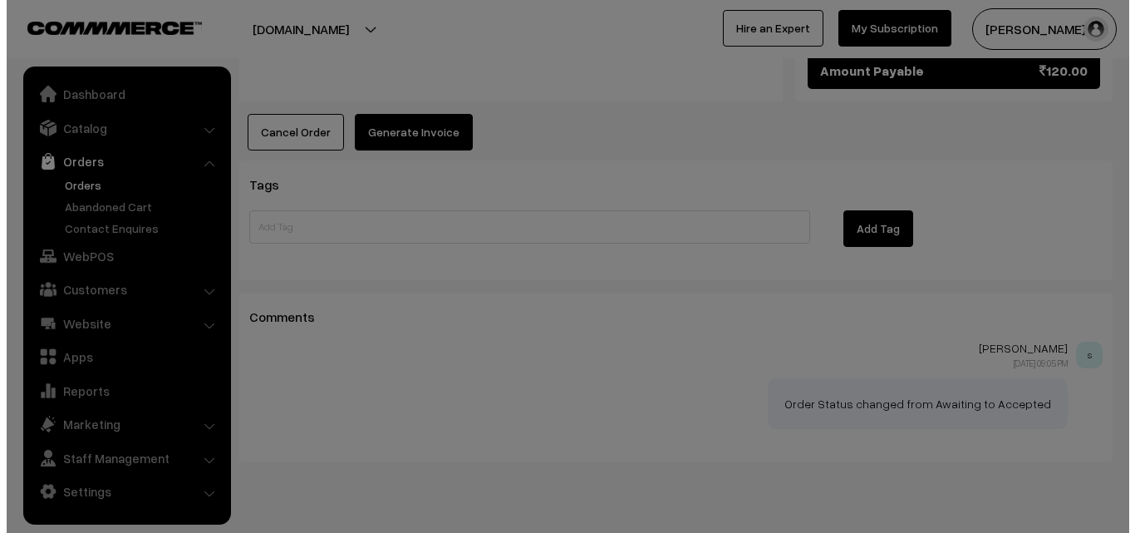
scroll to position [1025, 0]
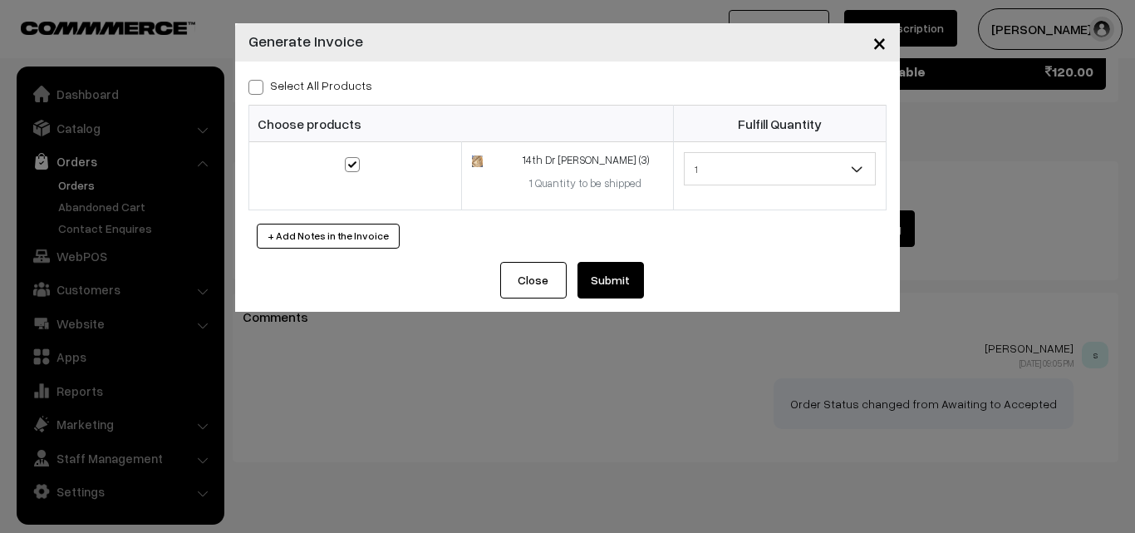
click at [325, 76] on label "Select All Products" at bounding box center [310, 84] width 124 height 17
click at [259, 79] on input "Select All Products" at bounding box center [253, 84] width 11 height 11
checkbox input "true"
click at [608, 273] on button "Submit" at bounding box center [611, 280] width 66 height 37
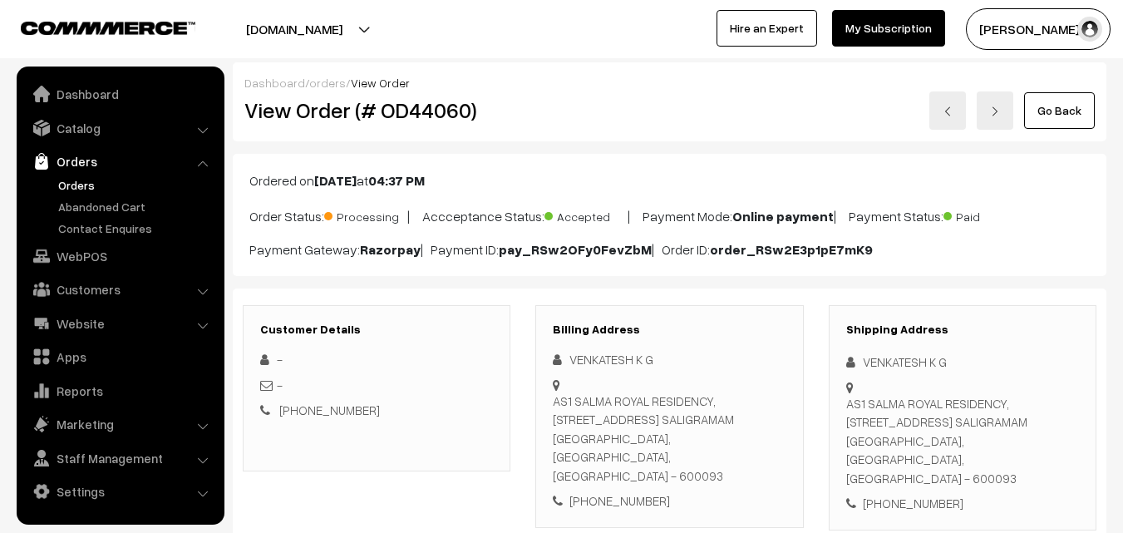
scroll to position [1107, 0]
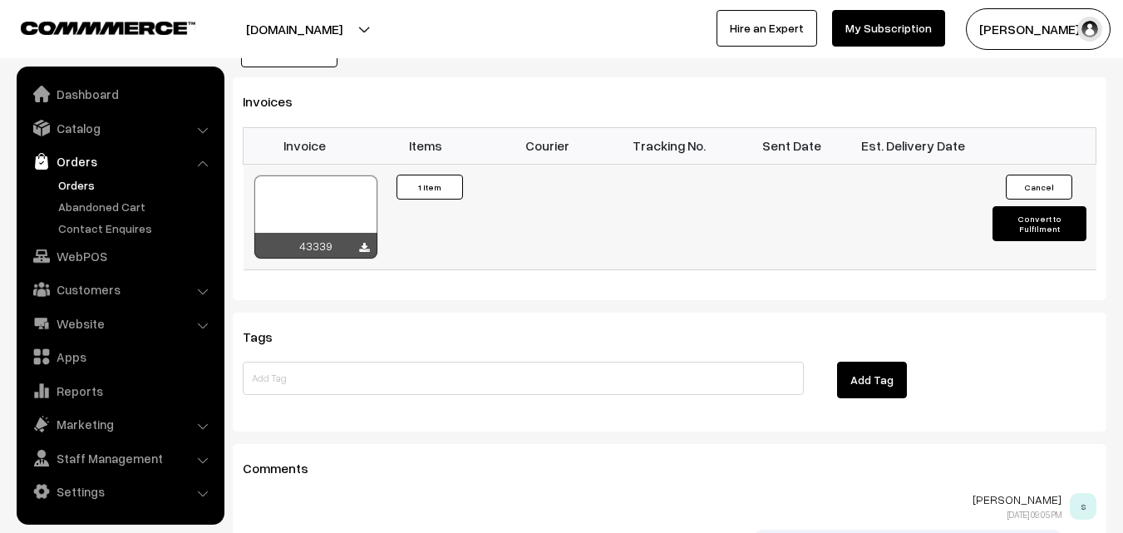
click at [331, 175] on div at bounding box center [315, 216] width 123 height 83
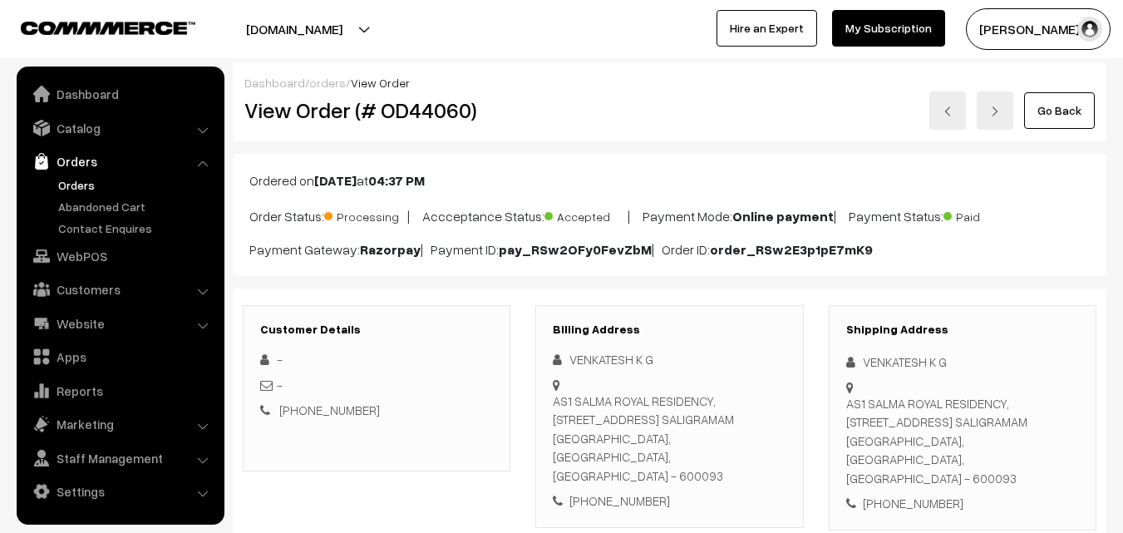
scroll to position [749, 0]
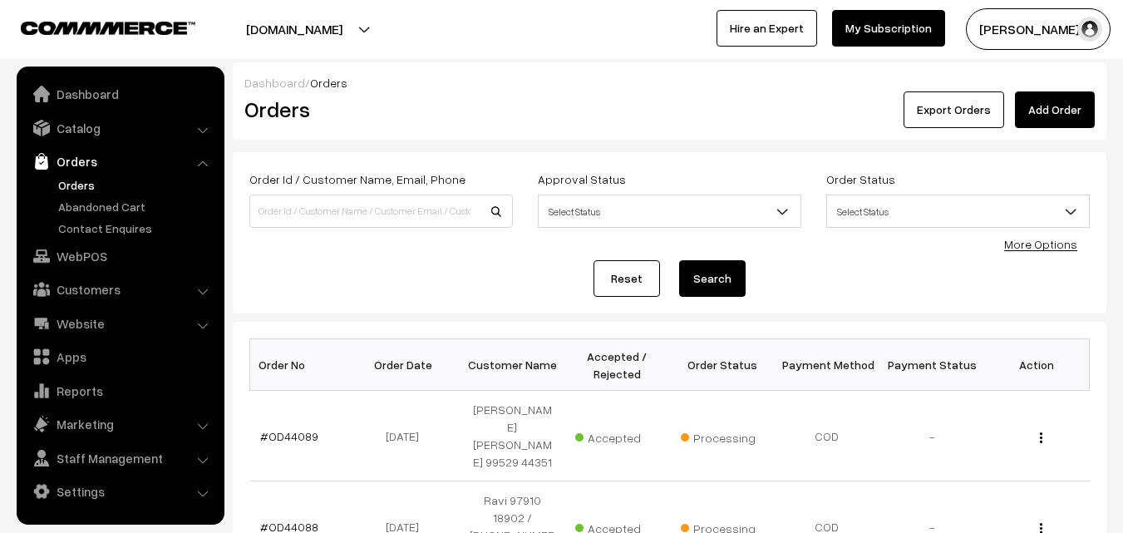
scroll to position [1728, 0]
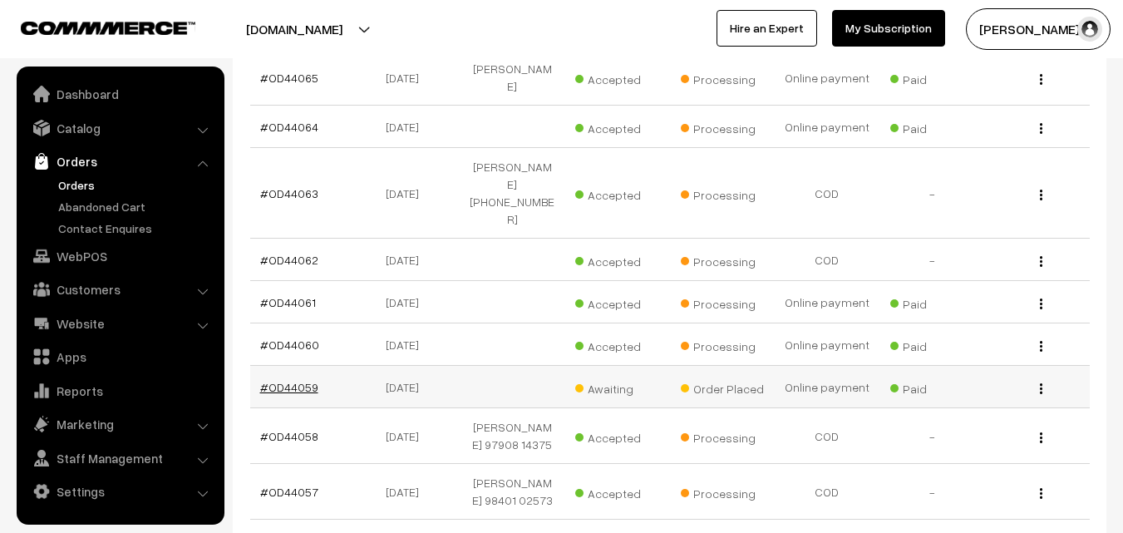
click at [276, 380] on link "#OD44059" at bounding box center [289, 387] width 58 height 14
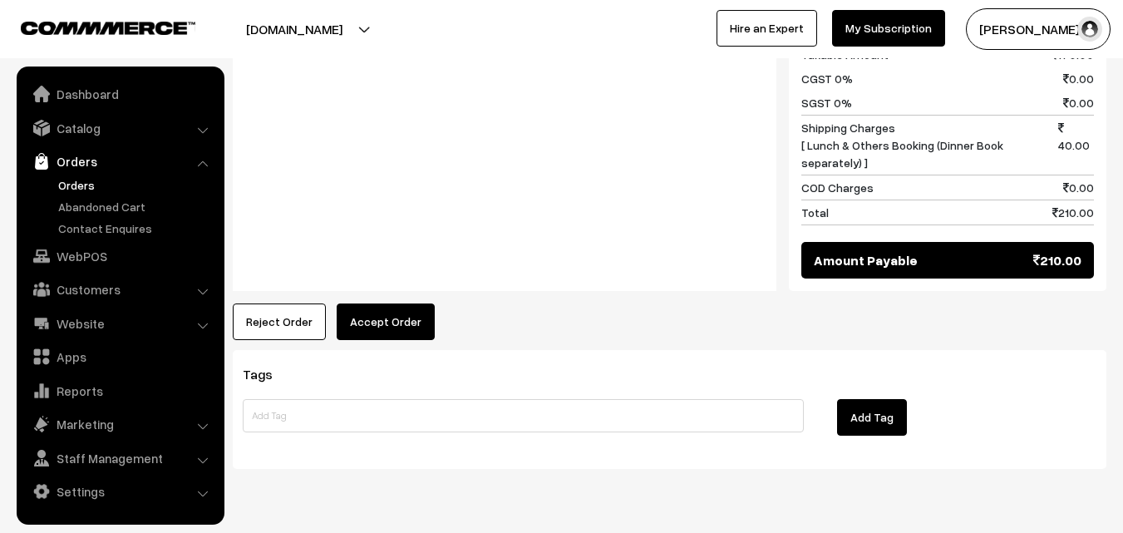
click at [386, 303] on button "Accept Order" at bounding box center [386, 321] width 98 height 37
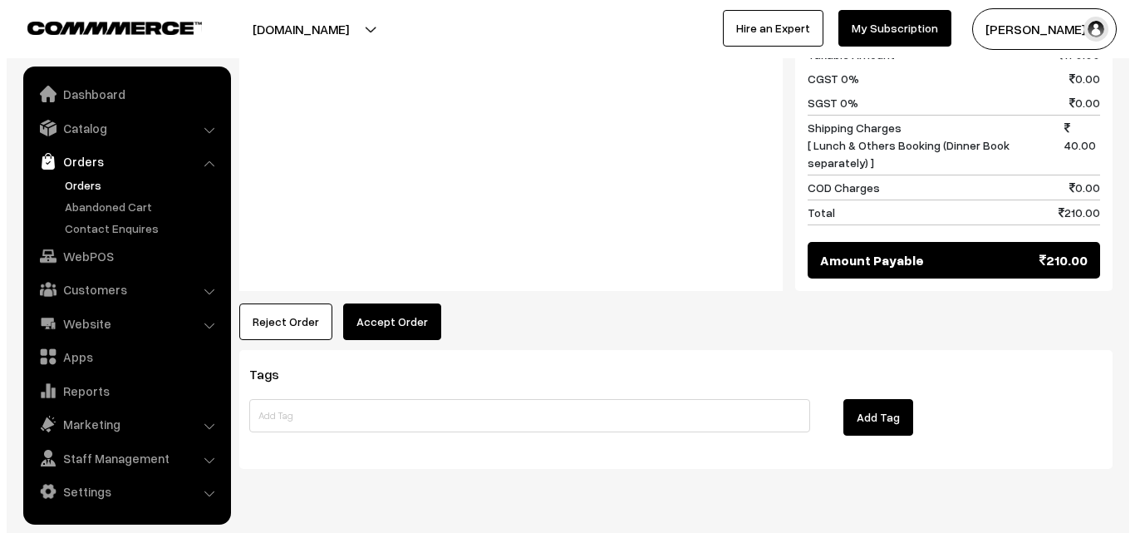
scroll to position [923, 0]
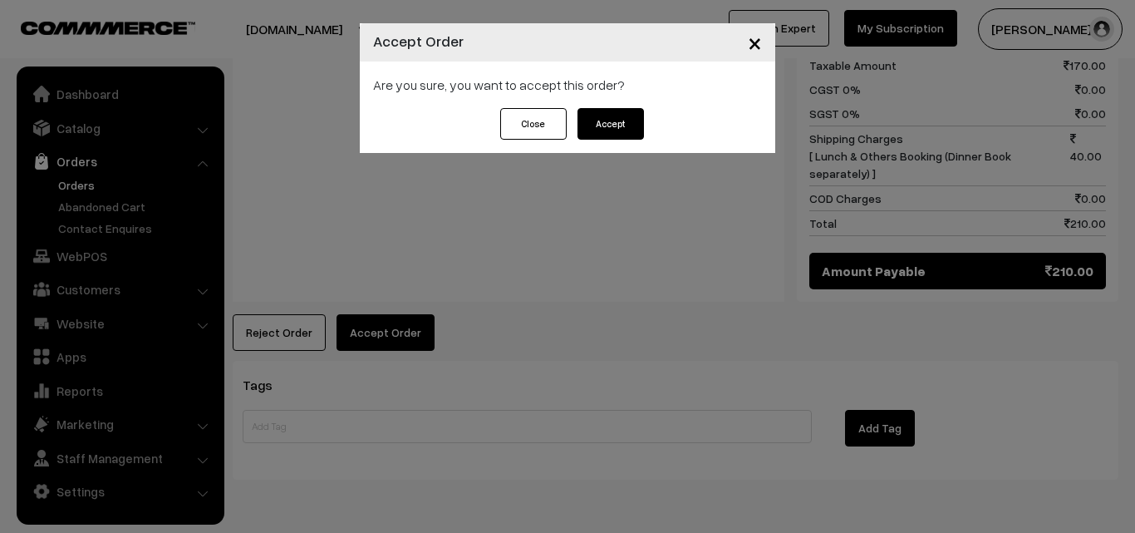
click at [613, 111] on button "Accept" at bounding box center [611, 124] width 66 height 32
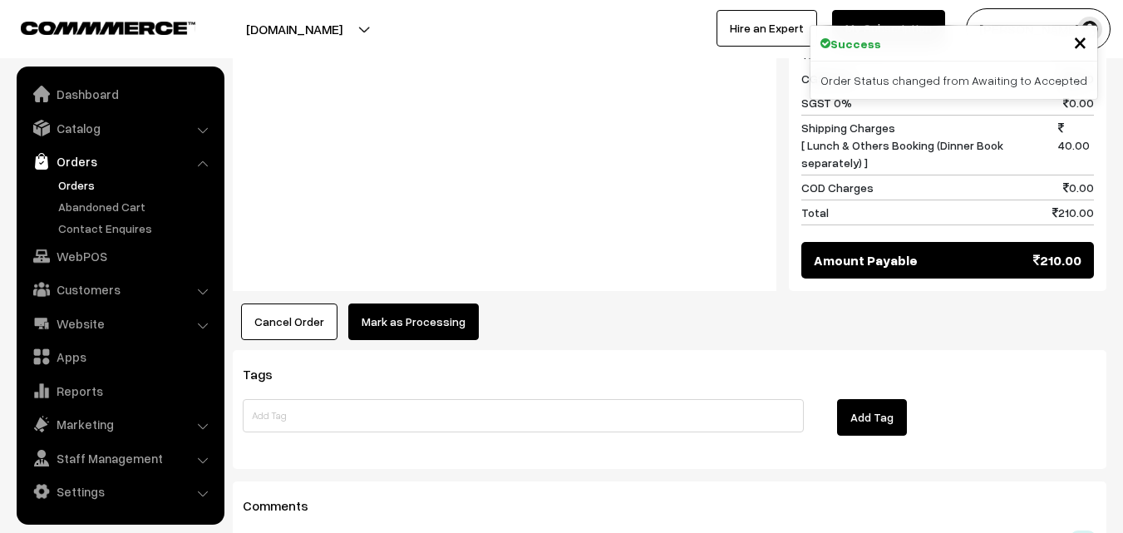
click at [440, 303] on button "Mark as Processing" at bounding box center [413, 321] width 130 height 37
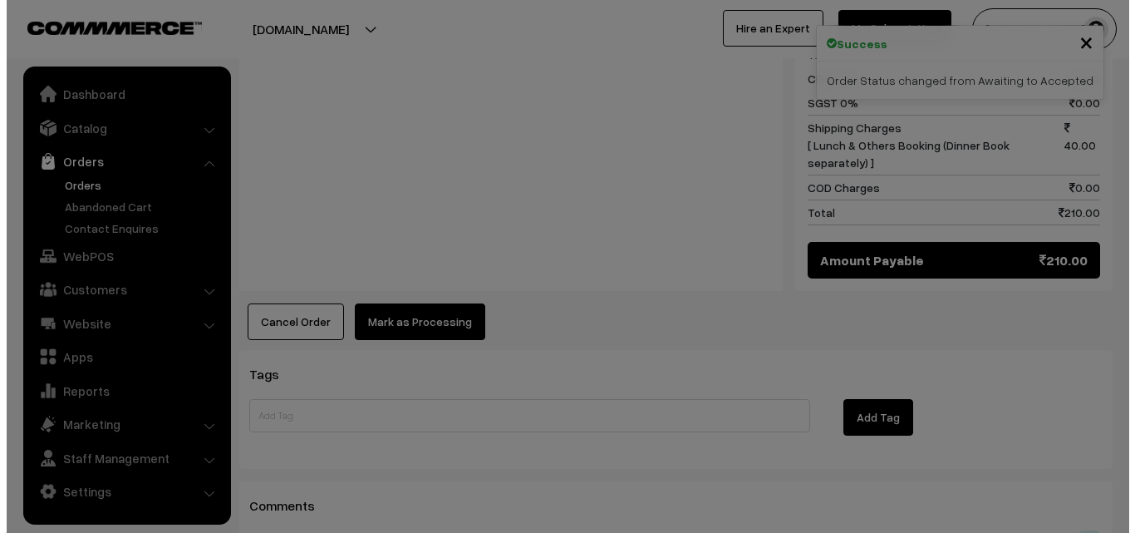
scroll to position [933, 0]
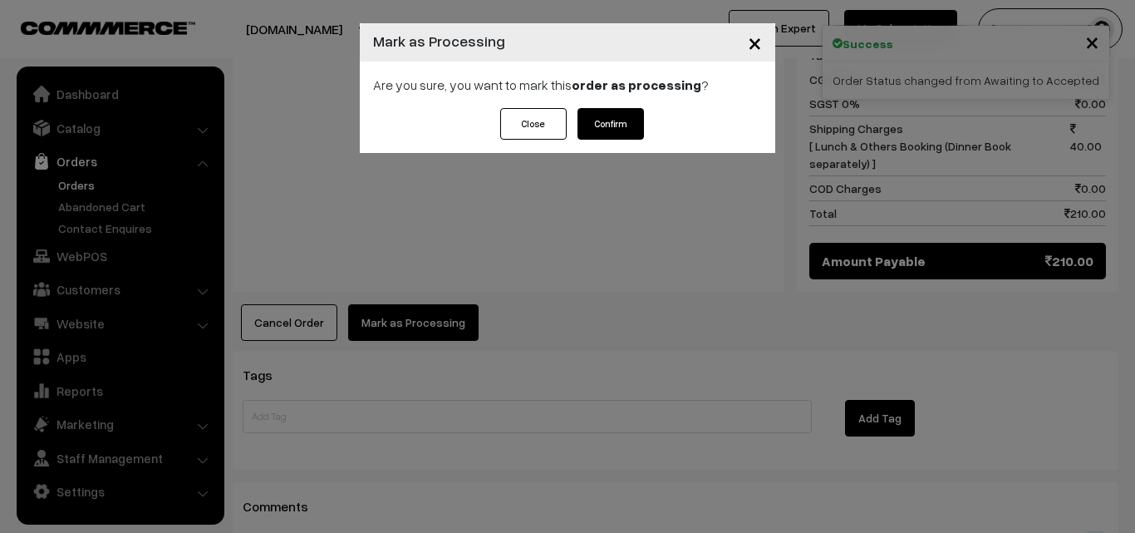
click at [608, 128] on button "Confirm" at bounding box center [611, 124] width 66 height 32
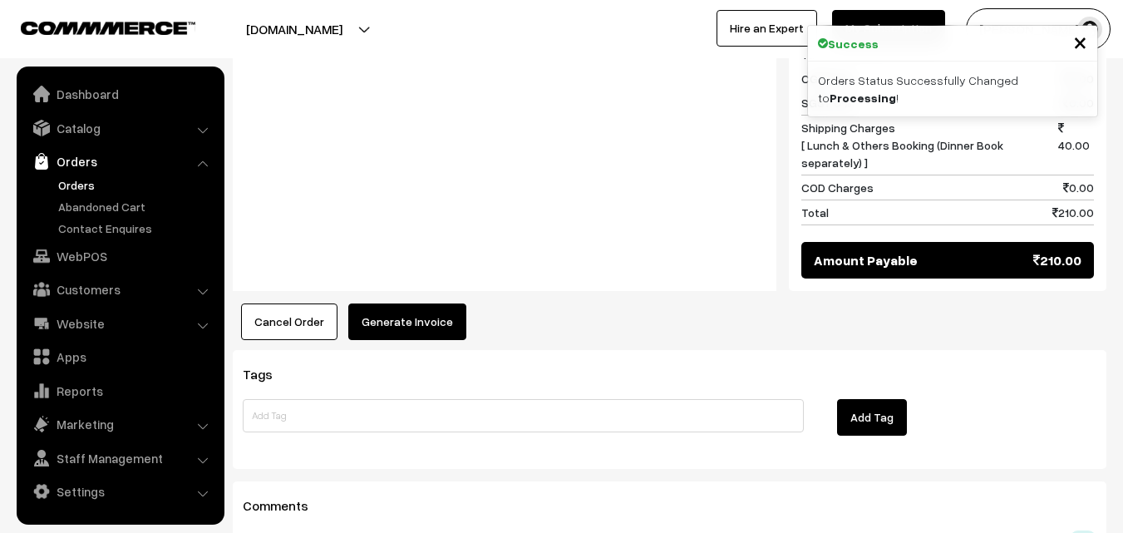
click at [424, 303] on button "Generate Invoice" at bounding box center [407, 321] width 118 height 37
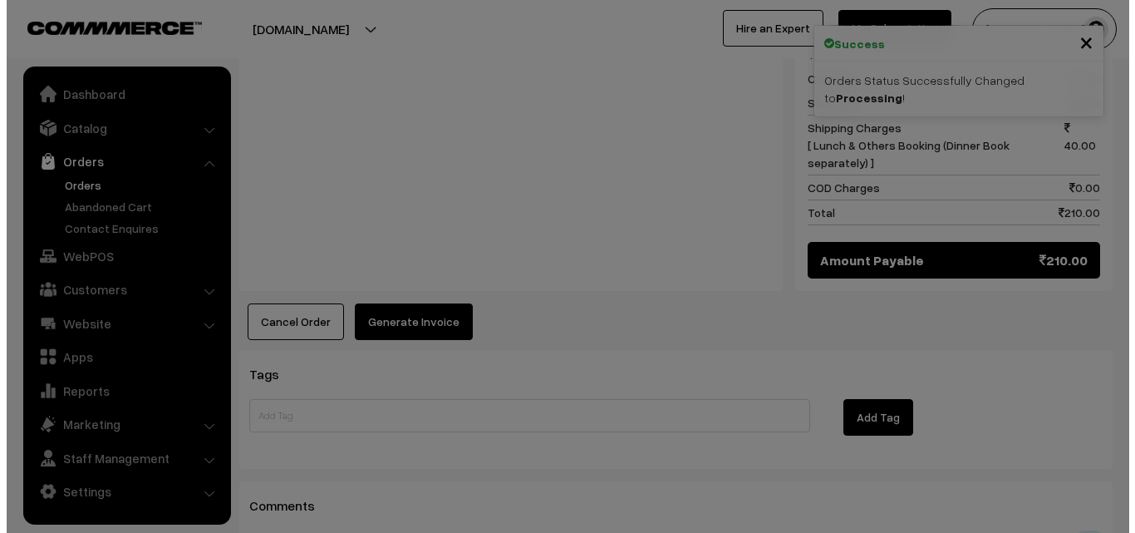
scroll to position [933, 0]
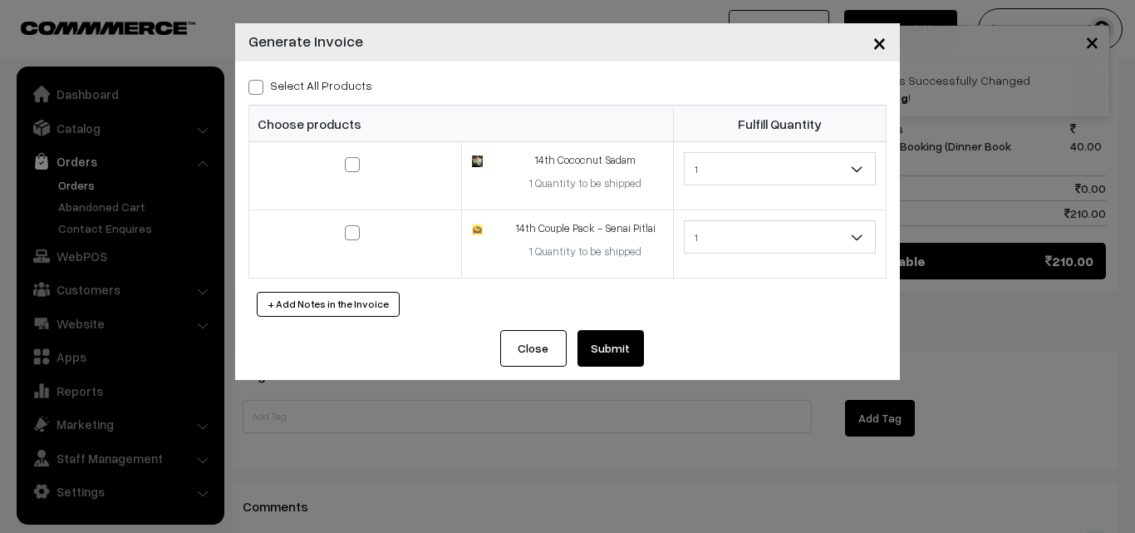
click at [345, 81] on label "Select All Products" at bounding box center [310, 84] width 124 height 17
click at [259, 81] on input "Select All Products" at bounding box center [253, 84] width 11 height 11
checkbox input "true"
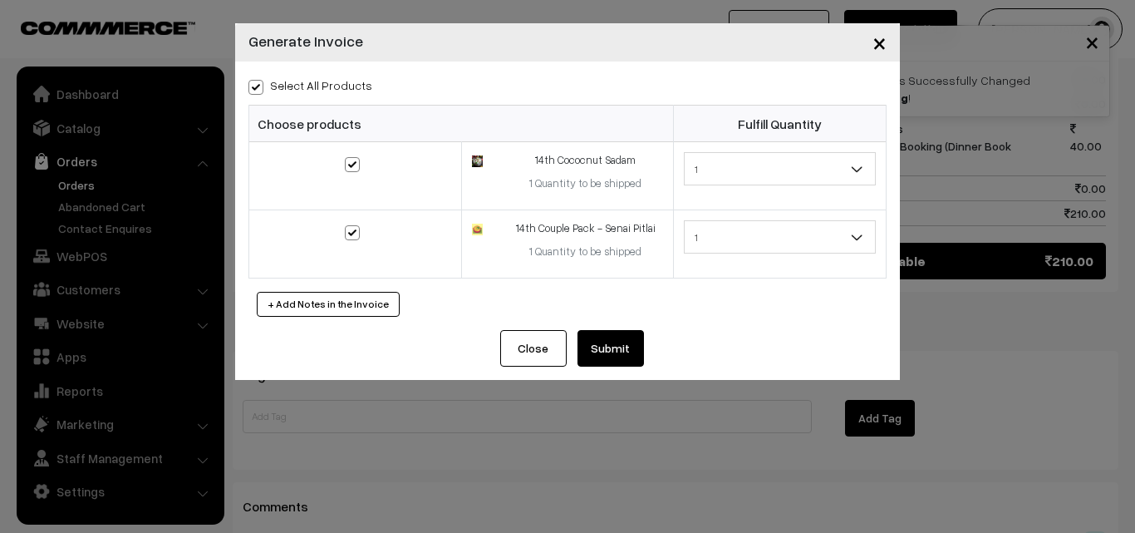
click at [611, 353] on button "Submit" at bounding box center [611, 348] width 66 height 37
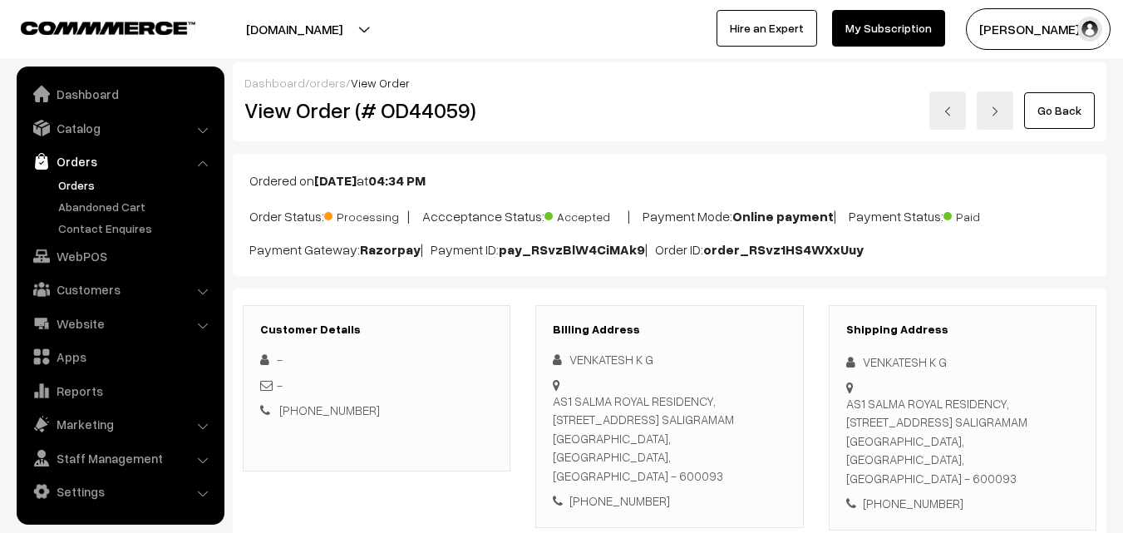
scroll to position [931, 0]
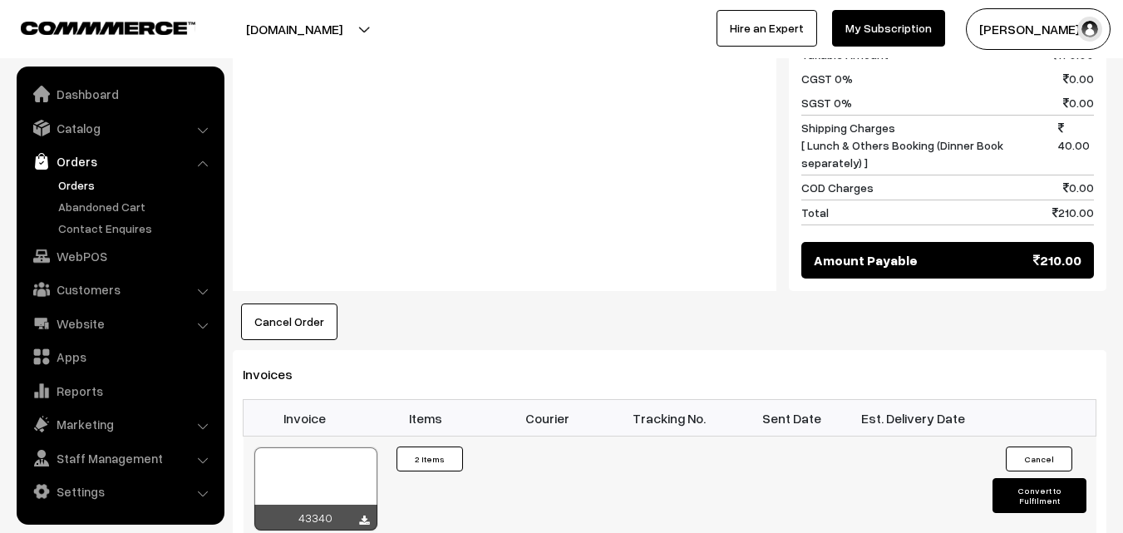
click at [352, 447] on div at bounding box center [315, 488] width 123 height 83
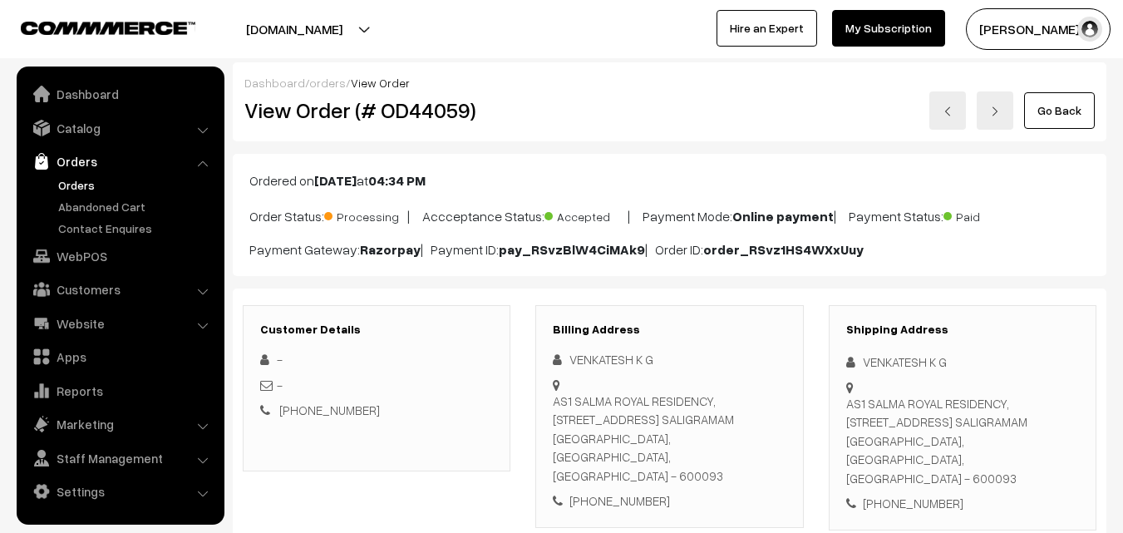
scroll to position [921, 0]
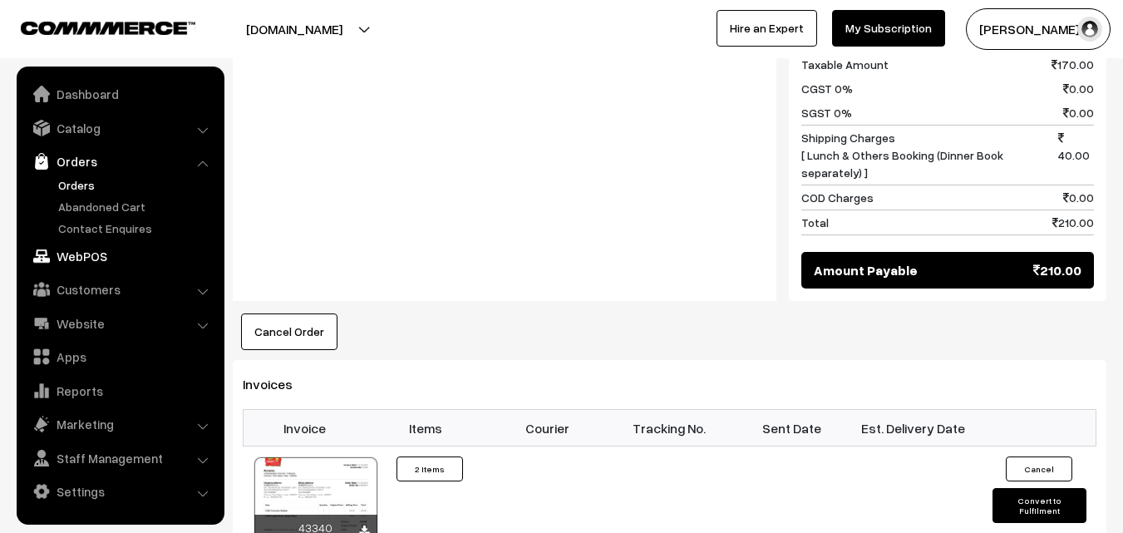
click at [105, 258] on link "WebPOS" at bounding box center [120, 256] width 198 height 30
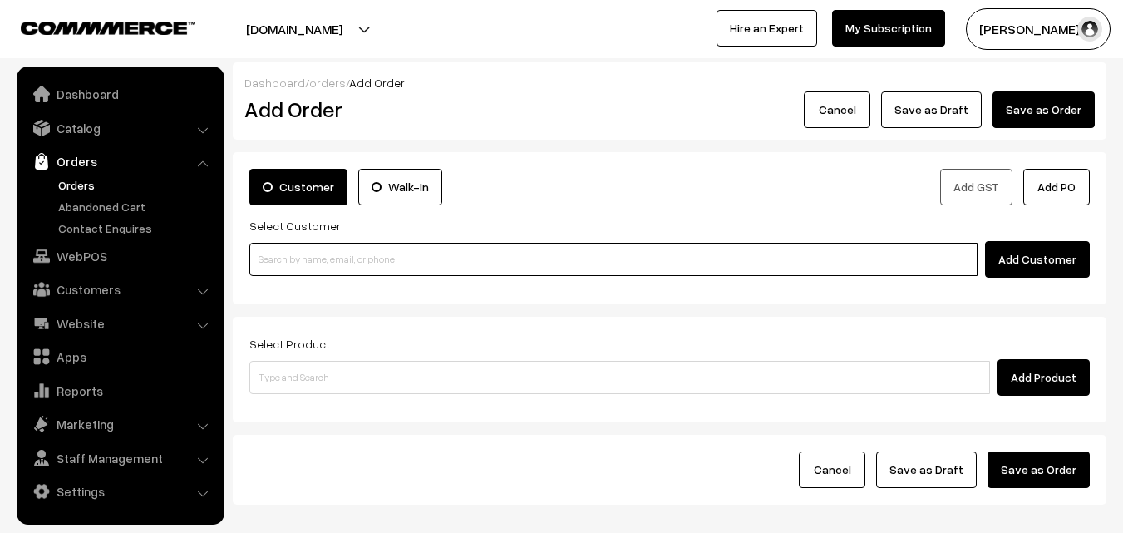
click at [322, 260] on input at bounding box center [613, 259] width 728 height 33
paste input "98403 44884"
click at [286, 258] on input "98403 44884" at bounding box center [613, 259] width 728 height 33
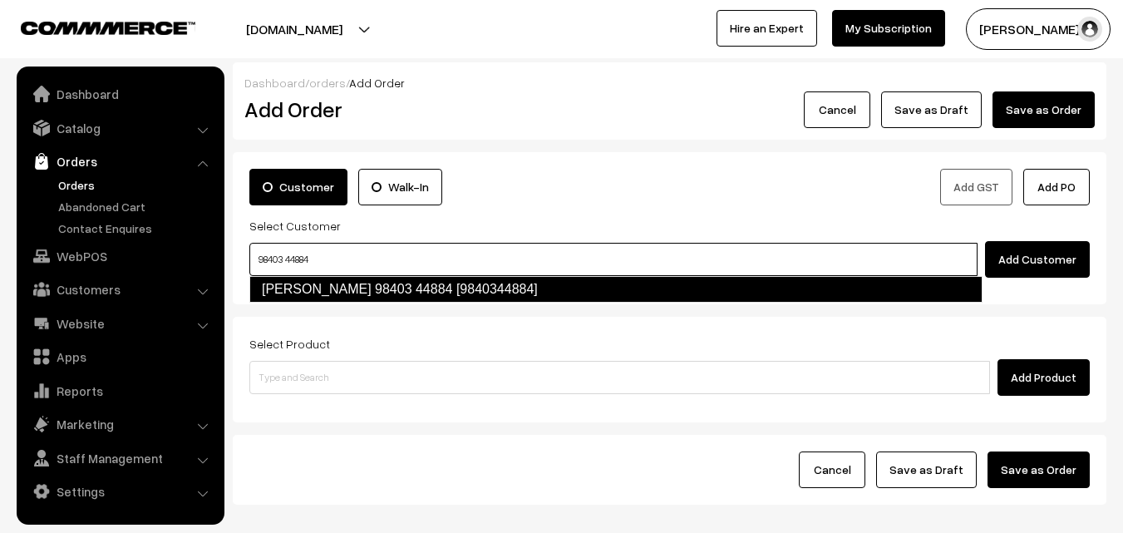
click at [299, 282] on link "K. Ganapathy 98403 44884 [9840344884]" at bounding box center [615, 289] width 733 height 27
type input "98403 44884"
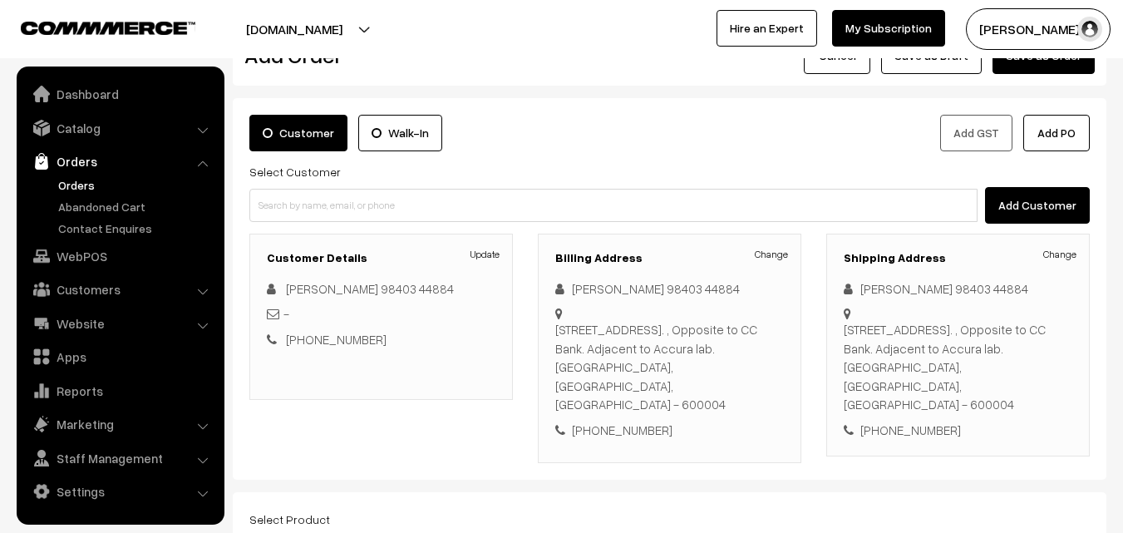
scroll to position [83, 0]
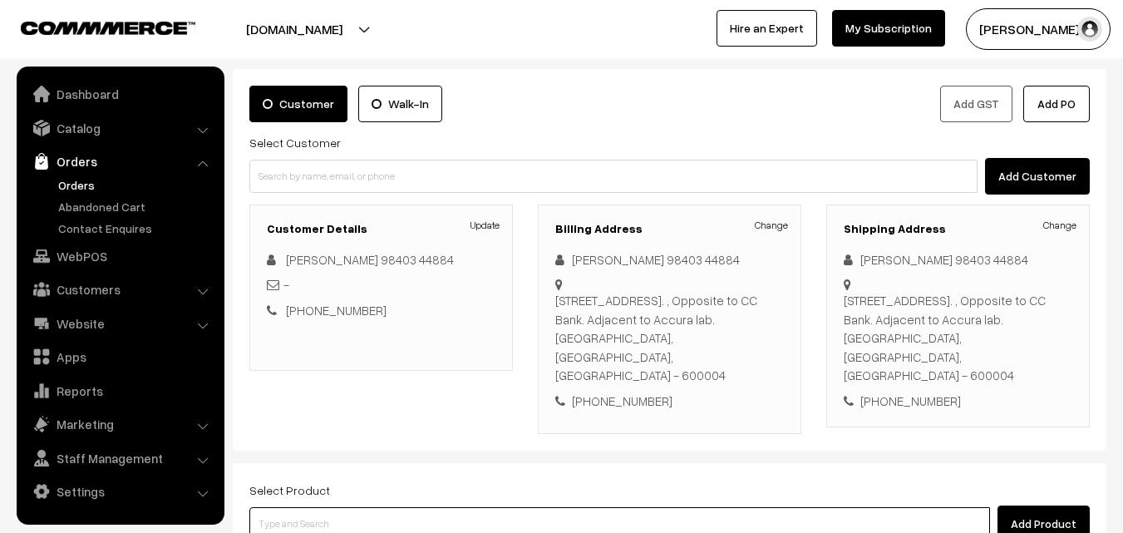
click at [350, 510] on input at bounding box center [619, 523] width 740 height 33
type input "IDLY"
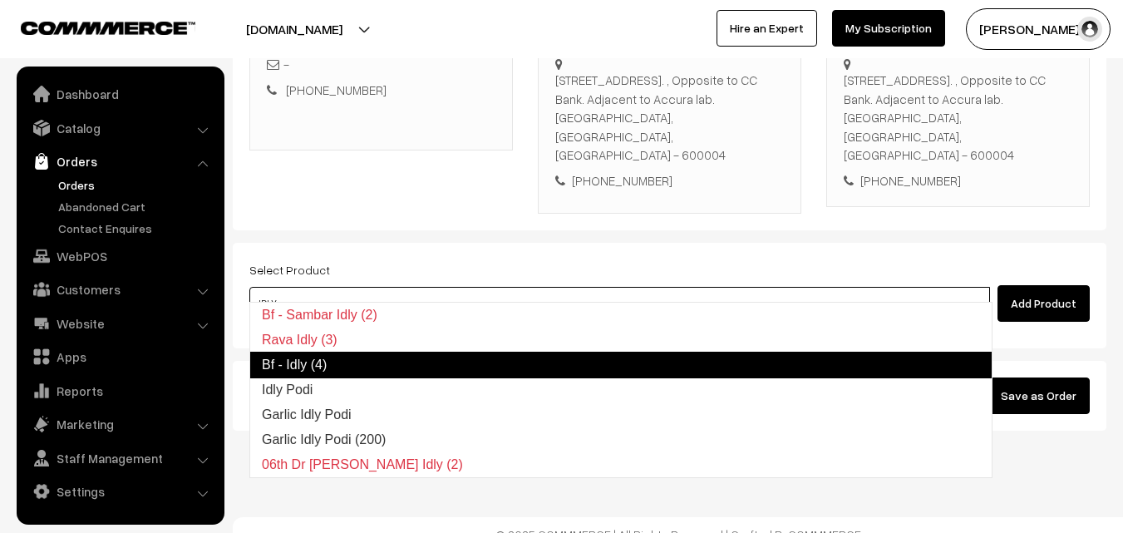
drag, startPoint x: 298, startPoint y: 364, endPoint x: 297, endPoint y: 322, distance: 41.6
click at [297, 364] on link "Bf - Idly (4)" at bounding box center [620, 364] width 743 height 27
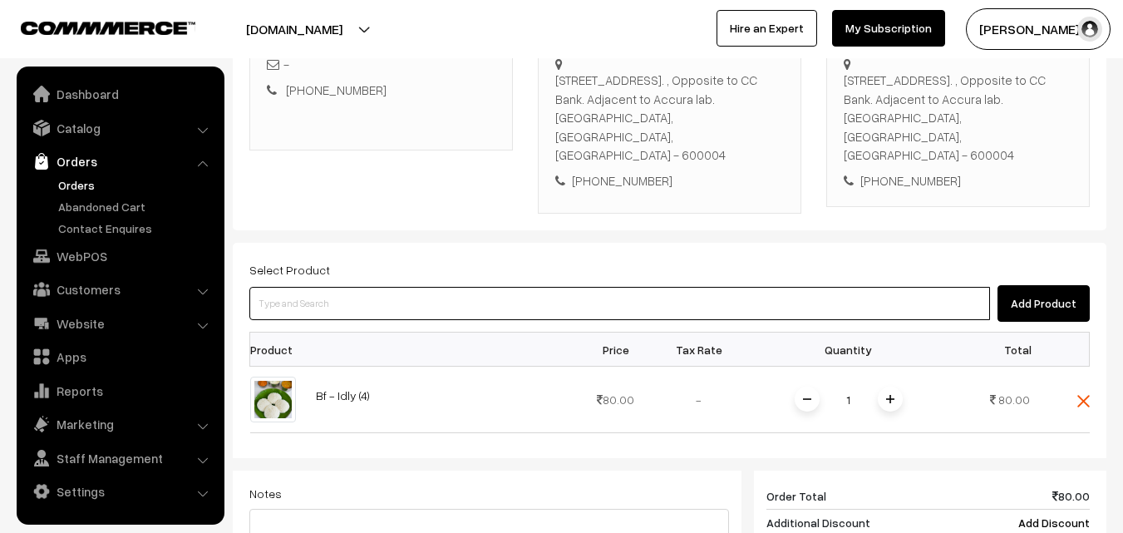
click at [307, 293] on input at bounding box center [619, 303] width 740 height 33
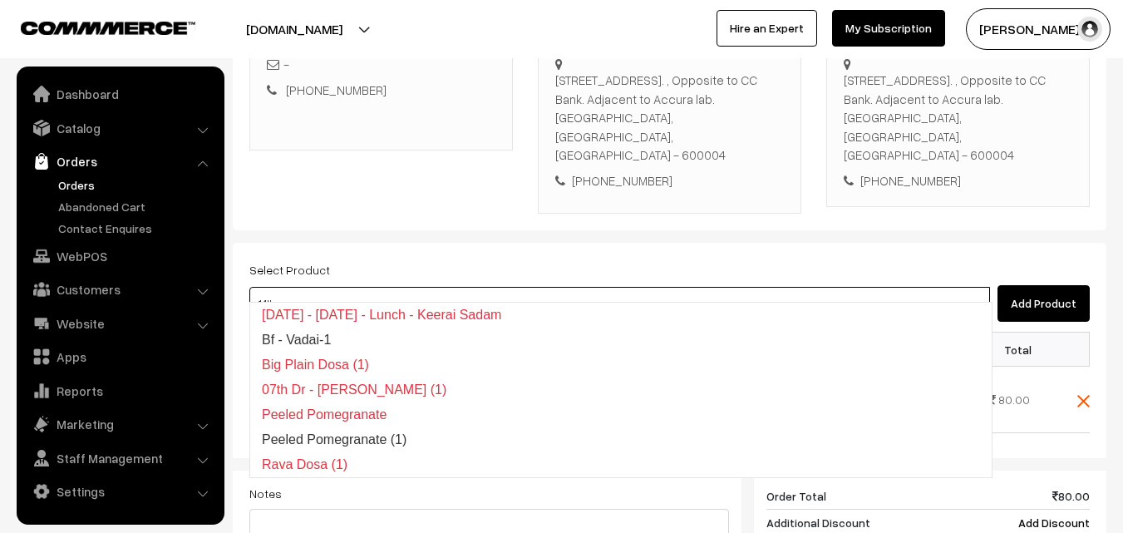
type input "14th co"
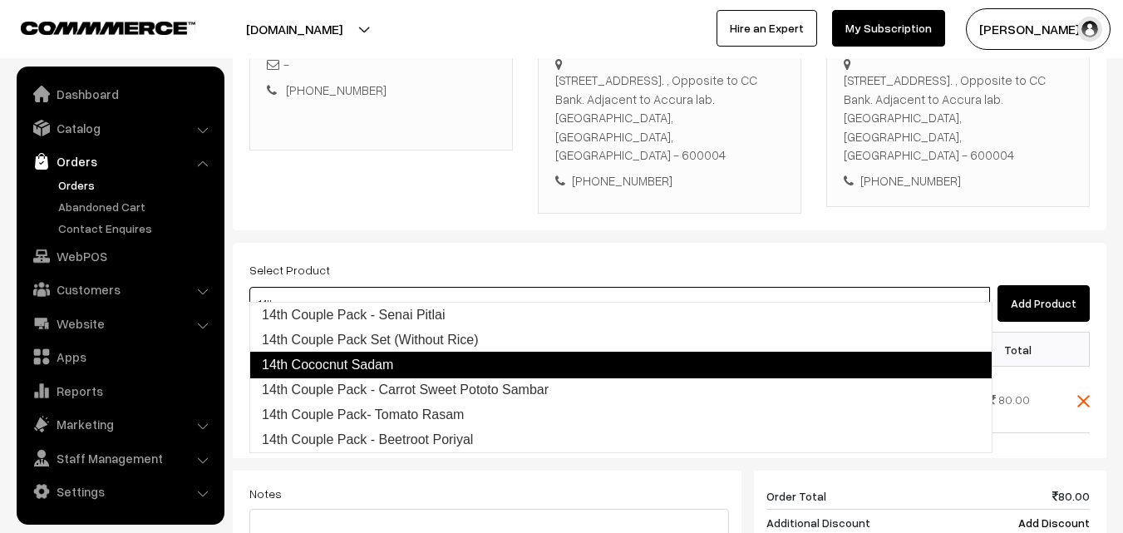
click at [386, 359] on link "14th Cococnut Sadam" at bounding box center [620, 364] width 743 height 27
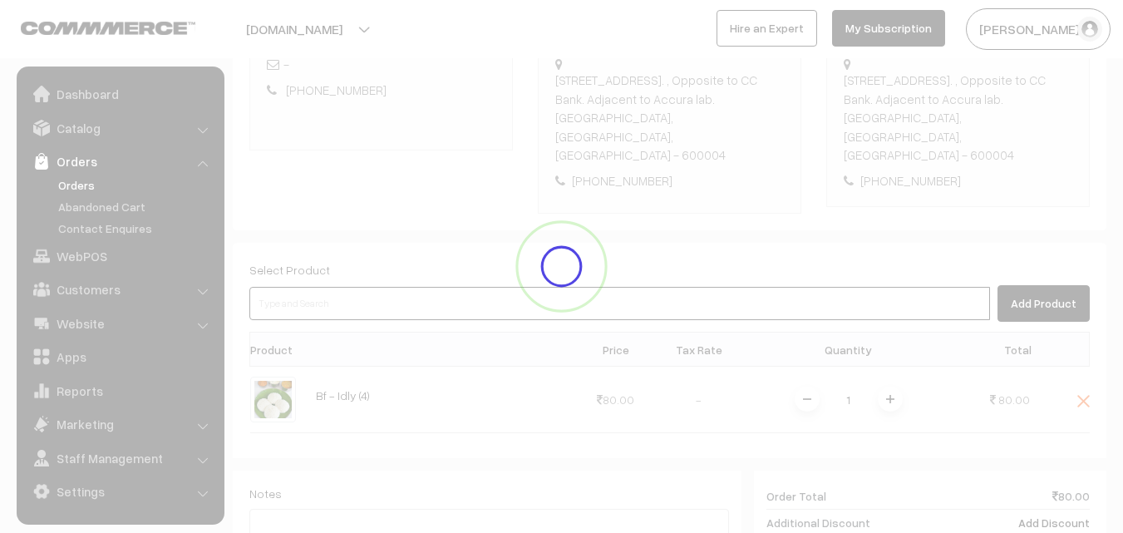
click at [327, 288] on input at bounding box center [619, 303] width 740 height 33
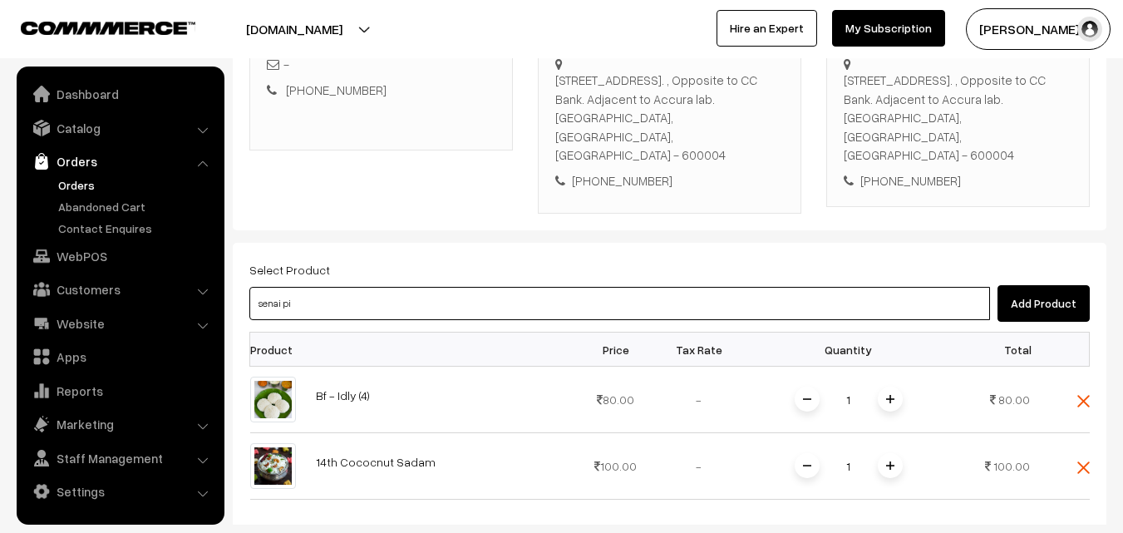
type input "senai pit"
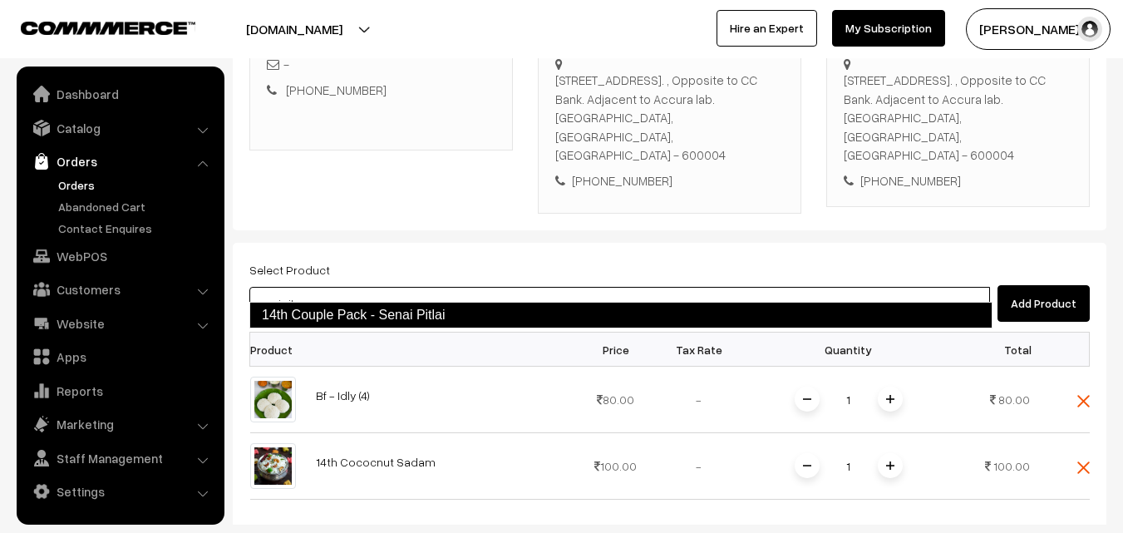
click at [325, 315] on link "14th Couple Pack - Senai Pitlai" at bounding box center [620, 315] width 743 height 27
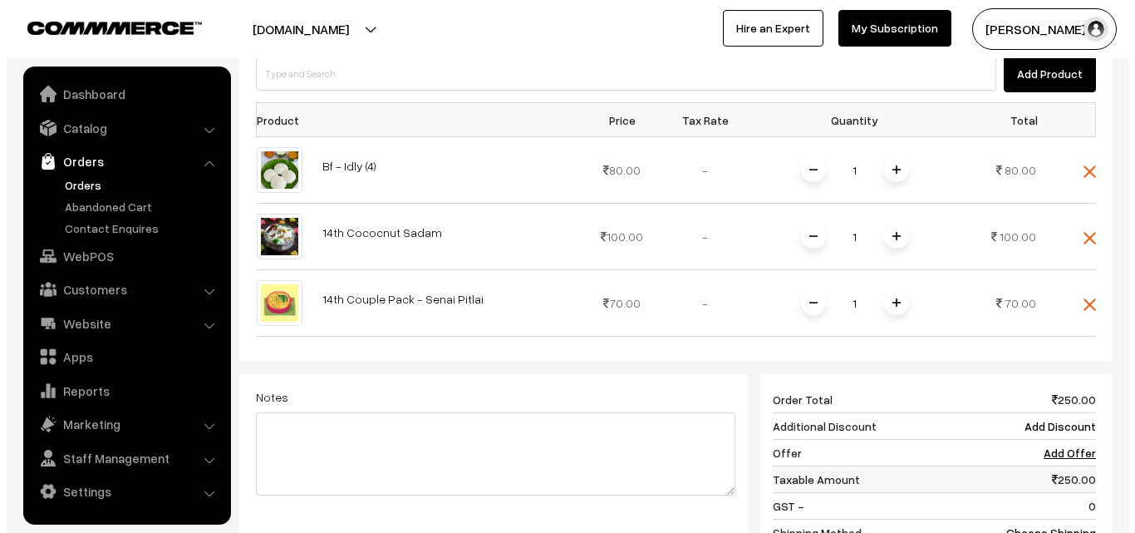
scroll to position [553, 0]
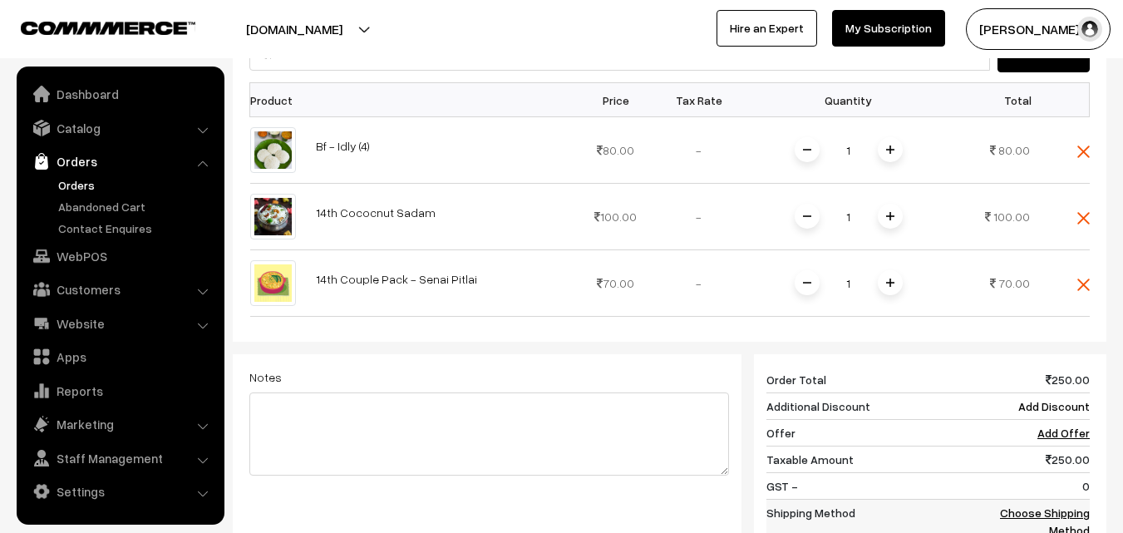
click at [1056, 499] on td "Choose Shipping Method" at bounding box center [1037, 521] width 103 height 44
click at [1054, 505] on link "Choose Shipping Method" at bounding box center [1045, 521] width 90 height 32
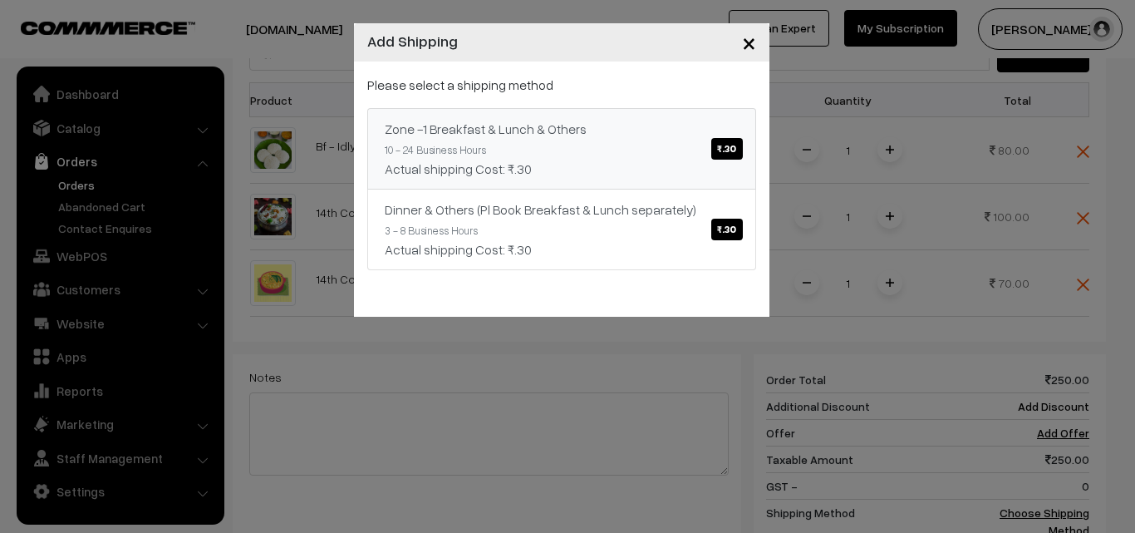
click at [660, 121] on div "Zone -1 Breakfast & Lunch & Others ₹.30" at bounding box center [562, 129] width 354 height 20
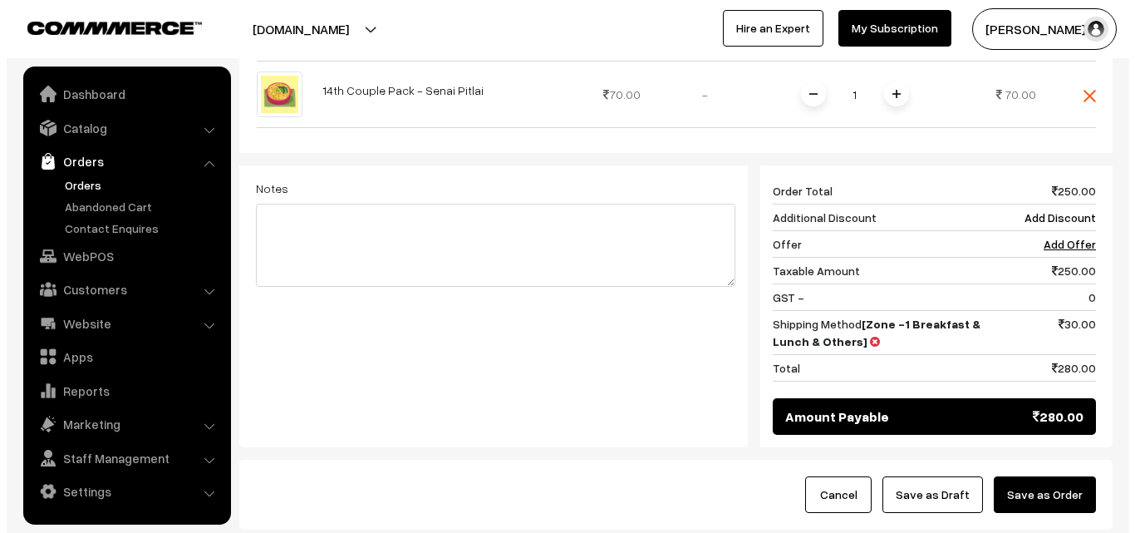
scroll to position [802, 0]
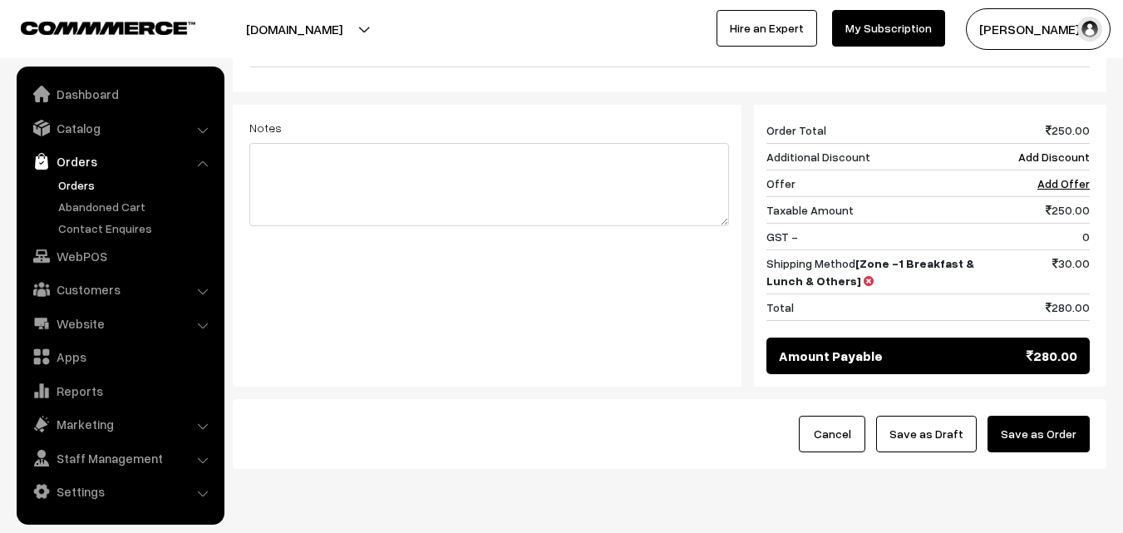
click at [1032, 420] on button "Save as Order" at bounding box center [1038, 433] width 102 height 37
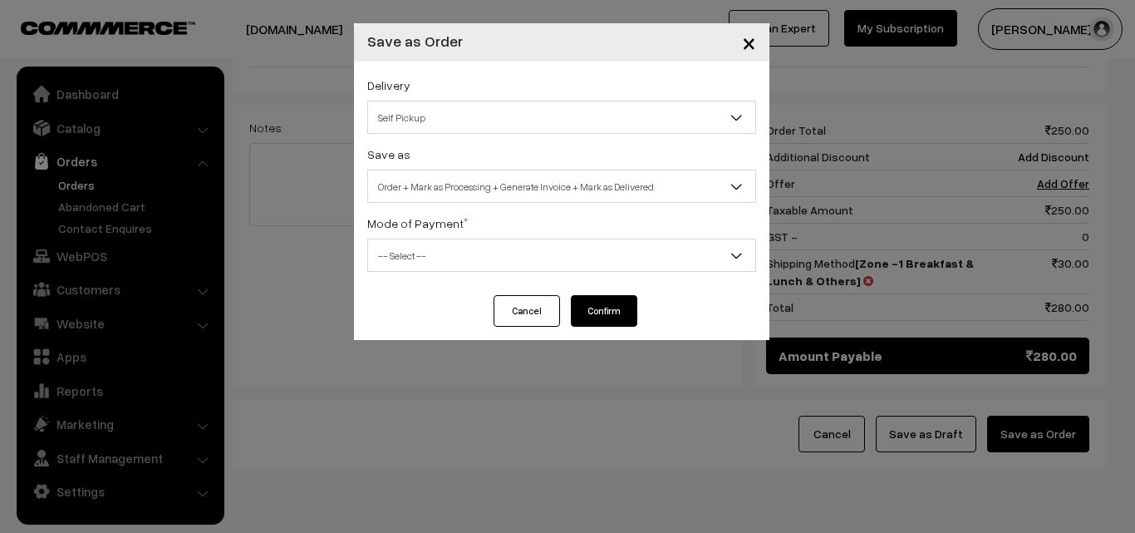
click at [447, 122] on span "Self Pickup" at bounding box center [561, 117] width 387 height 29
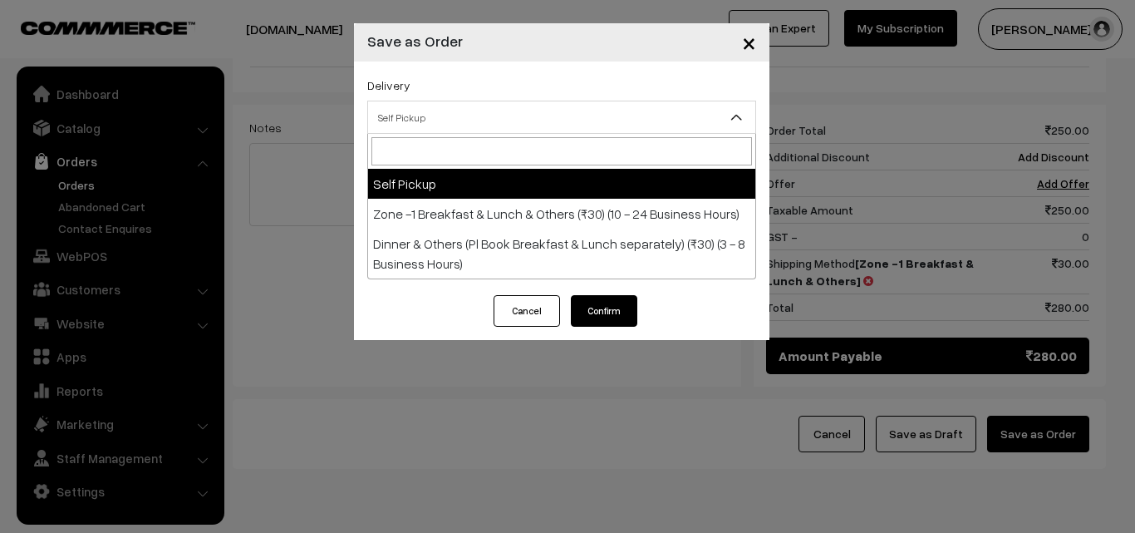
click at [442, 128] on span "Self Pickup" at bounding box center [561, 117] width 387 height 29
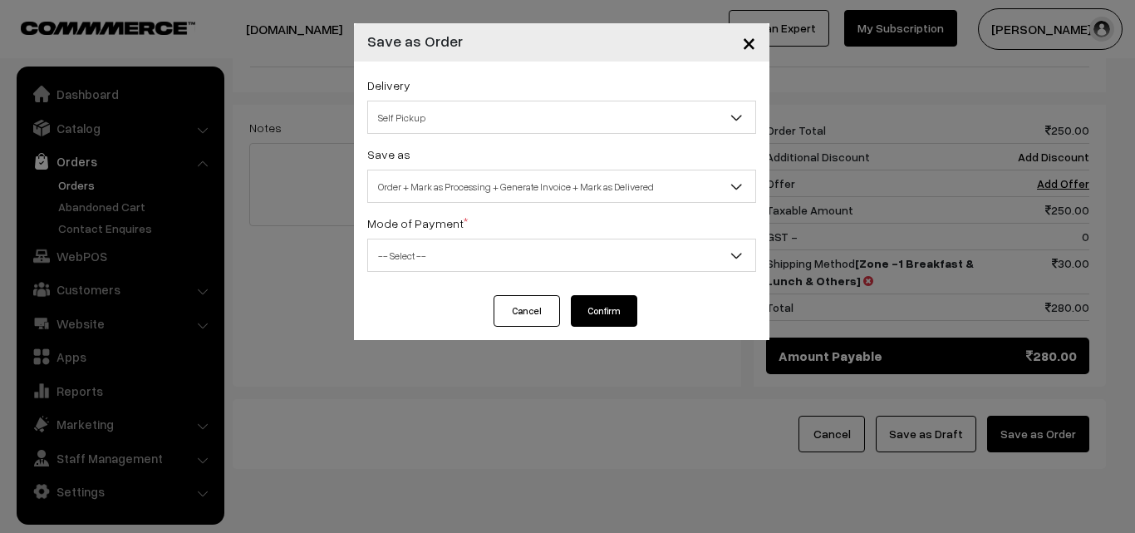
click at [449, 183] on span "Order + Mark as Processing + Generate Invoice + Mark as Delivered" at bounding box center [561, 186] width 387 height 29
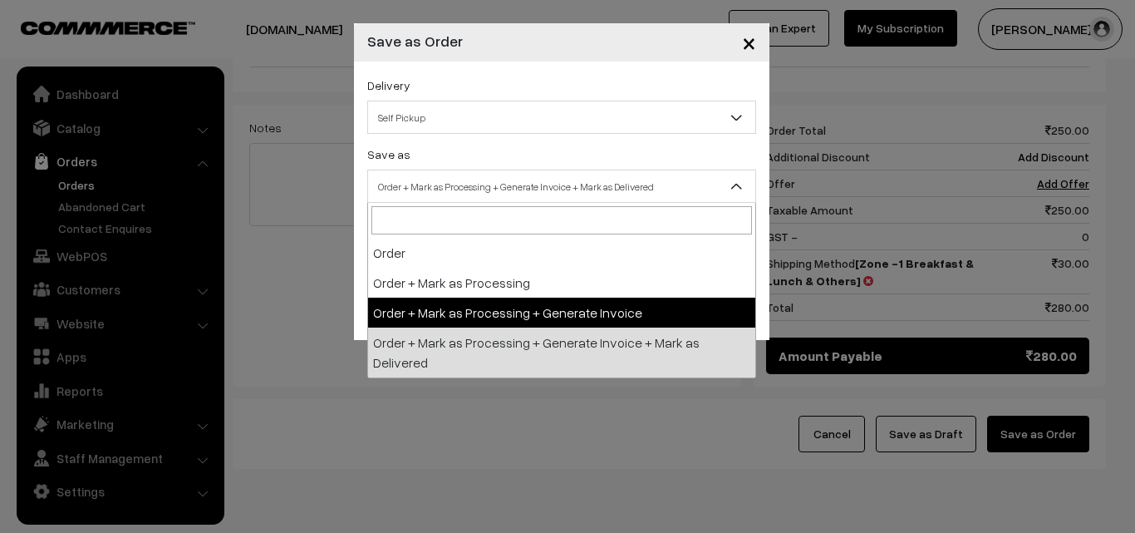
drag, startPoint x: 544, startPoint y: 306, endPoint x: 527, endPoint y: 295, distance: 20.5
select select "3"
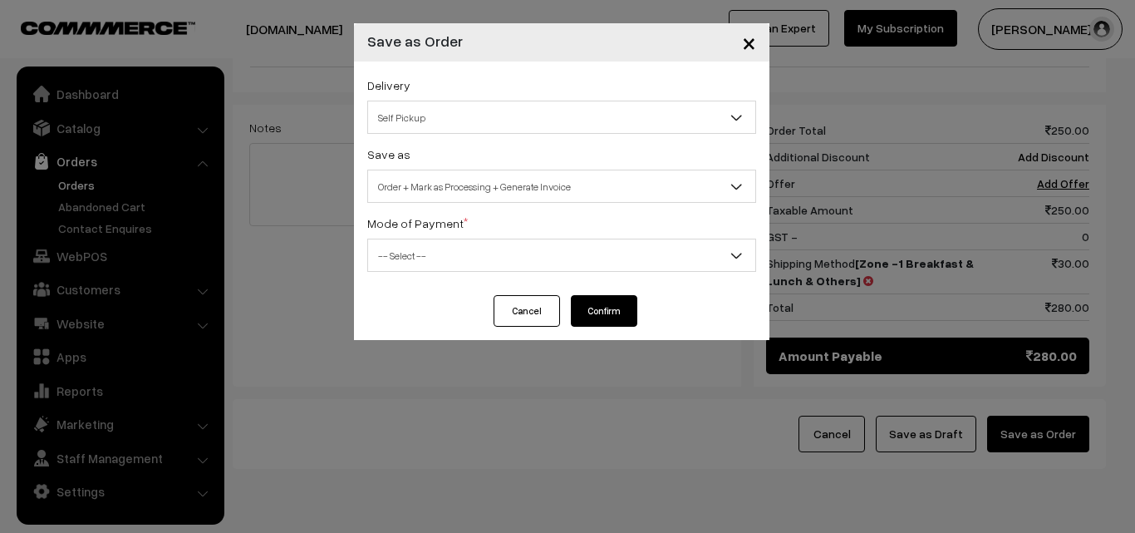
click at [435, 256] on span "-- Select --" at bounding box center [561, 255] width 387 height 29
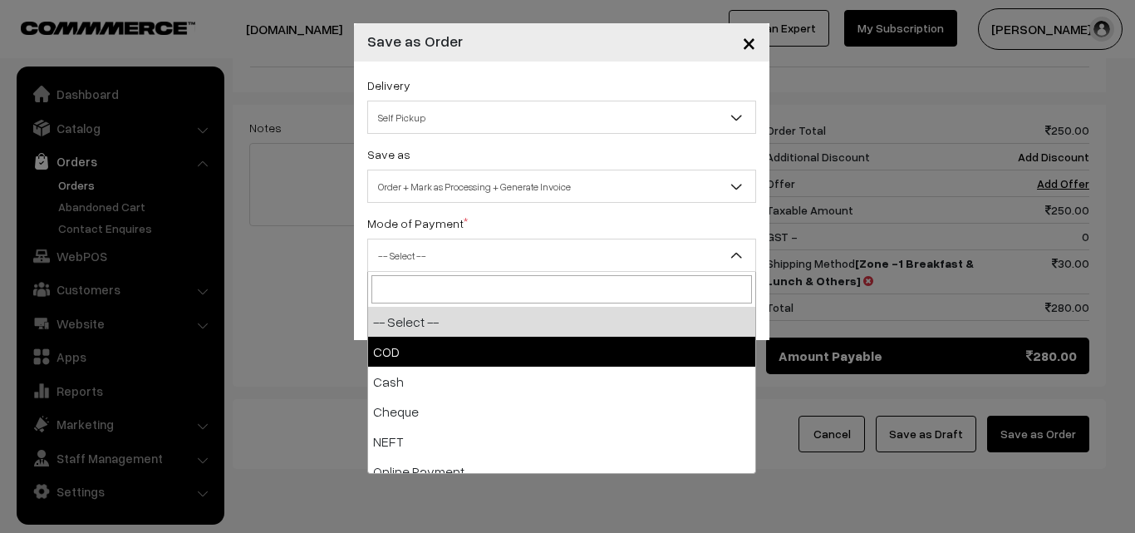
select select "1"
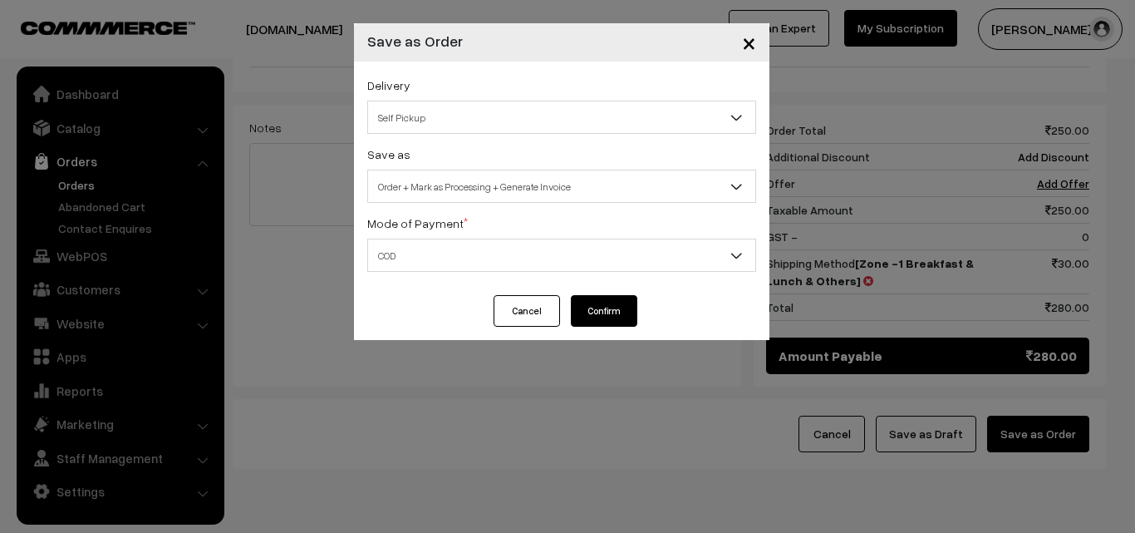
click at [592, 311] on button "Confirm" at bounding box center [604, 311] width 66 height 32
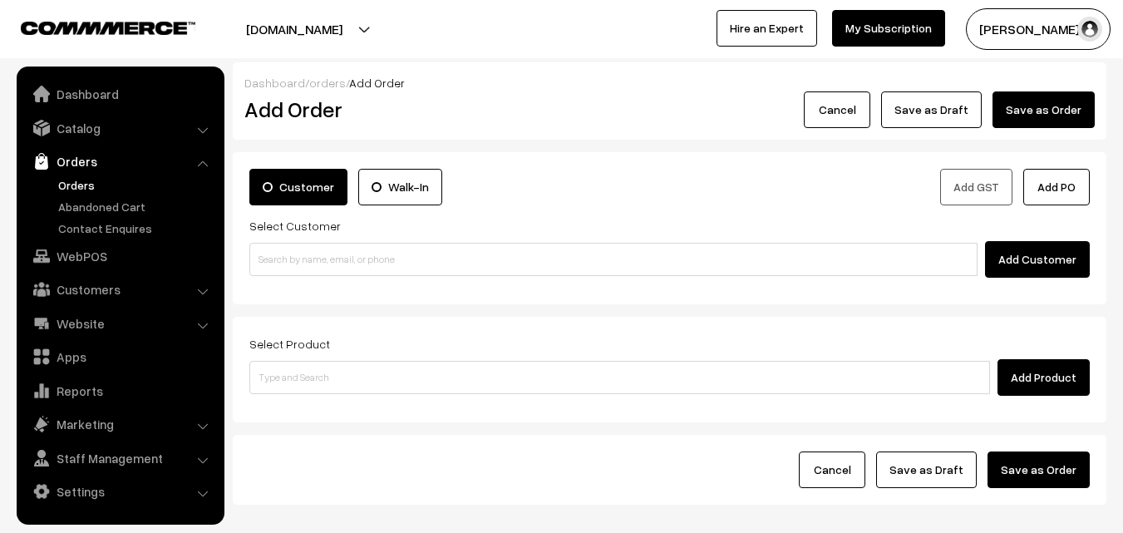
click at [72, 184] on link "Orders" at bounding box center [136, 184] width 165 height 17
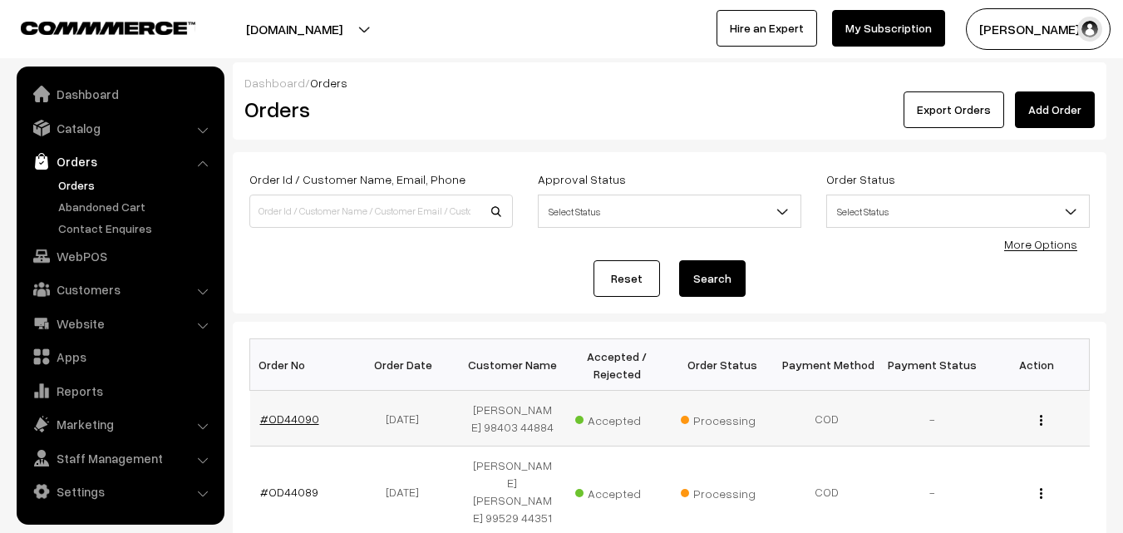
click at [280, 415] on link "#OD44090" at bounding box center [289, 418] width 59 height 14
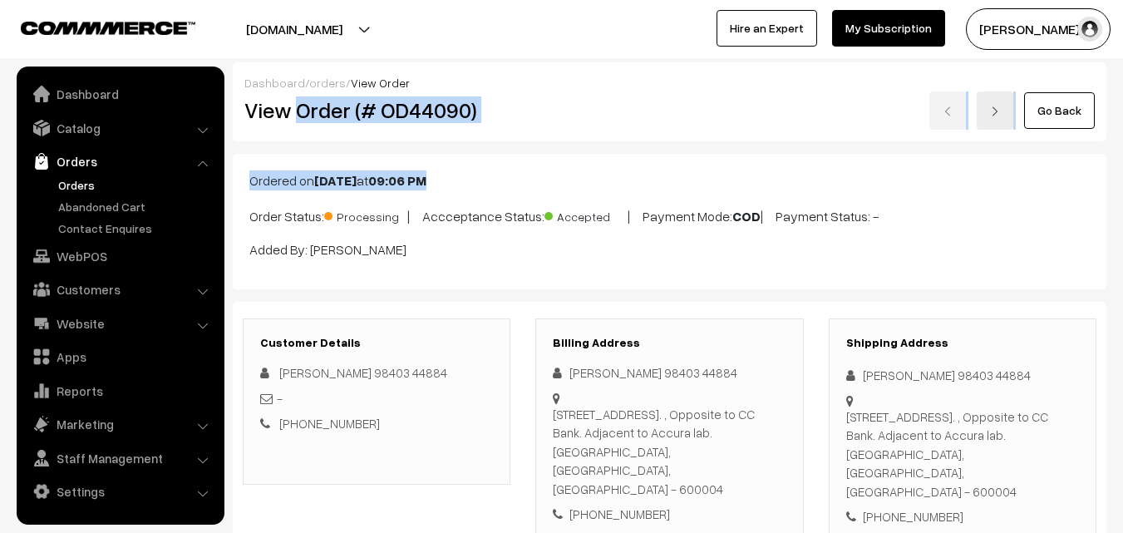
drag, startPoint x: 297, startPoint y: 113, endPoint x: 646, endPoint y: 169, distance: 354.2
copy div "Order (# OD44090) Go Back Ordered on Oct 13, 2025 at 09:06 PM"
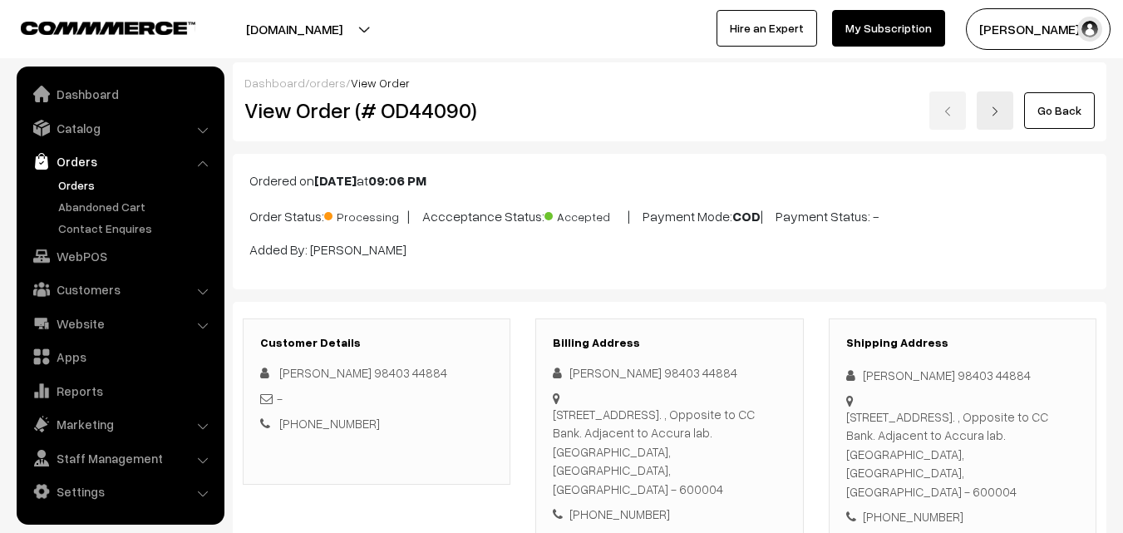
click at [322, 107] on h2 "View Order (# OD44090)" at bounding box center [377, 110] width 267 height 26
drag, startPoint x: 300, startPoint y: 107, endPoint x: 813, endPoint y: 248, distance: 531.6
click at [528, 135] on div "Dashboard / orders / View Order View Order (# OD44090) Go Back" at bounding box center [669, 101] width 873 height 79
copy div "Order (# OD44090)"
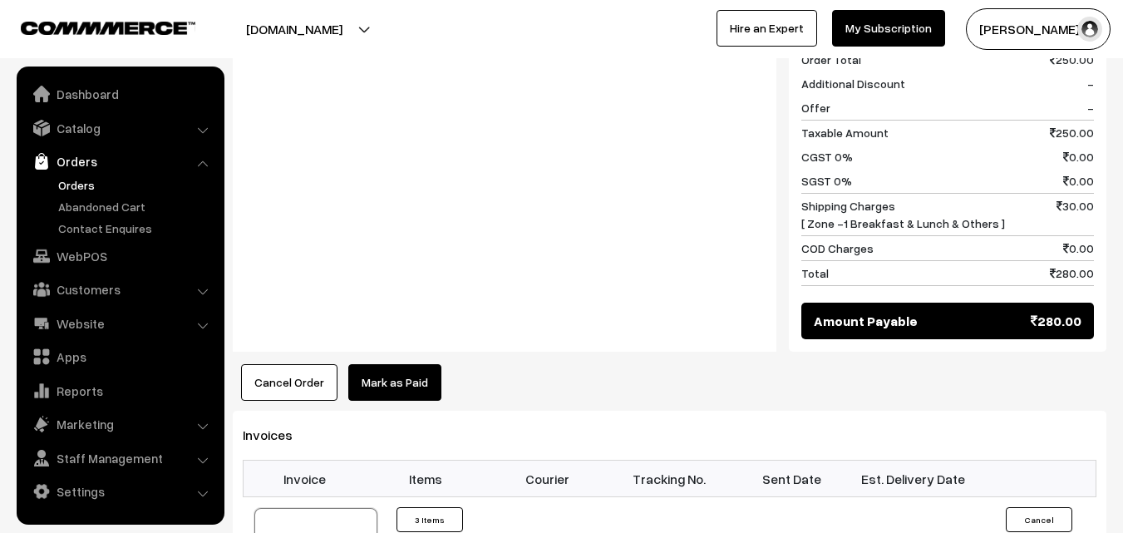
scroll to position [1080, 0]
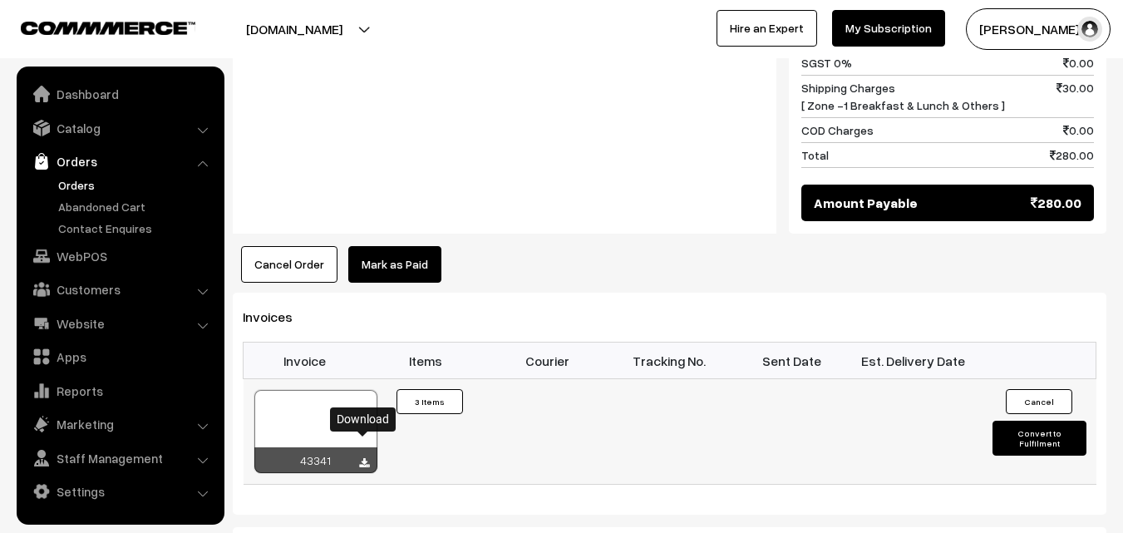
click at [363, 458] on icon at bounding box center [364, 463] width 10 height 11
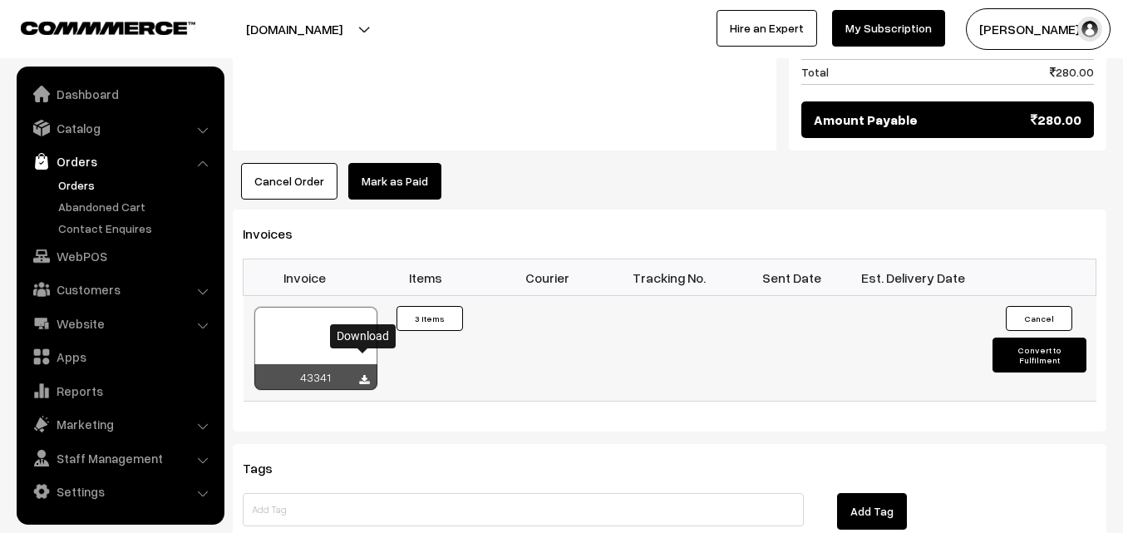
click at [332, 311] on div at bounding box center [315, 348] width 123 height 83
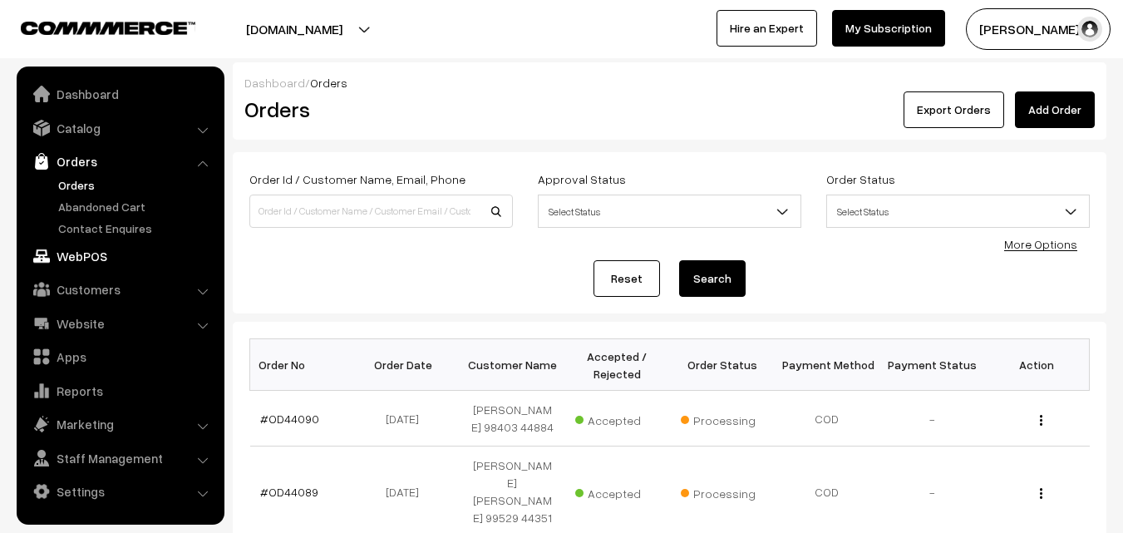
click at [108, 248] on link "WebPOS" at bounding box center [120, 256] width 198 height 30
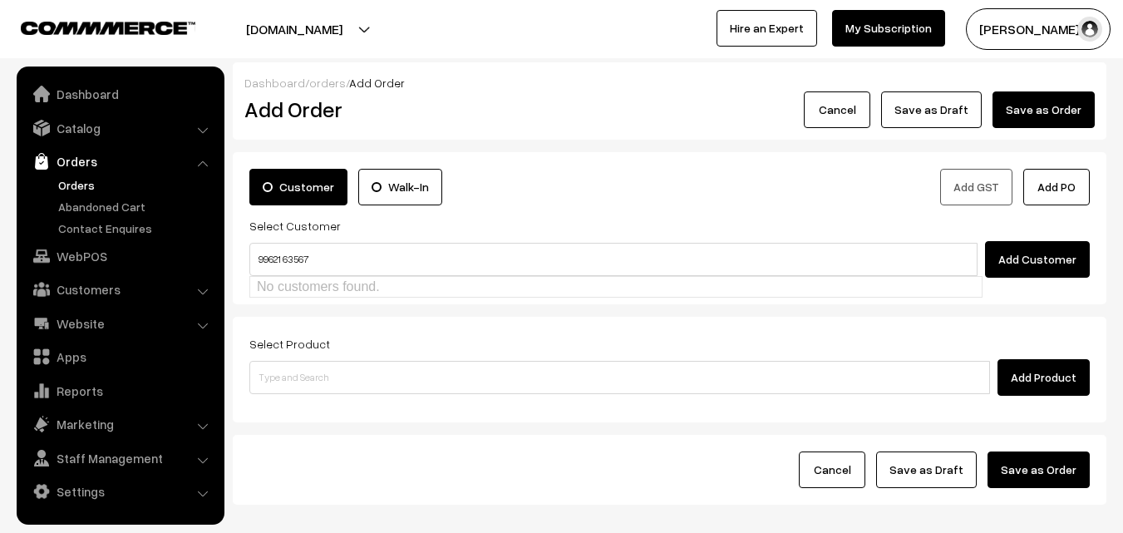
click at [286, 249] on input "99621 63567" at bounding box center [613, 259] width 728 height 33
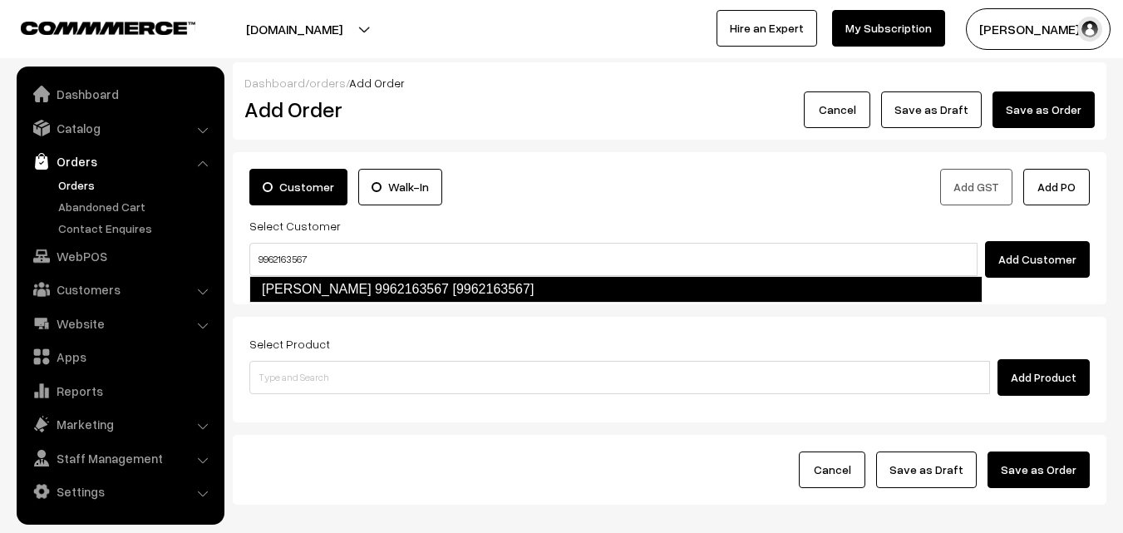
click at [283, 282] on link "[PERSON_NAME] 9962163567 [9962163567]" at bounding box center [615, 289] width 733 height 27
type input "9962163567"
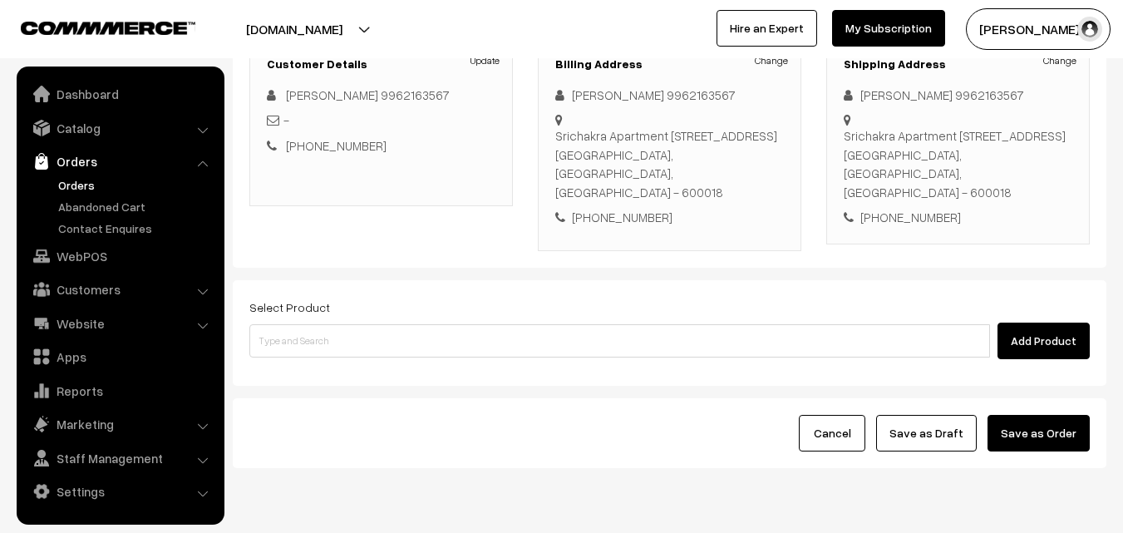
scroll to position [249, 0]
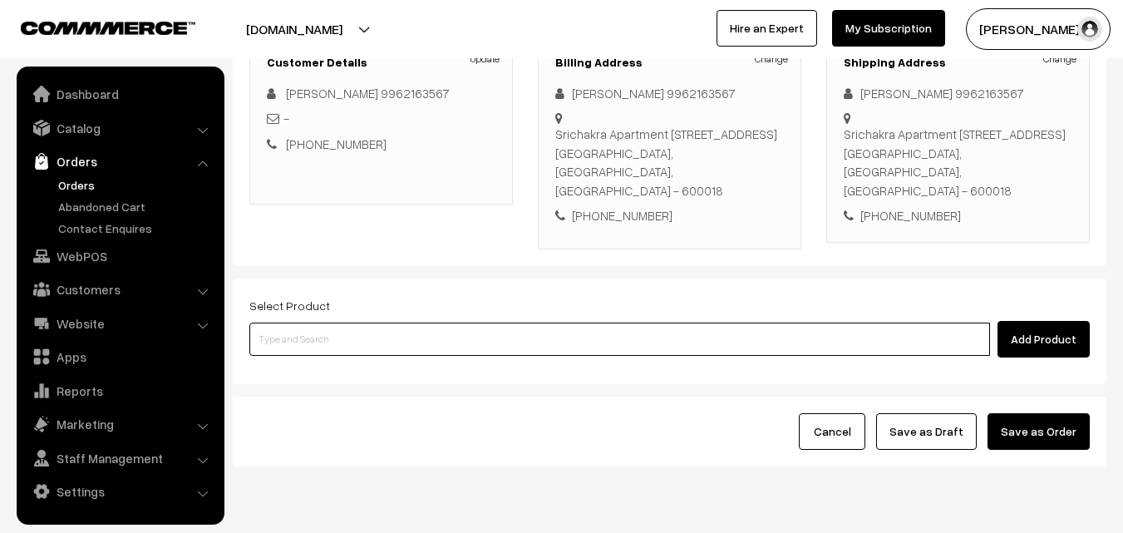
click at [324, 340] on input at bounding box center [619, 338] width 740 height 33
type input "plain do"
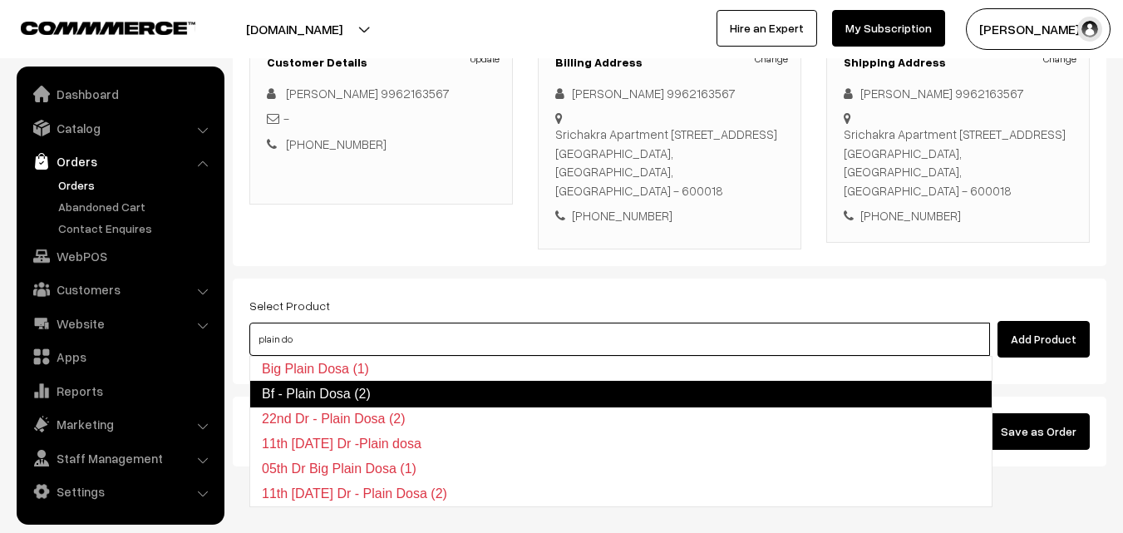
click at [313, 394] on link "Bf - Plain Dosa (2)" at bounding box center [620, 394] width 743 height 27
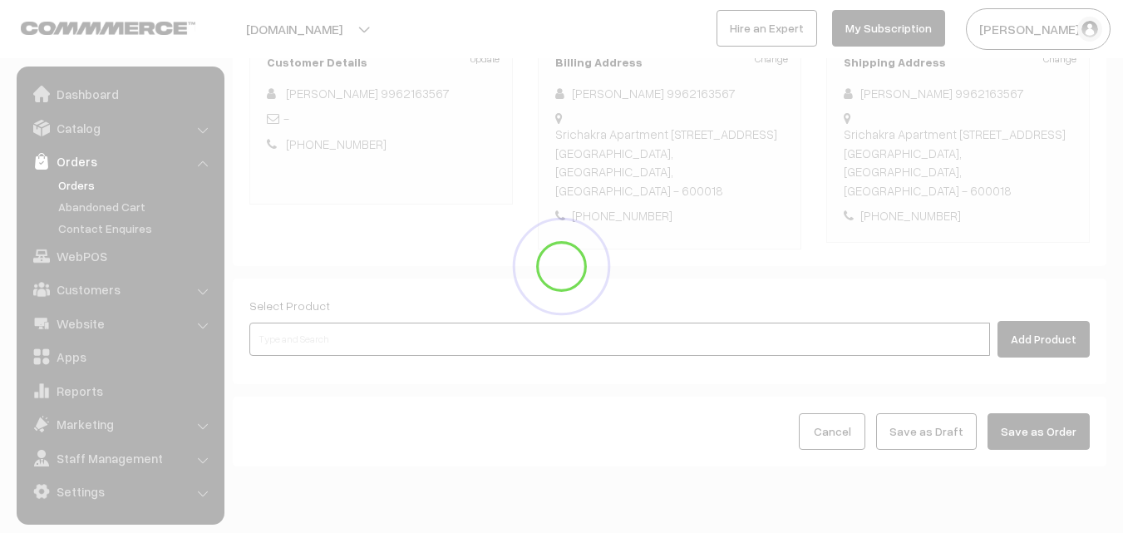
click at [314, 338] on input at bounding box center [619, 338] width 740 height 33
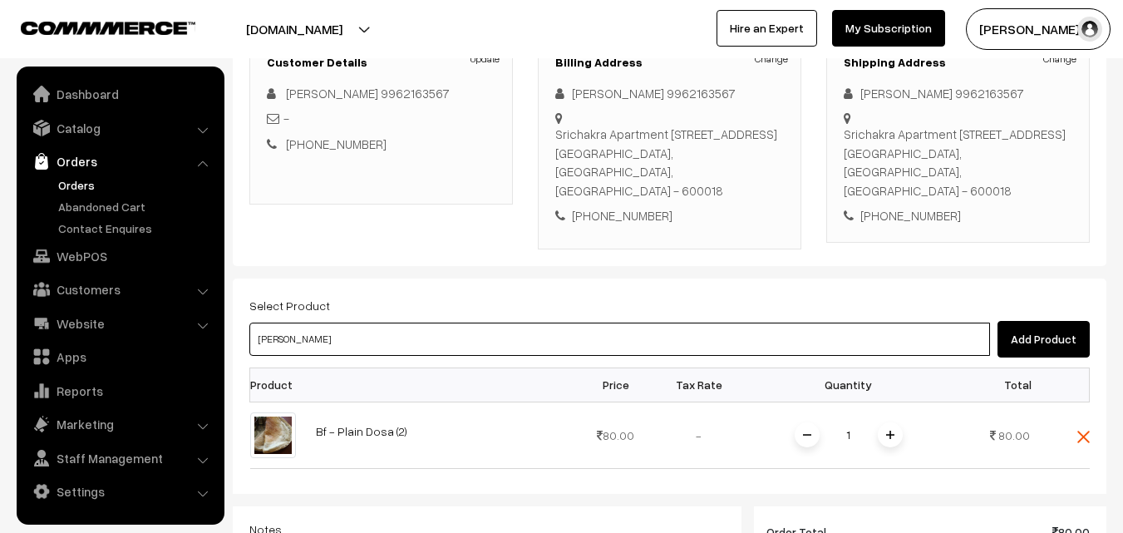
type input "vadai"
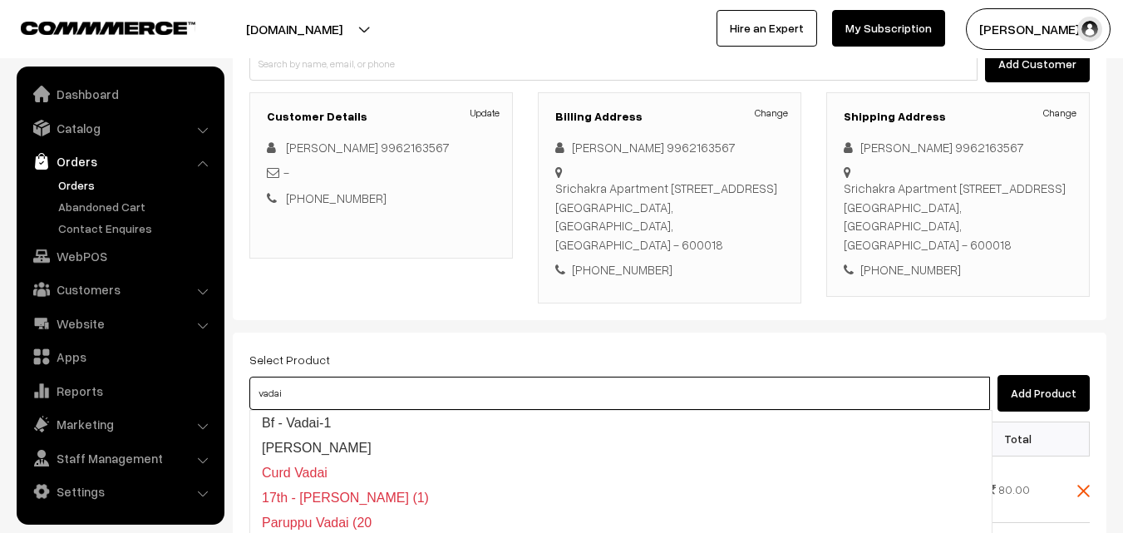
scroll to position [166, 0]
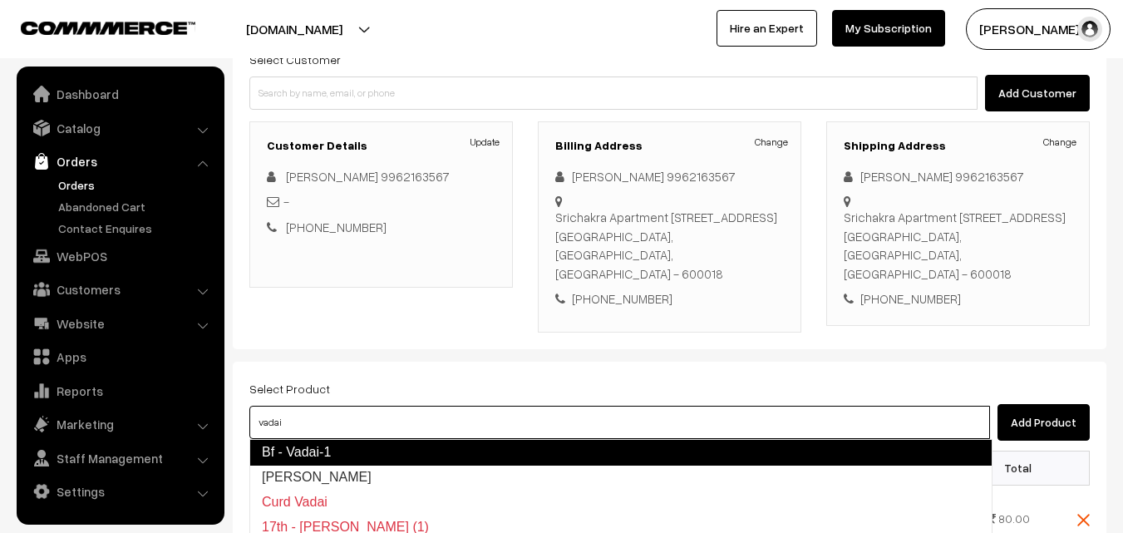
click at [293, 459] on link "Bf - Vadai-1" at bounding box center [620, 452] width 743 height 27
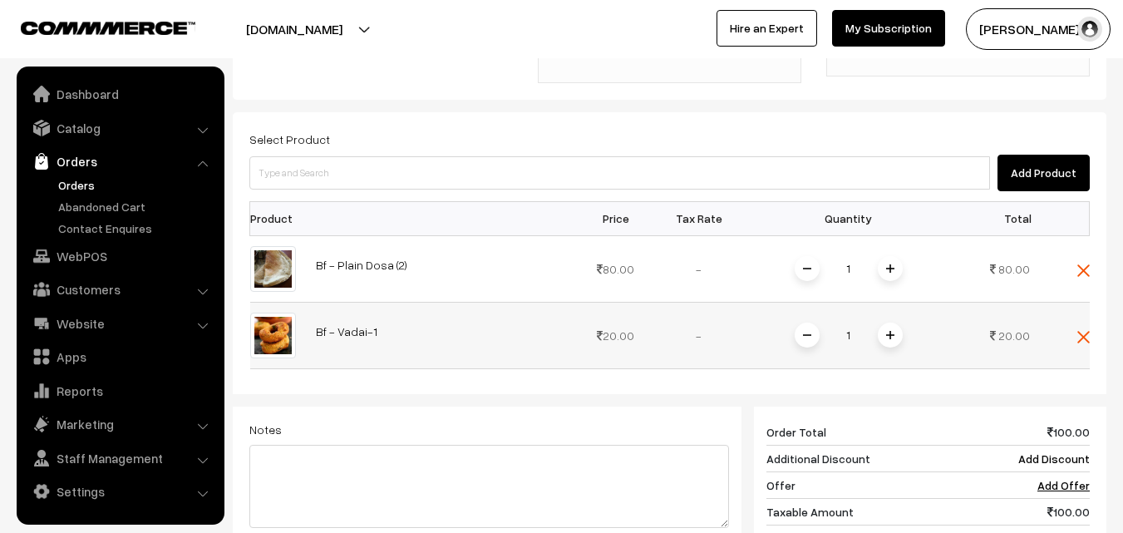
click at [891, 338] on img at bounding box center [890, 335] width 8 height 8
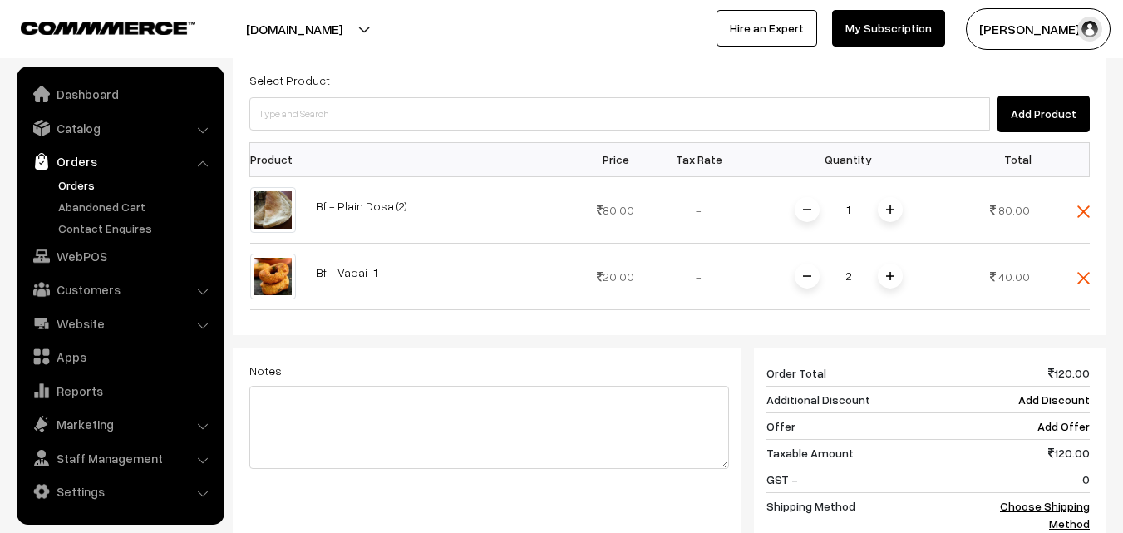
scroll to position [499, 0]
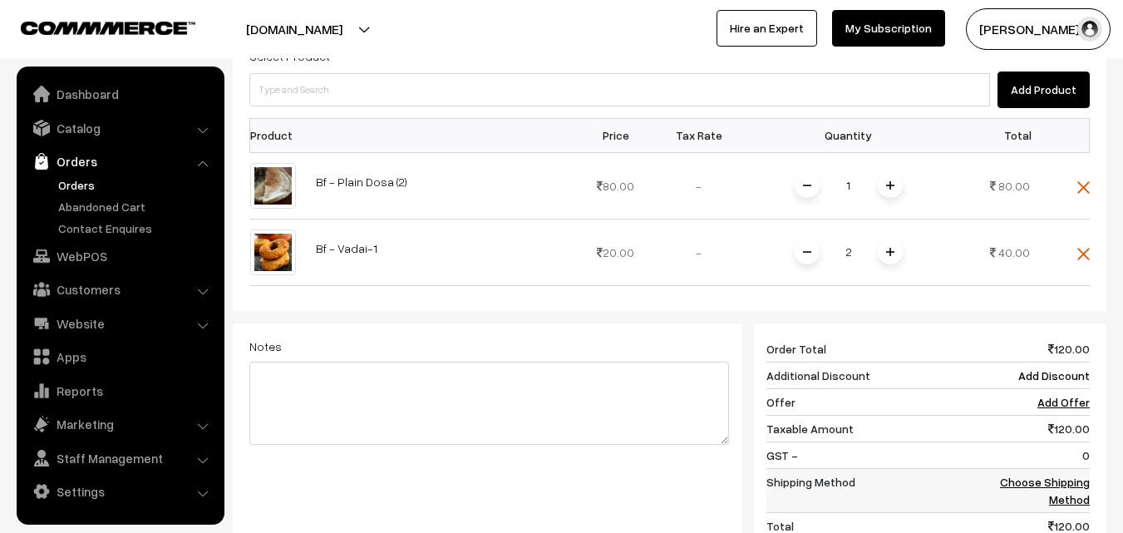
click at [1045, 485] on link "Choose Shipping Method" at bounding box center [1045, 490] width 90 height 32
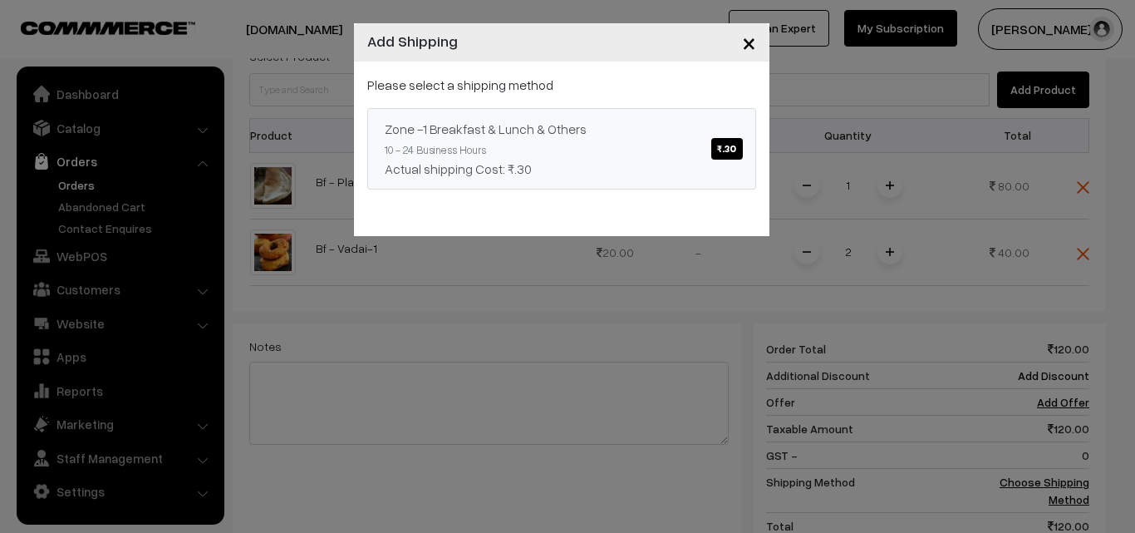
click at [666, 135] on div "Zone -1 Breakfast & Lunch & Others ₹.30" at bounding box center [562, 129] width 354 height 20
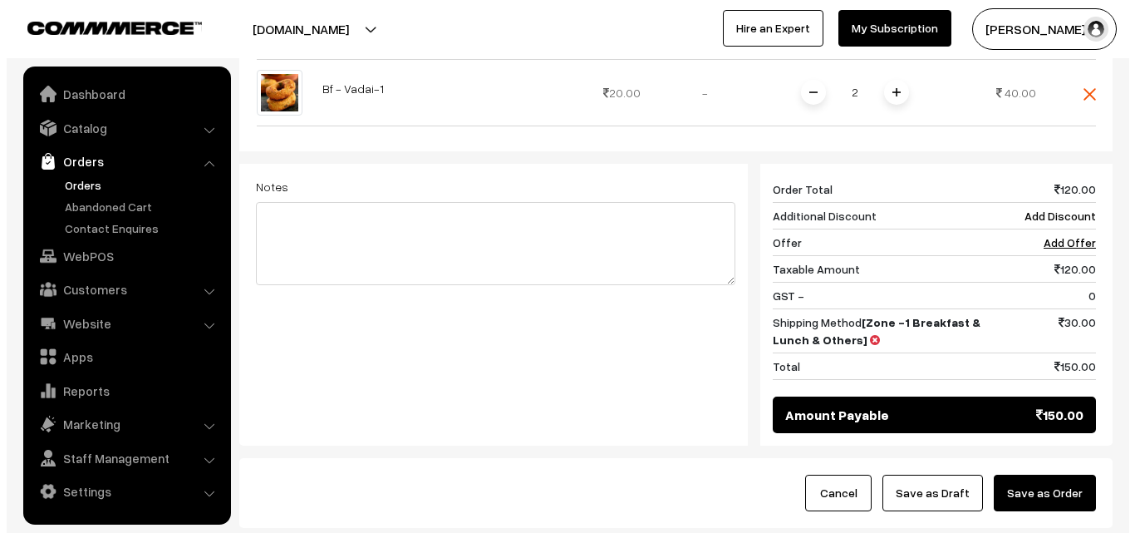
scroll to position [665, 0]
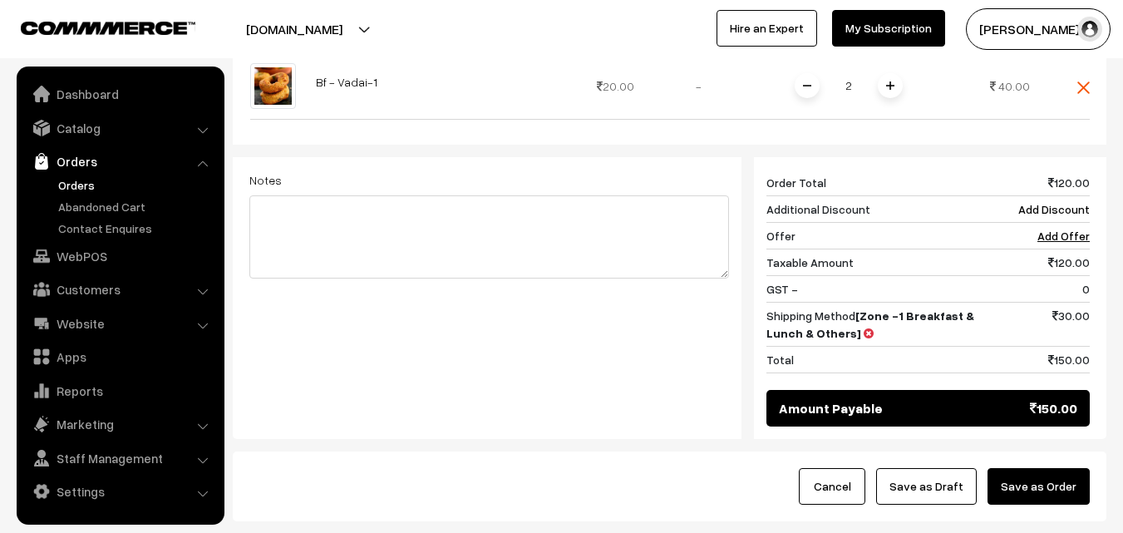
click at [1028, 479] on button "Save as Order" at bounding box center [1038, 486] width 102 height 37
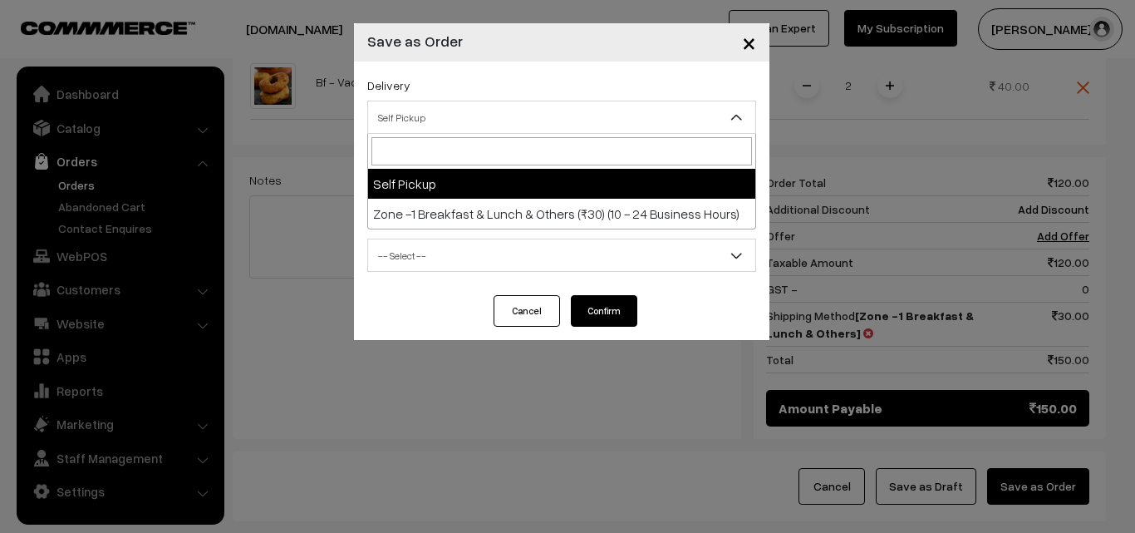
click at [442, 108] on span "Self Pickup" at bounding box center [561, 117] width 387 height 29
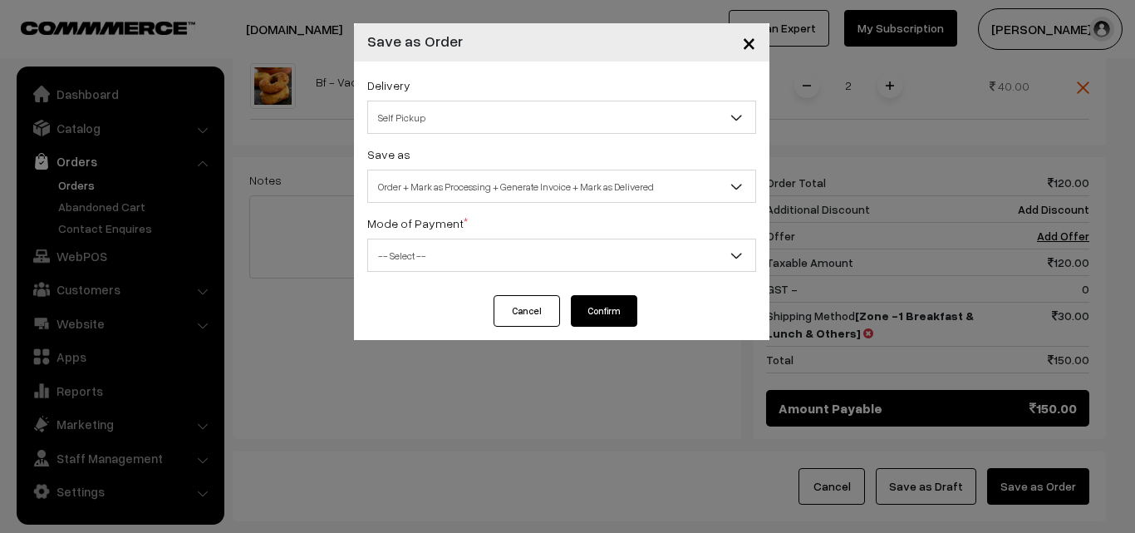
click at [469, 140] on div "Delivery Self Pickup Zone -1 Breakfast & Lunch & Others (₹30) (10 - 24 Business…" at bounding box center [561, 178] width 415 height 234
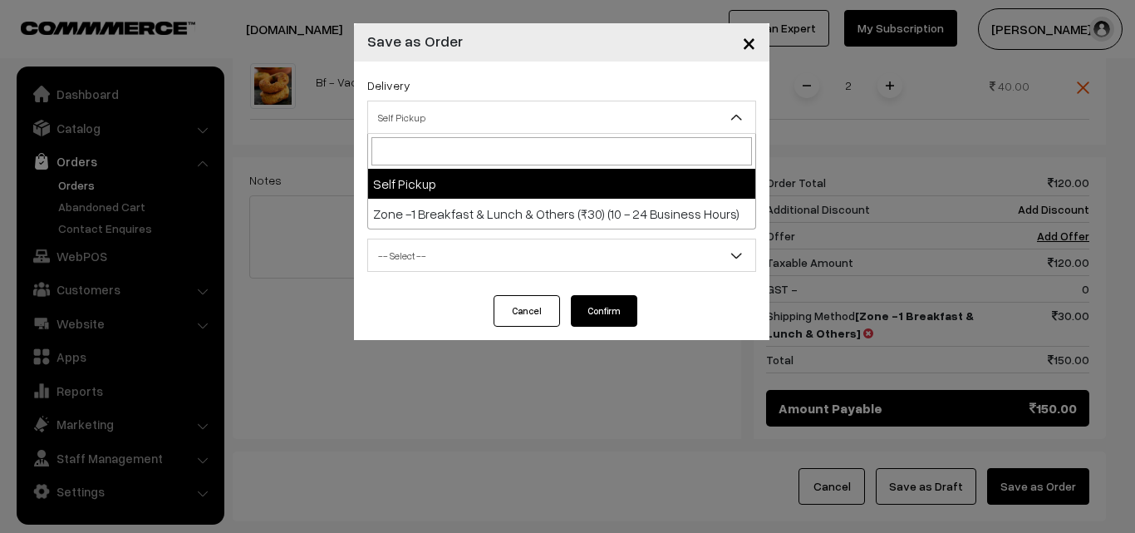
drag, startPoint x: 463, startPoint y: 115, endPoint x: 464, endPoint y: 185, distance: 70.6
click at [461, 114] on span "Self Pickup" at bounding box center [561, 117] width 387 height 29
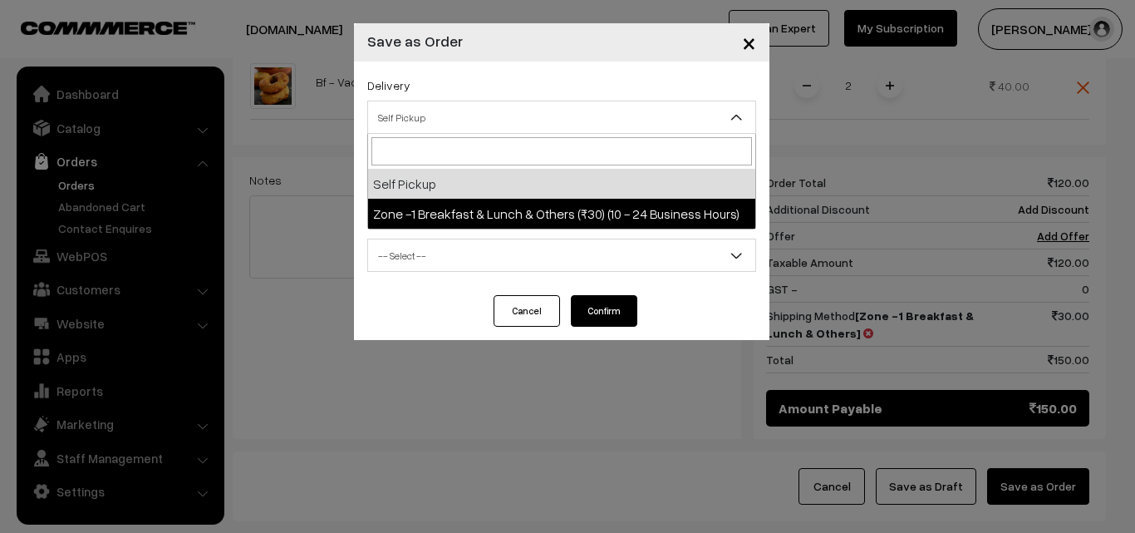
select select "ZON1"
select select "3"
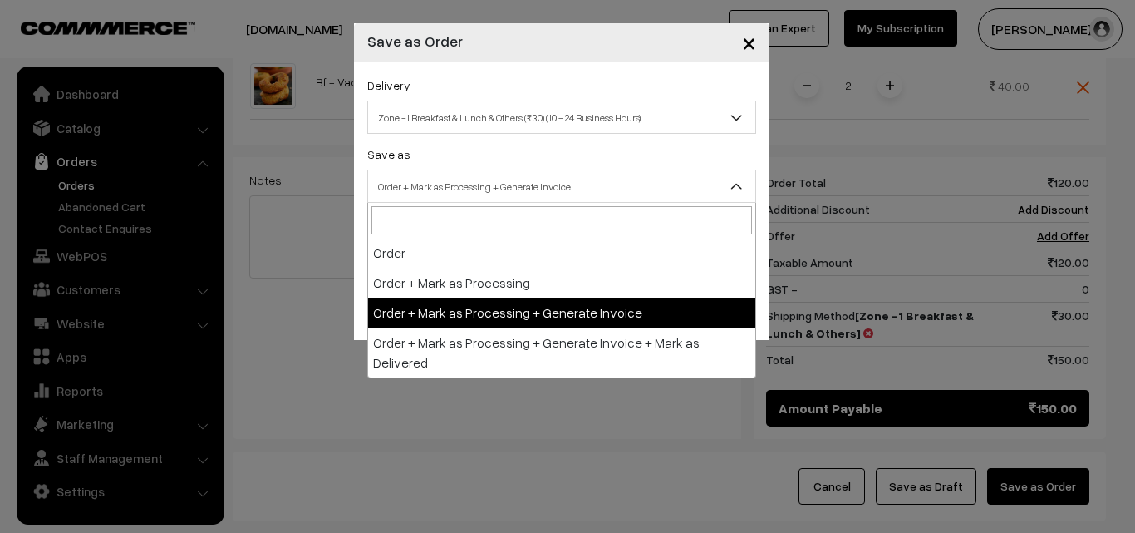
click at [479, 178] on span "Order + Mark as Processing + Generate Invoice" at bounding box center [561, 186] width 387 height 29
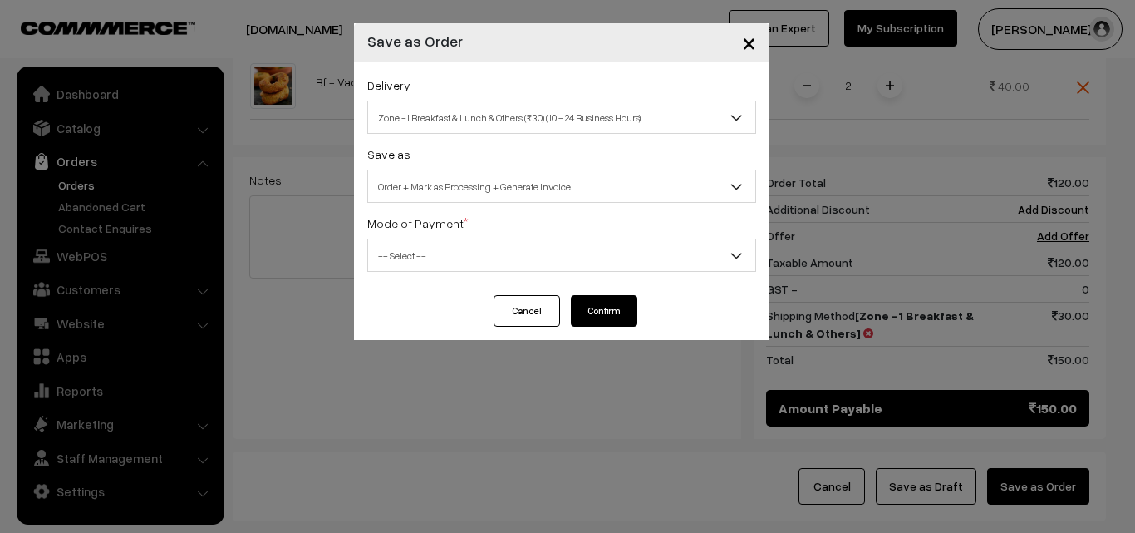
click at [456, 241] on span "-- Select --" at bounding box center [561, 255] width 387 height 29
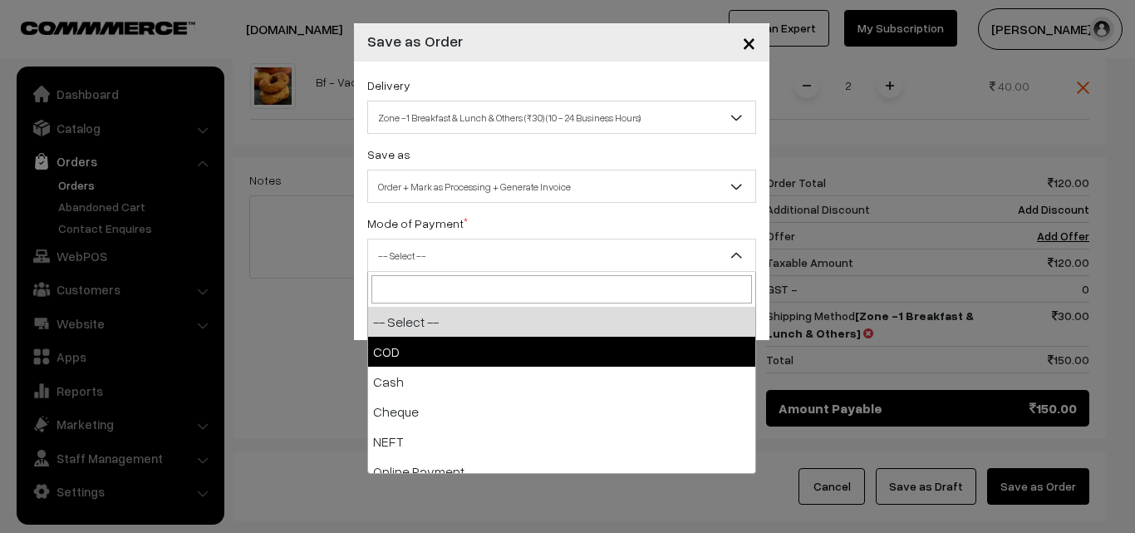
drag, startPoint x: 426, startPoint y: 332, endPoint x: 425, endPoint y: 353, distance: 21.7
select select "1"
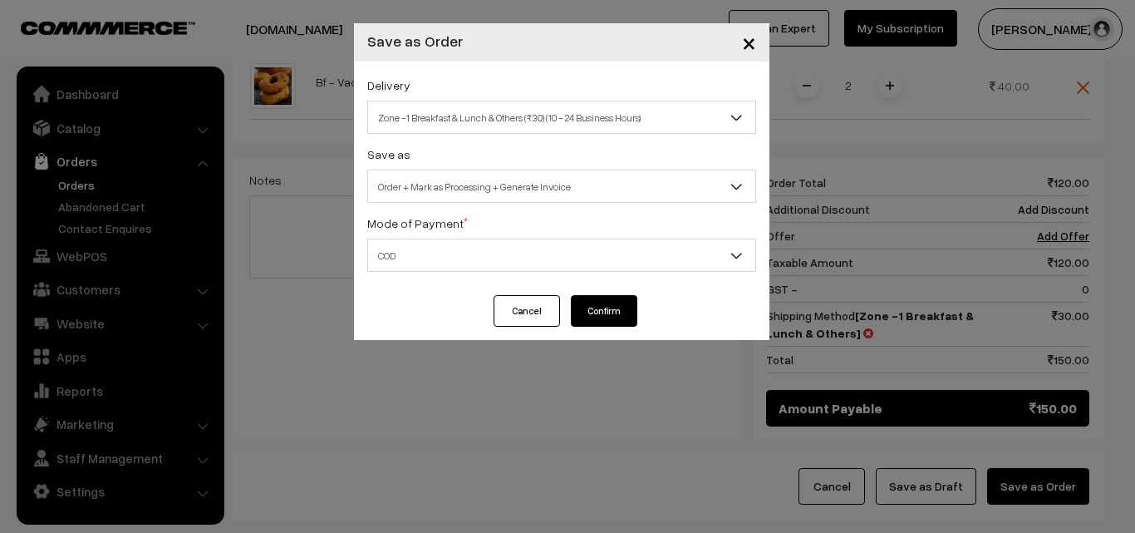
click at [603, 317] on button "Confirm" at bounding box center [604, 311] width 66 height 32
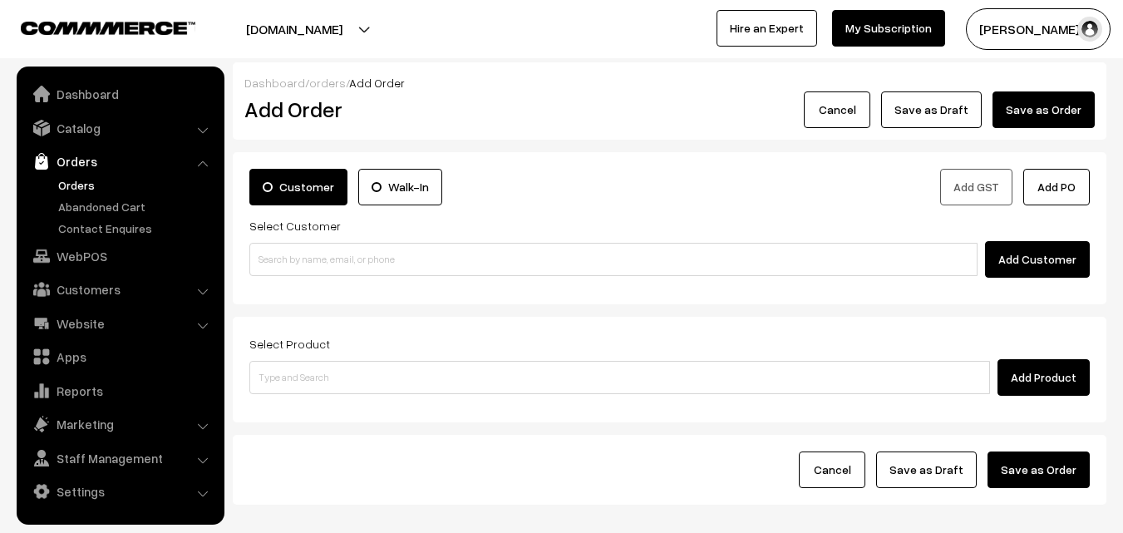
click at [74, 184] on link "Orders" at bounding box center [136, 184] width 165 height 17
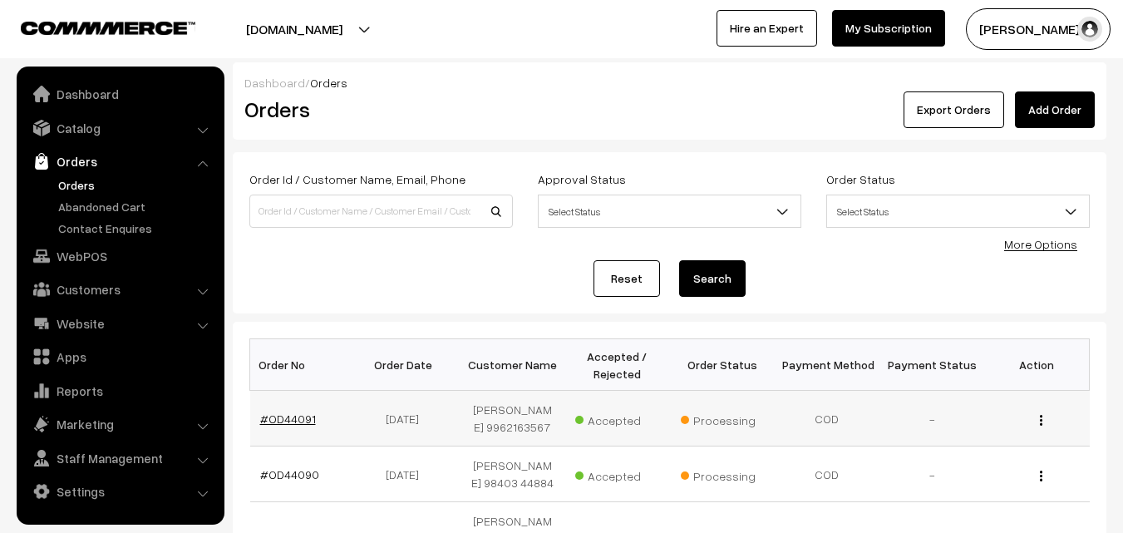
click at [280, 419] on link "#OD44091" at bounding box center [288, 418] width 56 height 14
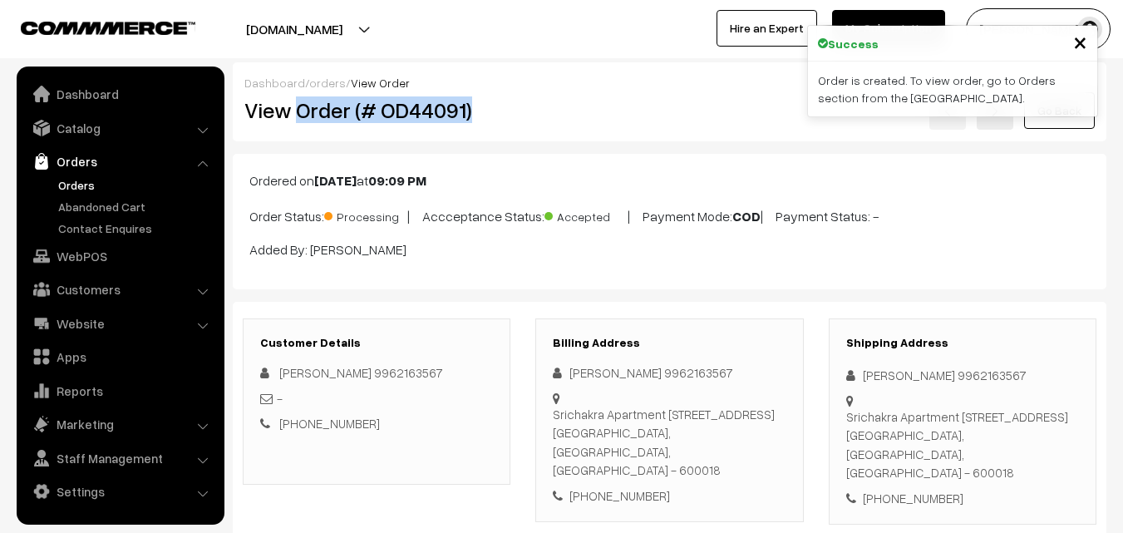
drag, startPoint x: 295, startPoint y: 106, endPoint x: 470, endPoint y: 103, distance: 175.4
click at [470, 103] on h2 "View Order (# OD44091)" at bounding box center [377, 110] width 267 height 26
copy h2 "Order (# OD44091)"
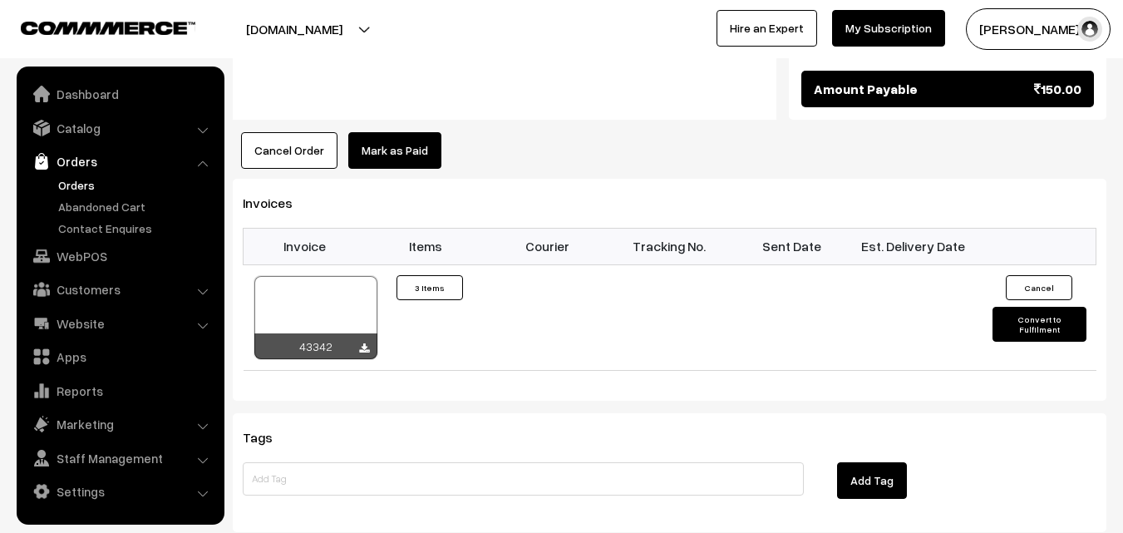
scroll to position [1080, 0]
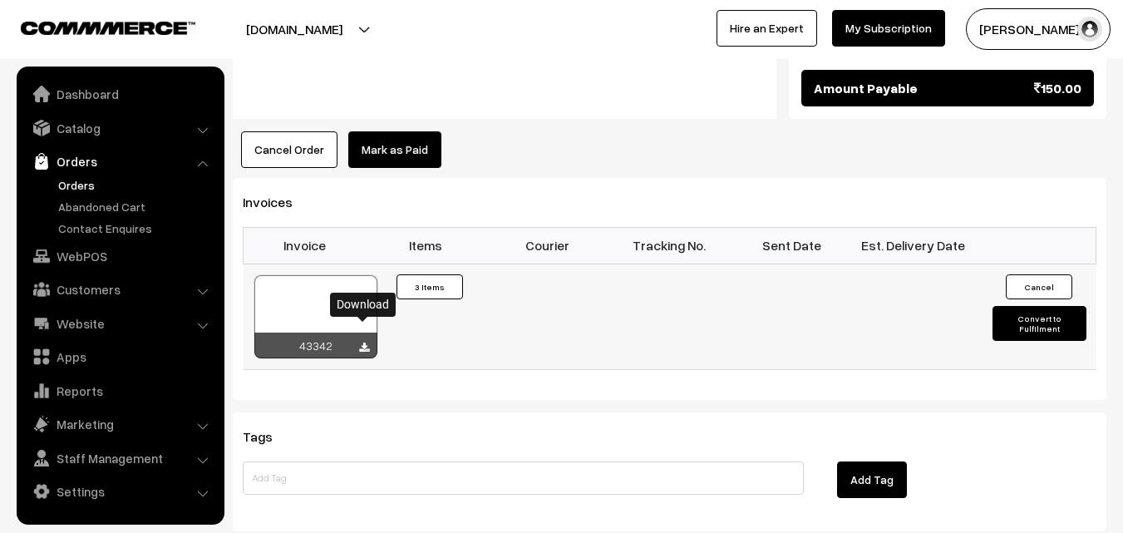
click at [365, 342] on icon at bounding box center [364, 347] width 10 height 11
click at [80, 190] on link "Orders" at bounding box center [136, 184] width 165 height 17
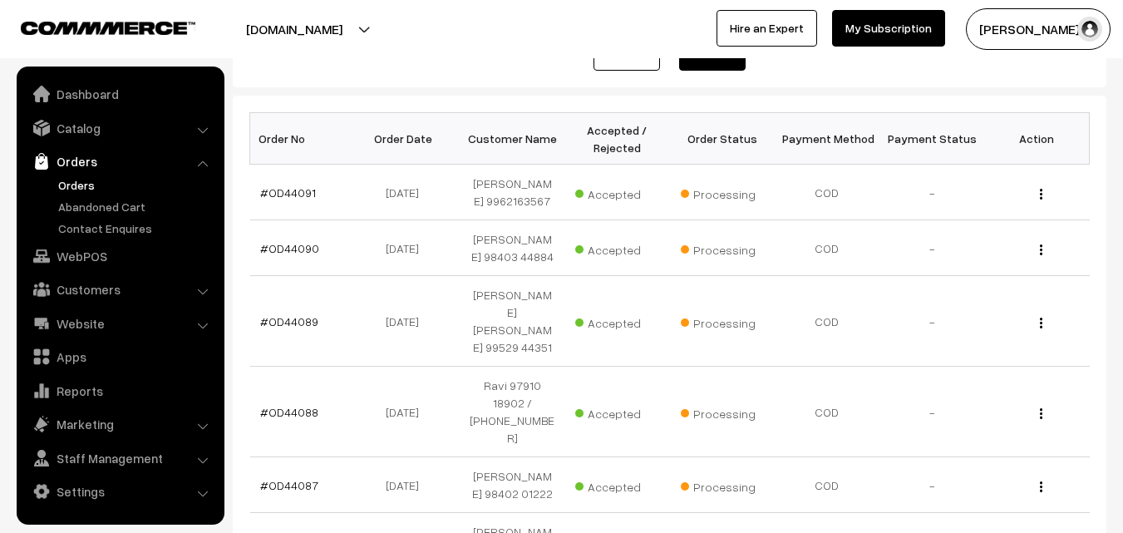
scroll to position [249, 0]
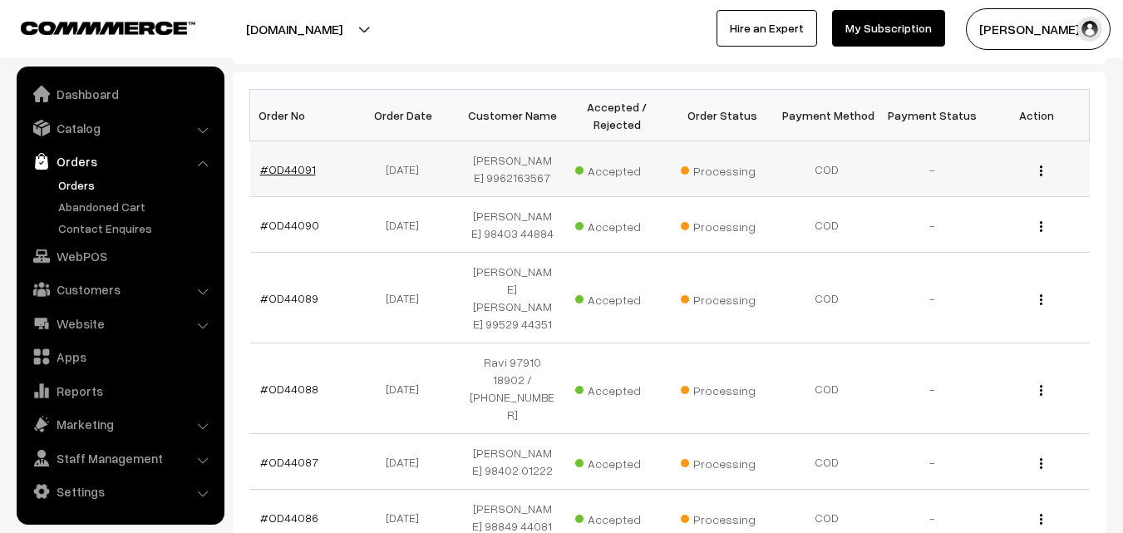
click at [288, 174] on link "#OD44091" at bounding box center [288, 169] width 56 height 14
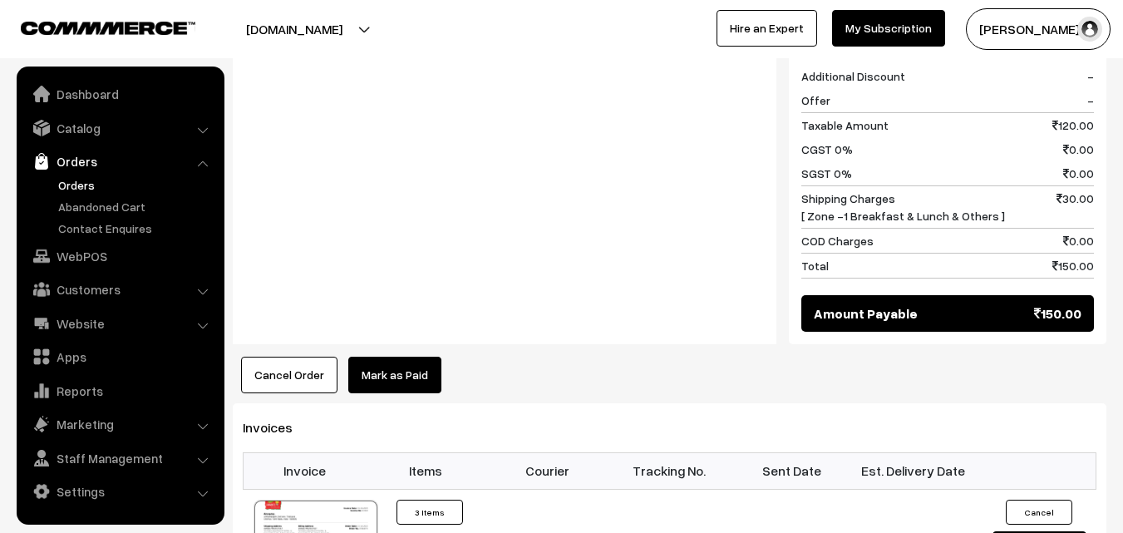
scroll to position [997, 0]
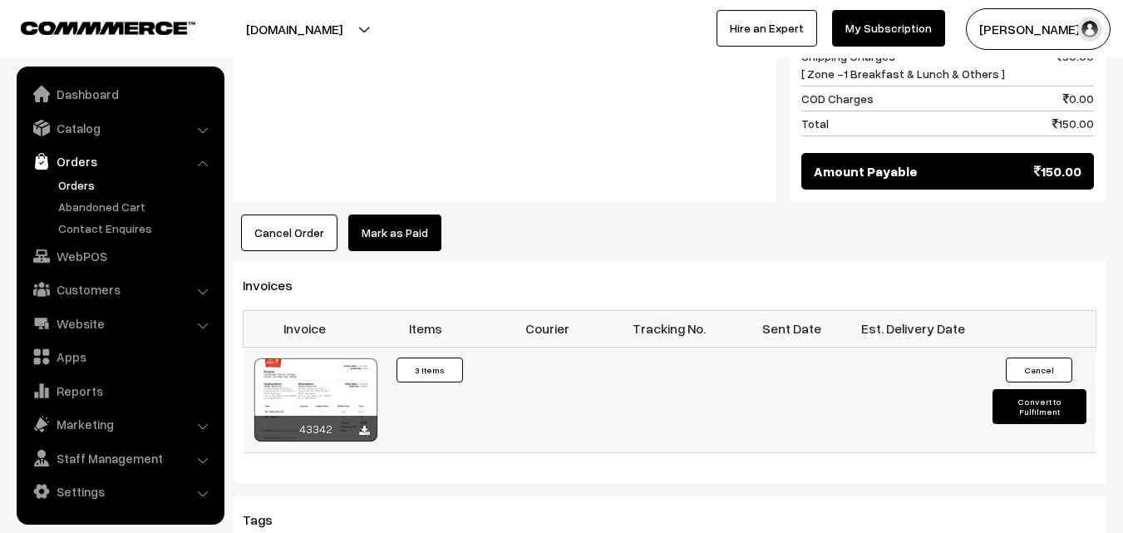
click at [314, 358] on div at bounding box center [315, 399] width 123 height 83
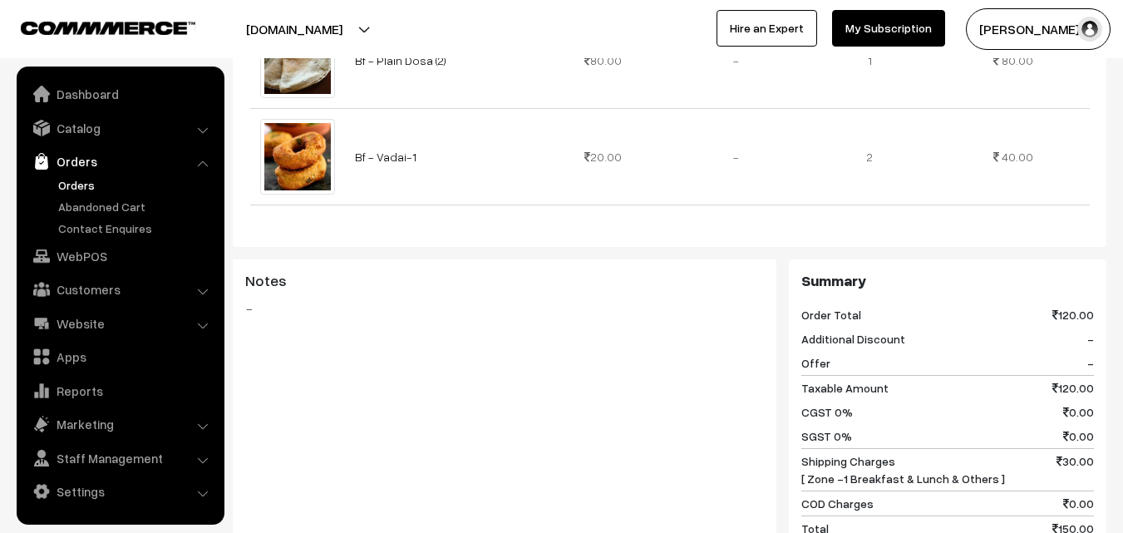
scroll to position [582, 0]
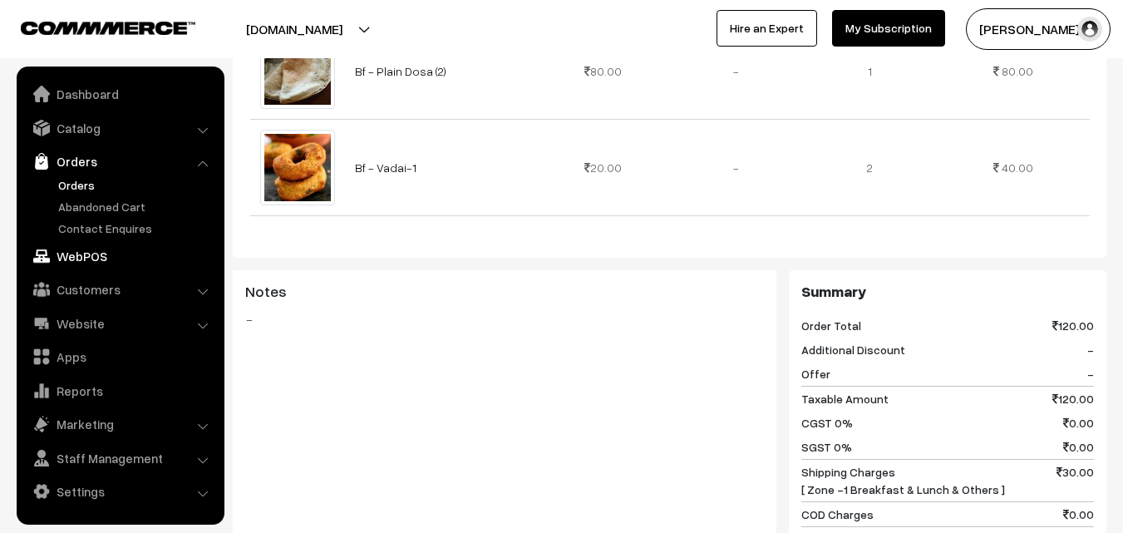
click at [105, 249] on link "WebPOS" at bounding box center [120, 256] width 198 height 30
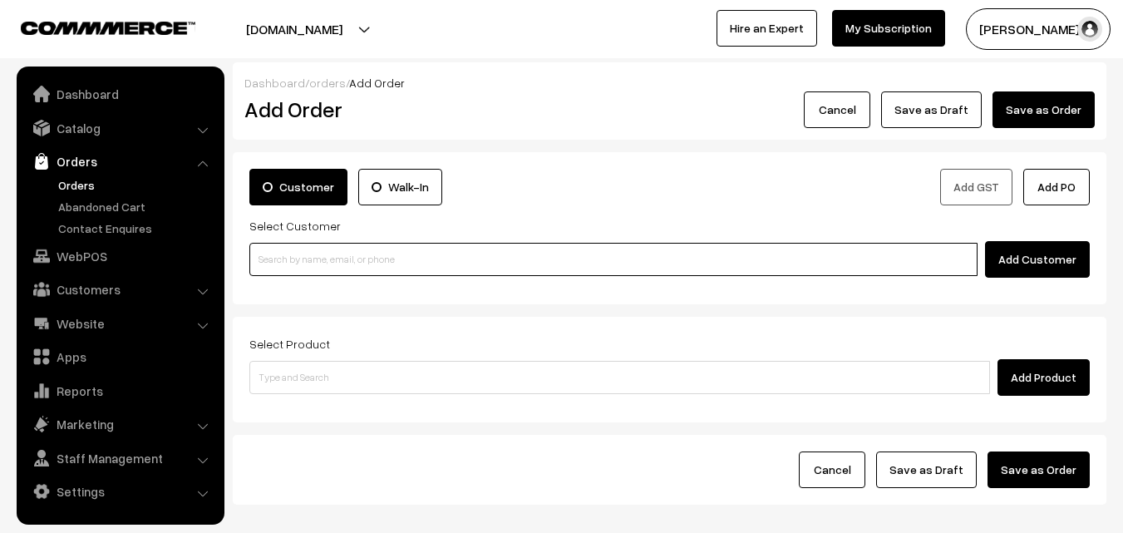
click at [332, 271] on input at bounding box center [613, 259] width 728 height 33
paste input "99621 63567"
click at [284, 247] on input "99621 63567" at bounding box center [613, 259] width 728 height 33
click at [298, 288] on link "[PERSON_NAME] 9962163567 [9962163567]" at bounding box center [615, 289] width 731 height 25
type input "9962163567"
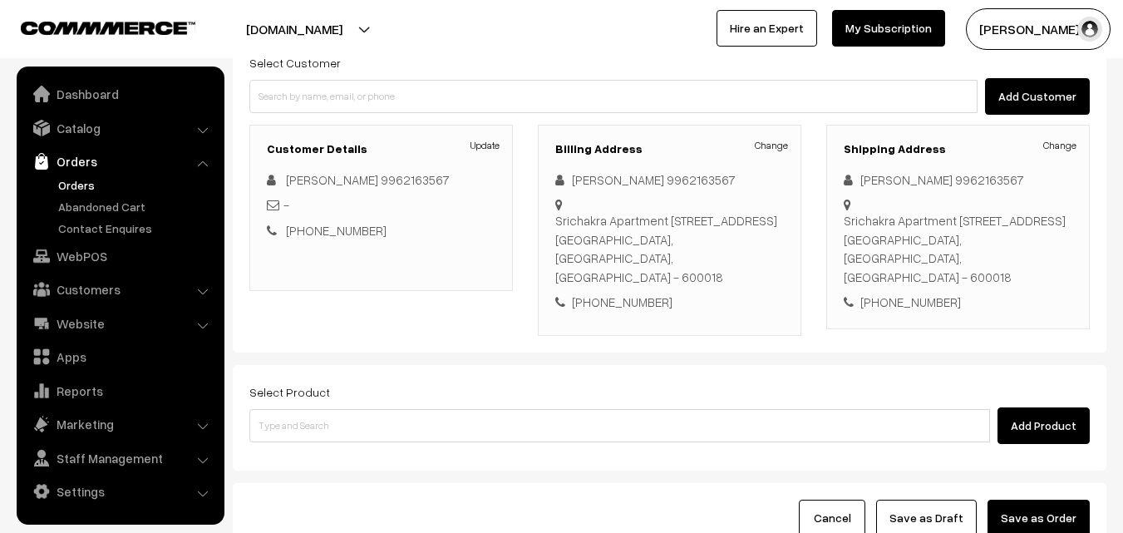
scroll to position [166, 0]
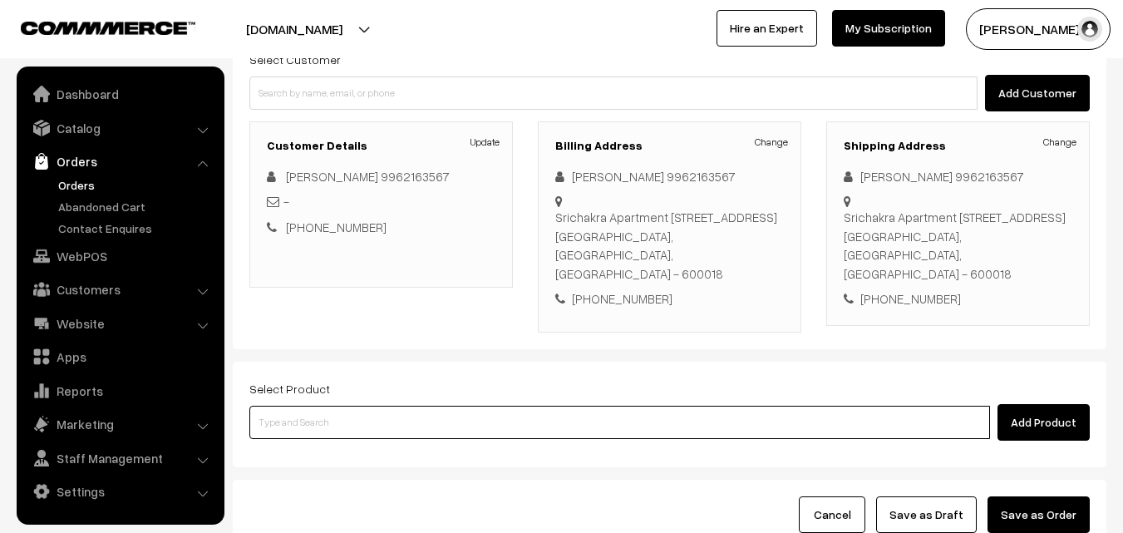
click at [376, 428] on input at bounding box center [619, 422] width 740 height 33
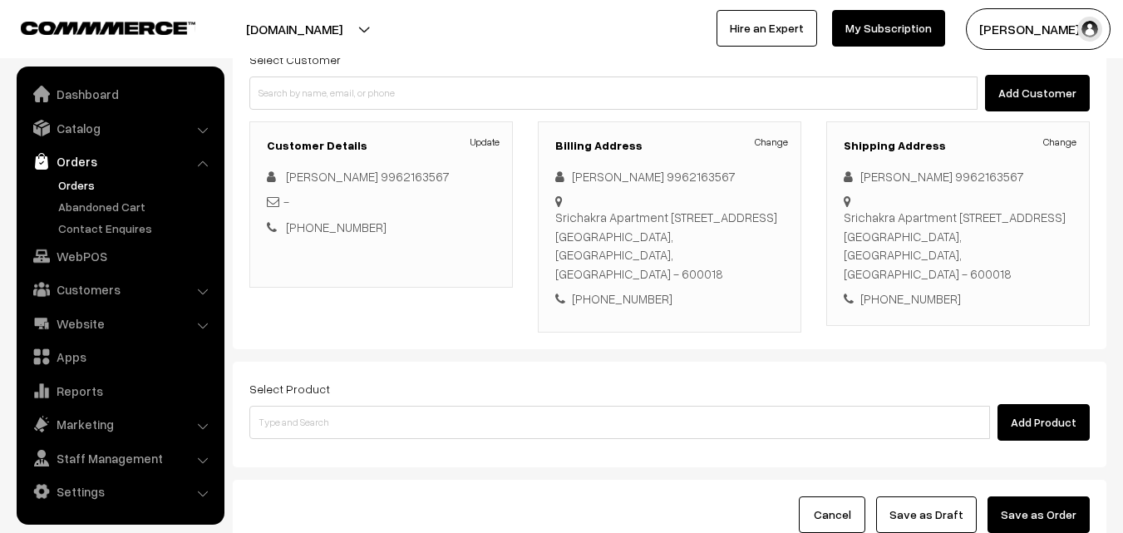
click at [763, 150] on h3 "Billing Address" at bounding box center [669, 146] width 229 height 14
click at [775, 140] on link "Change" at bounding box center [771, 142] width 33 height 15
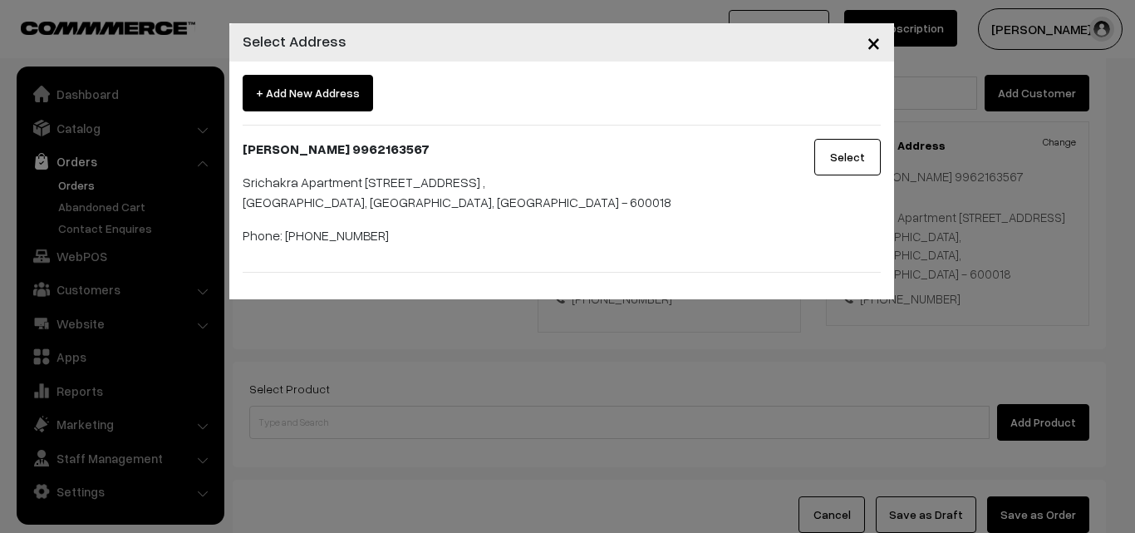
click at [877, 47] on span "×" at bounding box center [874, 42] width 14 height 31
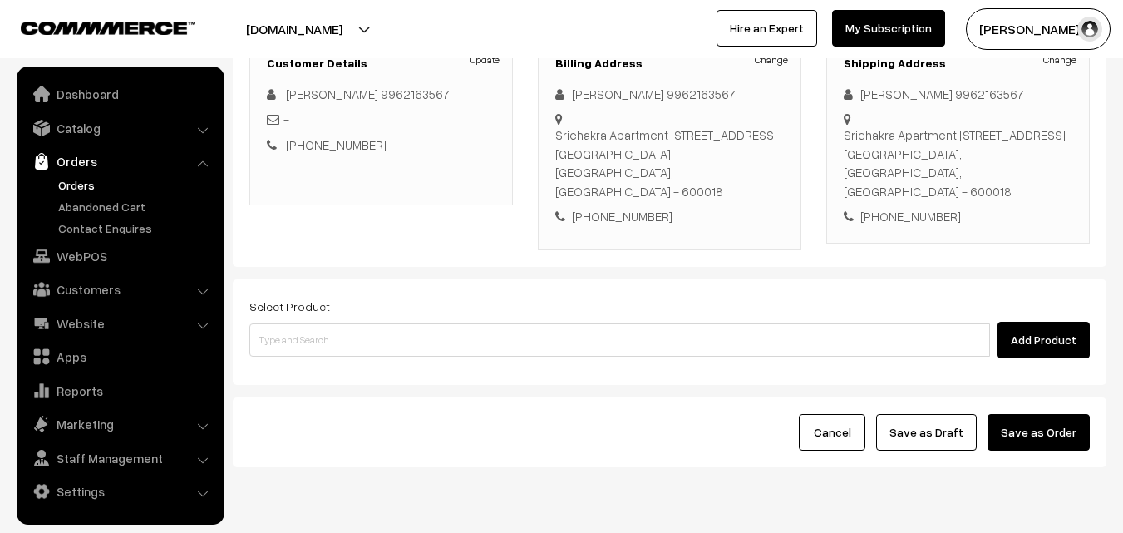
scroll to position [303, 0]
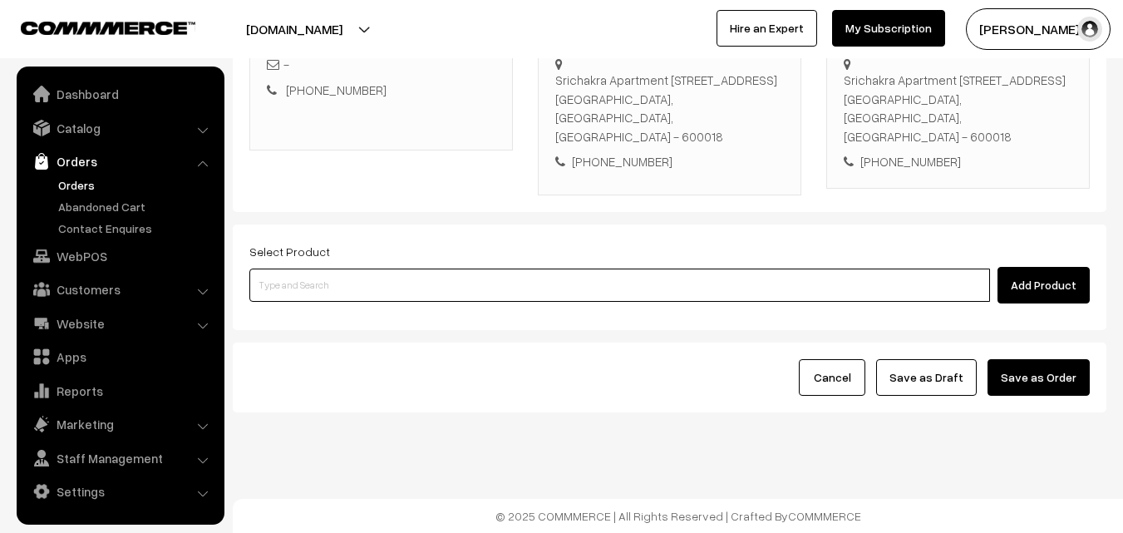
click at [372, 294] on input at bounding box center [619, 284] width 740 height 33
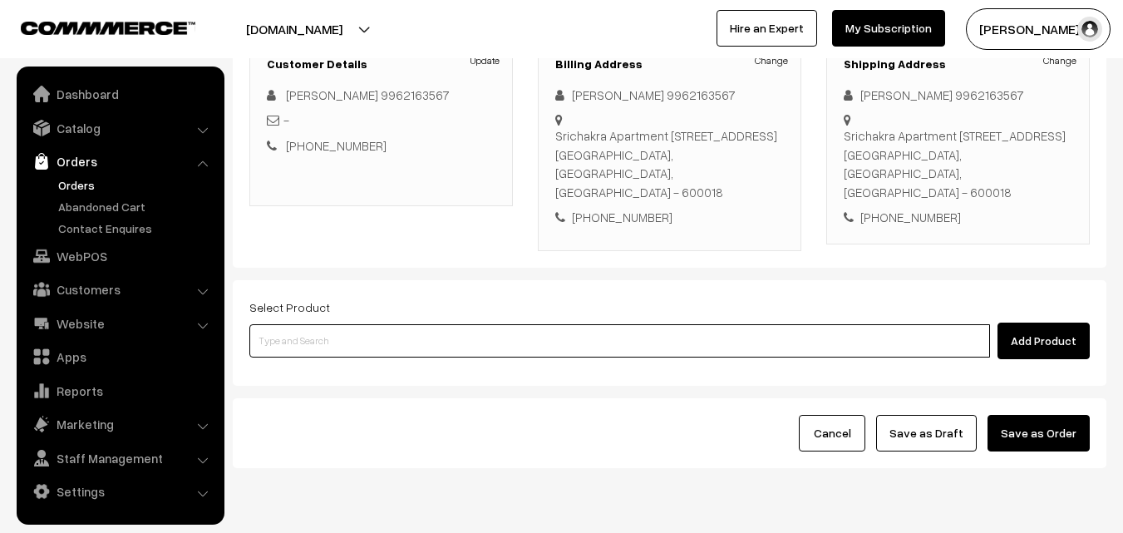
scroll to position [220, 0]
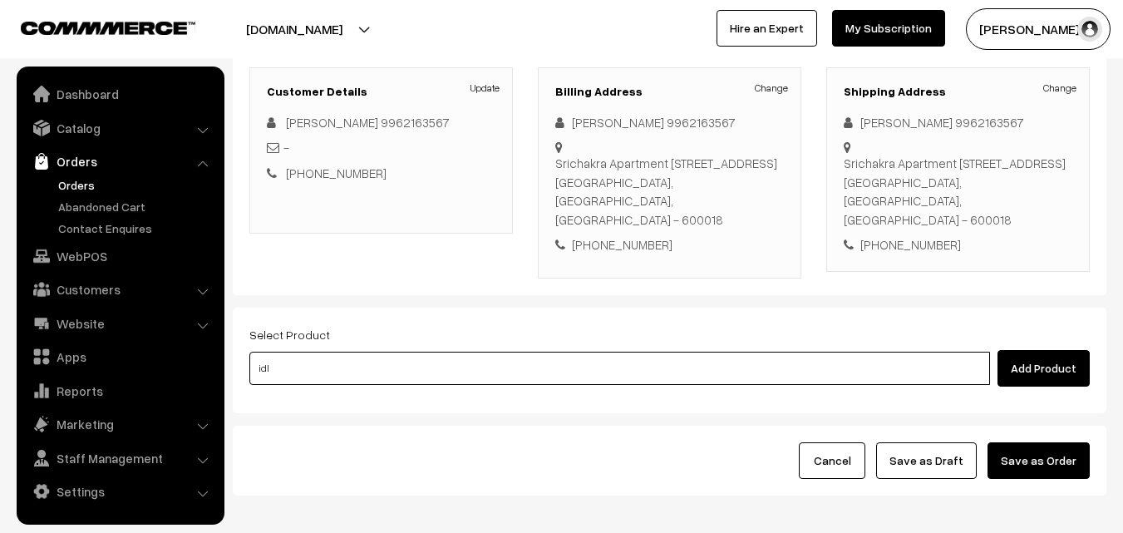
type input "idly"
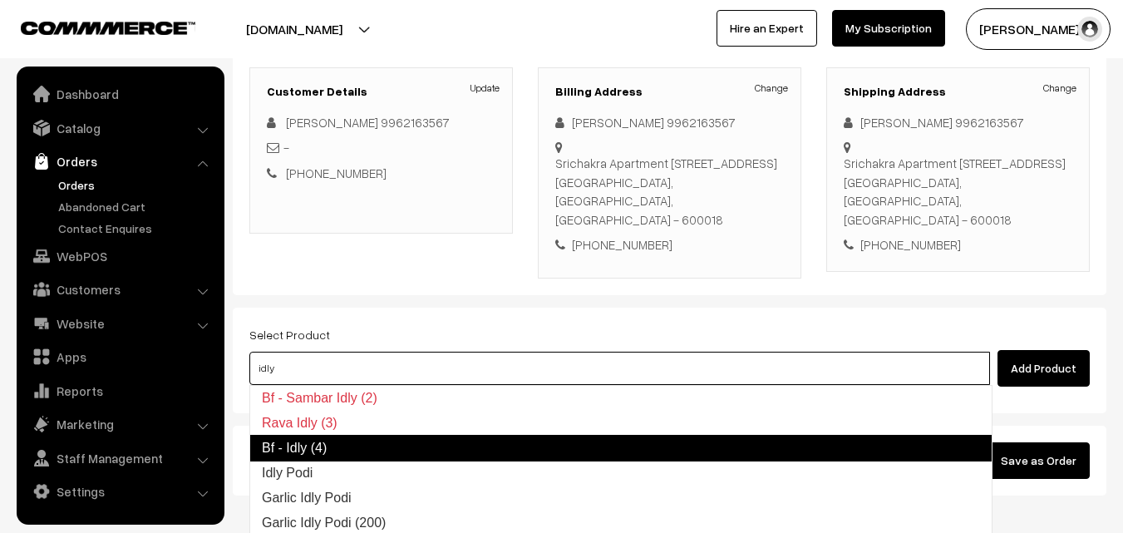
click at [266, 443] on link "Bf - Idly (4)" at bounding box center [620, 448] width 743 height 27
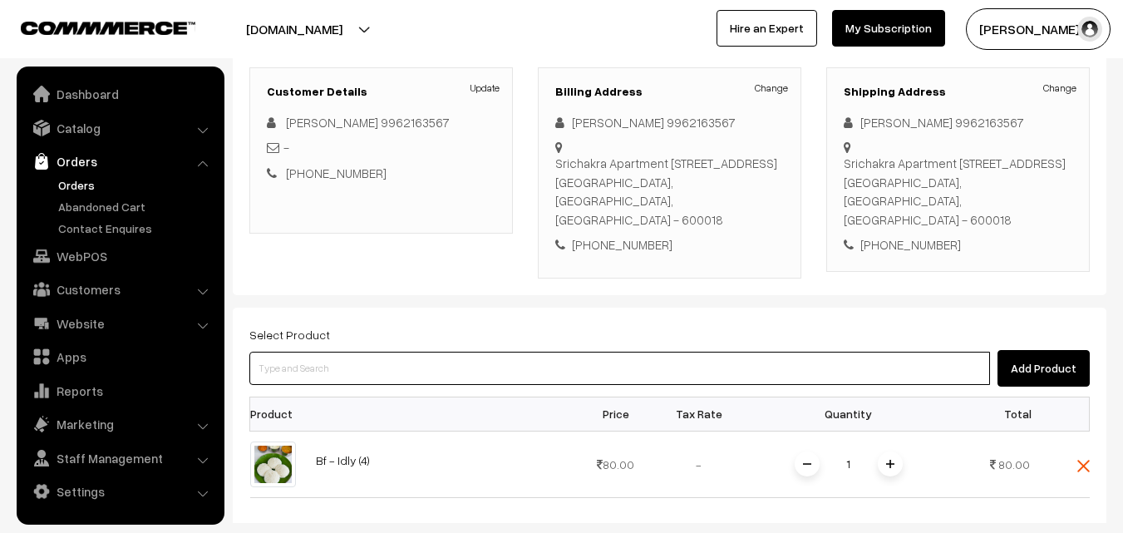
click at [327, 378] on input at bounding box center [619, 367] width 740 height 33
type input "vadai"
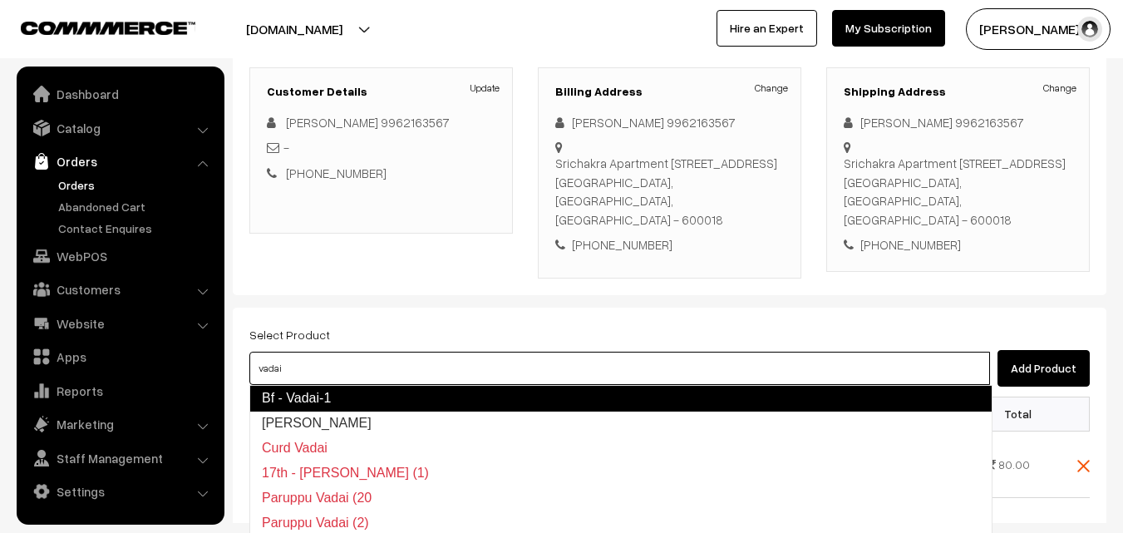
click at [317, 396] on link "Bf - Vadai-1" at bounding box center [620, 398] width 743 height 27
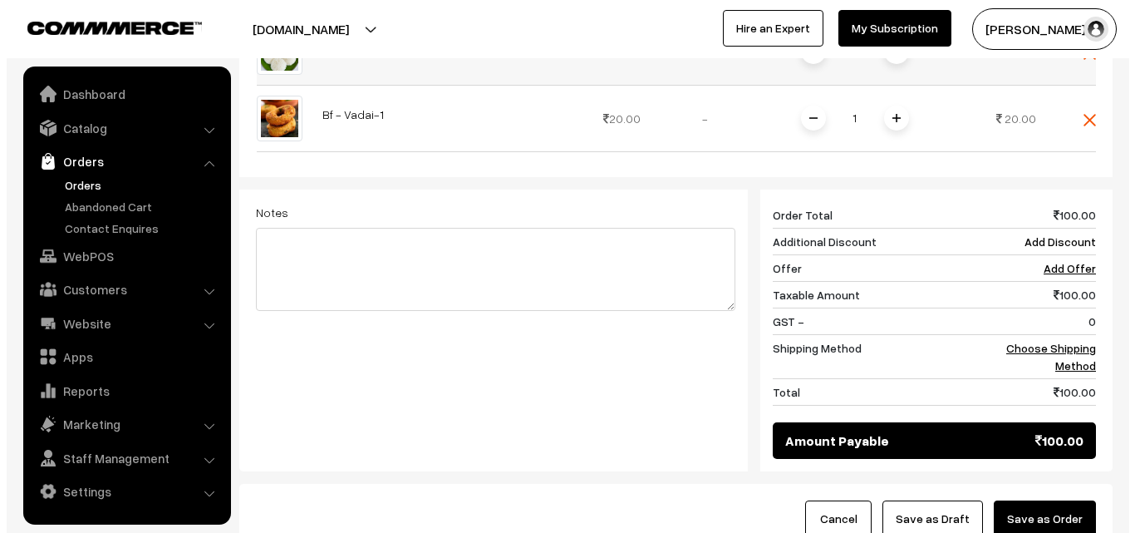
scroll to position [553, 0]
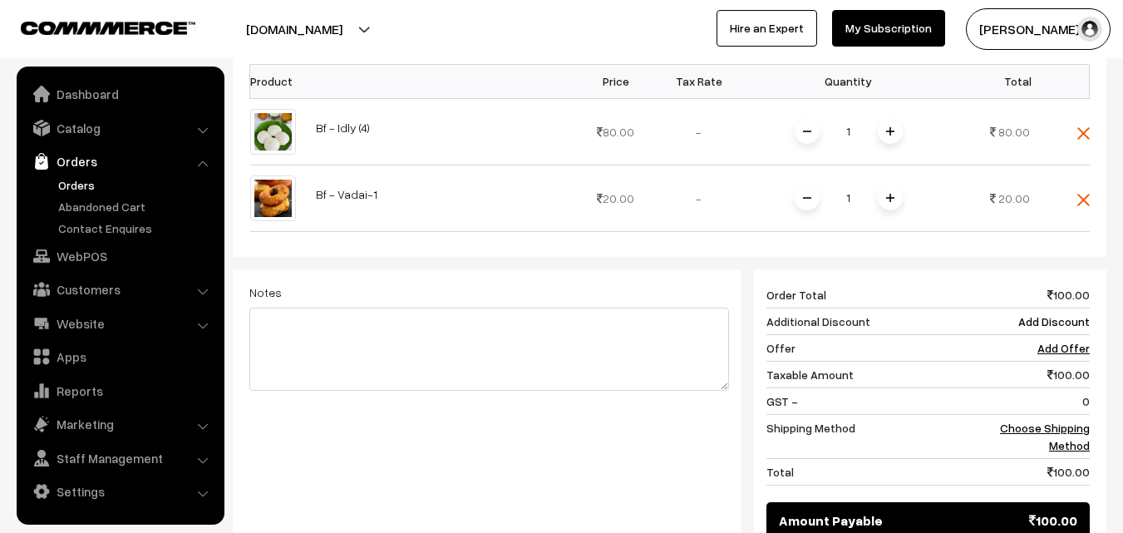
click at [894, 194] on span at bounding box center [890, 197] width 25 height 25
click at [1029, 429] on link "Choose Shipping Method" at bounding box center [1045, 436] width 90 height 32
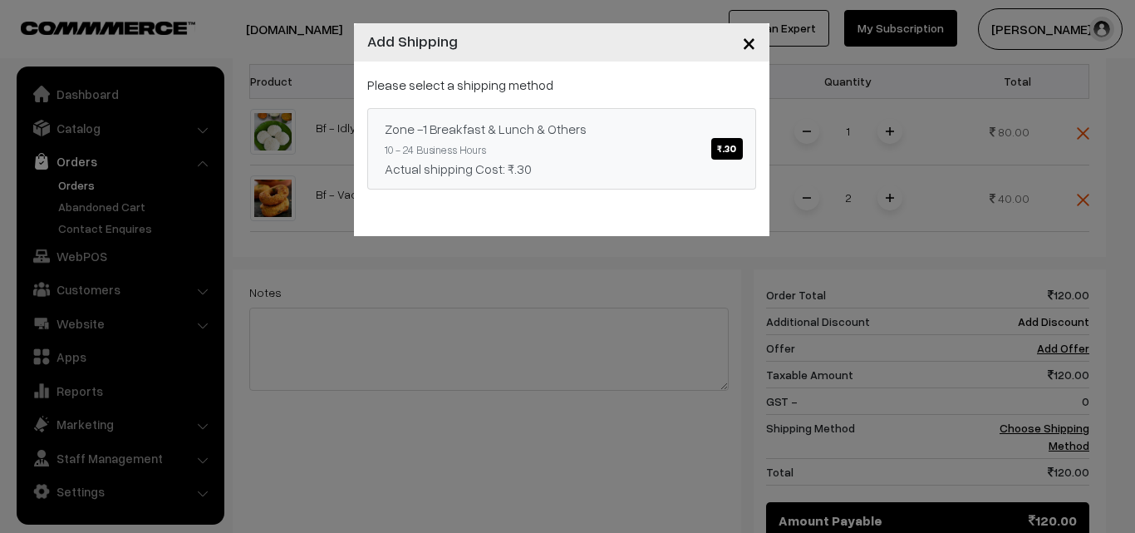
click at [618, 114] on link "Zone -1 Breakfast & Lunch & Others ₹.30 10 - 24 Business Hours Actual shipping …" at bounding box center [561, 148] width 389 height 81
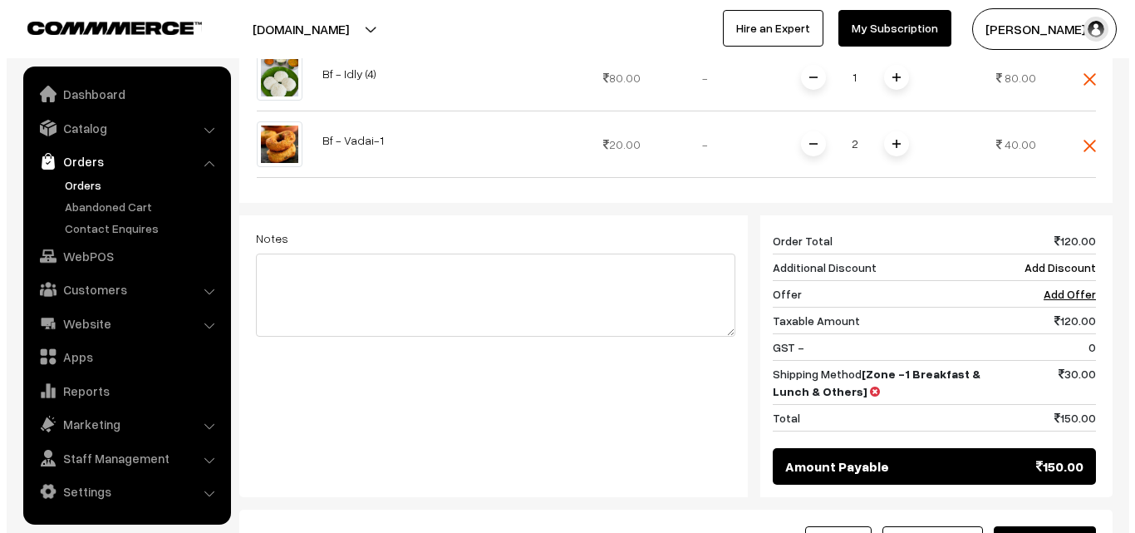
scroll to position [636, 0]
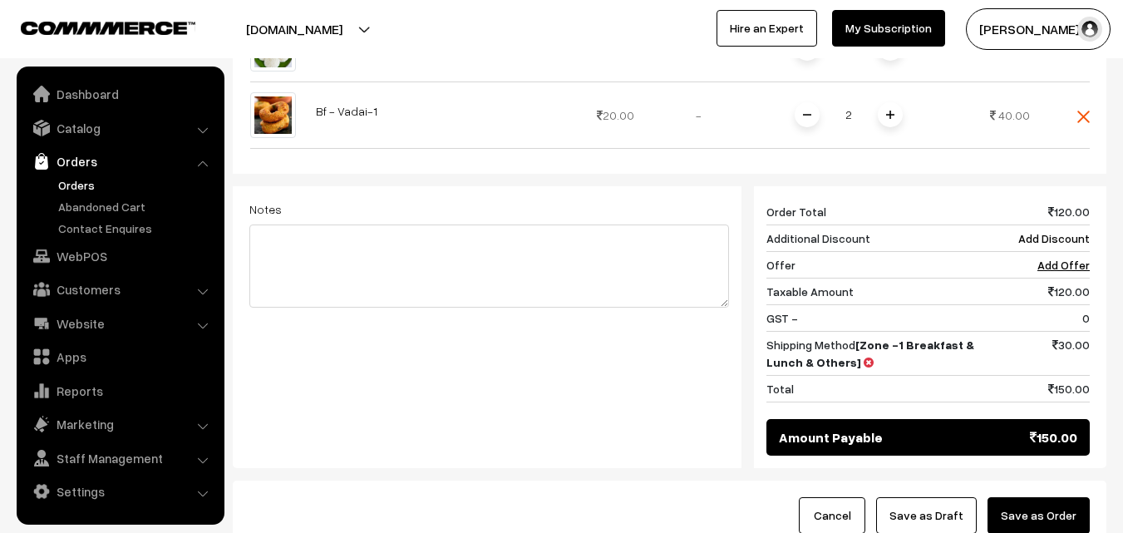
click at [1018, 513] on button "Save as Order" at bounding box center [1038, 515] width 102 height 37
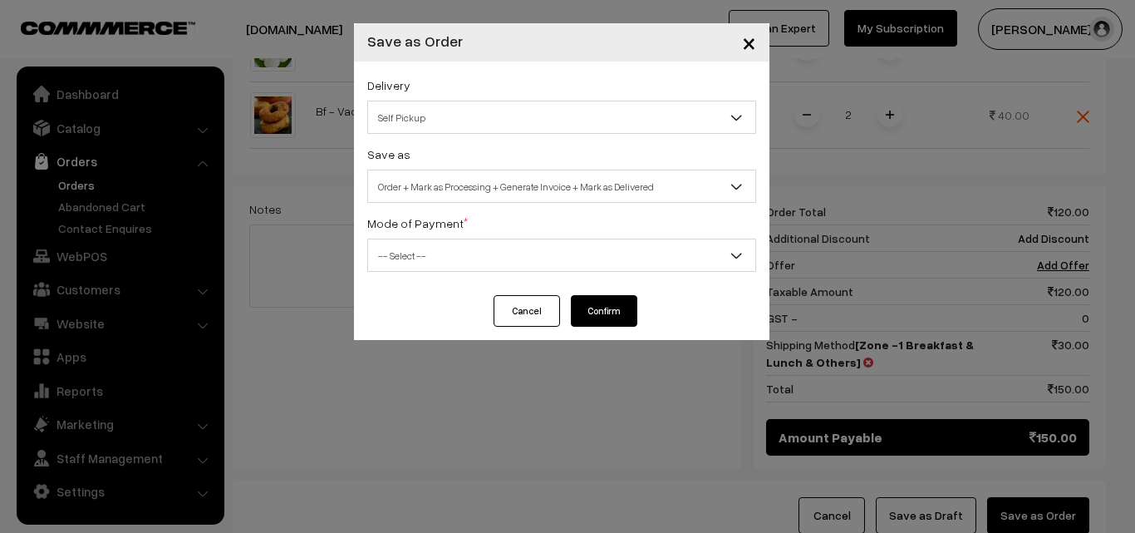
drag, startPoint x: 439, startPoint y: 139, endPoint x: 435, endPoint y: 130, distance: 9.3
click at [438, 137] on div "Delivery Self Pickup Zone -1 Breakfast & Lunch & Others (₹30) (10 - 24 Business…" at bounding box center [561, 178] width 415 height 234
click at [444, 108] on span "Self Pickup" at bounding box center [561, 117] width 387 height 29
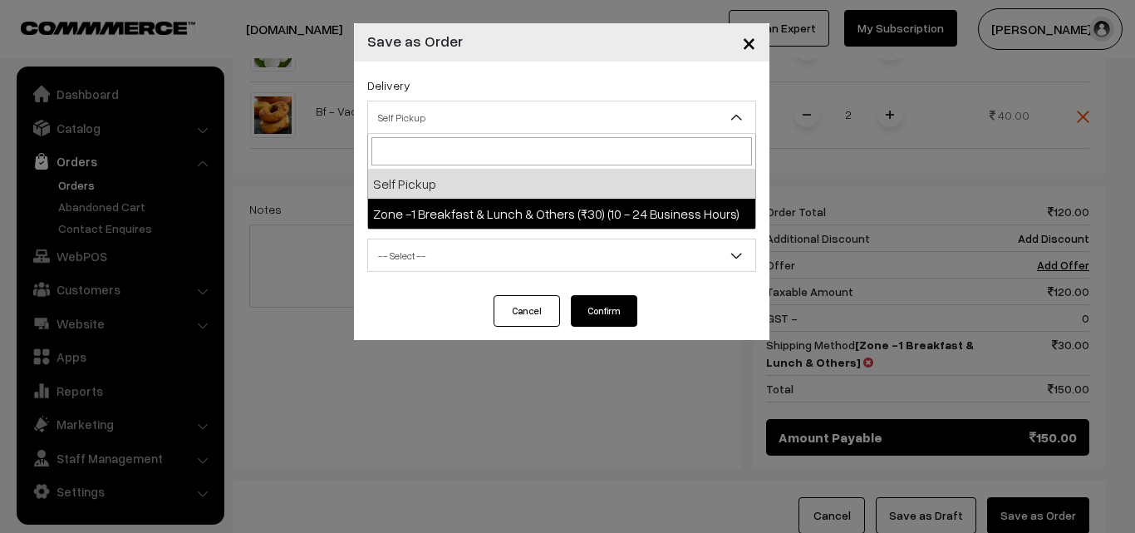
select select "ZON1"
select select "3"
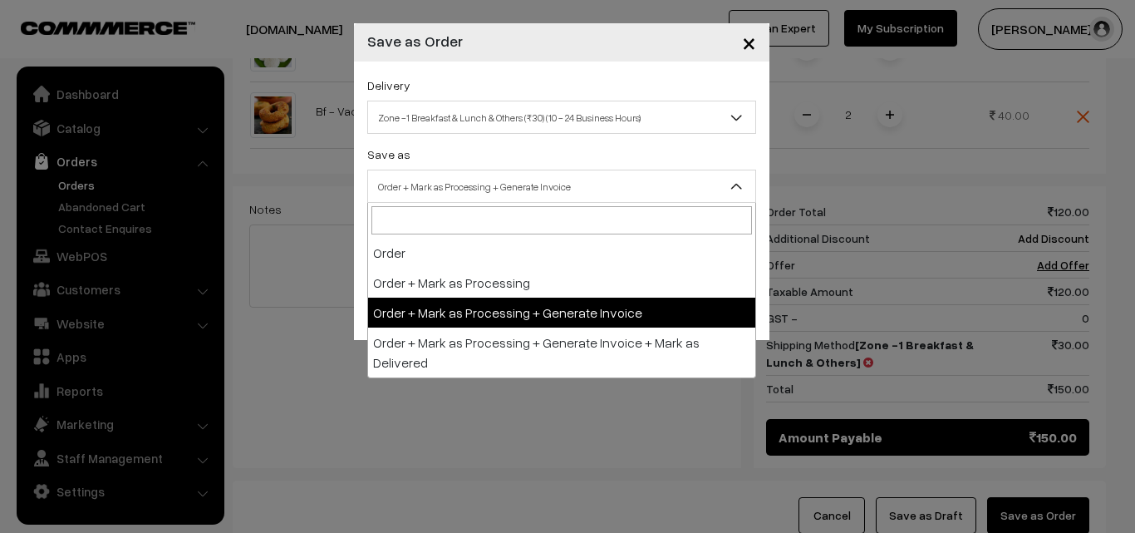
drag, startPoint x: 462, startPoint y: 192, endPoint x: 467, endPoint y: 228, distance: 36.1
click at [463, 192] on span "Order + Mark as Processing + Generate Invoice" at bounding box center [561, 186] width 387 height 29
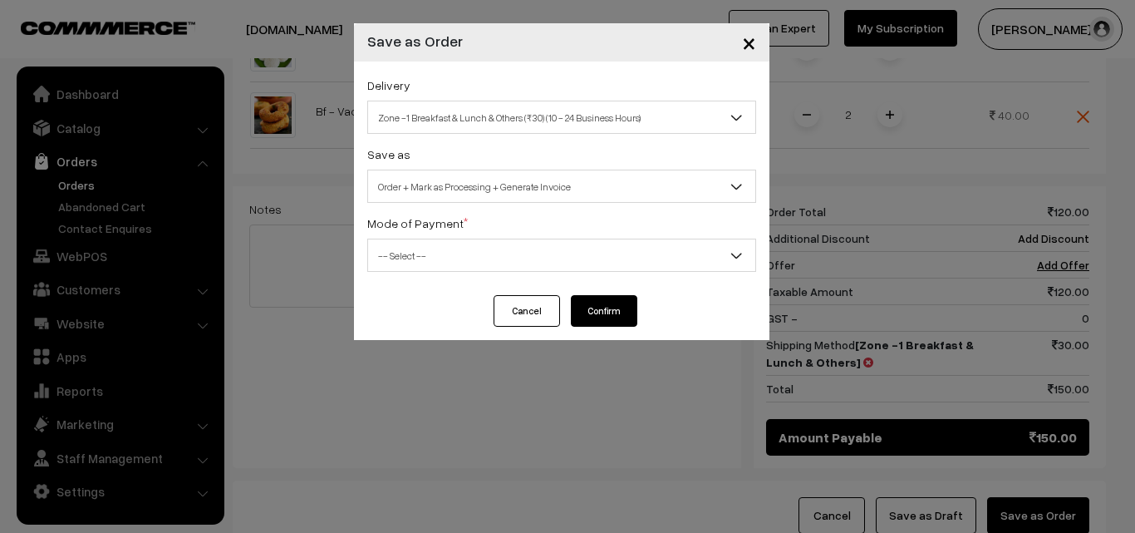
click at [437, 274] on div "Delivery Self Pickup Zone -1 Breakfast & Lunch & Others (₹30) (10 - 24 Business…" at bounding box center [561, 178] width 415 height 234
click at [402, 263] on span "-- Select --" at bounding box center [561, 255] width 387 height 29
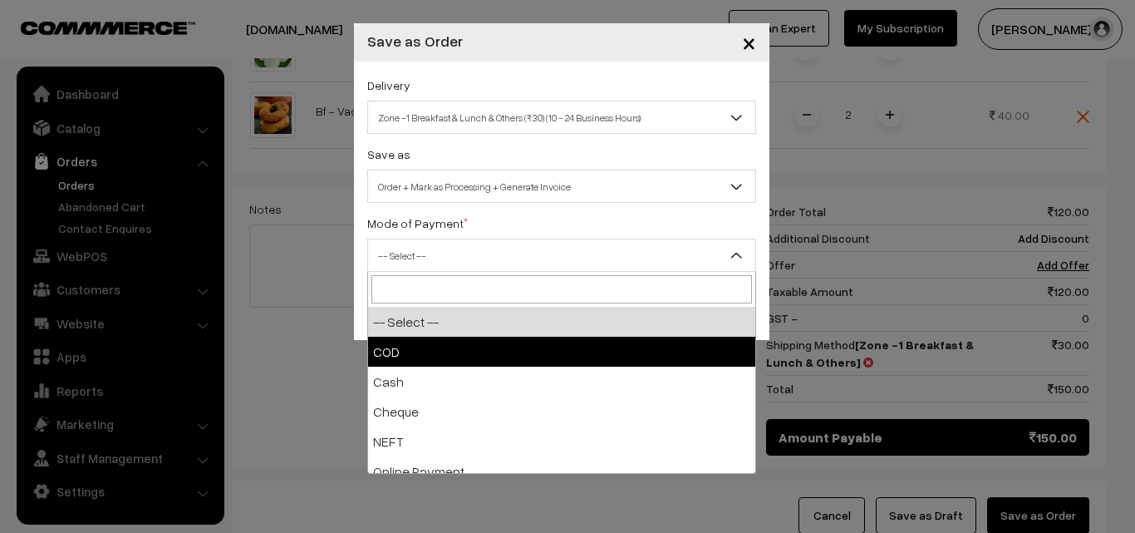
drag, startPoint x: 390, startPoint y: 333, endPoint x: 519, endPoint y: 357, distance: 131.0
select select "1"
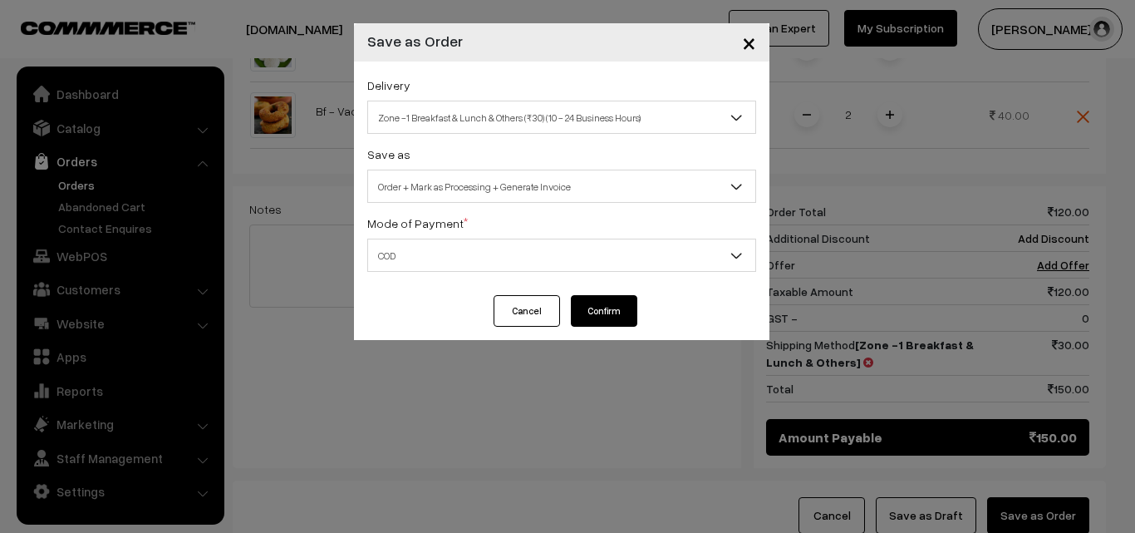
click at [609, 320] on button "Confirm" at bounding box center [604, 311] width 66 height 32
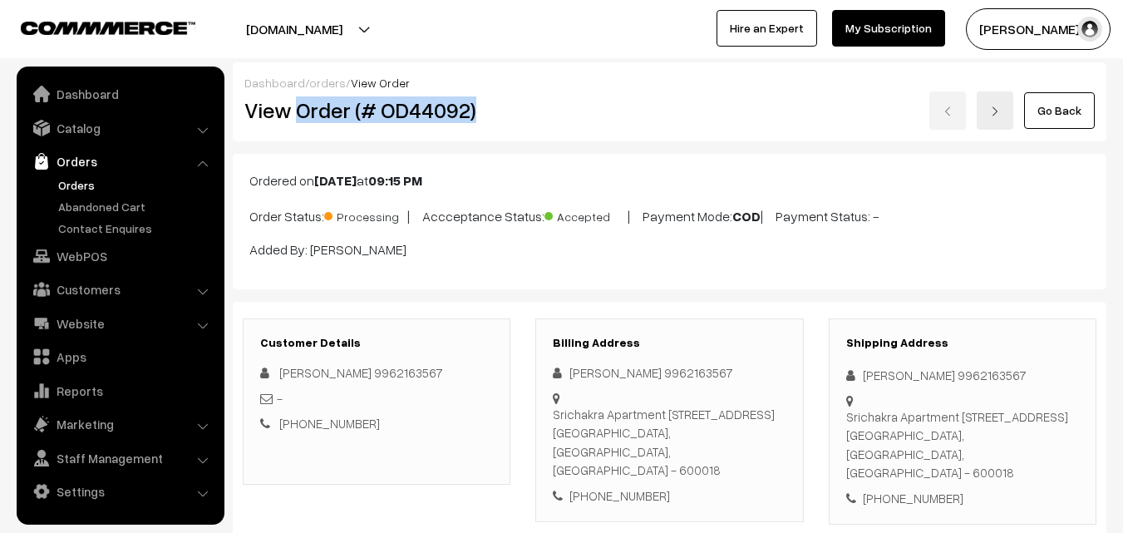
click at [497, 95] on div "View Order (# OD44092)" at bounding box center [378, 110] width 292 height 38
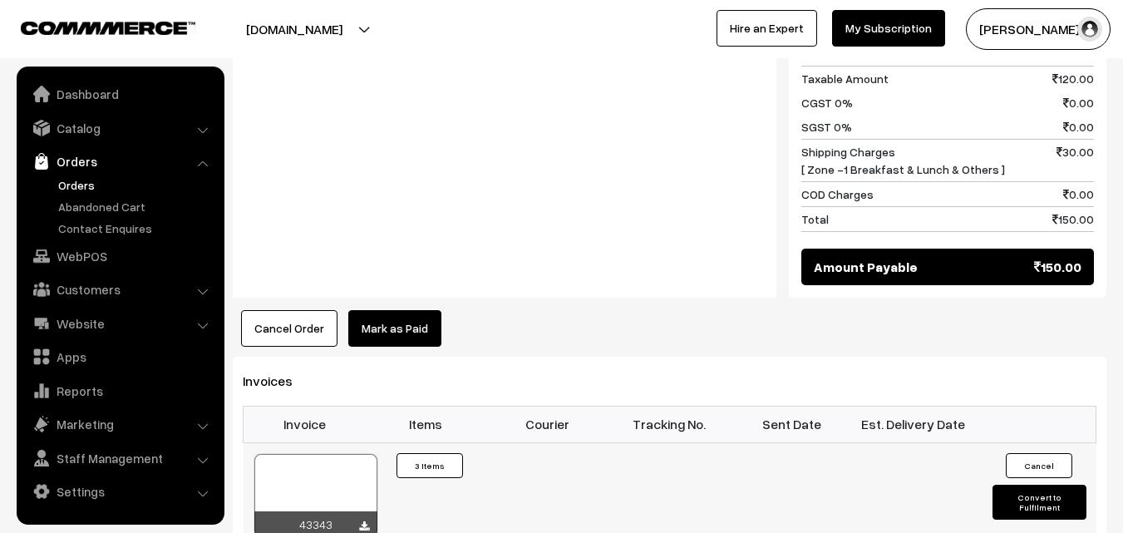
scroll to position [914, 0]
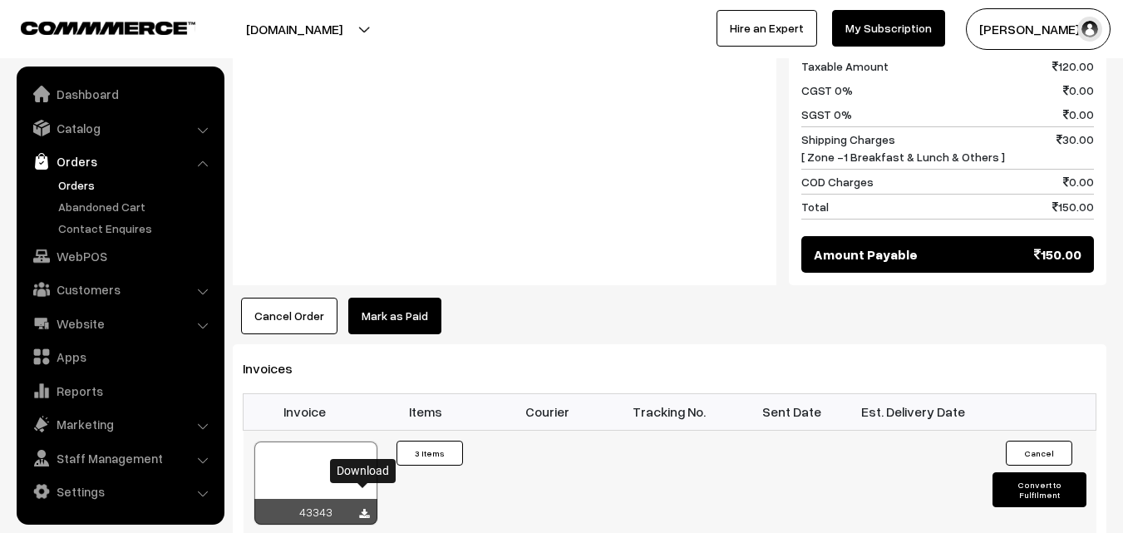
click at [364, 509] on icon at bounding box center [364, 514] width 10 height 11
click at [84, 189] on link "Orders" at bounding box center [136, 184] width 165 height 17
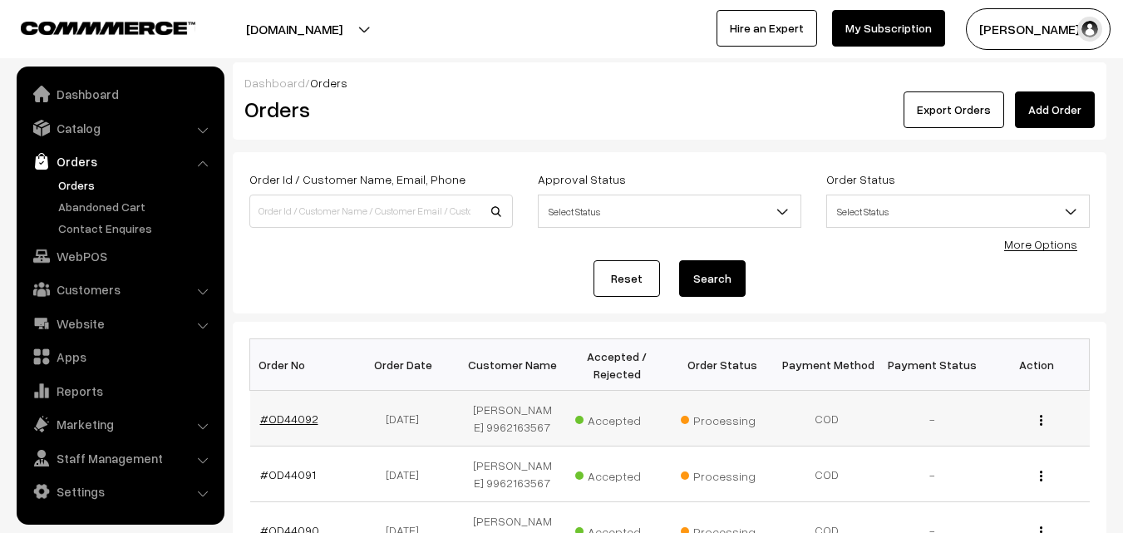
click at [304, 420] on link "#OD44092" at bounding box center [289, 418] width 58 height 14
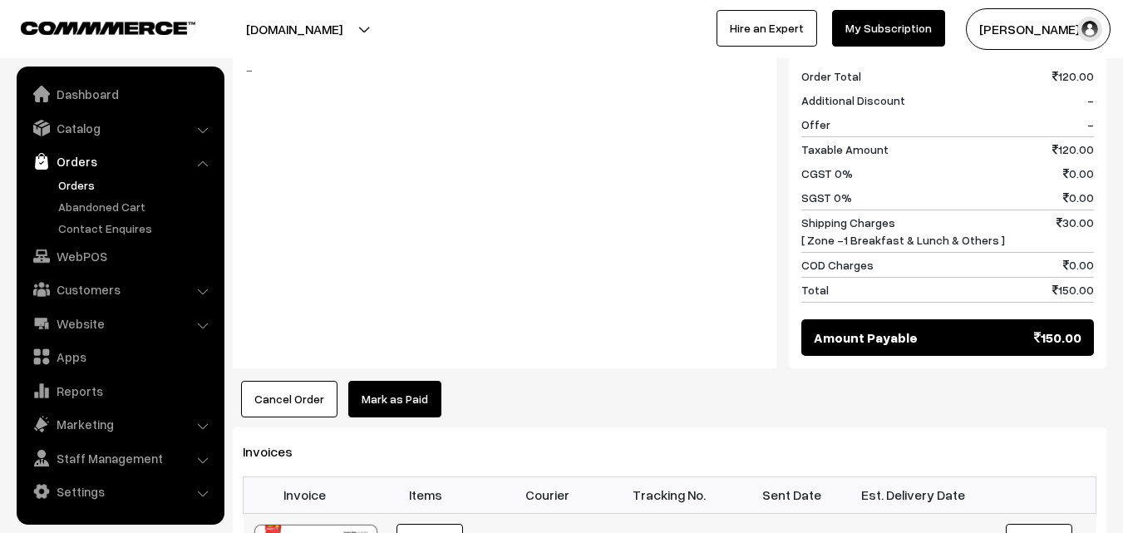
scroll to position [914, 0]
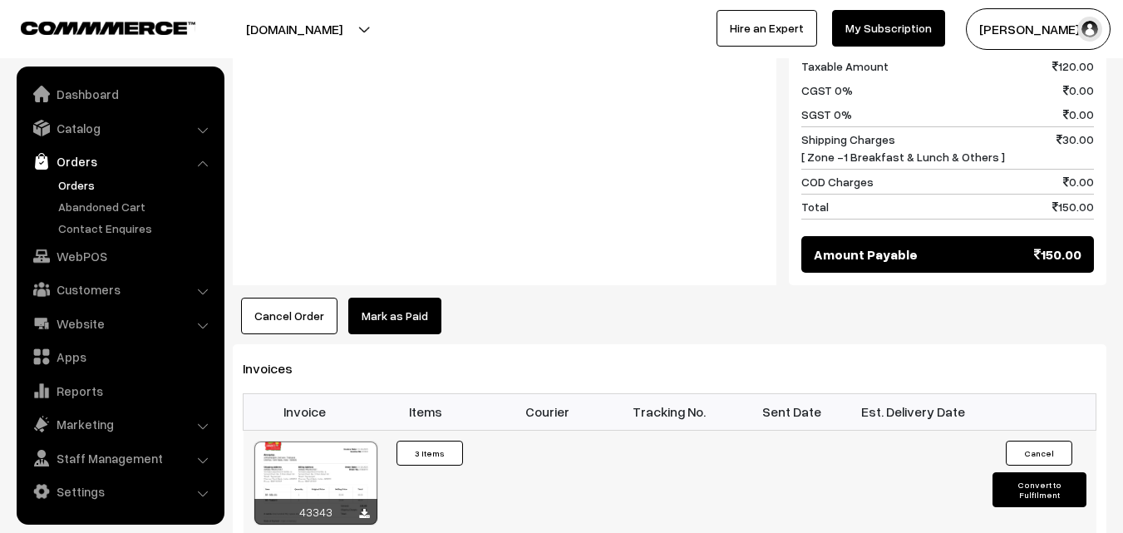
click at [339, 443] on div at bounding box center [315, 482] width 123 height 83
